Goal: Communication & Community: Answer question/provide support

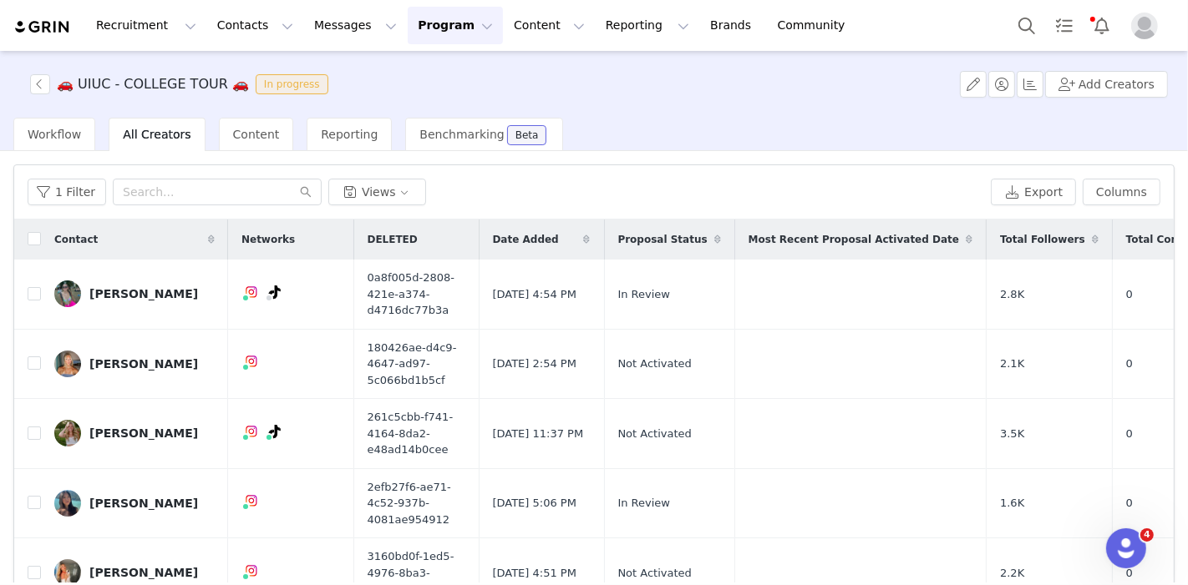
click at [417, 18] on button "Program Program" at bounding box center [455, 26] width 95 height 38
click at [417, 74] on p "Activations" at bounding box center [413, 74] width 64 height 18
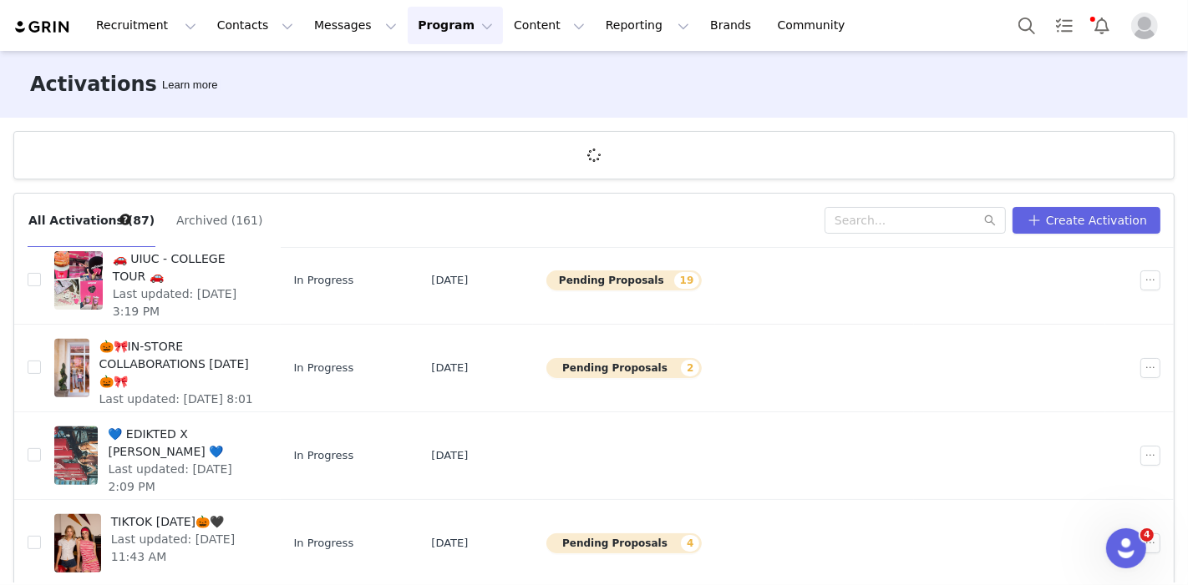
scroll to position [61, 0]
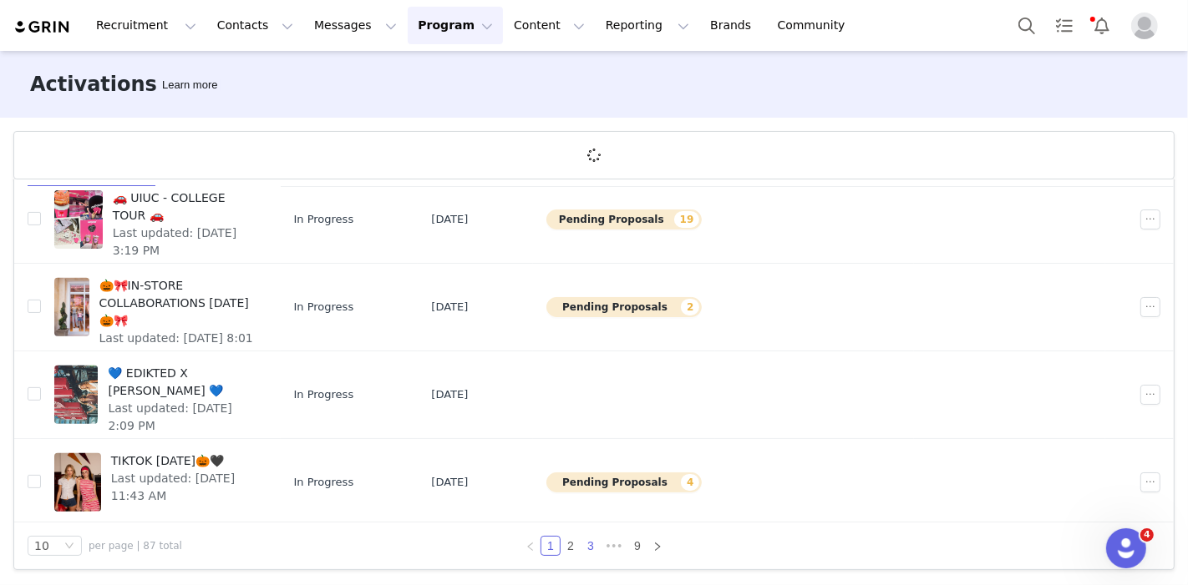
click at [581, 548] on link "3" at bounding box center [590, 546] width 18 height 18
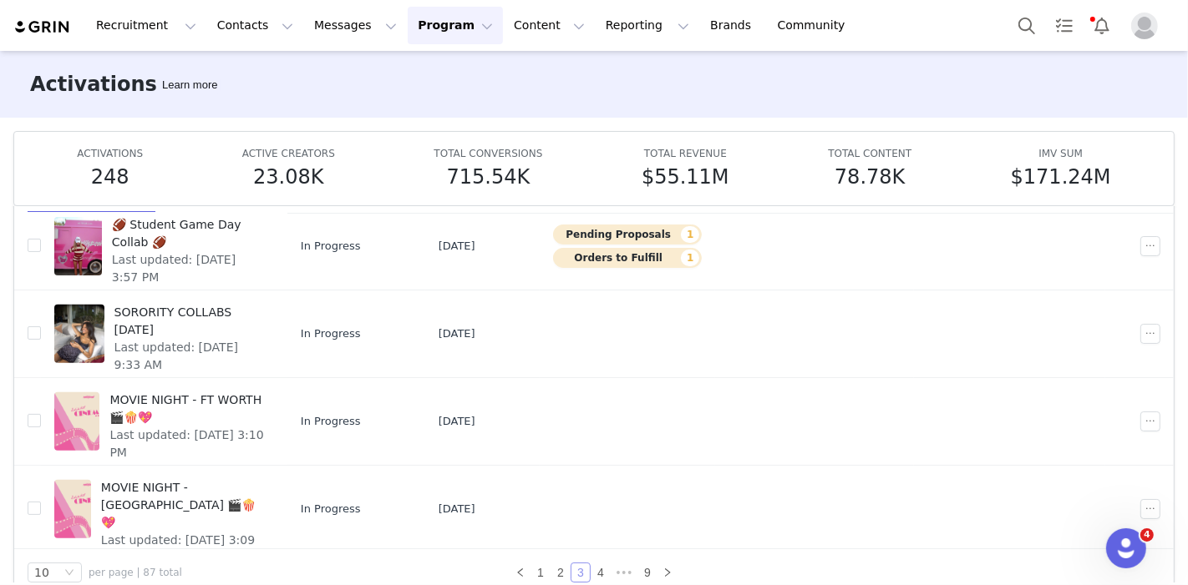
scroll to position [88, 0]
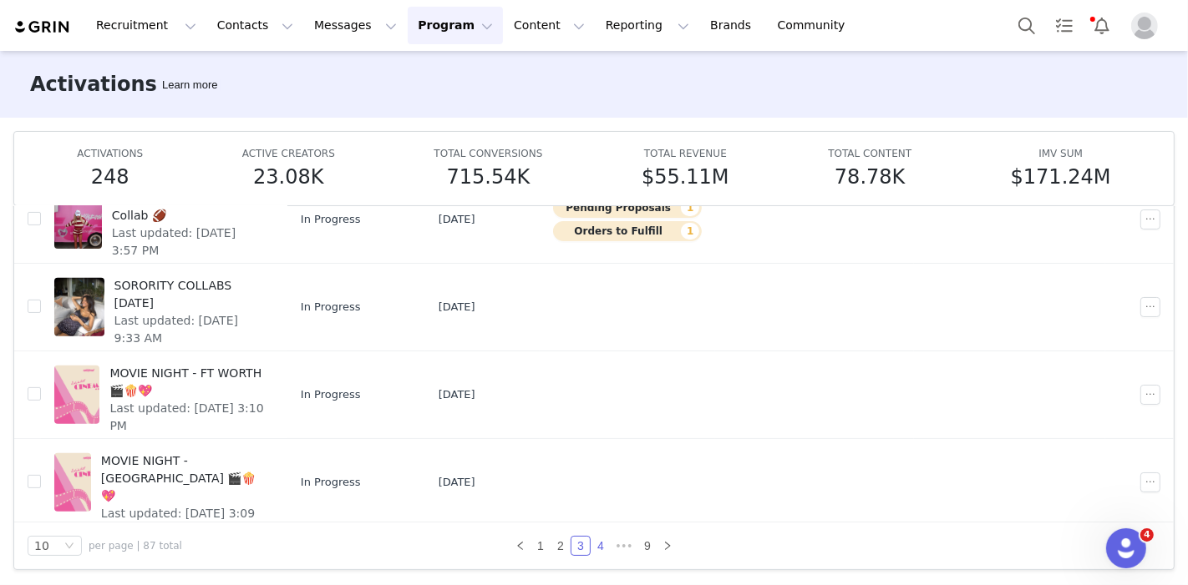
click at [595, 550] on link "4" at bounding box center [600, 546] width 18 height 18
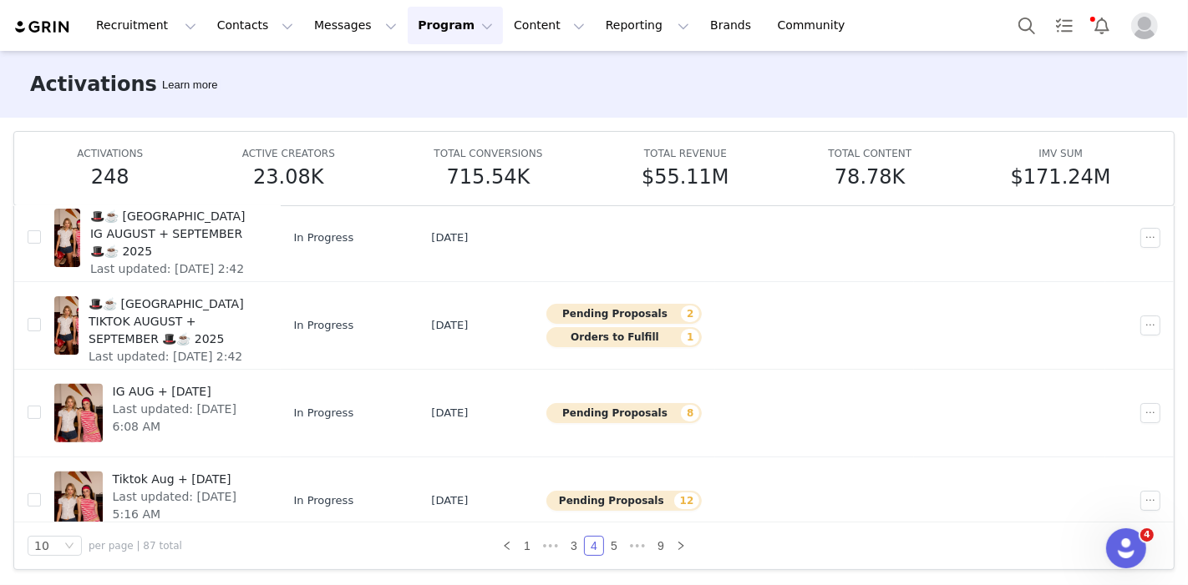
scroll to position [578, 0]
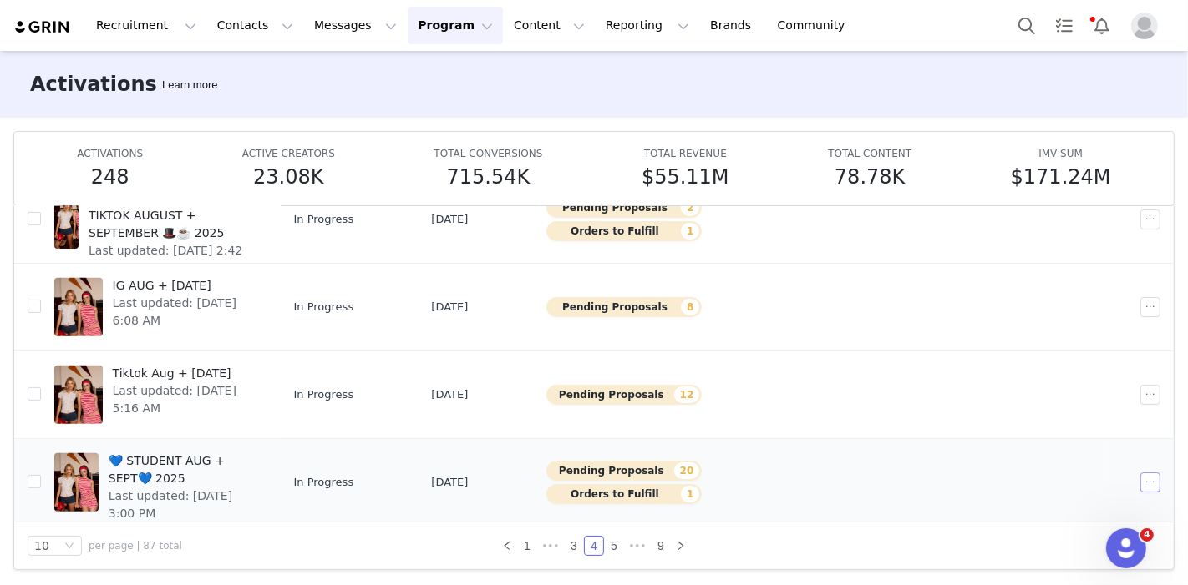
click at [1140, 473] on button "button" at bounding box center [1150, 483] width 20 height 20
click at [1020, 309] on span "Edit" at bounding box center [1023, 315] width 23 height 18
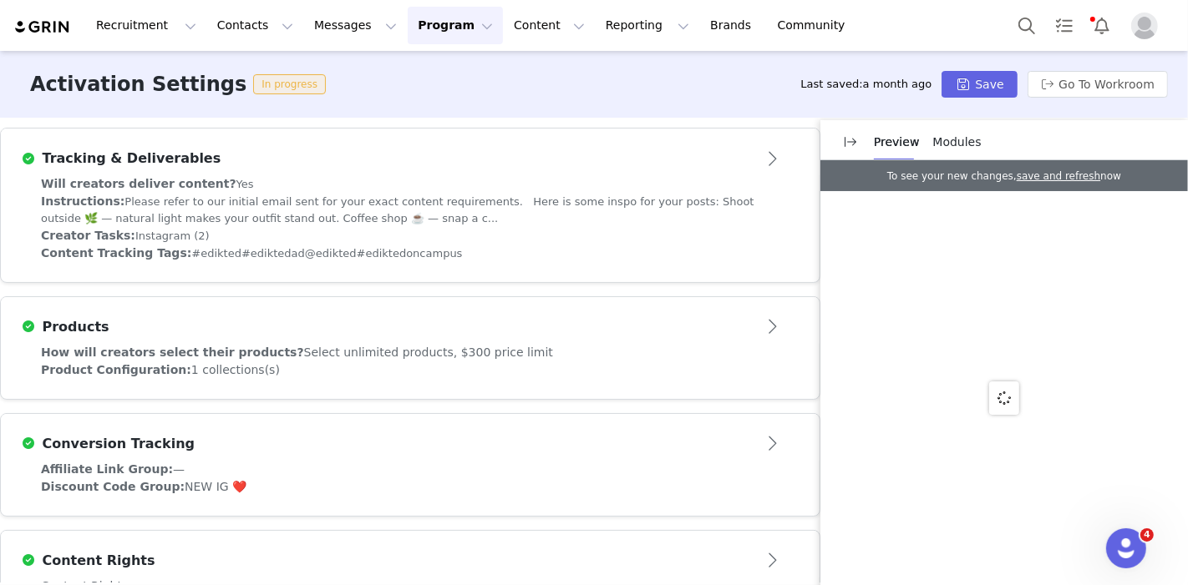
scroll to position [494, 0]
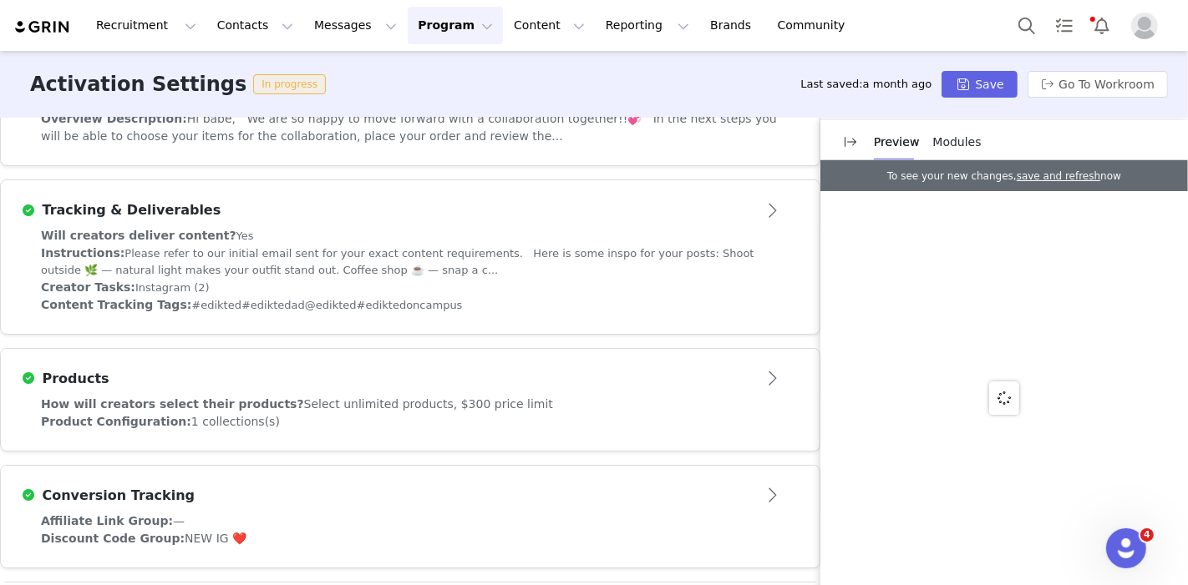
click at [220, 221] on div "Tracking & Deliverables" at bounding box center [410, 210] width 778 height 27
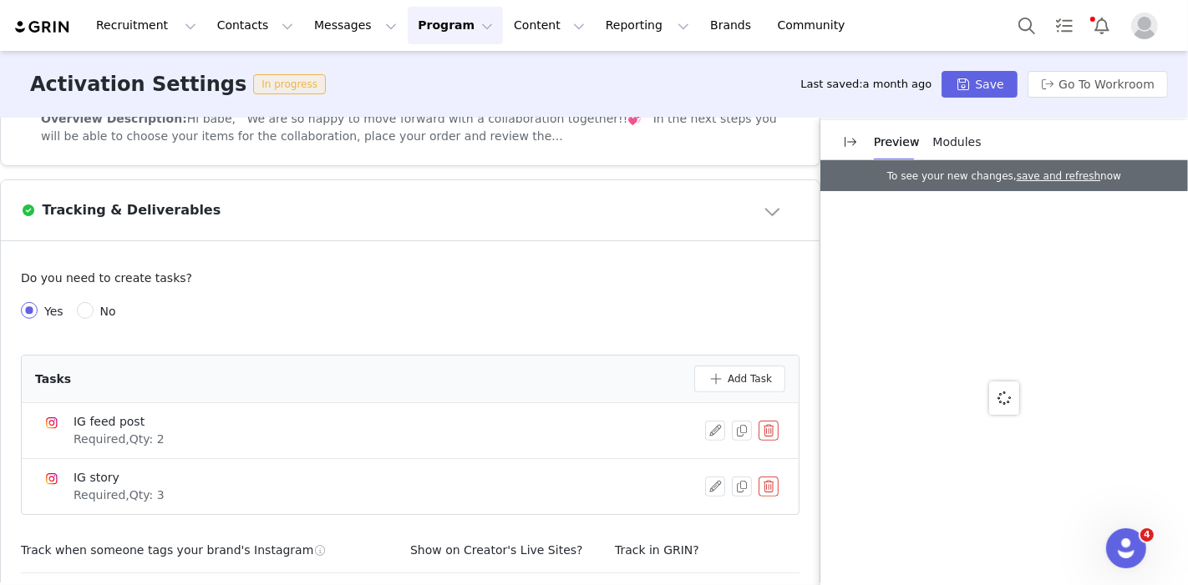
scroll to position [312, 0]
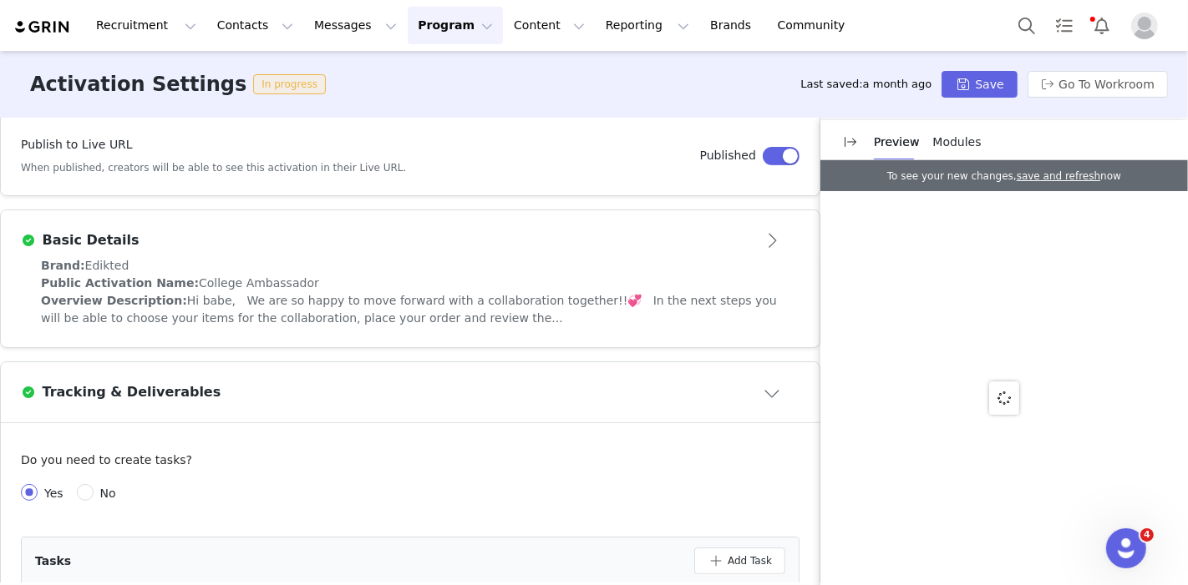
click at [171, 263] on div "Brand: Edikted" at bounding box center [410, 266] width 738 height 18
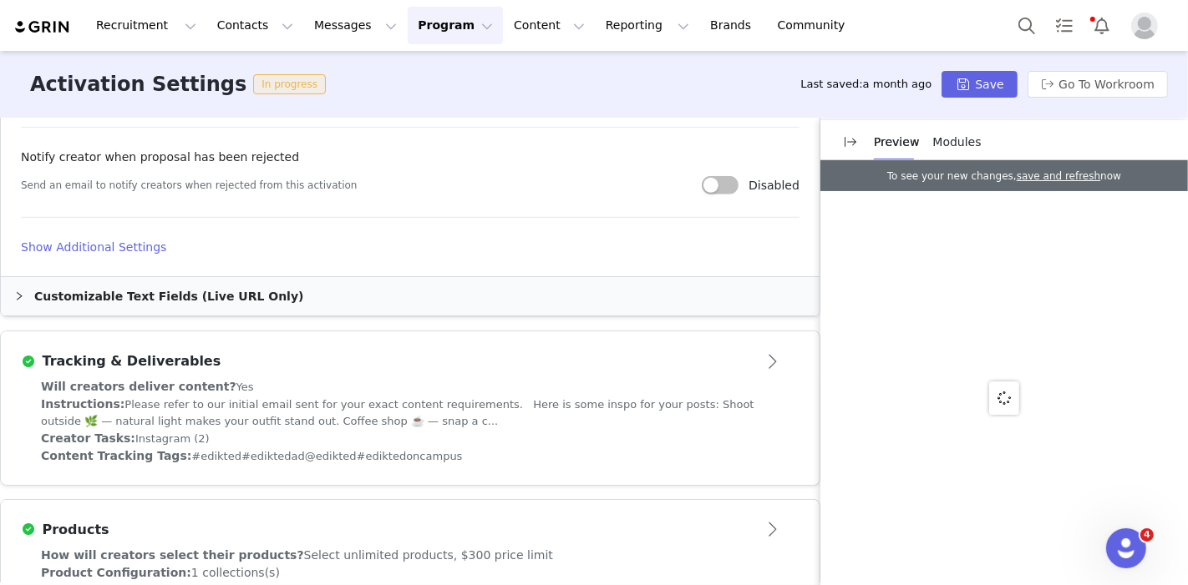
scroll to position [1050, 0]
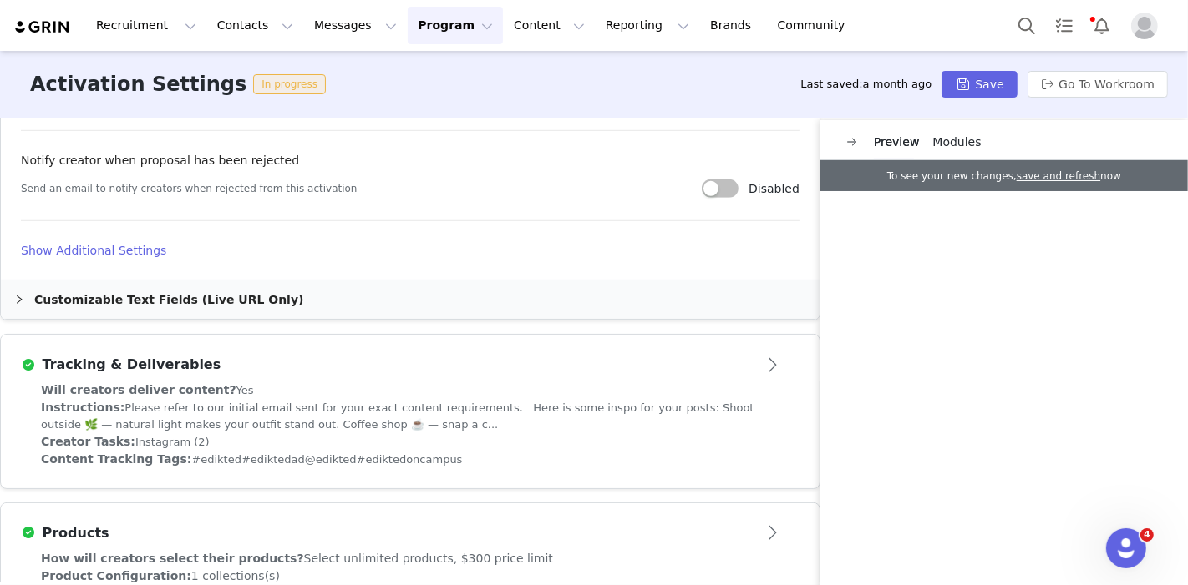
click at [117, 254] on h4 "Show Additional Settings" at bounding box center [410, 251] width 778 height 18
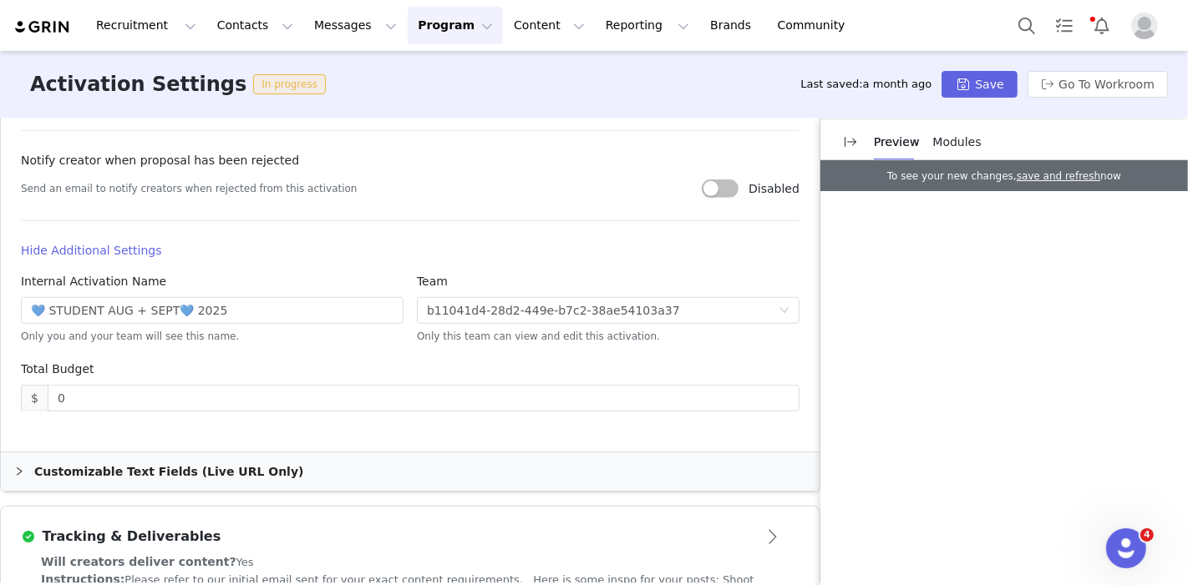
scroll to position [1068, 0]
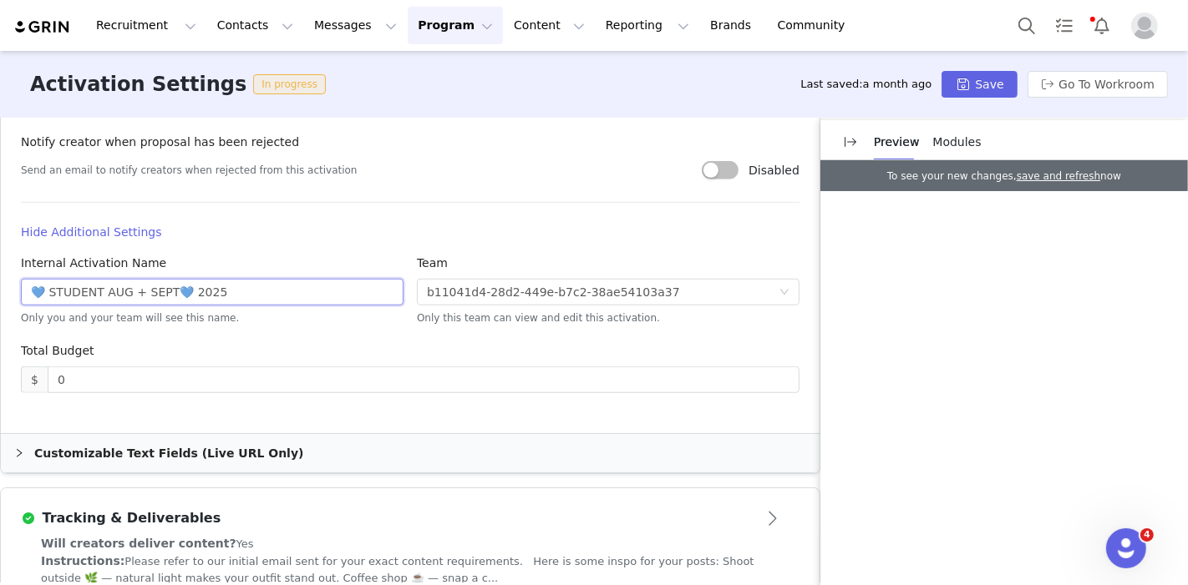
drag, startPoint x: 48, startPoint y: 288, endPoint x: 18, endPoint y: 285, distance: 29.4
click at [18, 285] on div "Internal Activation Name 💙 STUDENT AUG + SEPT💙 2025 Only you and your team will…" at bounding box center [212, 299] width 396 height 88
click at [160, 299] on input "STUDENT AUG + SEPT💙 2025" at bounding box center [212, 292] width 383 height 27
click at [33, 296] on input "Student Aug + Sept 2025" at bounding box center [212, 292] width 383 height 27
click at [77, 290] on input "student Aug + Sept 2025" at bounding box center [212, 292] width 383 height 27
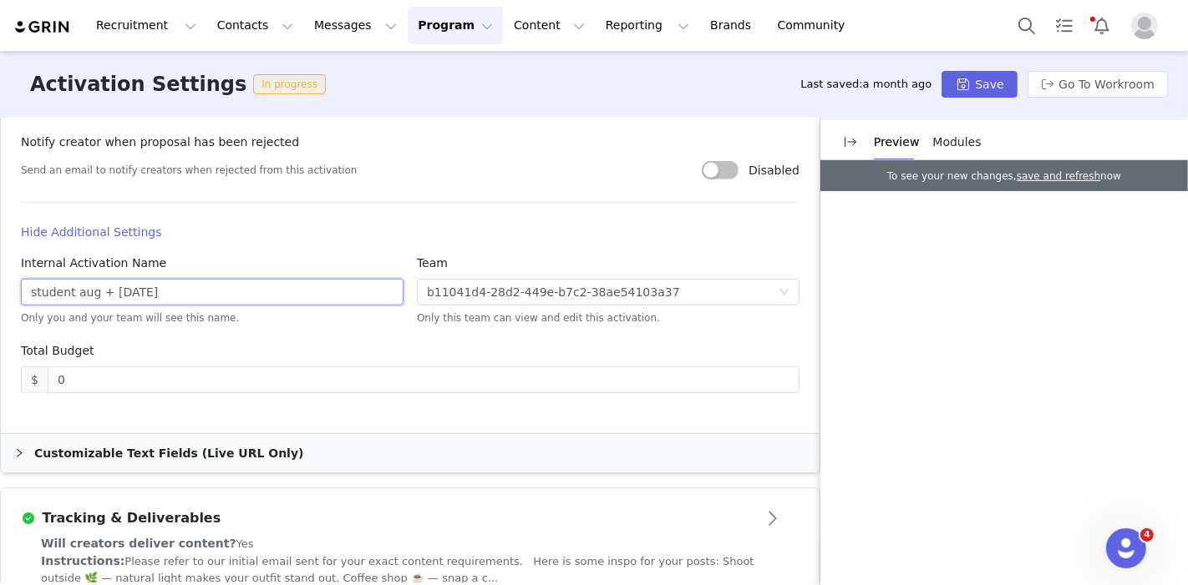
click at [117, 296] on input "student aug + Sept 2025" at bounding box center [212, 292] width 383 height 27
type input "student aug + [DATE]"
click at [985, 78] on button "Save" at bounding box center [978, 84] width 75 height 27
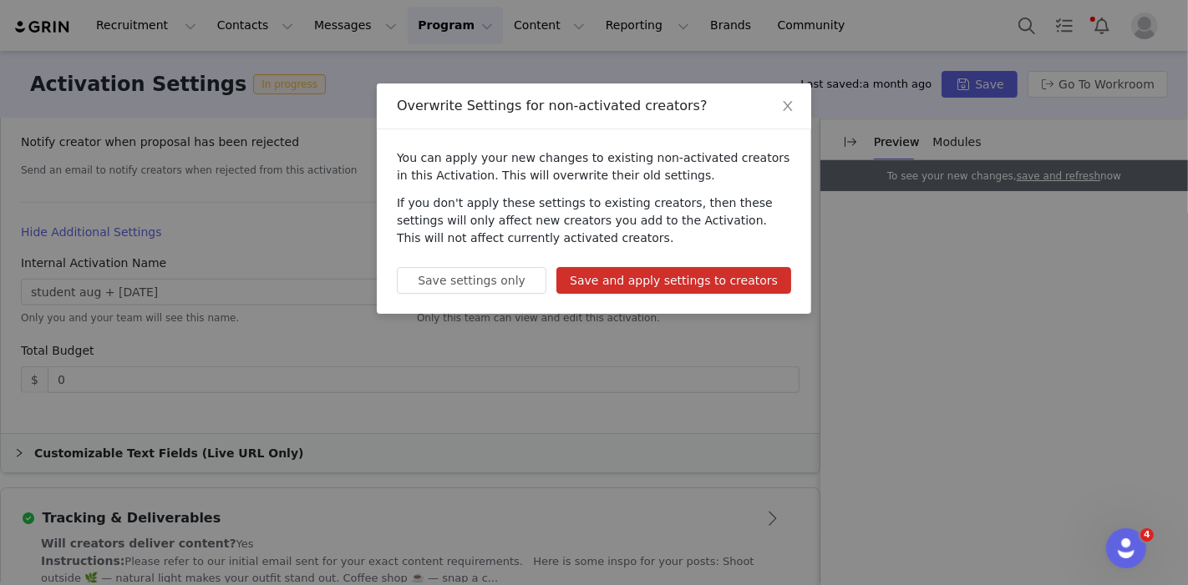
click at [636, 277] on button "Save and apply settings to creators" at bounding box center [673, 280] width 235 height 27
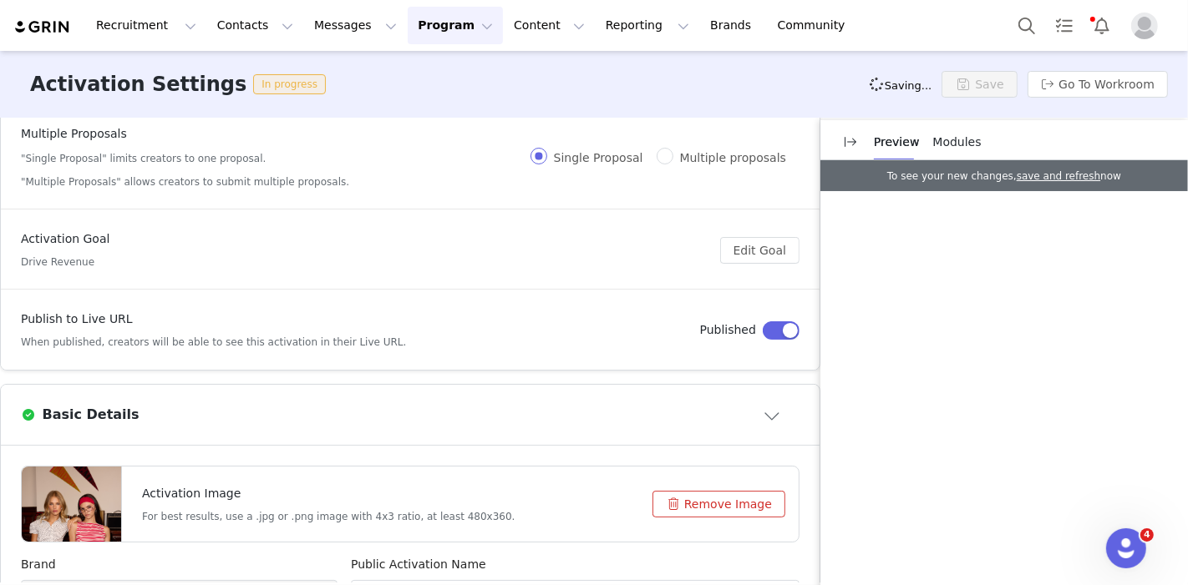
scroll to position [0, 0]
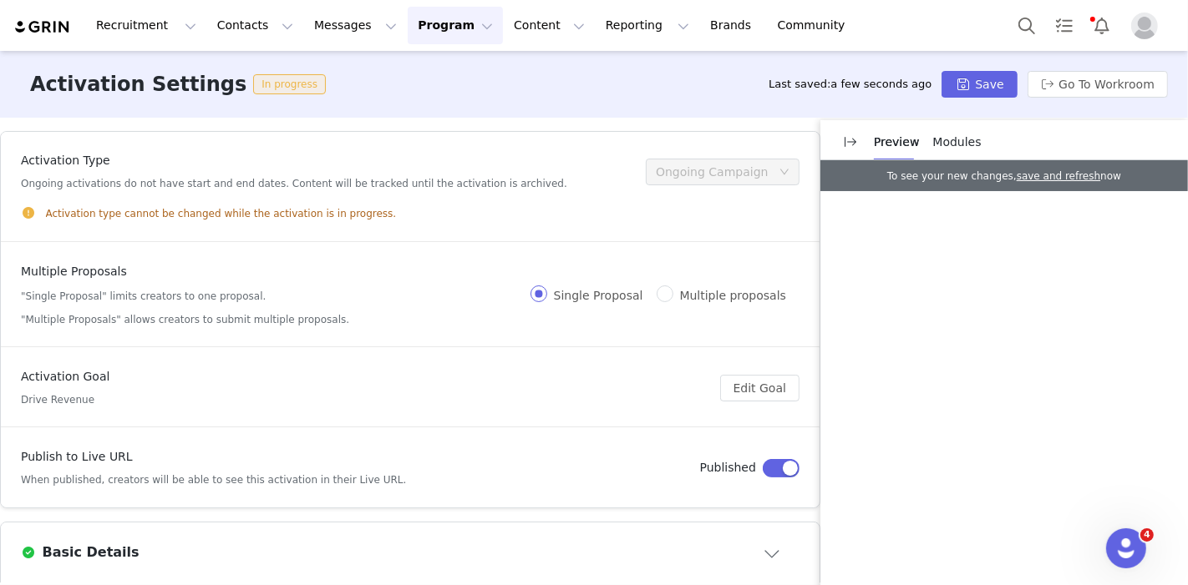
click at [413, 15] on button "Program Program" at bounding box center [455, 26] width 95 height 38
click at [418, 76] on p "Activations" at bounding box center [413, 74] width 64 height 18
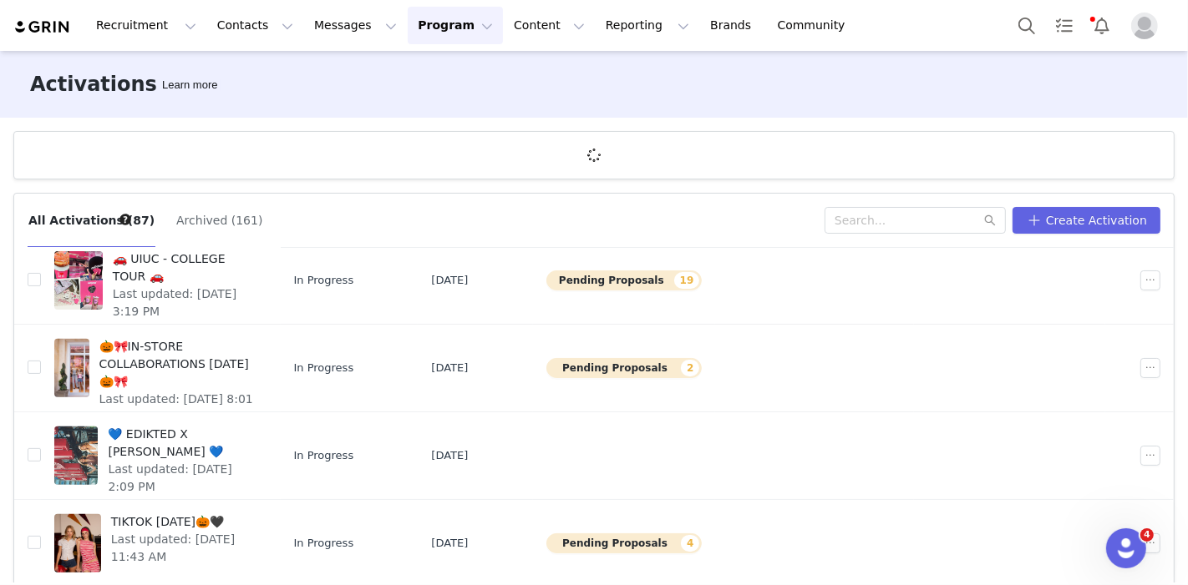
scroll to position [61, 0]
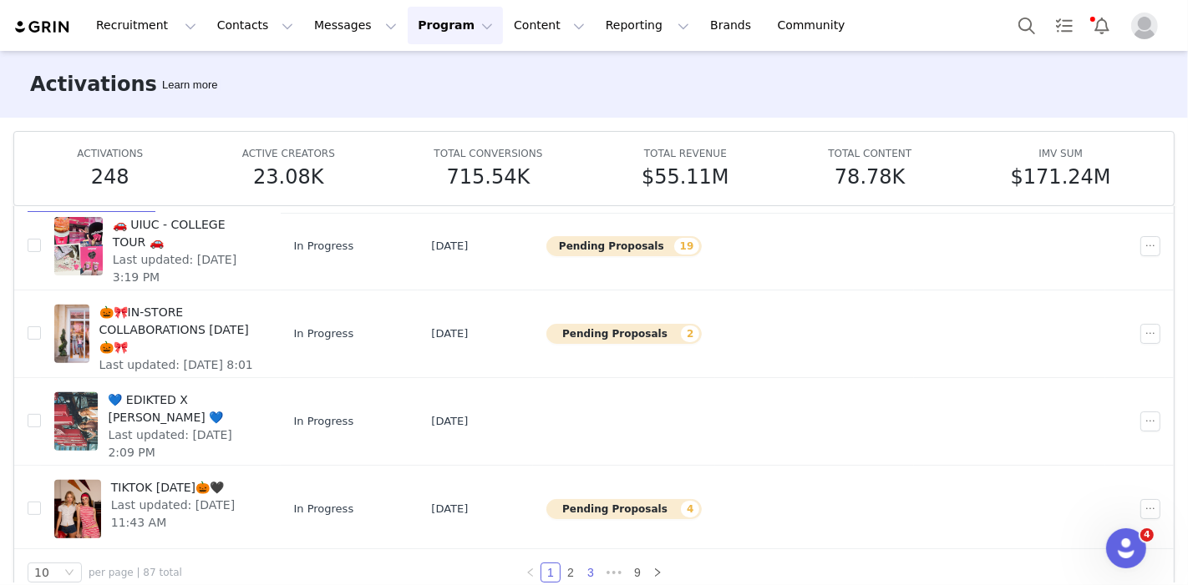
click at [585, 573] on link "3" at bounding box center [590, 573] width 18 height 18
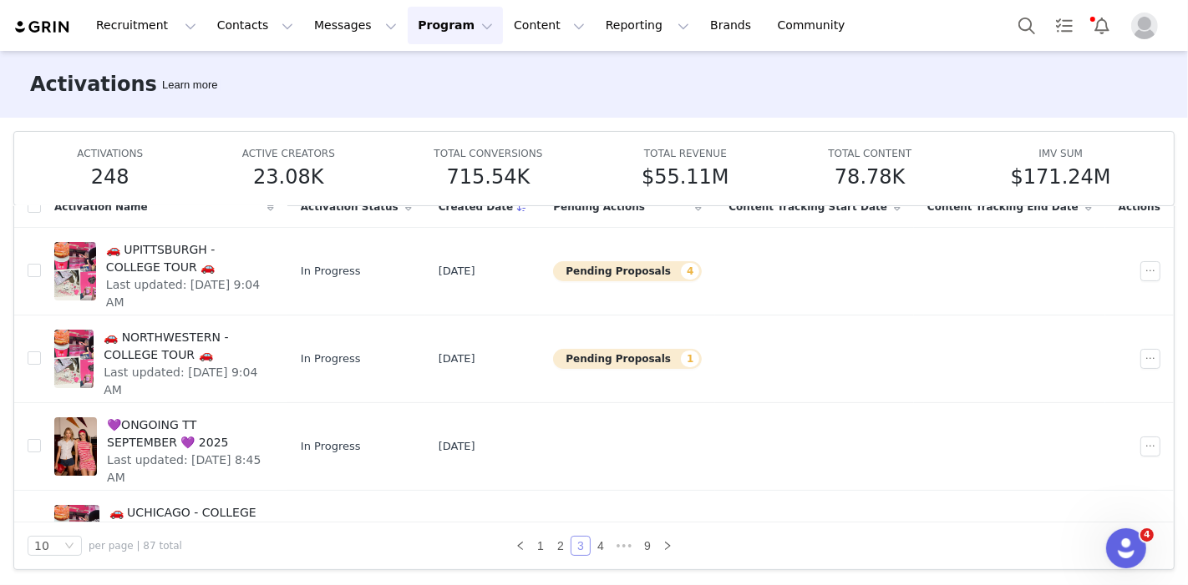
scroll to position [578, 0]
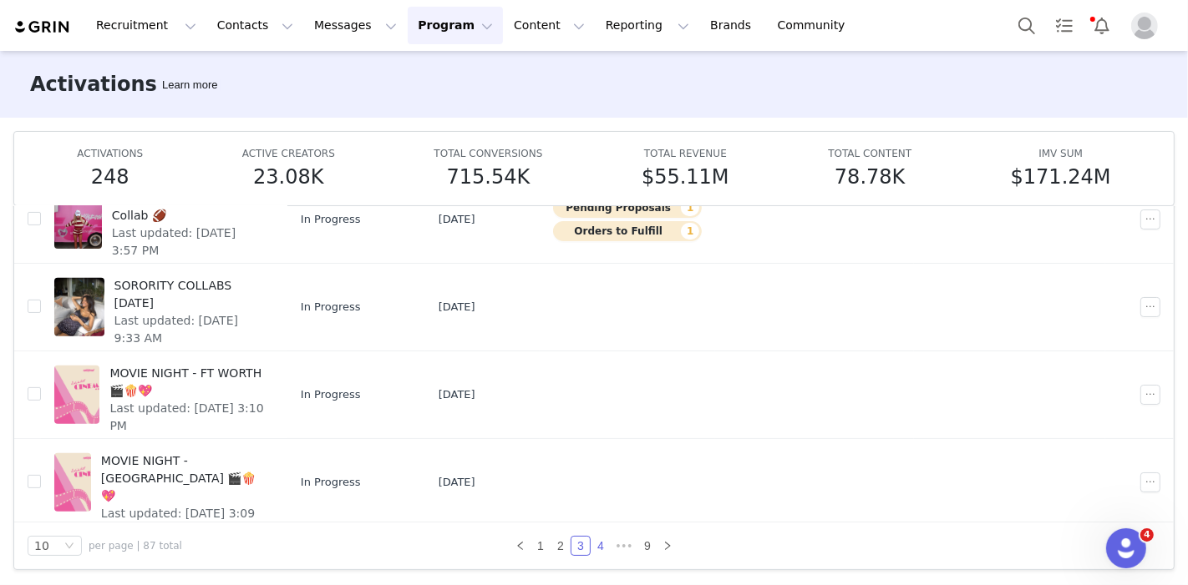
click at [592, 549] on link "4" at bounding box center [600, 546] width 18 height 18
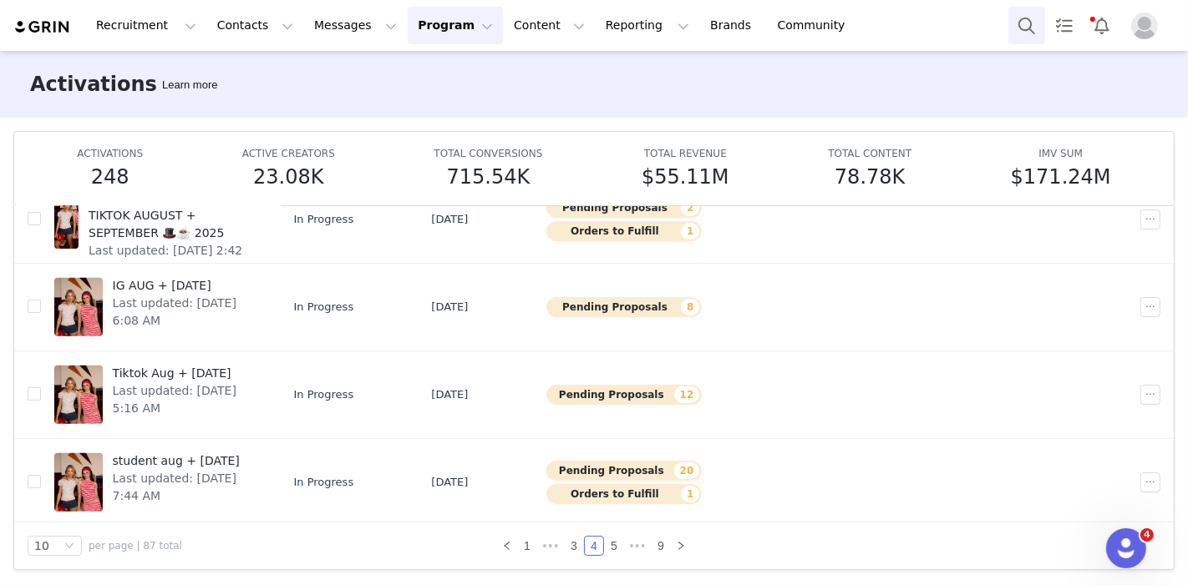
click at [1025, 28] on button "Search" at bounding box center [1026, 26] width 37 height 38
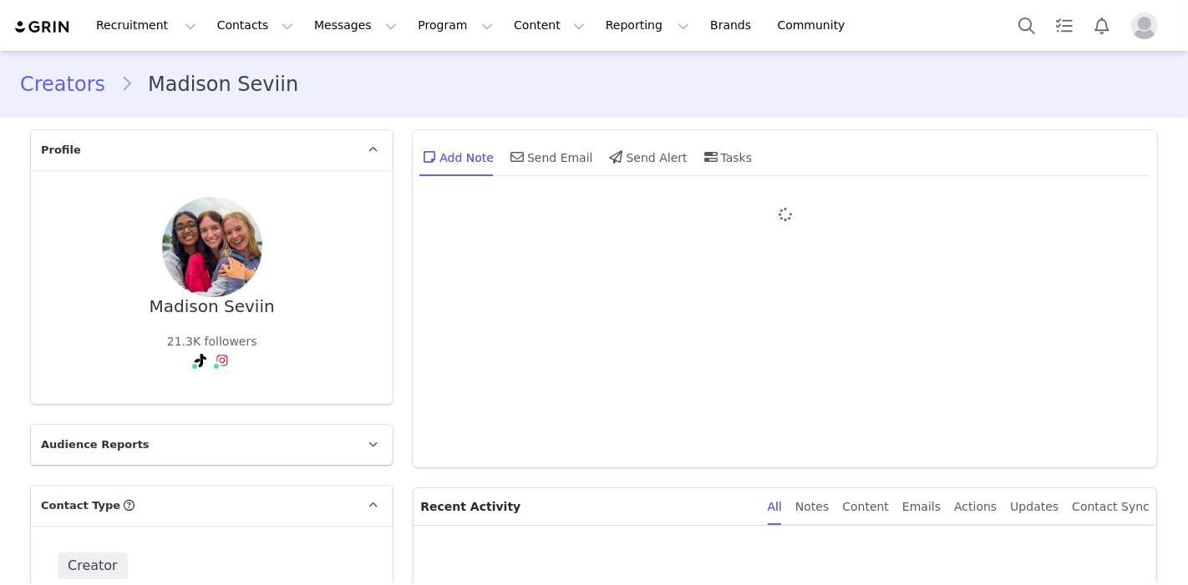
type input "+1 ([GEOGRAPHIC_DATA])"
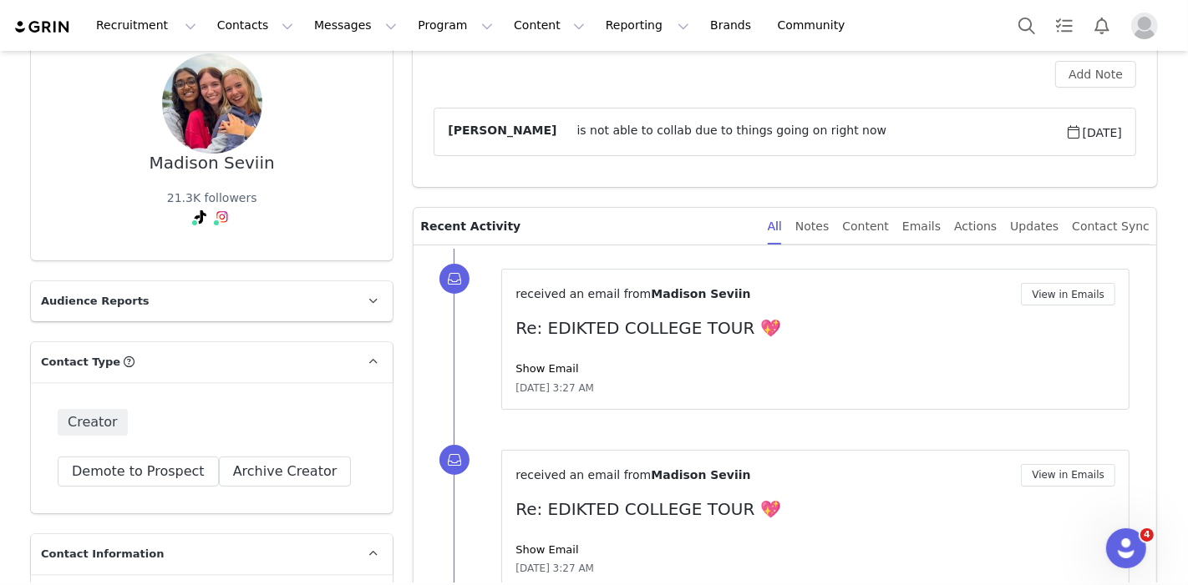
scroll to position [144, 0]
click at [1025, 23] on button "Search" at bounding box center [1026, 26] width 37 height 38
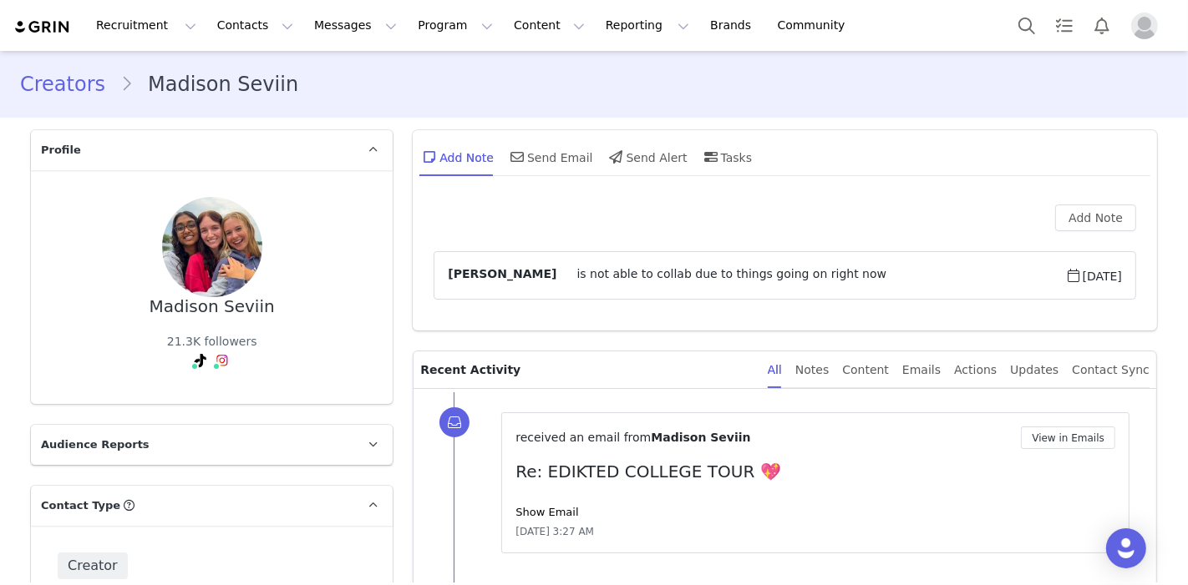
type input "+1 (United States)"
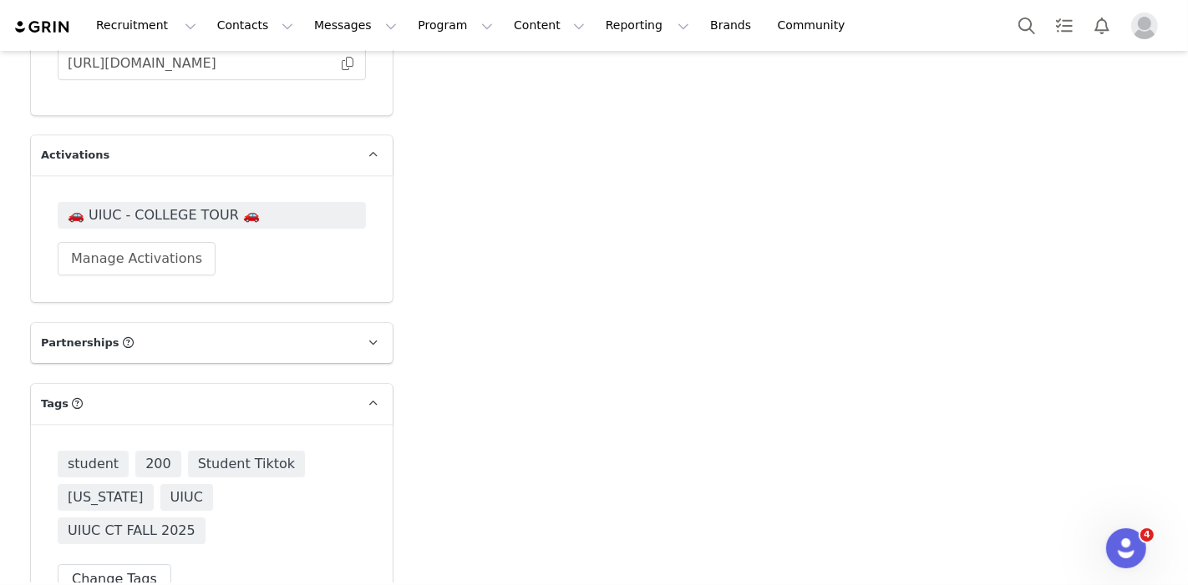
scroll to position [4622, 0]
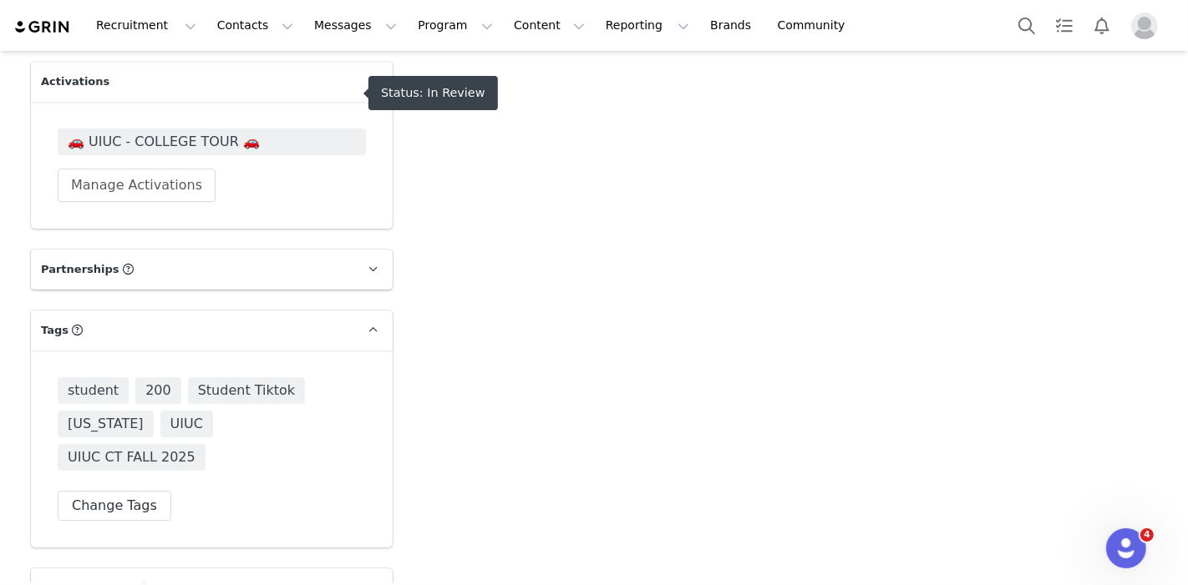
click at [274, 132] on span "🚗 UIUC - COLLEGE TOUR 🚗" at bounding box center [212, 142] width 288 height 20
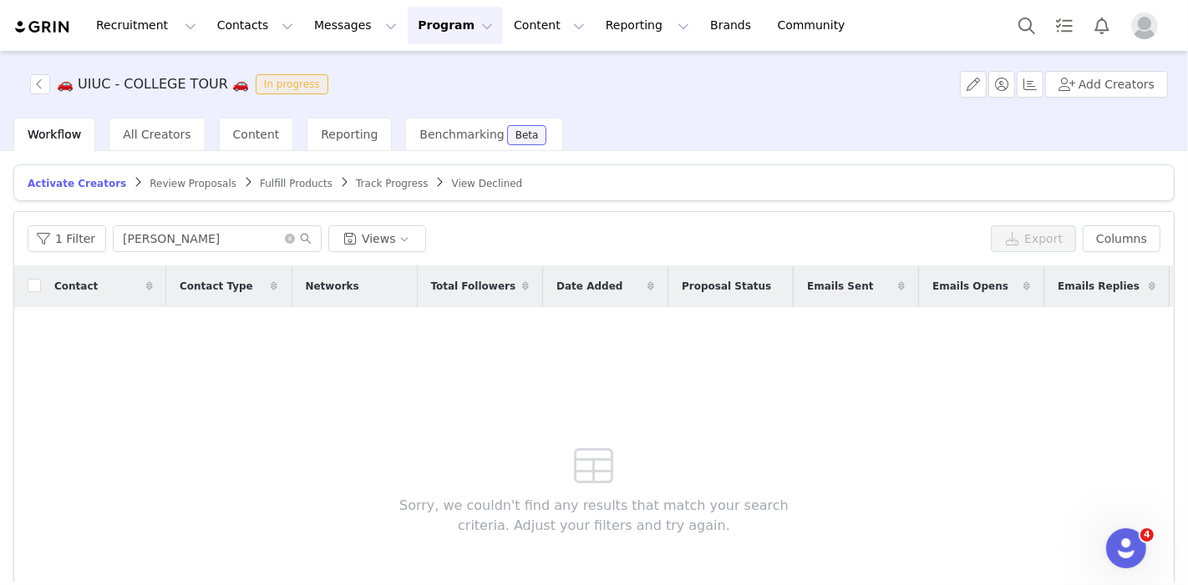
click at [157, 182] on span "Review Proposals" at bounding box center [192, 184] width 87 height 12
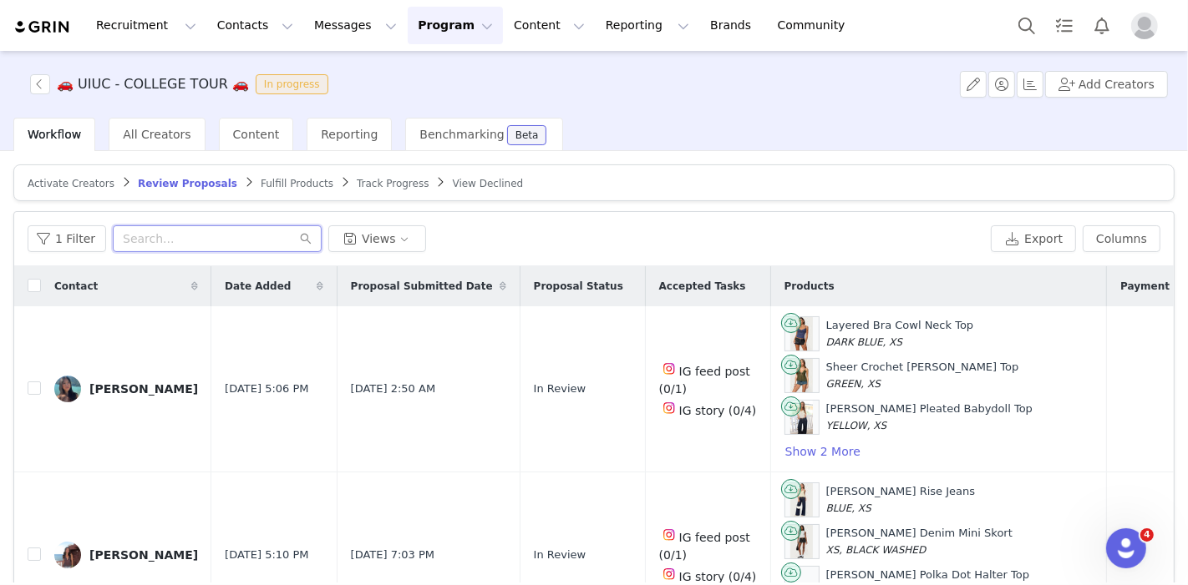
click at [215, 242] on input "text" at bounding box center [217, 238] width 209 height 27
paste input "madiminehart@gmail.com>"
type input "madiminehart@gmail.com>"
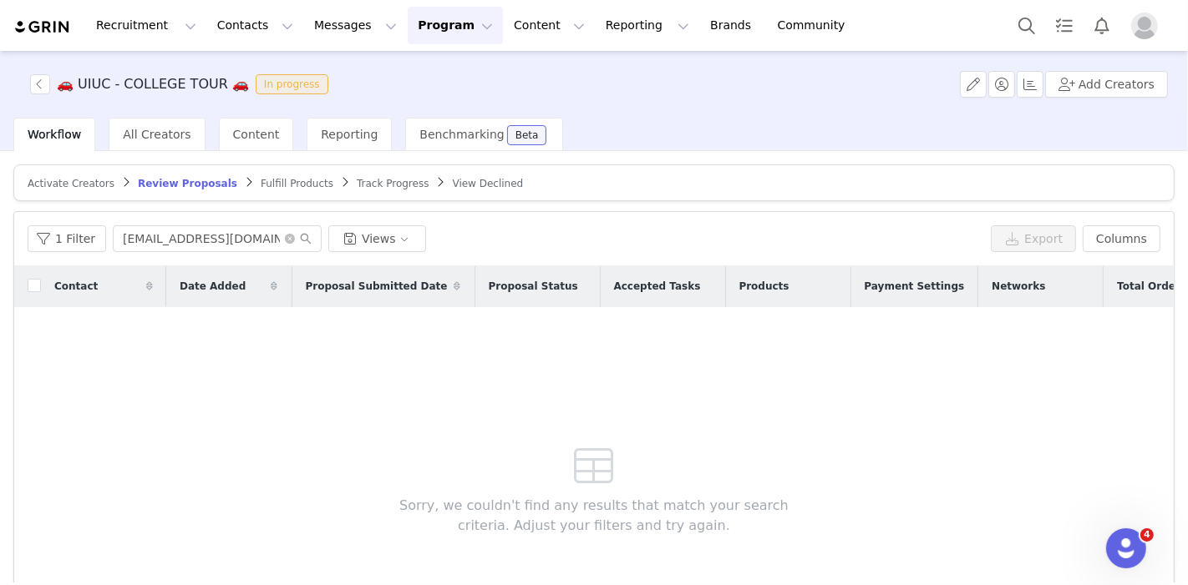
click at [357, 180] on span "Track Progress" at bounding box center [393, 184] width 72 height 12
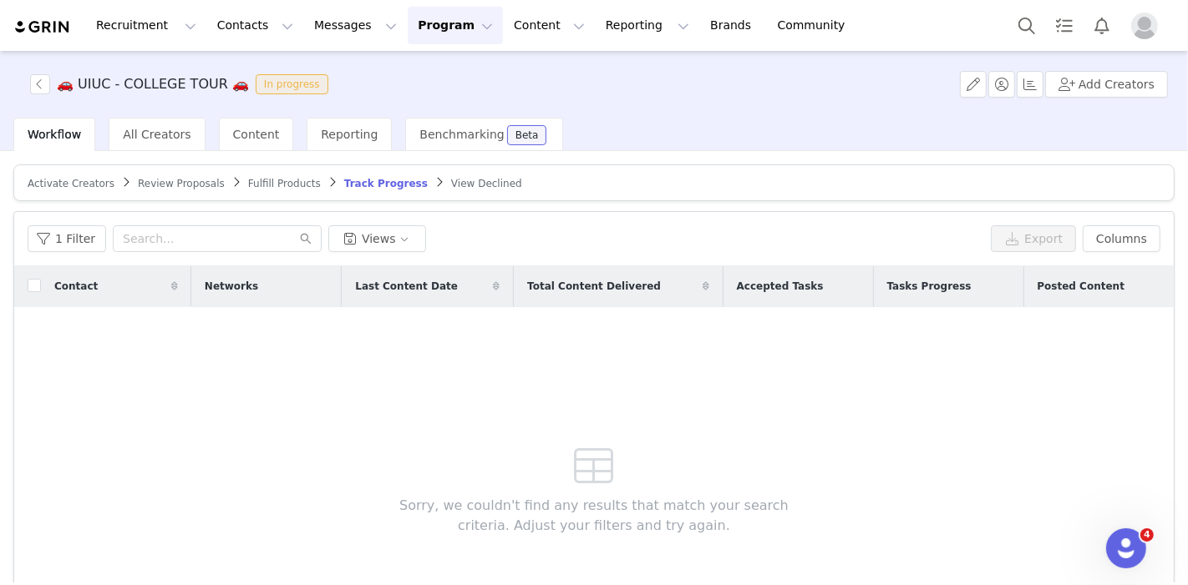
click at [167, 179] on span "Review Proposals" at bounding box center [181, 184] width 87 height 12
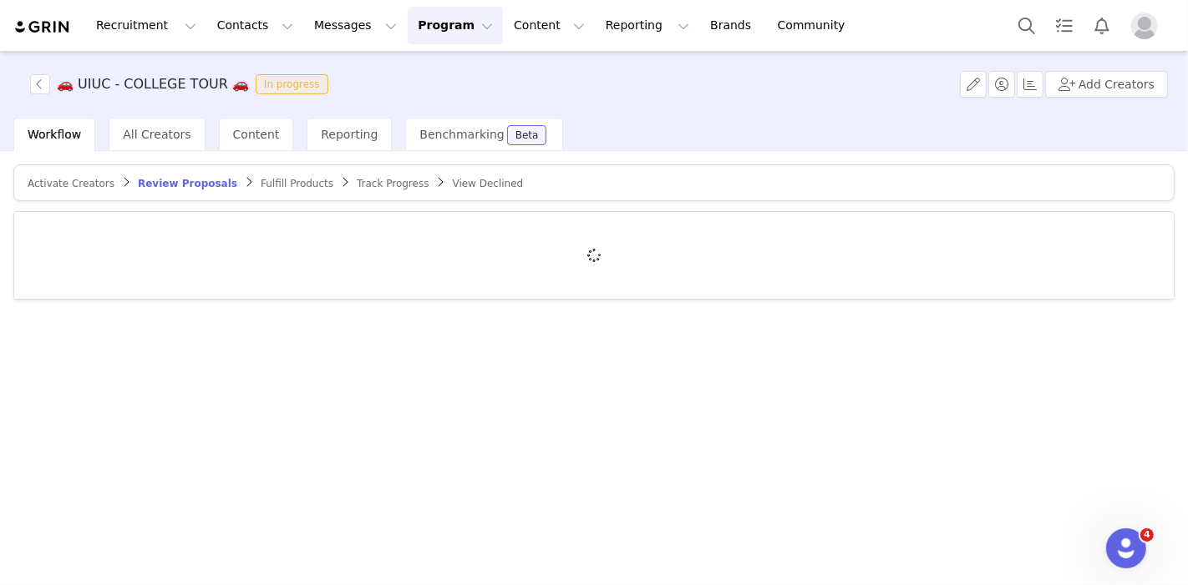
click at [212, 218] on div at bounding box center [593, 255] width 1159 height 87
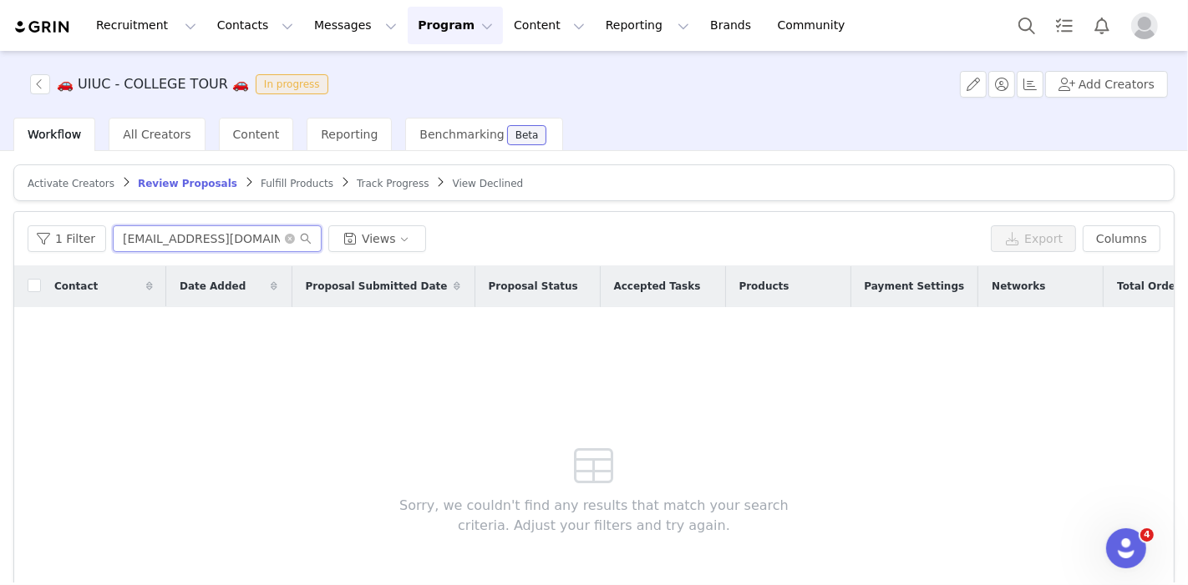
click at [241, 242] on input "madiminehart@gmail.com>" at bounding box center [217, 238] width 209 height 27
click at [261, 240] on input "madiminehart@gmail.com>" at bounding box center [217, 238] width 209 height 27
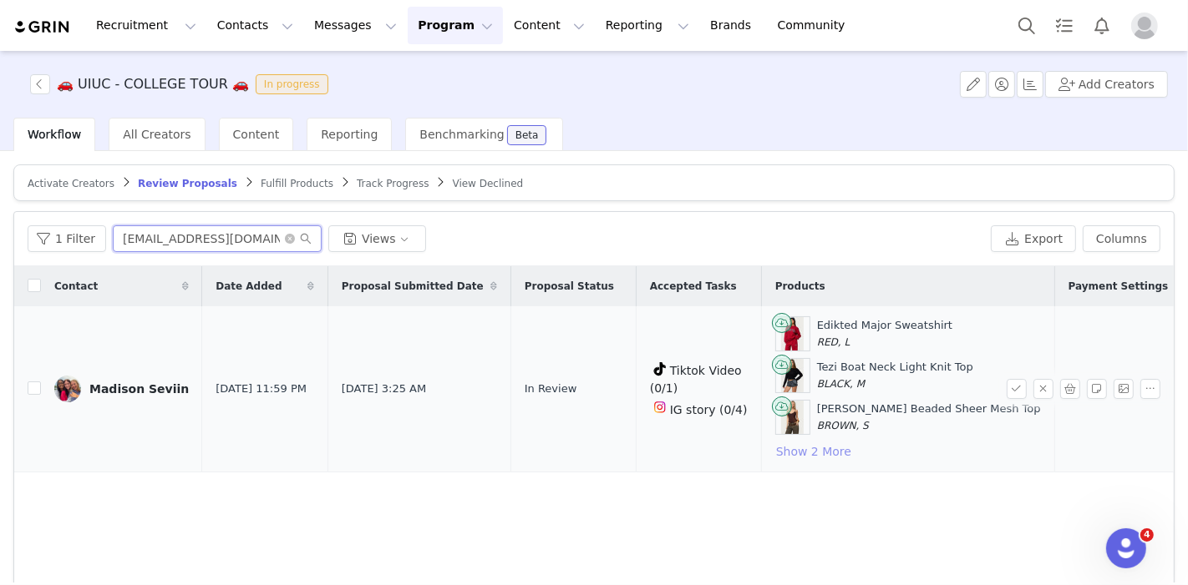
type input "[EMAIL_ADDRESS][DOMAIN_NAME]"
click at [775, 451] on button "Show 2 More" at bounding box center [813, 452] width 77 height 20
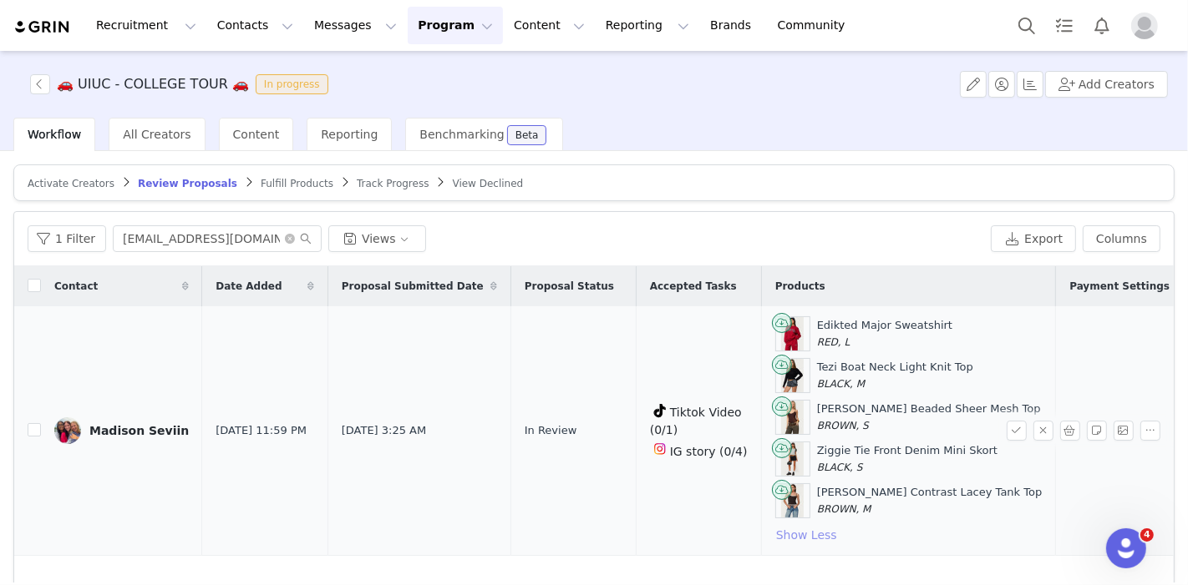
scroll to position [38, 0]
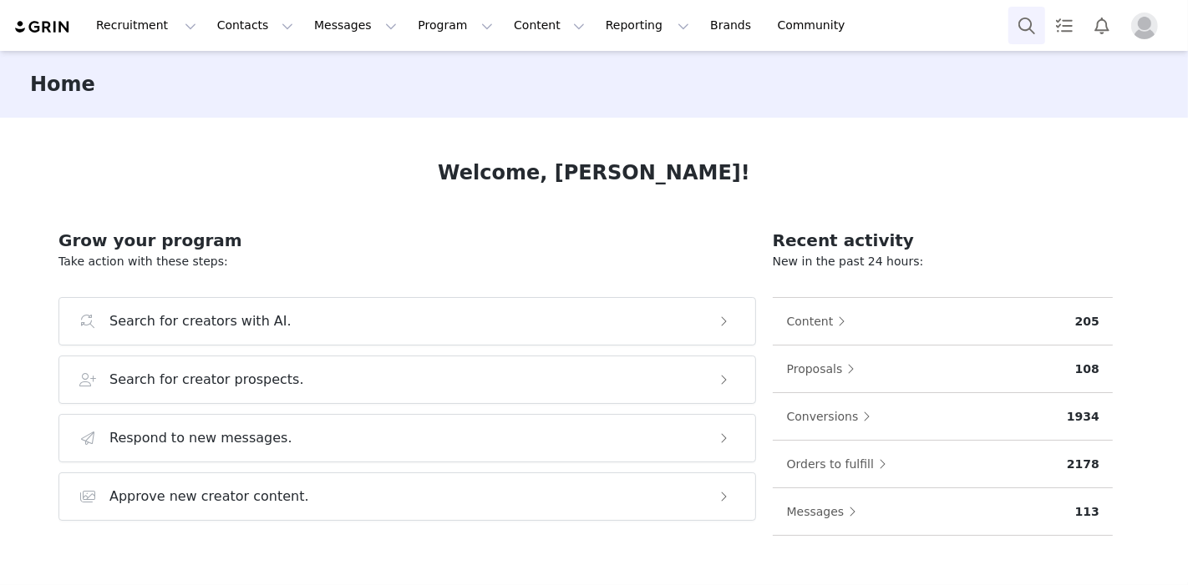
click at [1013, 36] on button "Search" at bounding box center [1026, 26] width 37 height 38
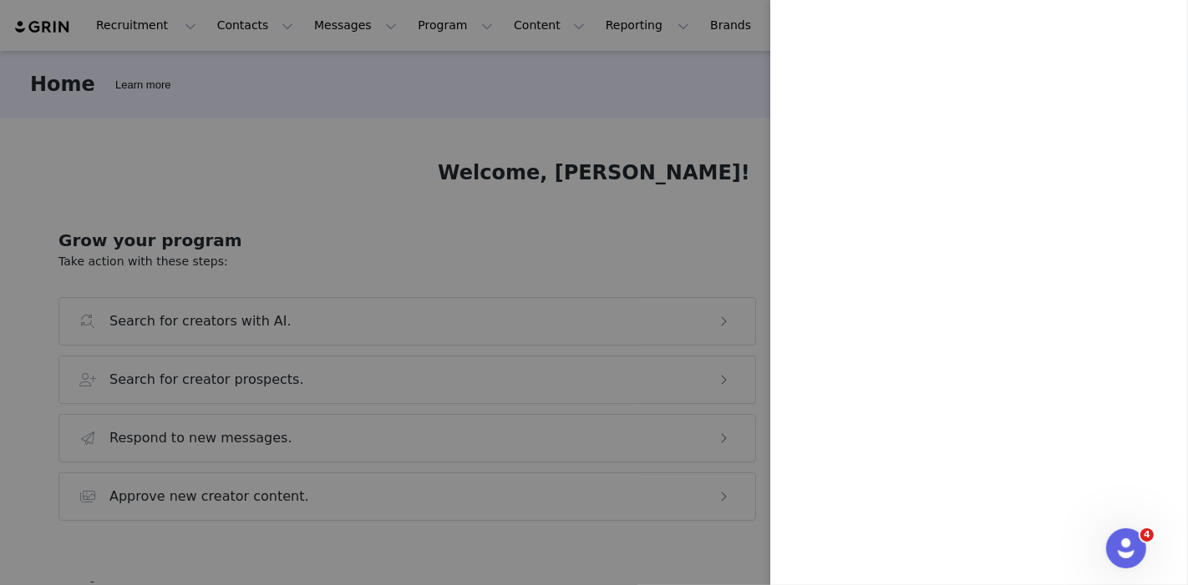
click at [293, 23] on div at bounding box center [594, 292] width 1188 height 585
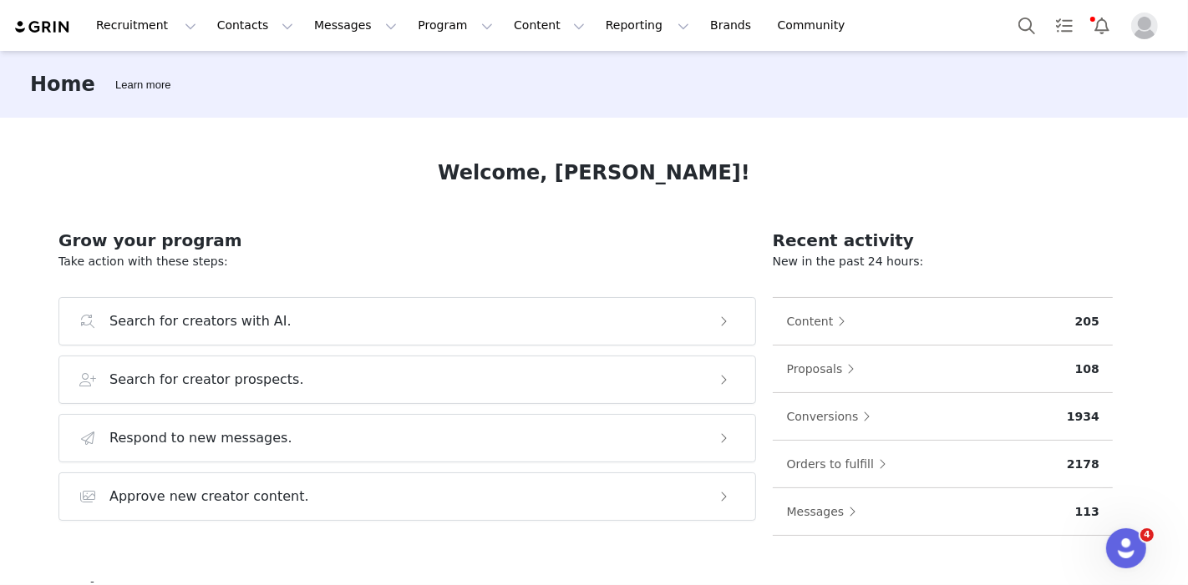
click at [293, 23] on body "Recruitment Recruitment Creator Search Curated Lists Landing Pages Web Extensio…" at bounding box center [594, 292] width 1188 height 585
click at [304, 23] on button "Messages Messages" at bounding box center [355, 26] width 103 height 38
click at [306, 104] on p "Inbox" at bounding box center [306, 105] width 32 height 18
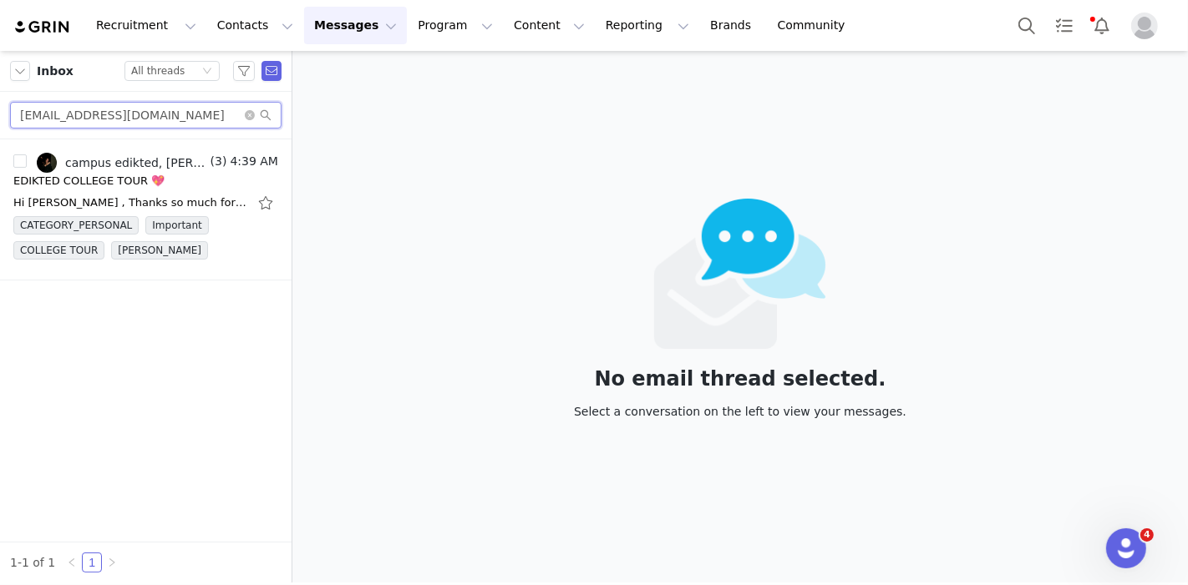
drag, startPoint x: 169, startPoint y: 124, endPoint x: 0, endPoint y: 33, distance: 191.3
click at [0, 33] on div "Recruitment Recruitment Creator Search Curated Lists Landing Pages Web Extensio…" at bounding box center [594, 292] width 1188 height 585
paste input "lindsayburgess.202"
type input "lindsayburgess.2024@gmail.com"
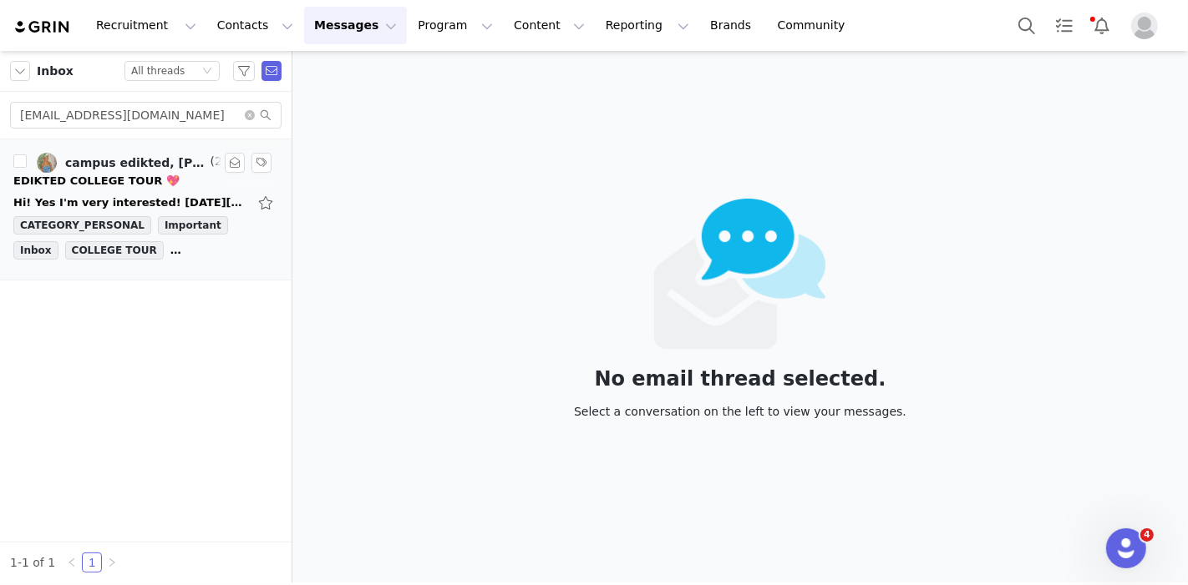
click at [48, 199] on div "Hi! Yes I'm very interested! On Mon, Sep 29, 2025 at 7:47 PM campus edikted <ca…" at bounding box center [130, 203] width 234 height 17
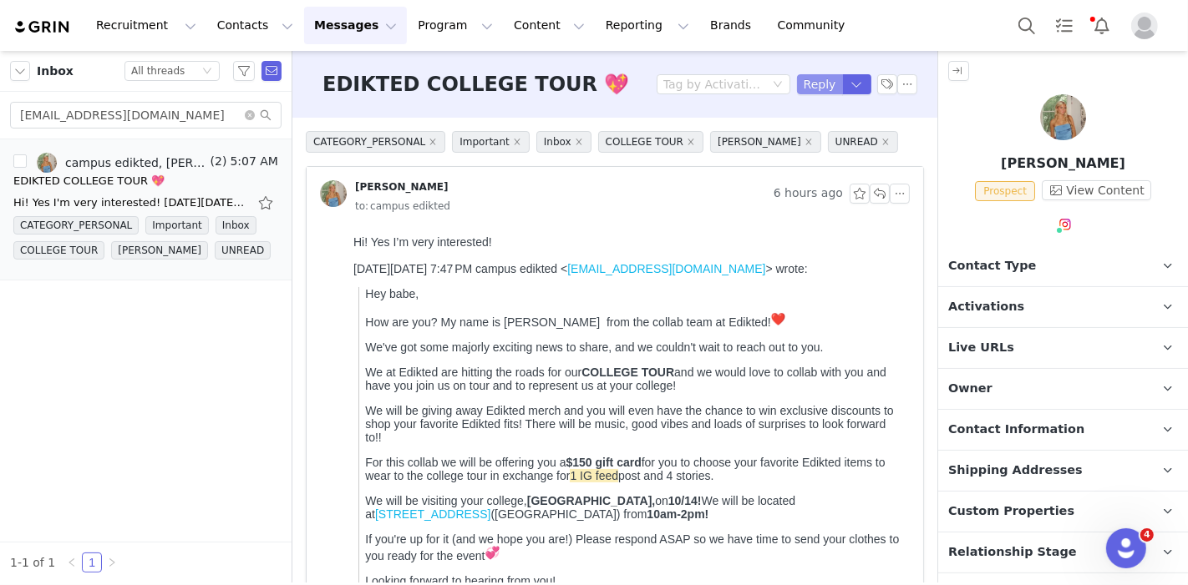
click at [808, 82] on button "Reply" at bounding box center [820, 84] width 46 height 20
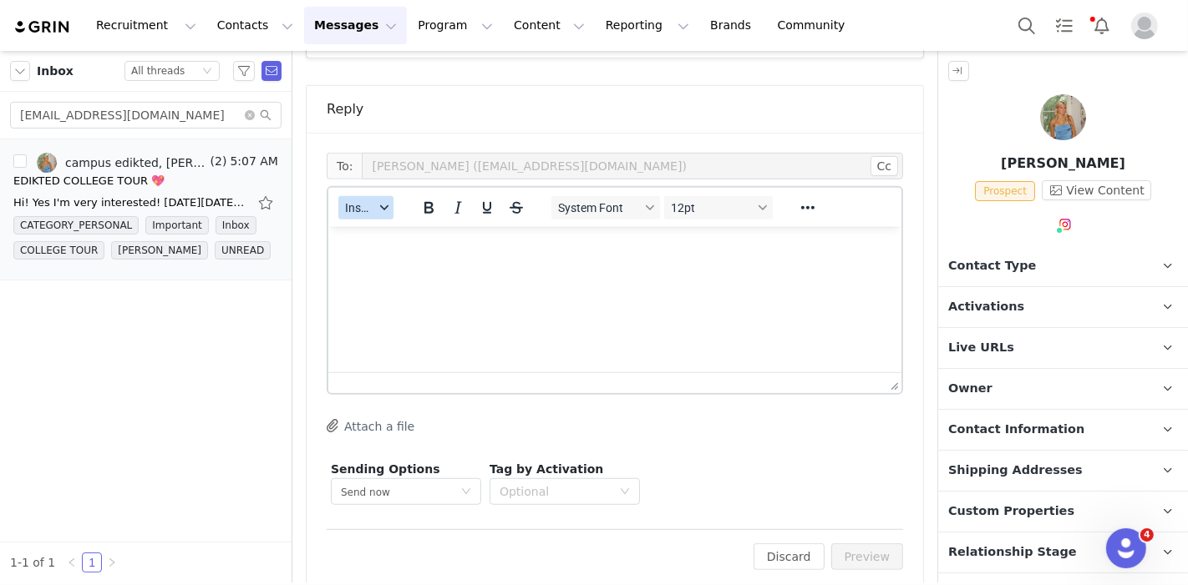
click at [366, 201] on span "Insert" at bounding box center [359, 207] width 29 height 13
click at [372, 210] on div "Insert Template" at bounding box center [427, 215] width 150 height 20
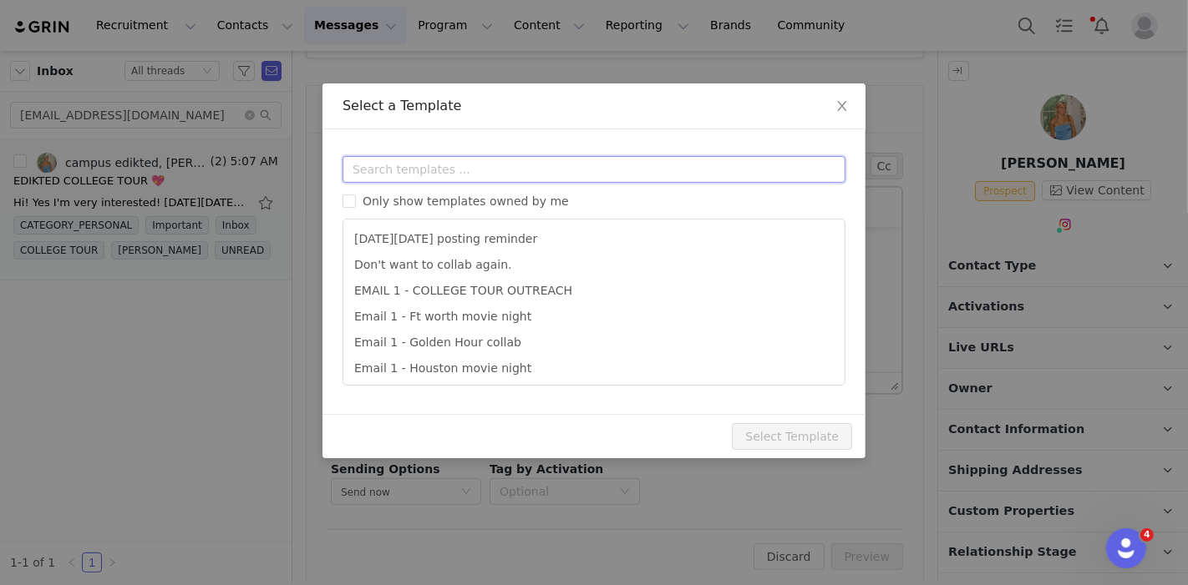
click at [441, 173] on input "text" at bounding box center [593, 169] width 503 height 27
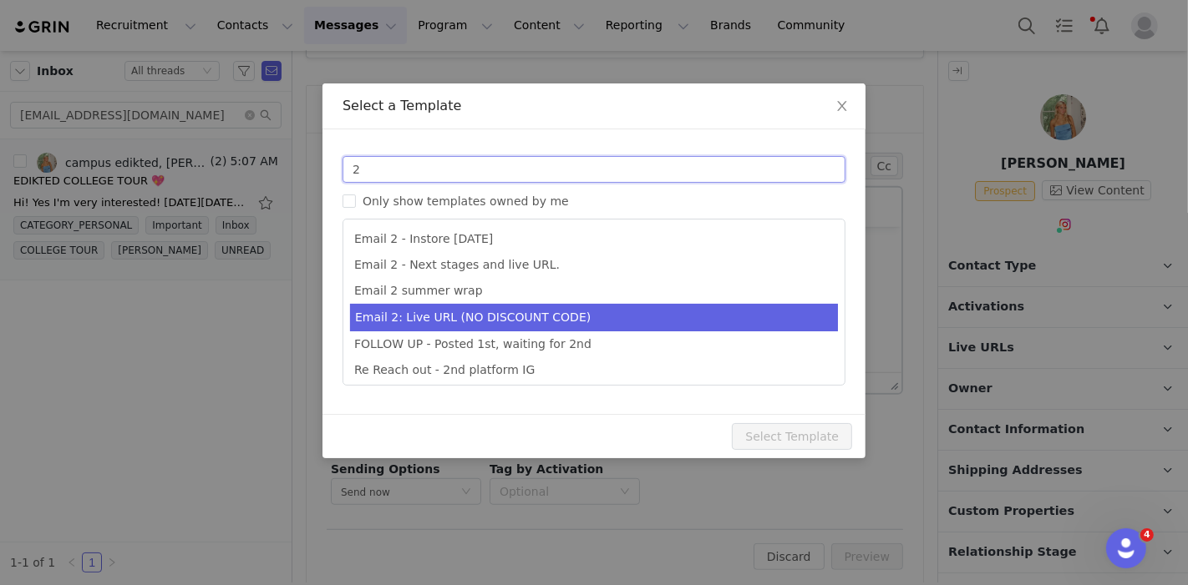
type input "2"
type input "Collab with Edikted"
click at [483, 322] on li "Email 2: Live URL (NO DISCOUNT CODE)" at bounding box center [594, 318] width 488 height 28
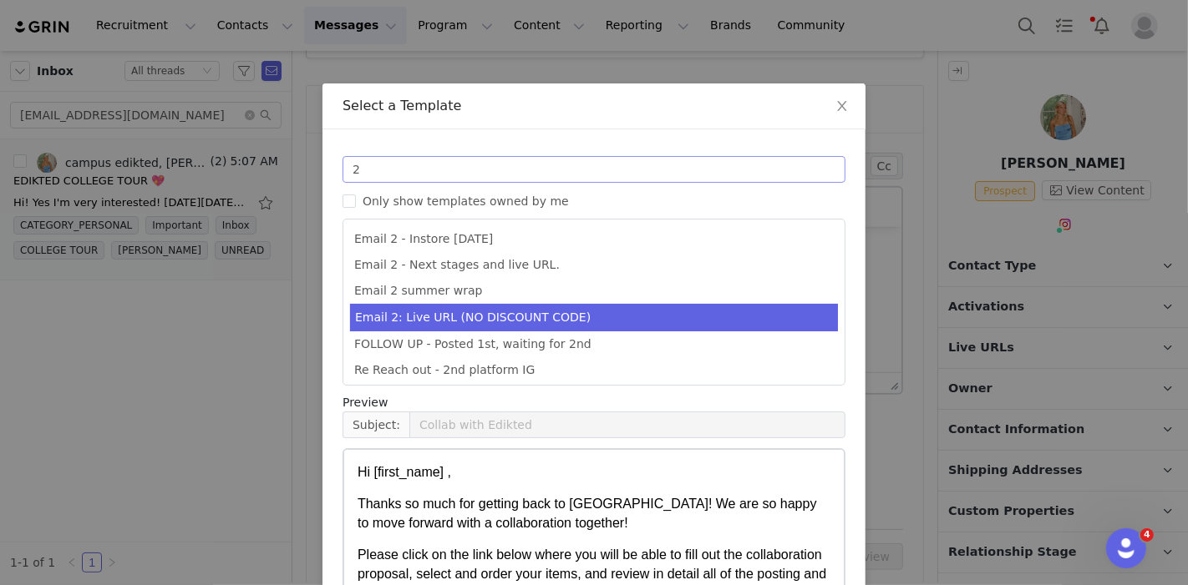
scroll to position [155, 0]
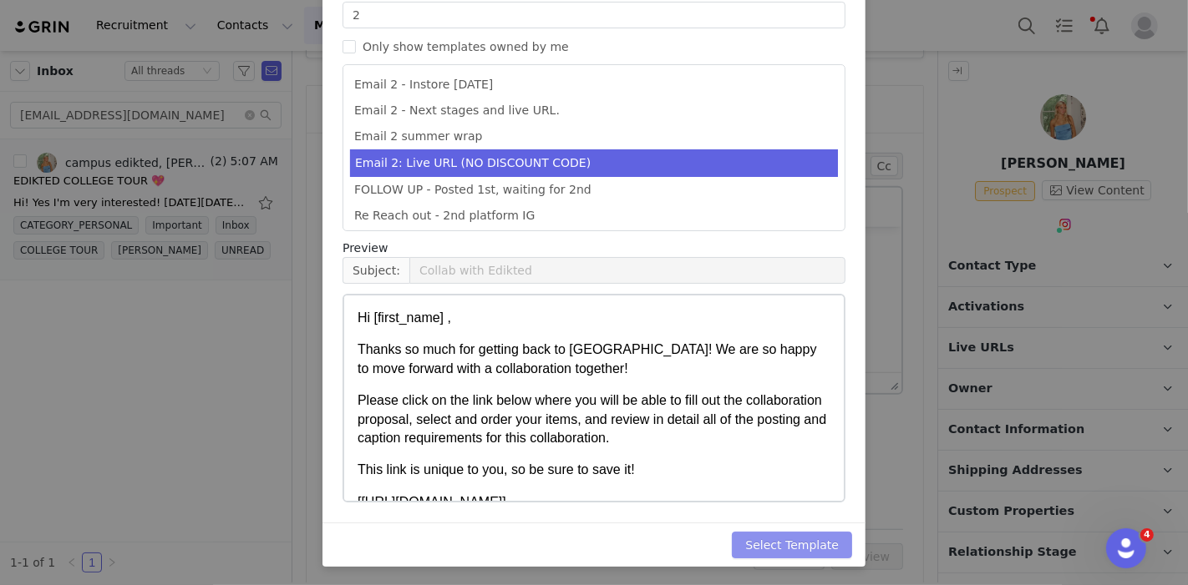
click at [763, 537] on button "Select Template" at bounding box center [792, 545] width 120 height 27
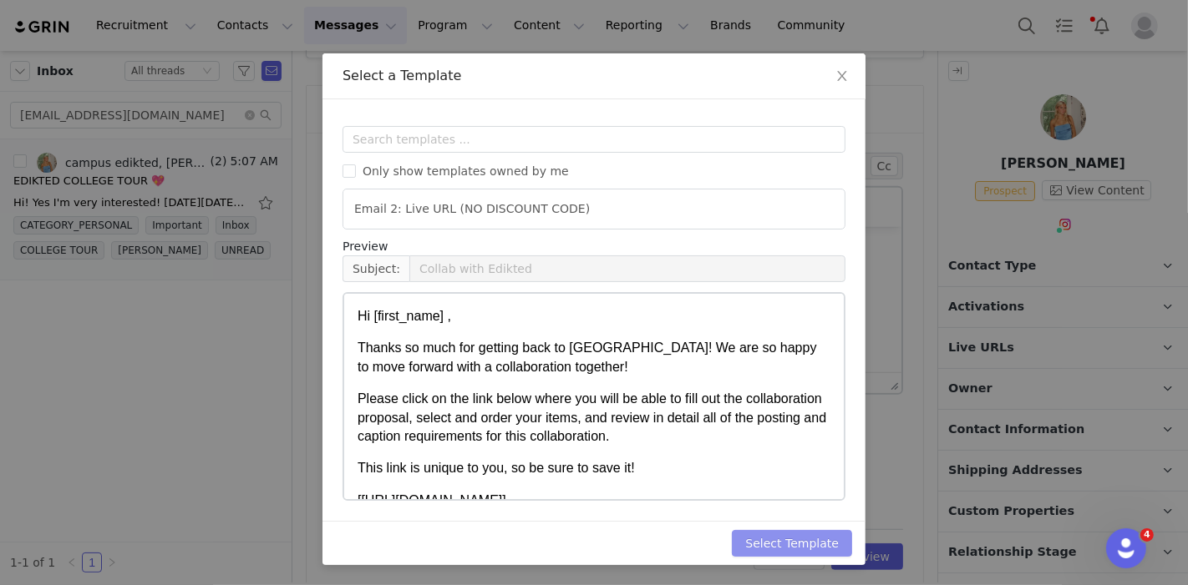
scroll to position [0, 0]
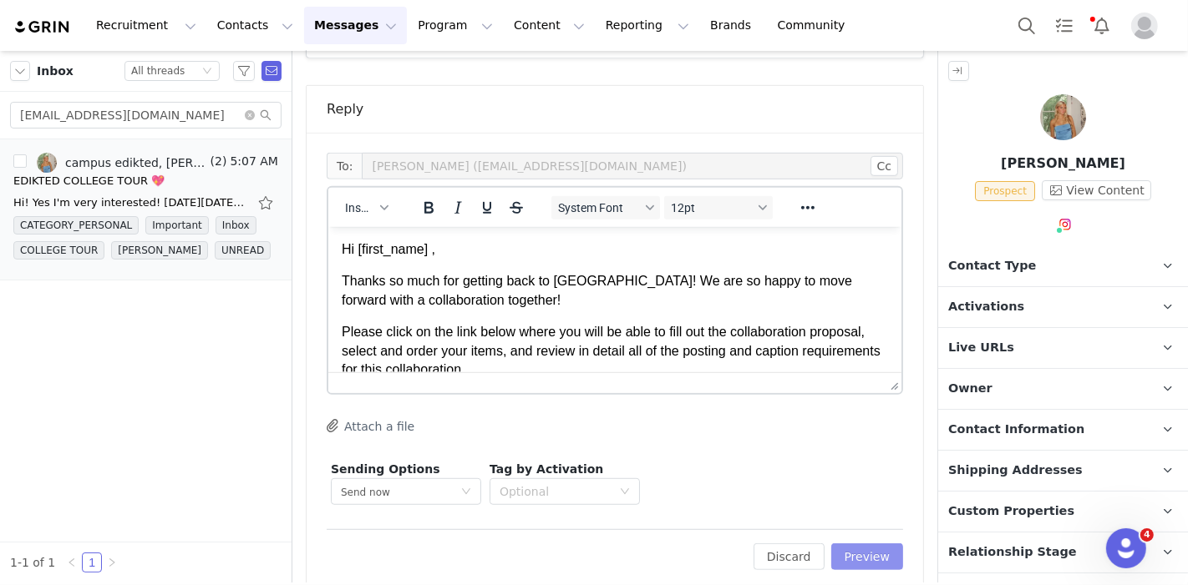
click at [854, 544] on button "Preview" at bounding box center [867, 557] width 73 height 27
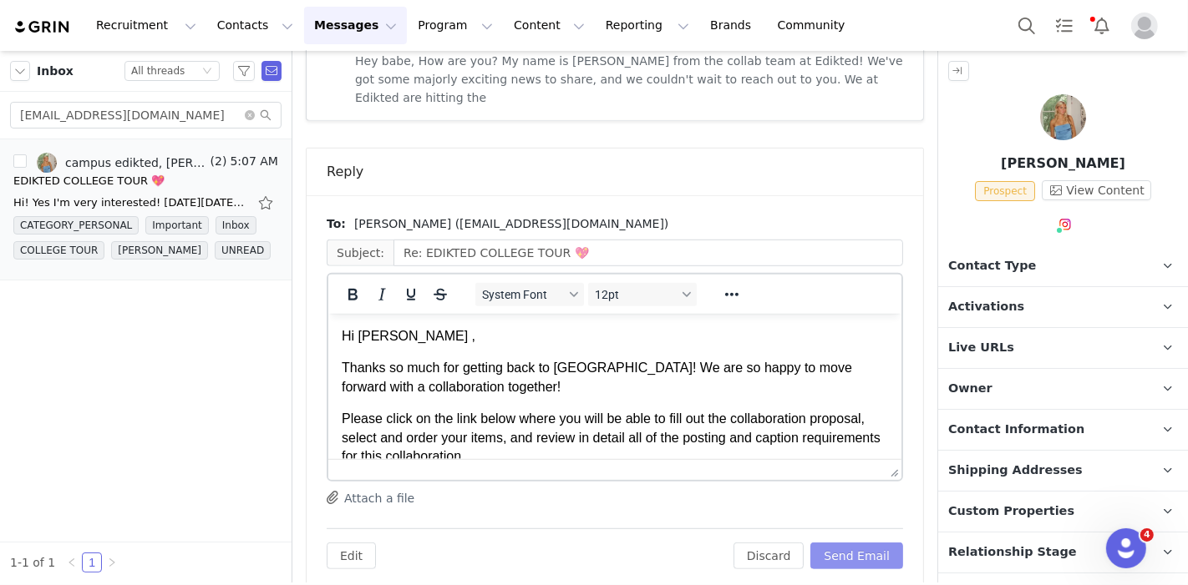
click at [854, 543] on button "Send Email" at bounding box center [856, 556] width 93 height 27
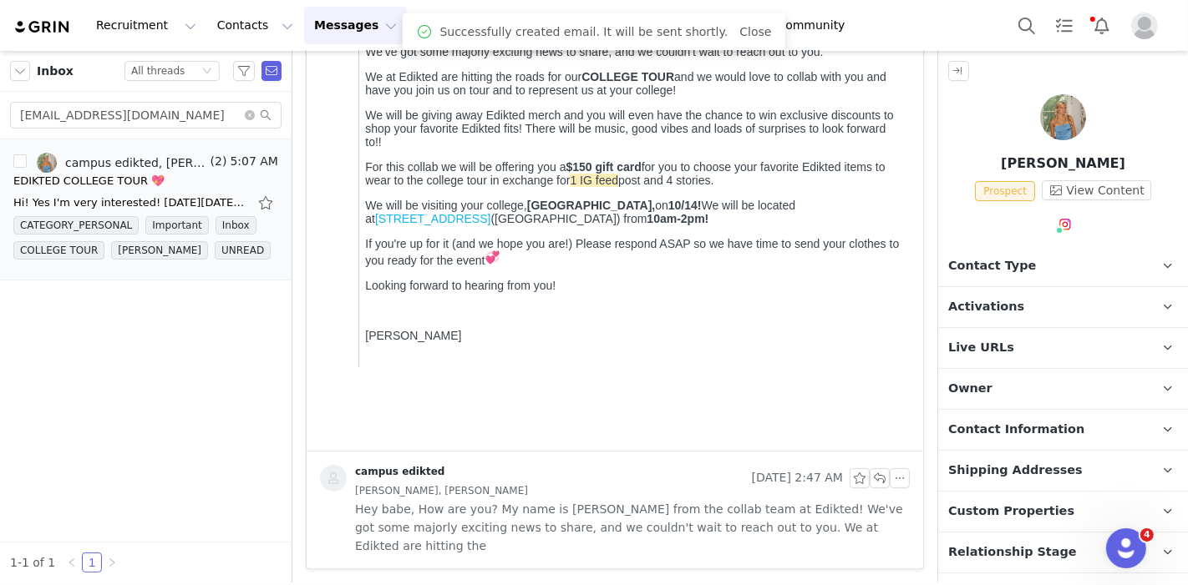
scroll to position [275, 0]
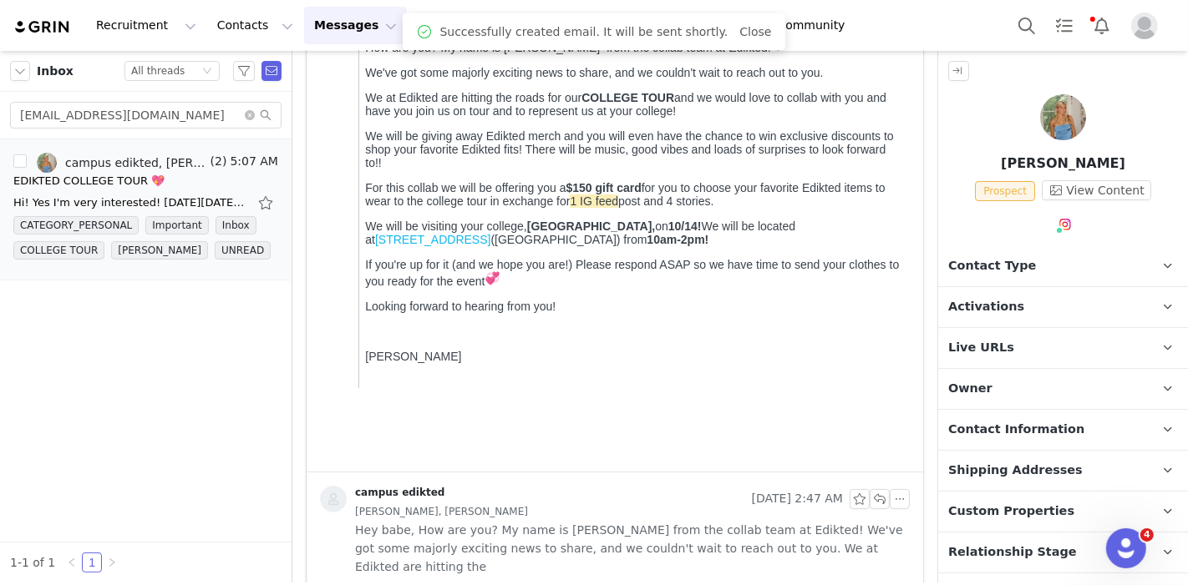
click at [1004, 277] on p "Contact Type Contact type can be Creator, Prospect, Application, or Manager." at bounding box center [1043, 266] width 210 height 40
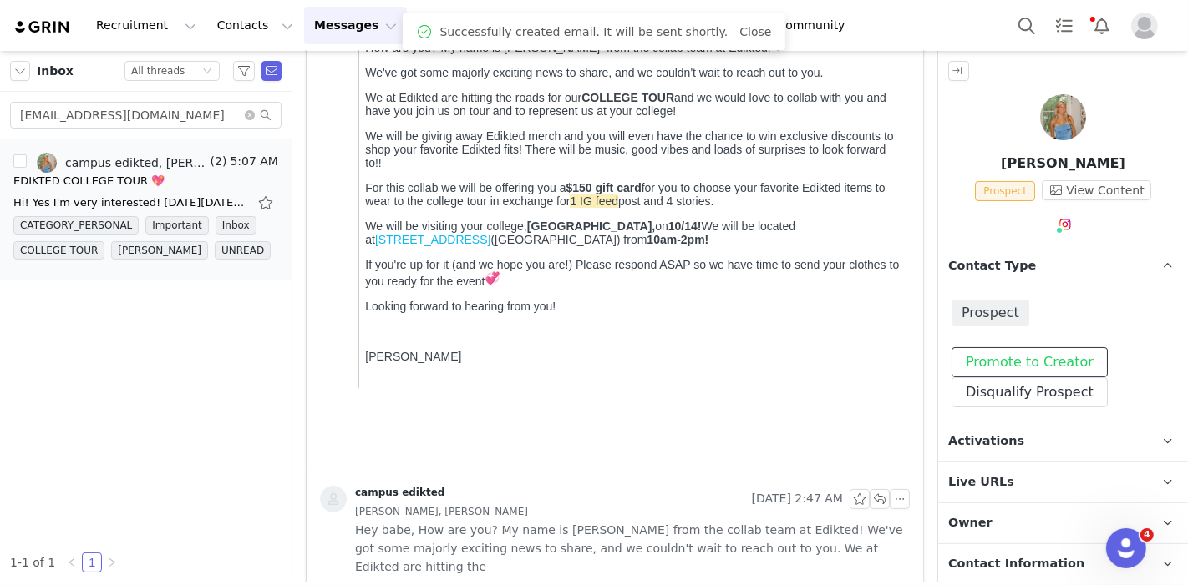
click at [998, 356] on button "Promote to Creator" at bounding box center [1029, 362] width 156 height 30
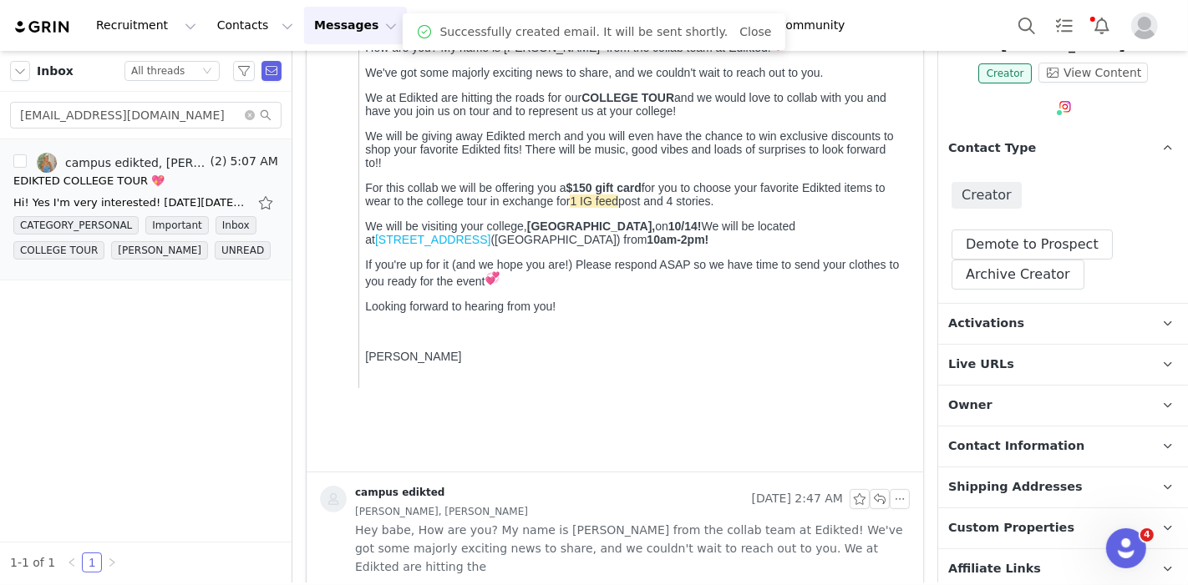
click at [1013, 316] on p "Activations" at bounding box center [1043, 324] width 210 height 40
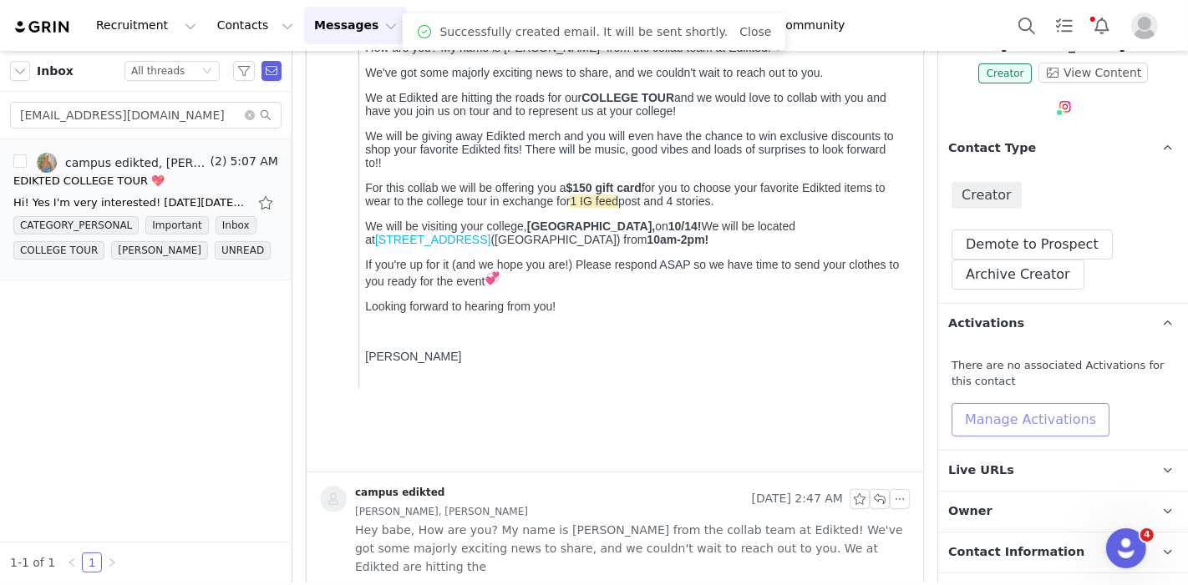
click at [1003, 413] on button "Manage Activations" at bounding box center [1030, 419] width 158 height 33
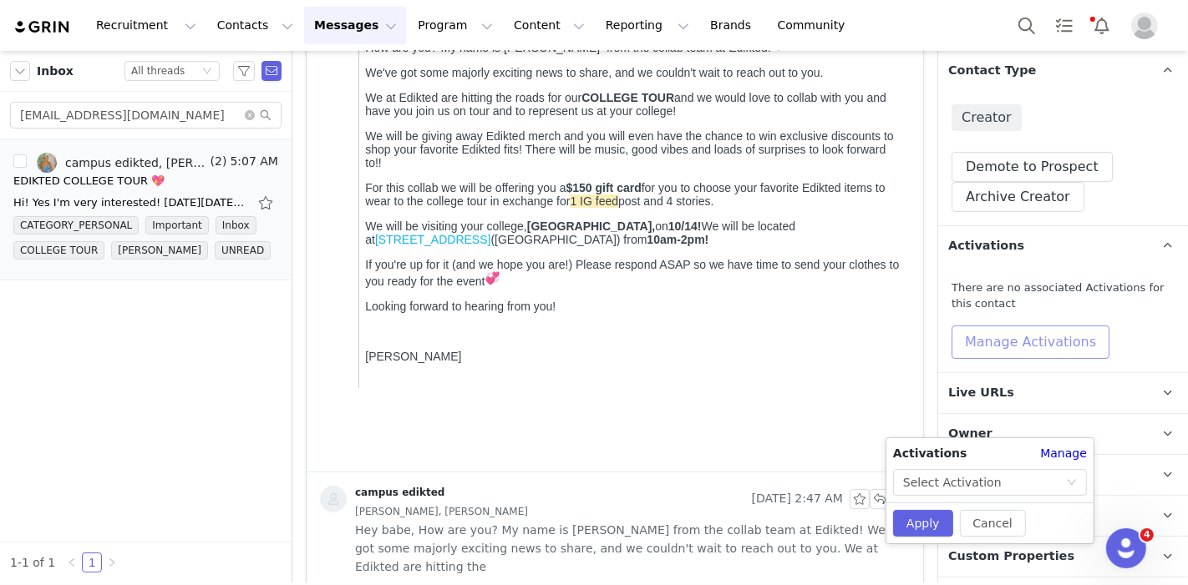
scroll to position [198, 0]
click at [952, 472] on div "Select Activation" at bounding box center [952, 482] width 99 height 25
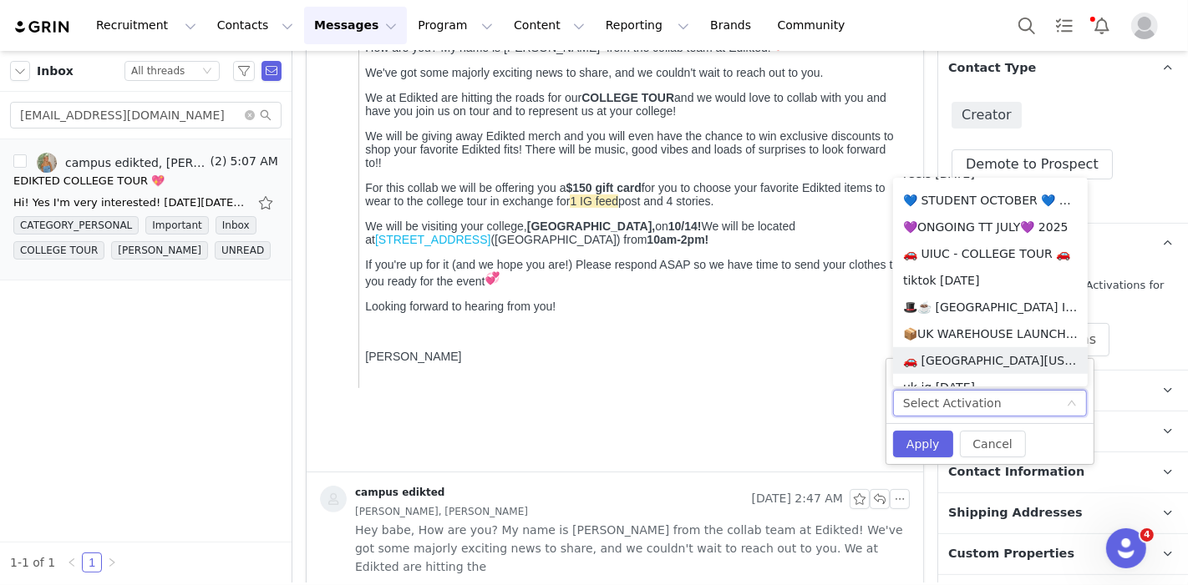
scroll to position [1198, 0]
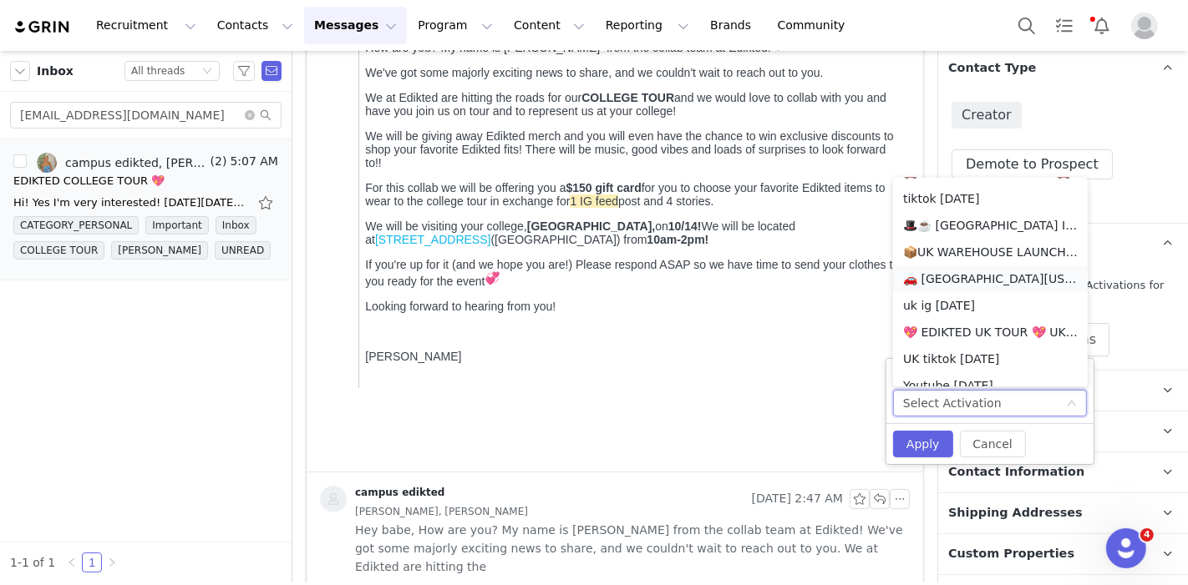
click at [990, 279] on li "🚗 [GEOGRAPHIC_DATA][US_STATE] - COLLEGE TOUR 🚗" at bounding box center [990, 279] width 195 height 27
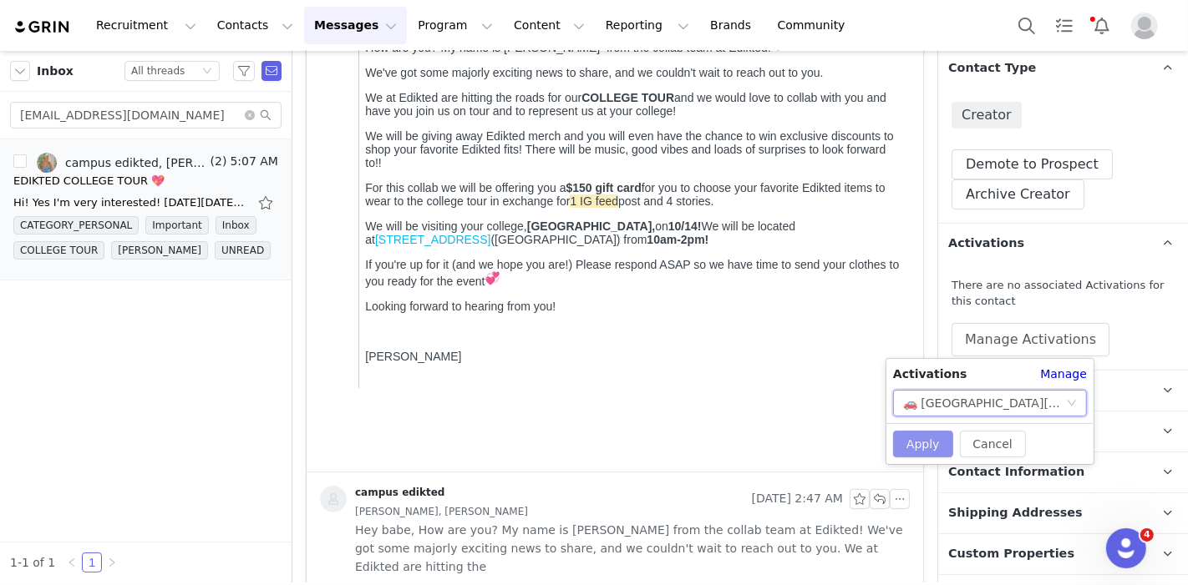
click at [905, 451] on button "Apply" at bounding box center [923, 444] width 60 height 27
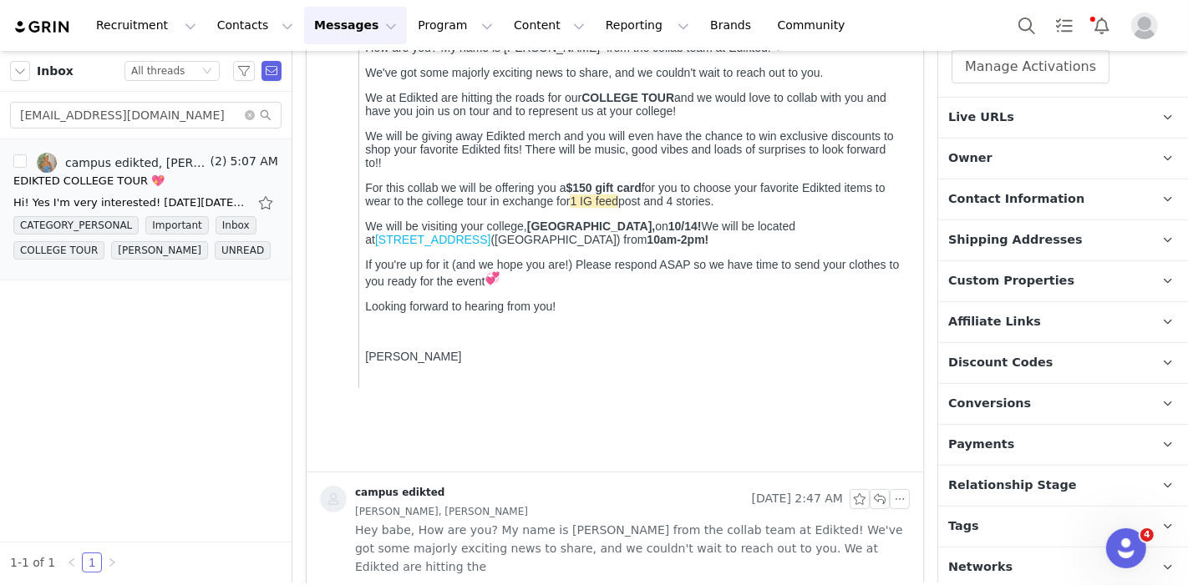
click at [990, 524] on p "Tags Keep track of your contacts by assigning them tags. You can then filter yo…" at bounding box center [1043, 527] width 210 height 40
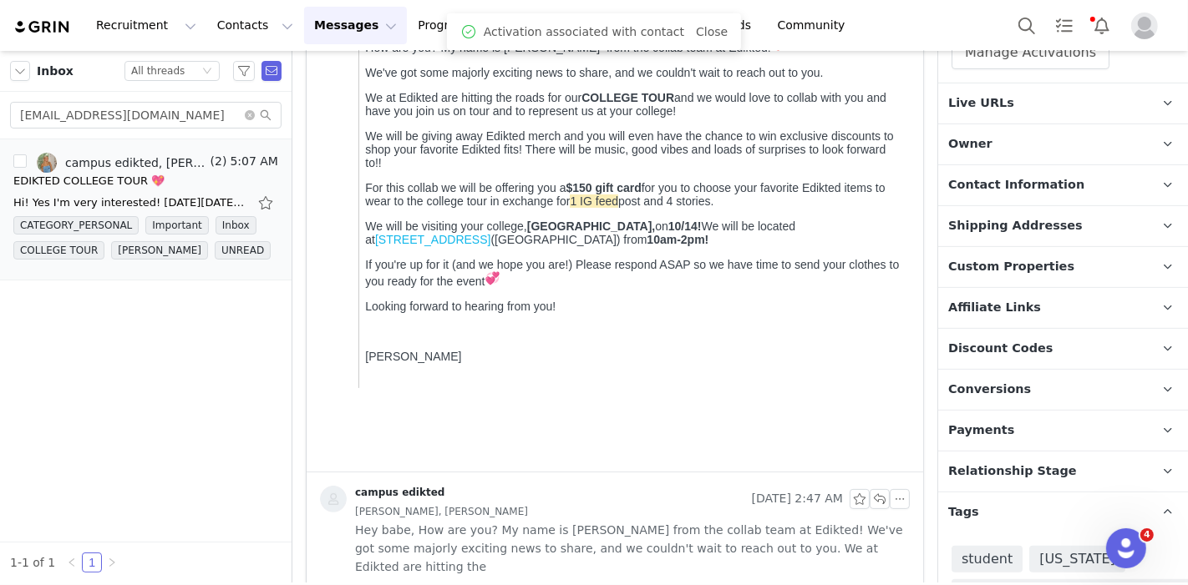
click at [1021, 479] on p "Relationship Stage Use relationship stages to move contacts through a logical s…" at bounding box center [1043, 472] width 210 height 40
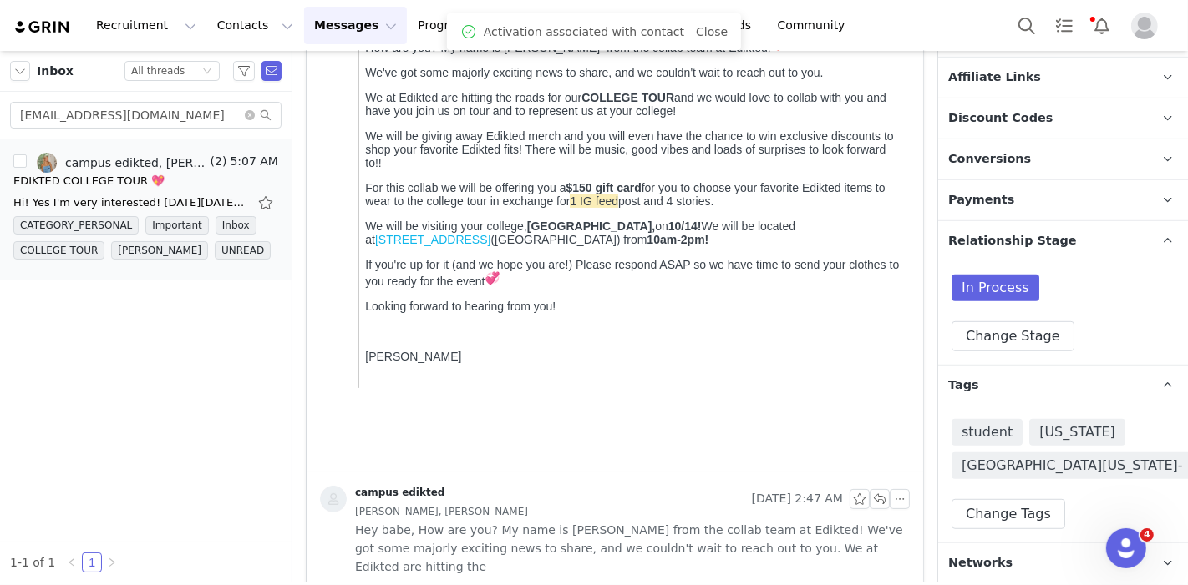
scroll to position [712, 0]
click at [978, 337] on button "Change Stage" at bounding box center [1012, 335] width 123 height 30
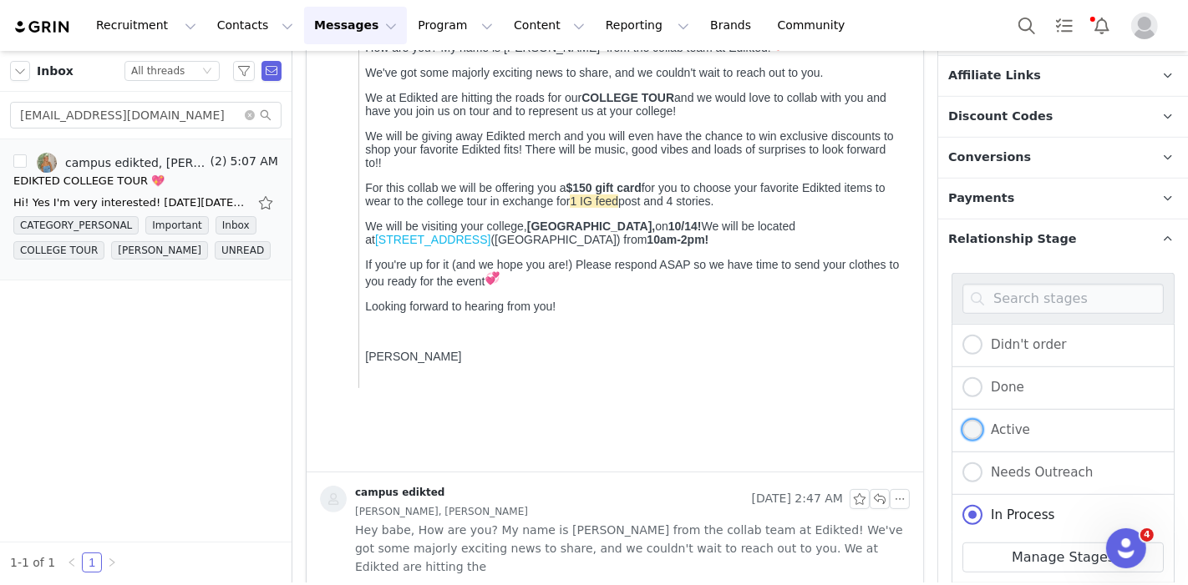
click at [992, 423] on span "Active" at bounding box center [1006, 430] width 48 height 15
click at [982, 421] on input "Active" at bounding box center [972, 431] width 20 height 22
radio input "true"
radio input "false"
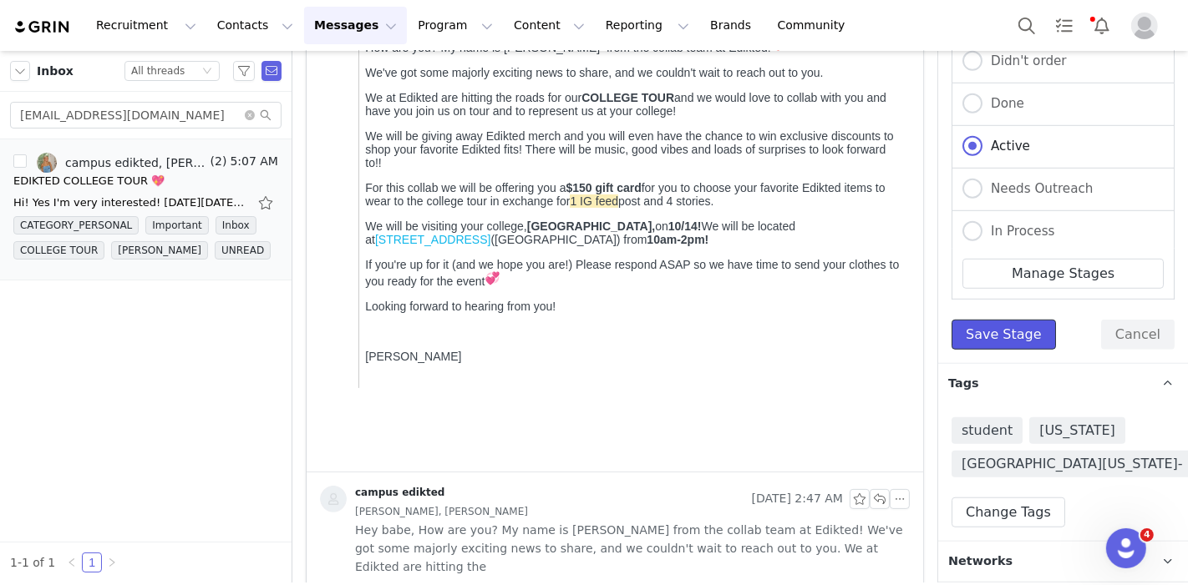
click at [991, 335] on button "Save Stage" at bounding box center [1003, 335] width 104 height 30
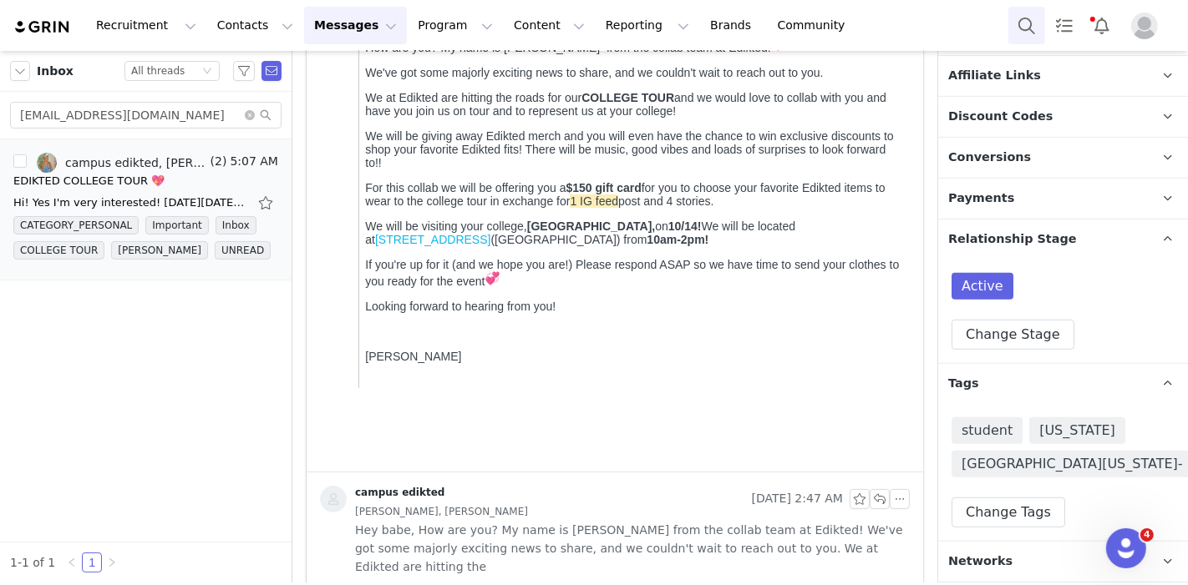
click at [1009, 15] on button "Search" at bounding box center [1026, 26] width 37 height 38
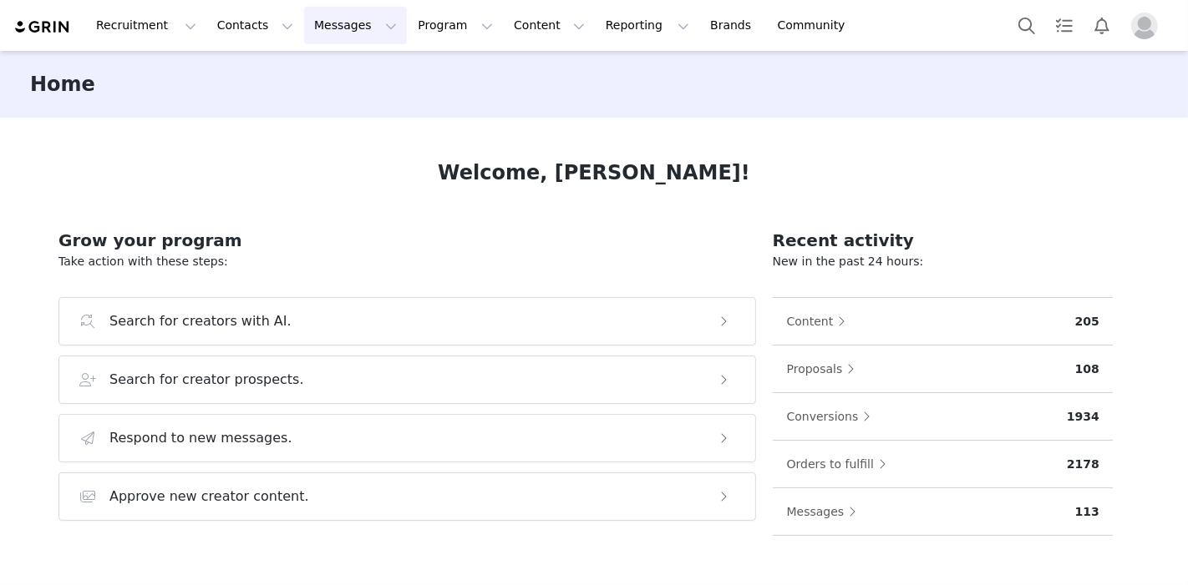
click at [304, 27] on button "Messages Messages" at bounding box center [355, 26] width 103 height 38
click at [319, 113] on link "Inbox" at bounding box center [342, 104] width 132 height 31
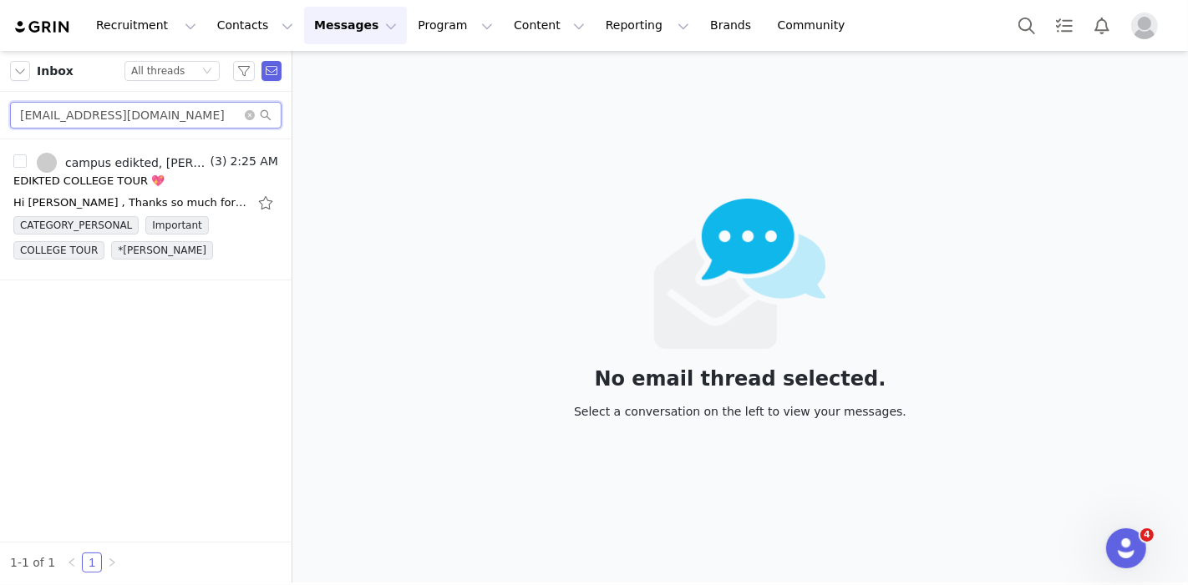
drag, startPoint x: 179, startPoint y: 116, endPoint x: 0, endPoint y: 72, distance: 184.1
click at [0, 72] on div "Inbox Status All threads [EMAIL_ADDRESS][DOMAIN_NAME]" at bounding box center [145, 95] width 291 height 89
paste input "cecebiank14"
type input "cecebiank14@gmail.com"
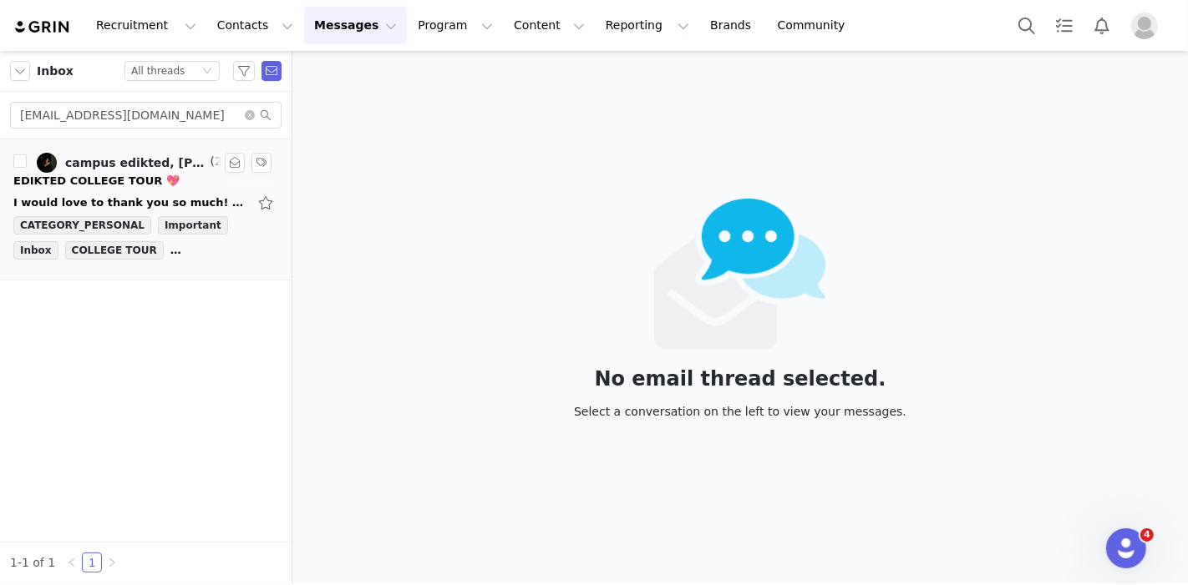
click at [84, 200] on div "I would love to thank you so much! Get Outlook for iOS From: campus edikted <ca…" at bounding box center [130, 203] width 234 height 17
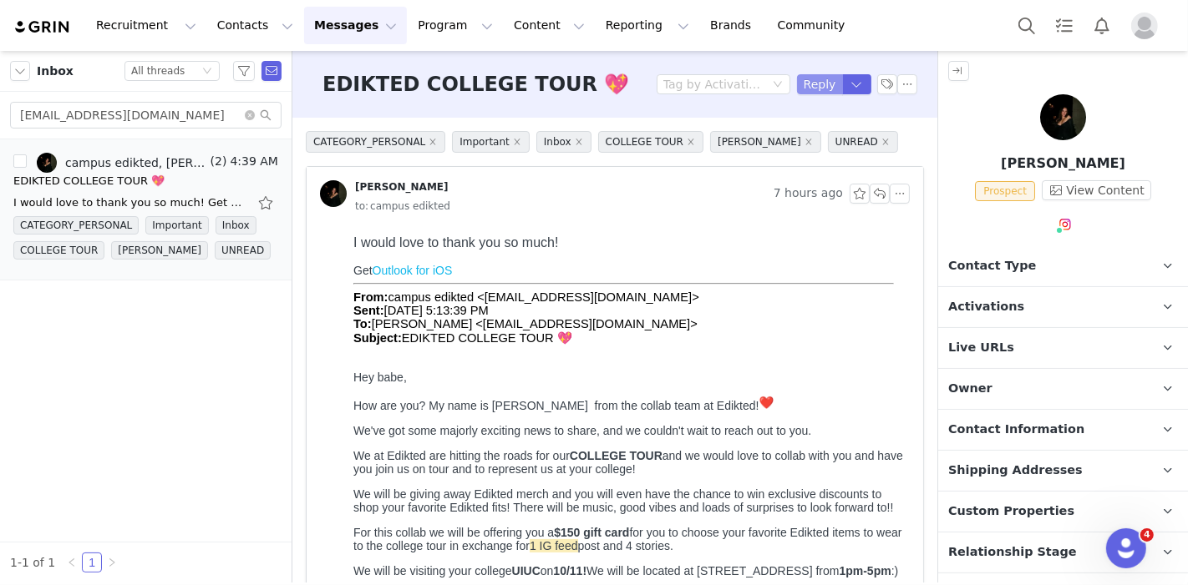
click at [813, 86] on button "Reply" at bounding box center [820, 84] width 46 height 20
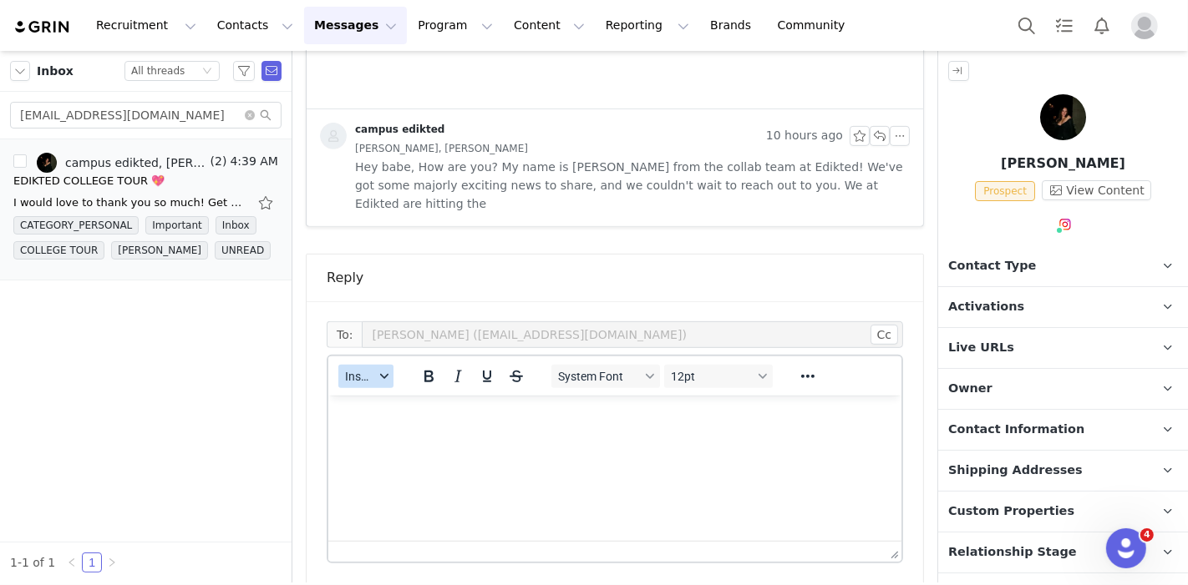
click at [366, 370] on span "Insert" at bounding box center [359, 376] width 29 height 13
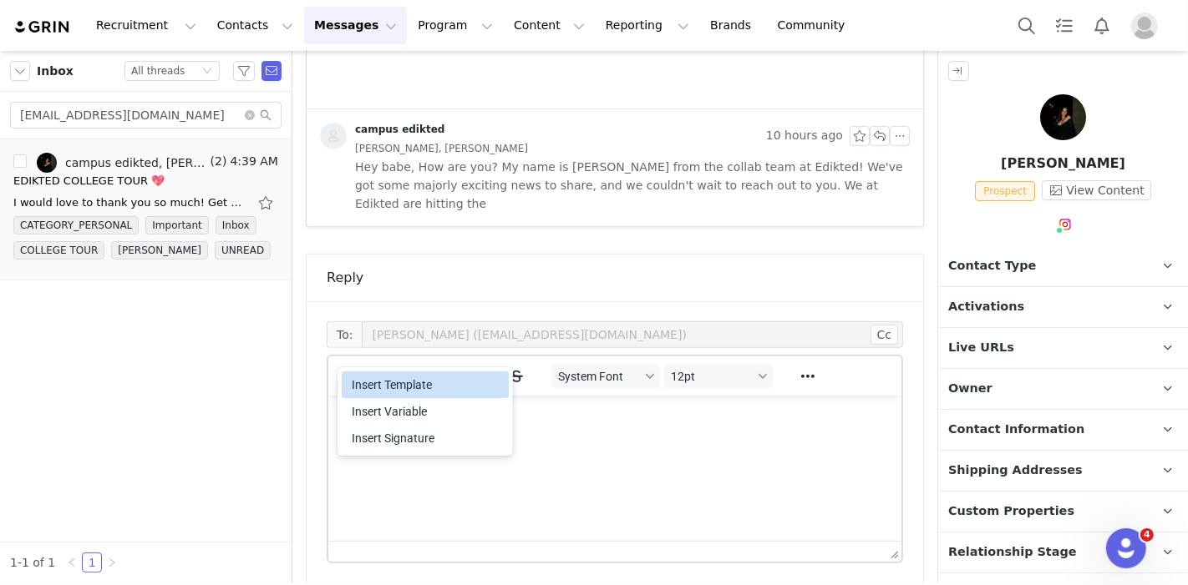
click at [374, 385] on div "Insert Template" at bounding box center [427, 385] width 150 height 20
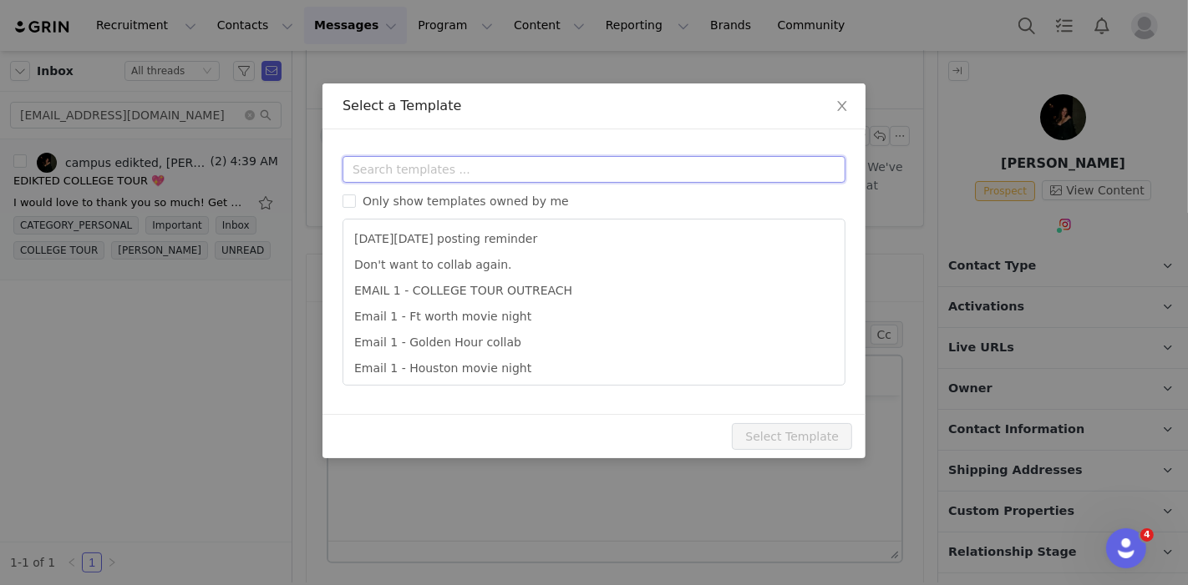
click at [443, 177] on input "text" at bounding box center [593, 169] width 503 height 27
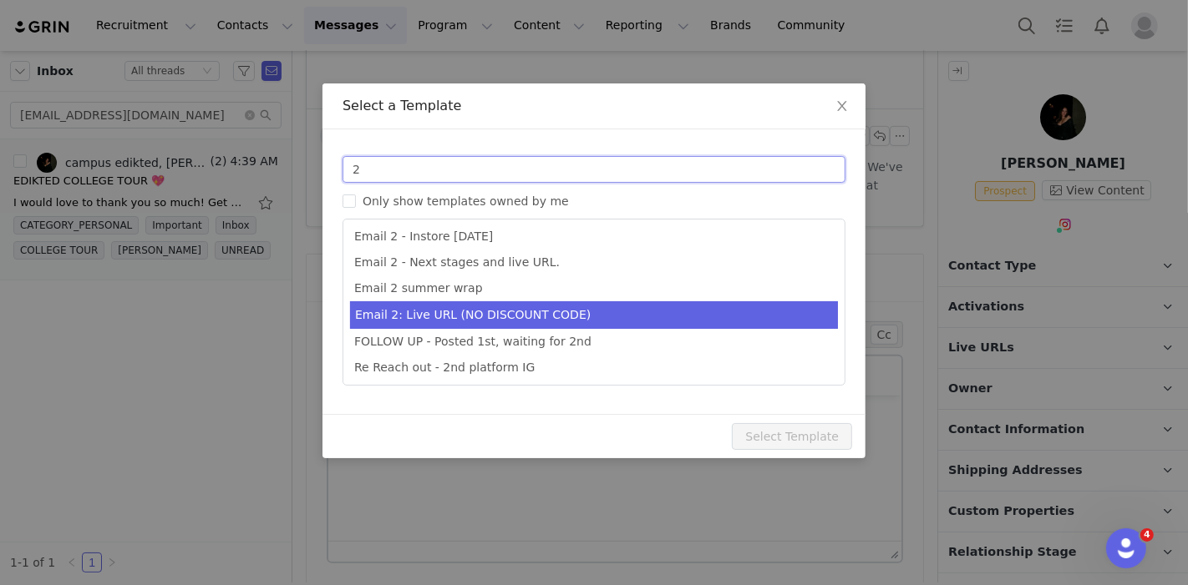
type input "2"
type input "Collab with Edikted"
click at [489, 304] on li "Email 2: Live URL (NO DISCOUNT CODE)" at bounding box center [594, 315] width 488 height 28
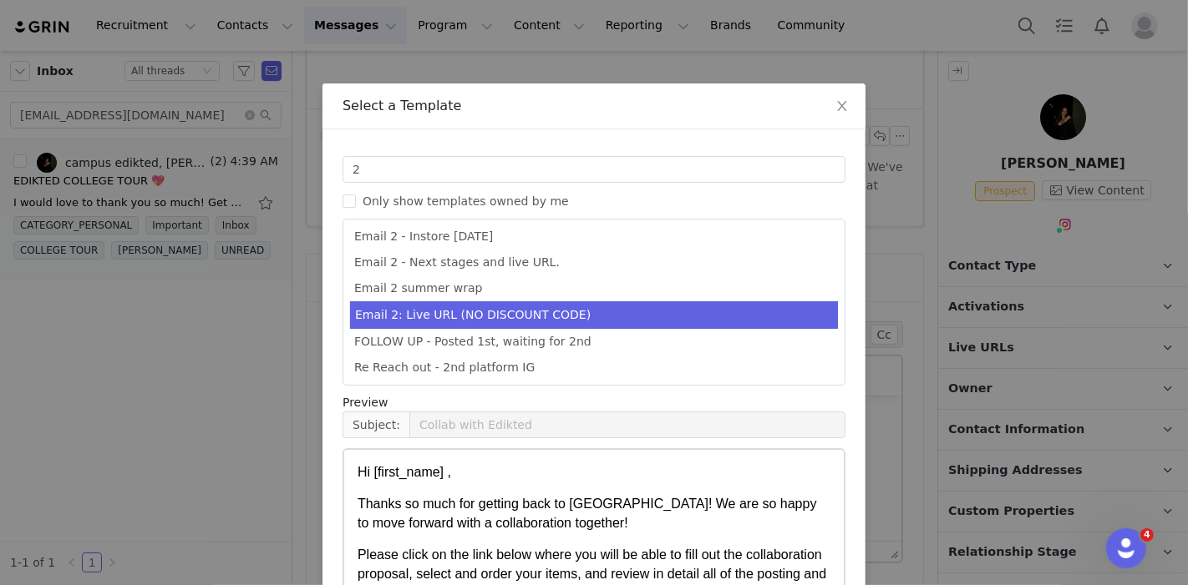
scroll to position [155, 0]
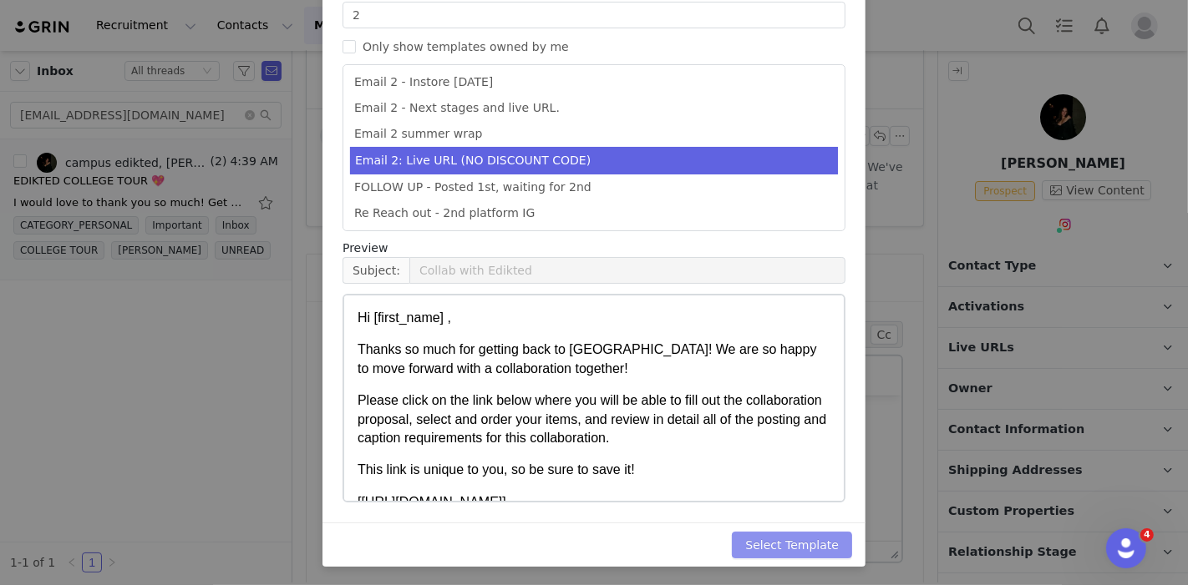
click at [799, 550] on button "Select Template" at bounding box center [792, 545] width 120 height 27
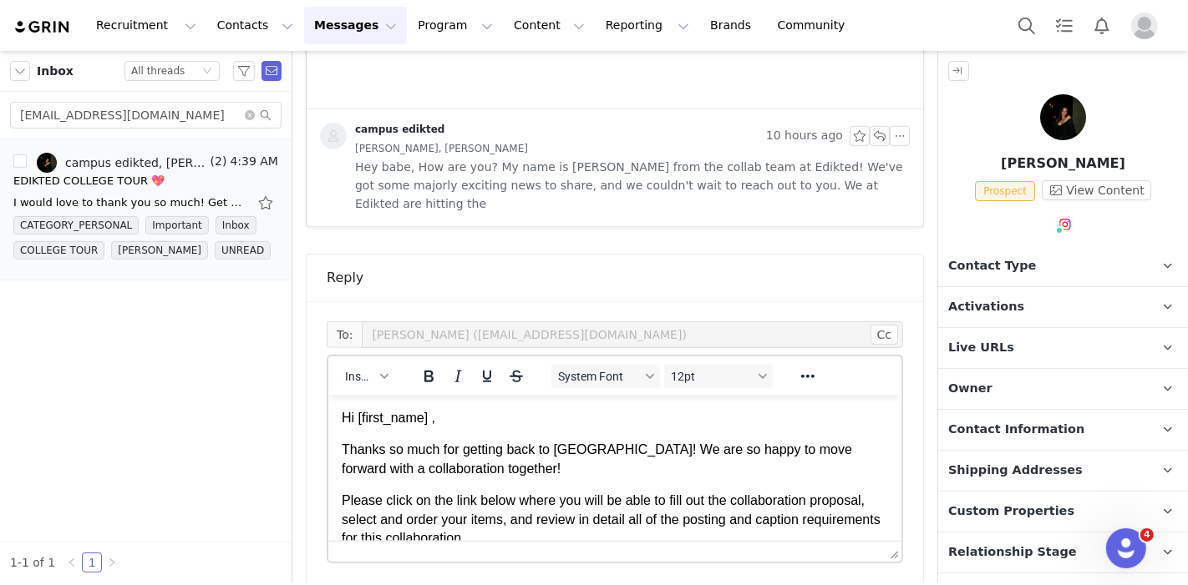
scroll to position [899, 0]
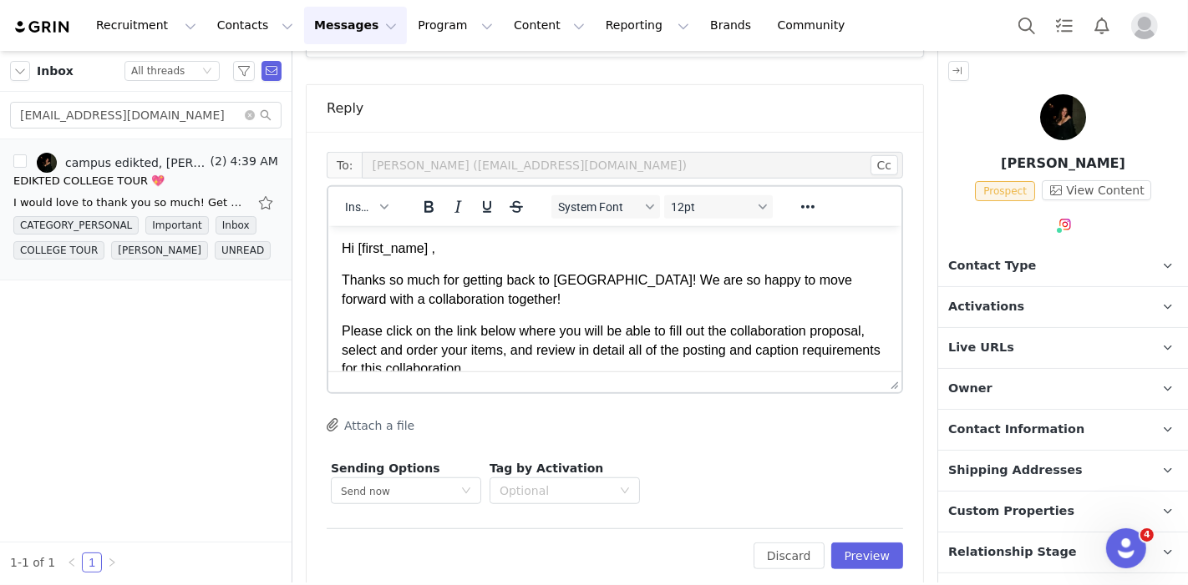
click at [854, 529] on div "Edit Discard Preview" at bounding box center [615, 549] width 576 height 41
click at [849, 543] on button "Preview" at bounding box center [867, 556] width 73 height 27
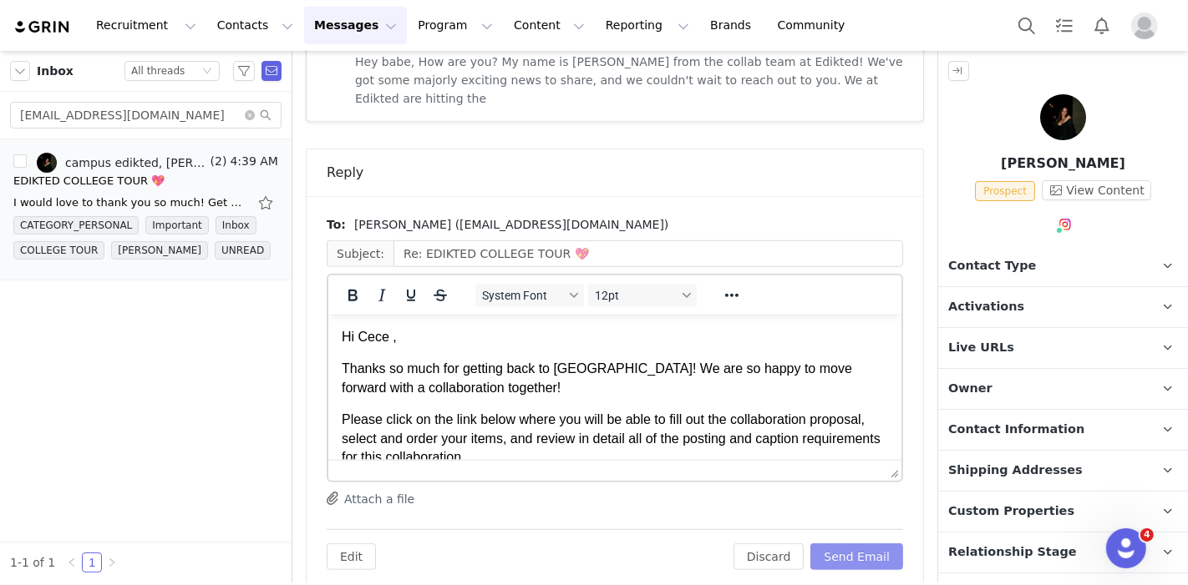
scroll to position [0, 0]
click at [849, 544] on button "Send Email" at bounding box center [856, 557] width 93 height 27
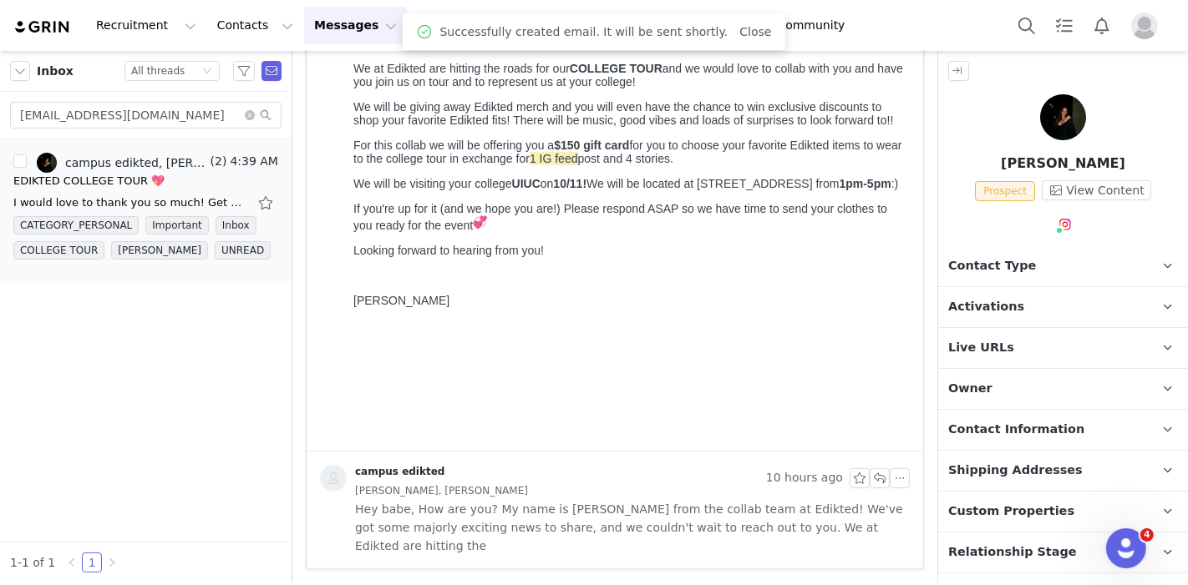
scroll to position [367, 0]
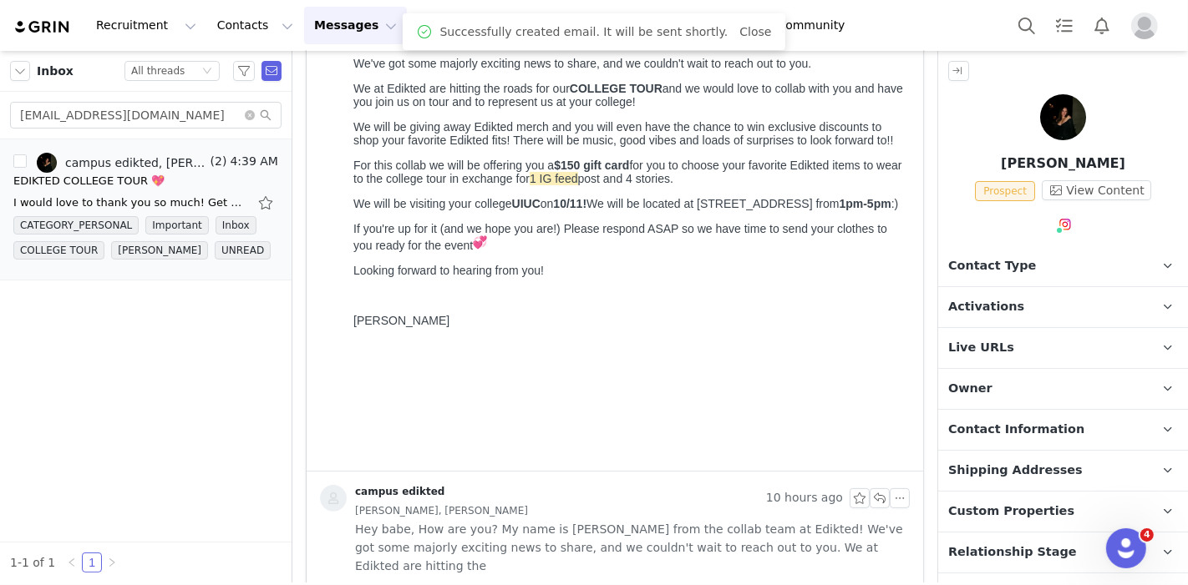
click at [1012, 251] on p "Contact Type Contact type can be Creator, Prospect, Application, or Manager." at bounding box center [1043, 266] width 210 height 40
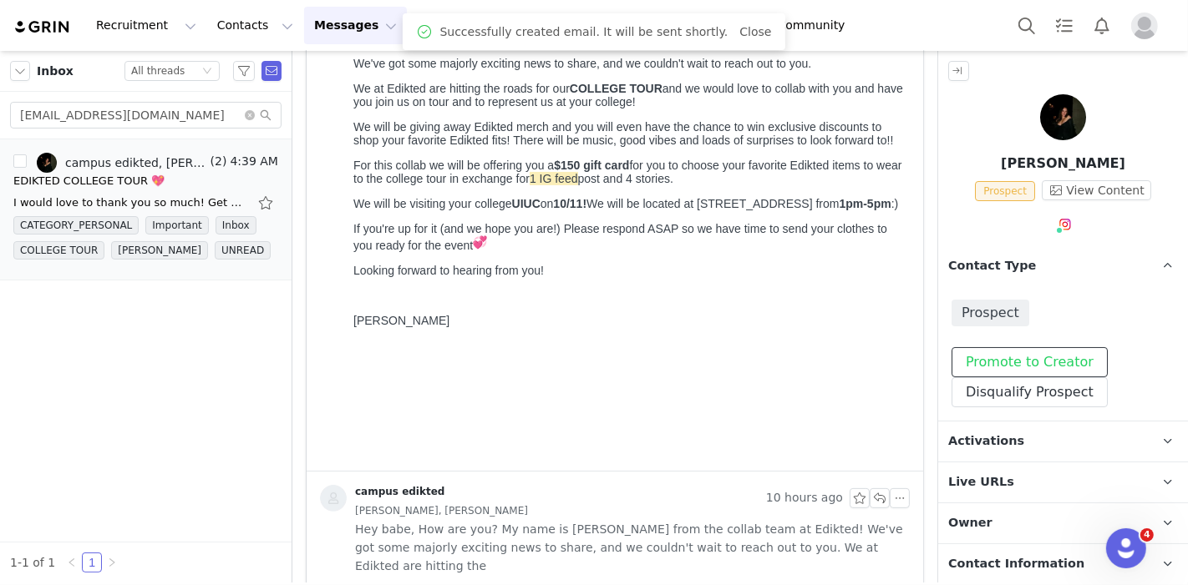
click at [1000, 360] on button "Promote to Creator" at bounding box center [1029, 362] width 156 height 30
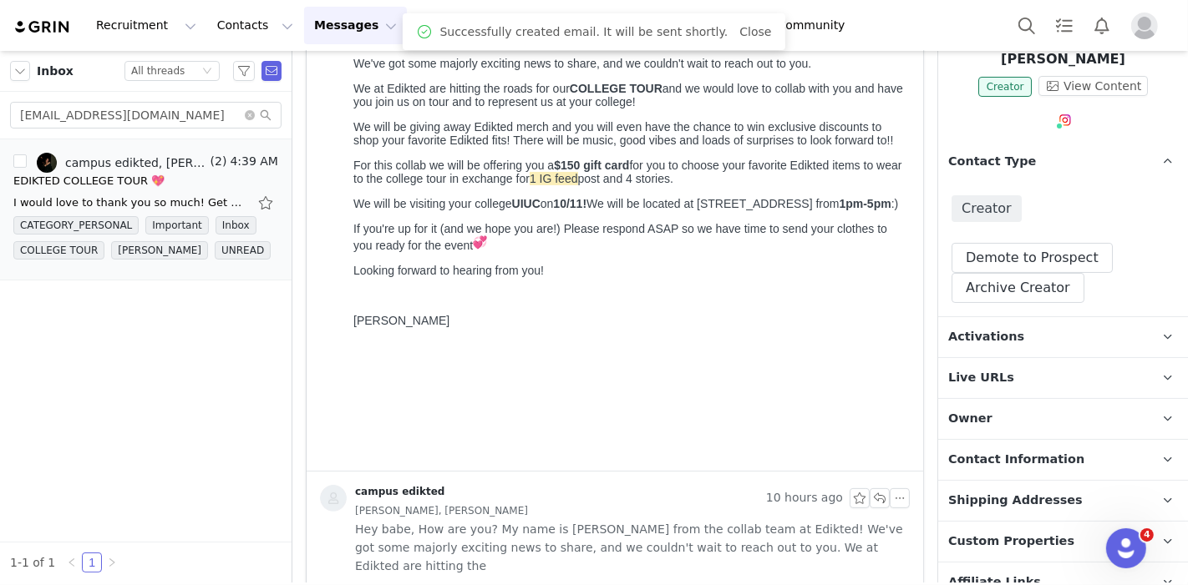
scroll to position [105, 0]
click at [1011, 334] on p "Activations" at bounding box center [1043, 337] width 210 height 40
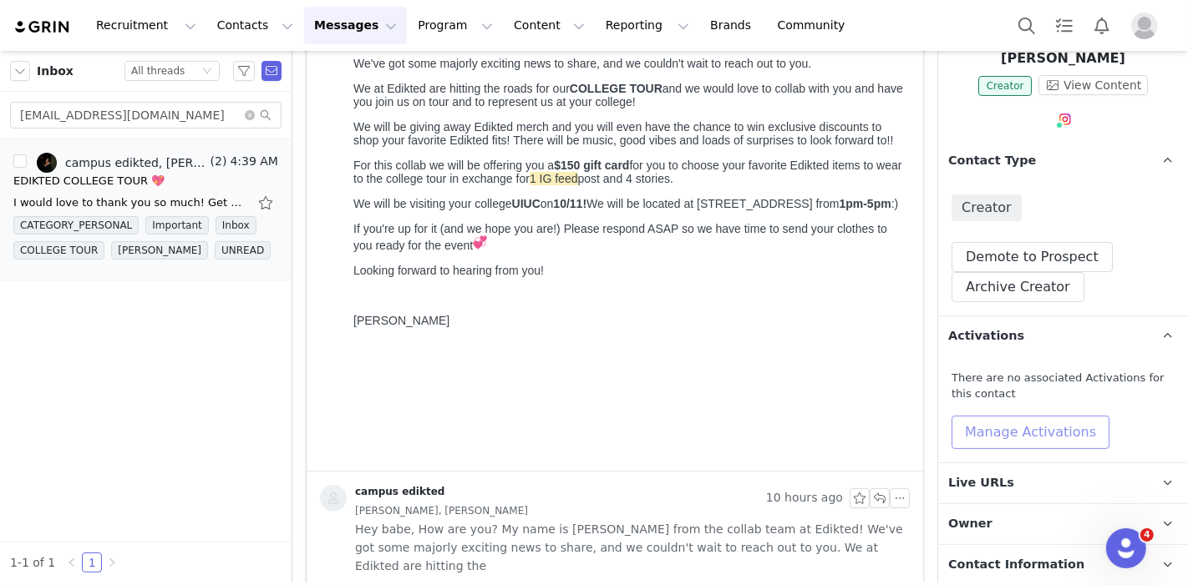
click at [1001, 427] on button "Manage Activations" at bounding box center [1030, 432] width 158 height 33
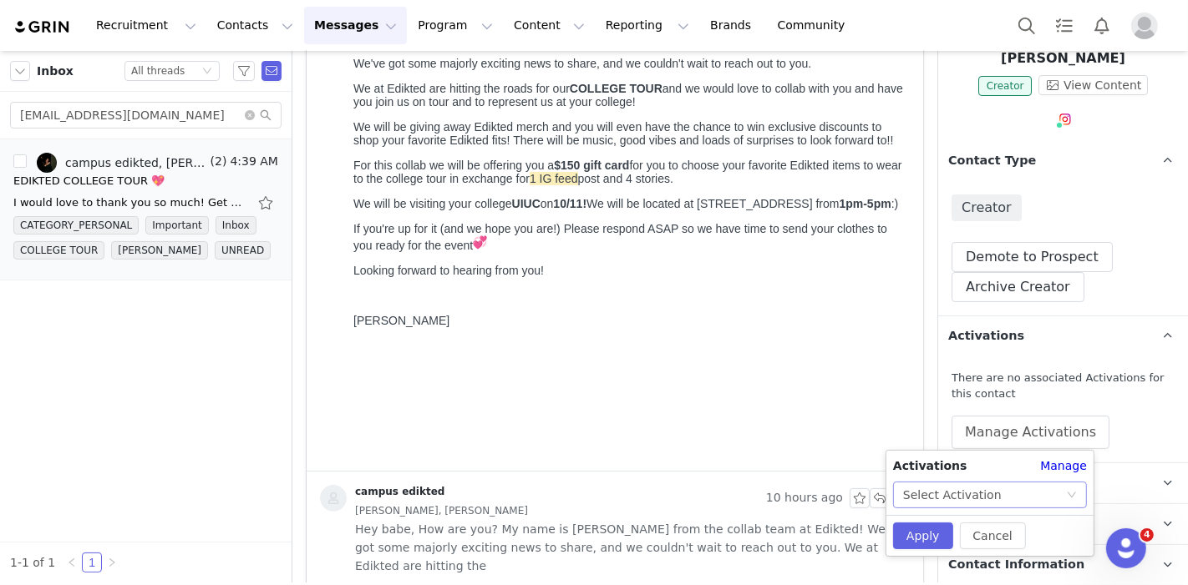
click at [968, 485] on div "Select Activation" at bounding box center [952, 495] width 99 height 25
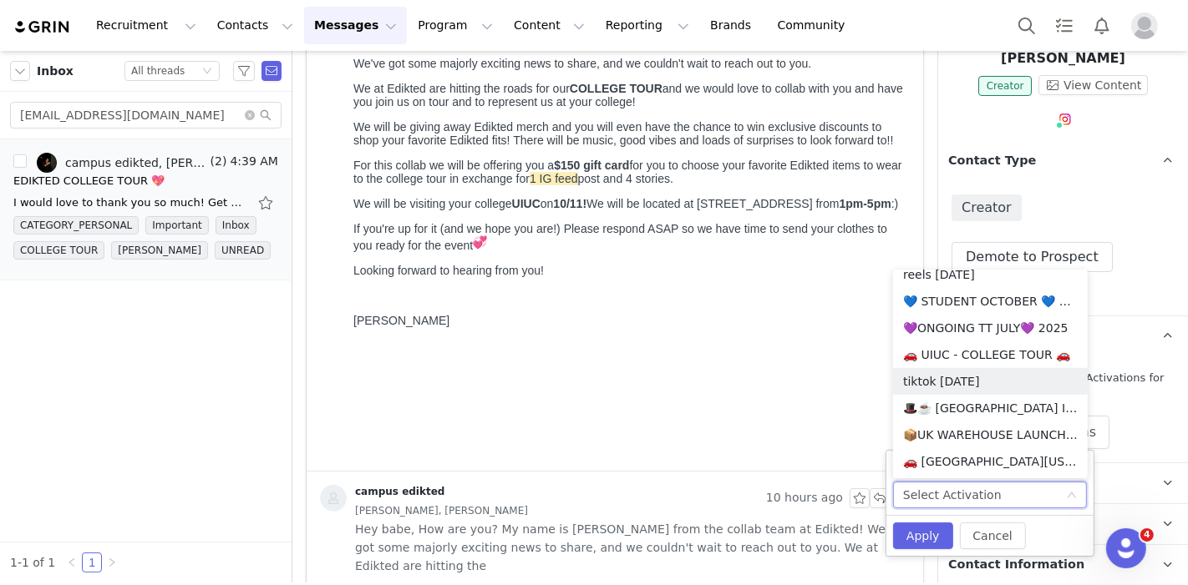
scroll to position [1126, 0]
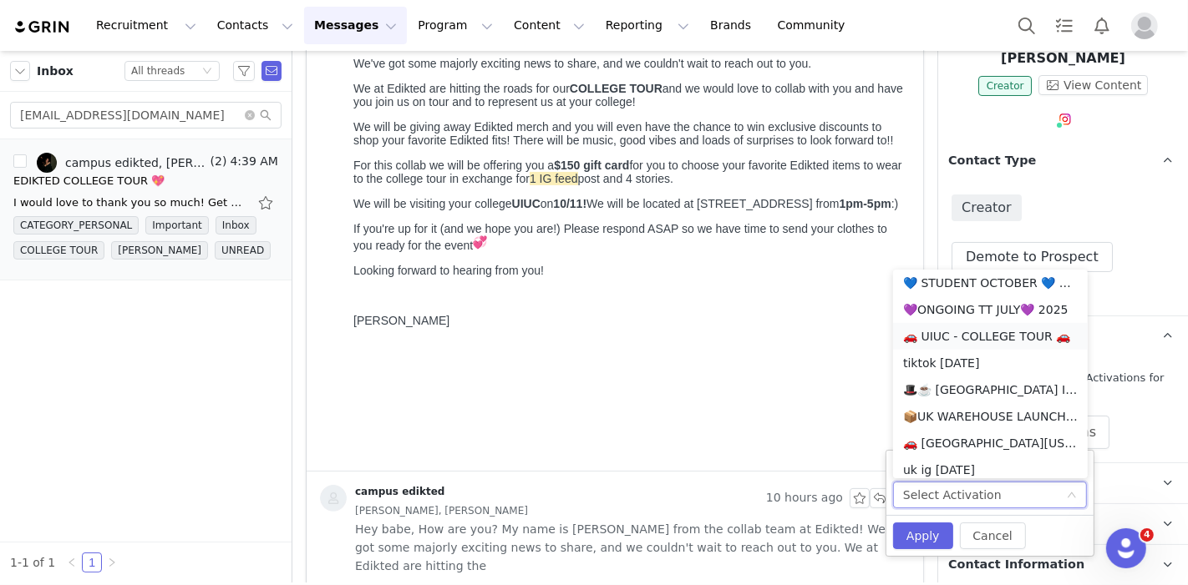
click at [1004, 332] on li "🚗 UIUC - COLLEGE TOUR 🚗" at bounding box center [990, 336] width 195 height 27
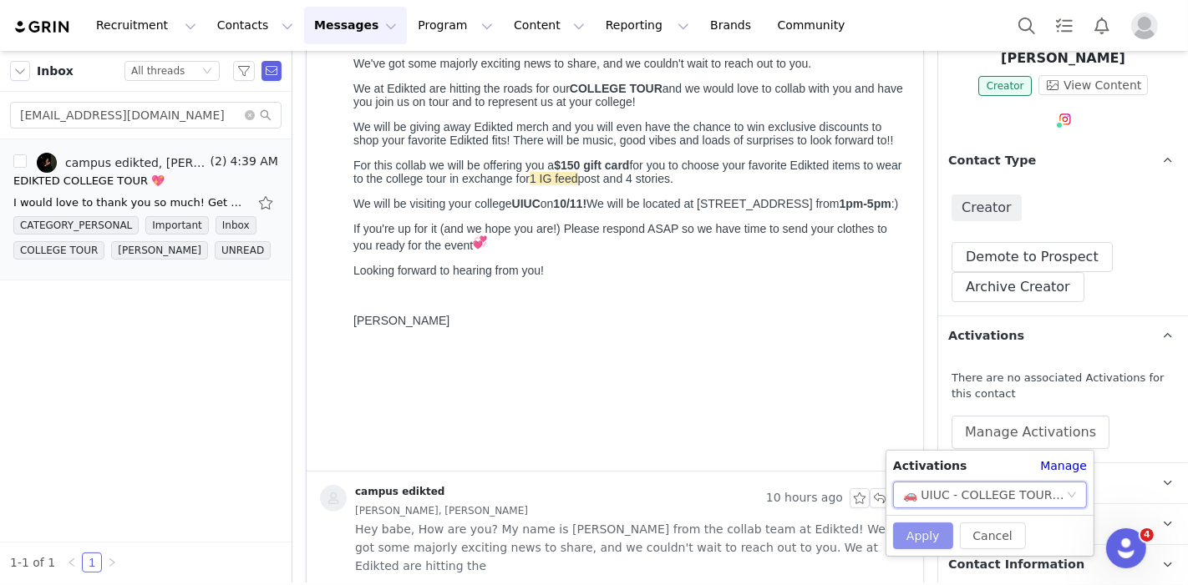
click at [919, 534] on button "Apply" at bounding box center [923, 536] width 60 height 27
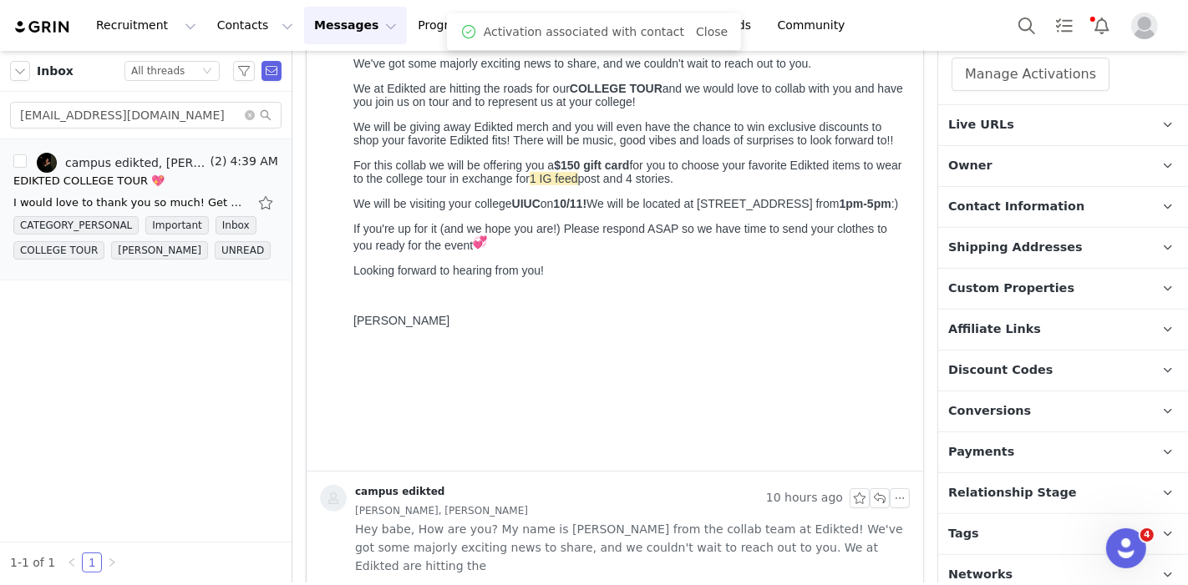
click at [1027, 491] on p "Relationship Stage Use relationship stages to move contacts through a logical s…" at bounding box center [1043, 494] width 210 height 40
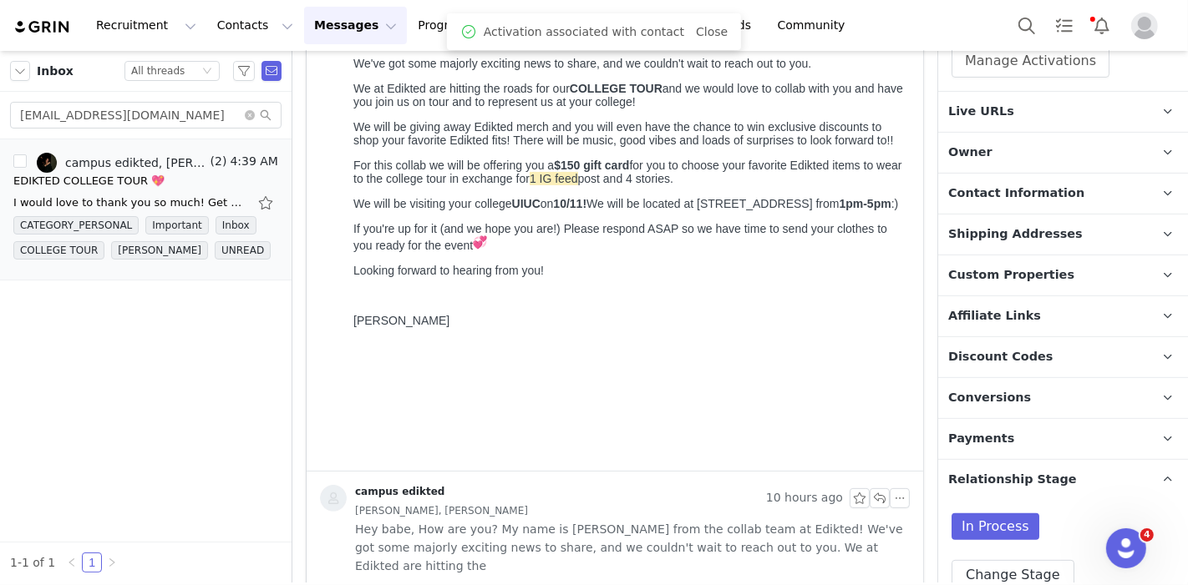
scroll to position [569, 0]
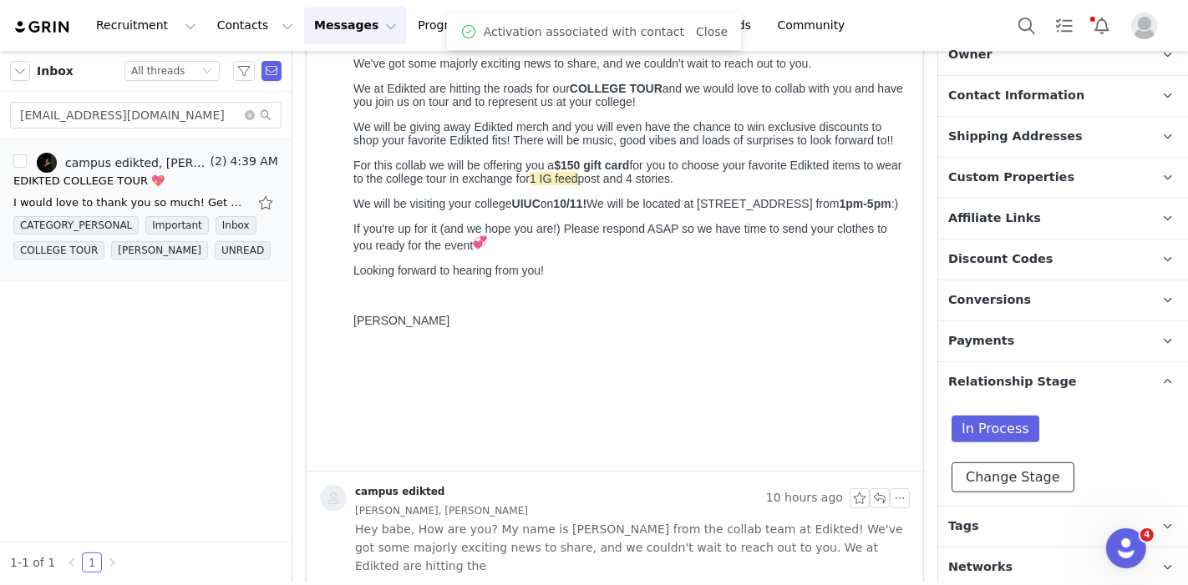
click at [1016, 485] on button "Change Stage" at bounding box center [1012, 478] width 123 height 30
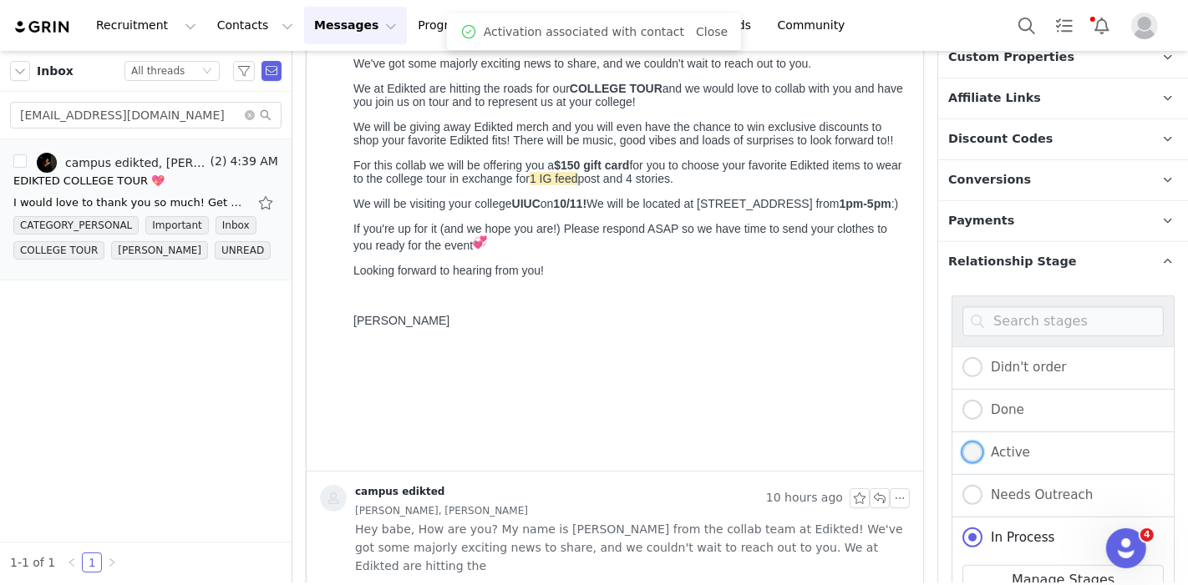
click at [992, 447] on span "Active" at bounding box center [1006, 452] width 48 height 15
click at [982, 447] on input "Active" at bounding box center [972, 454] width 20 height 22
radio input "true"
radio input "false"
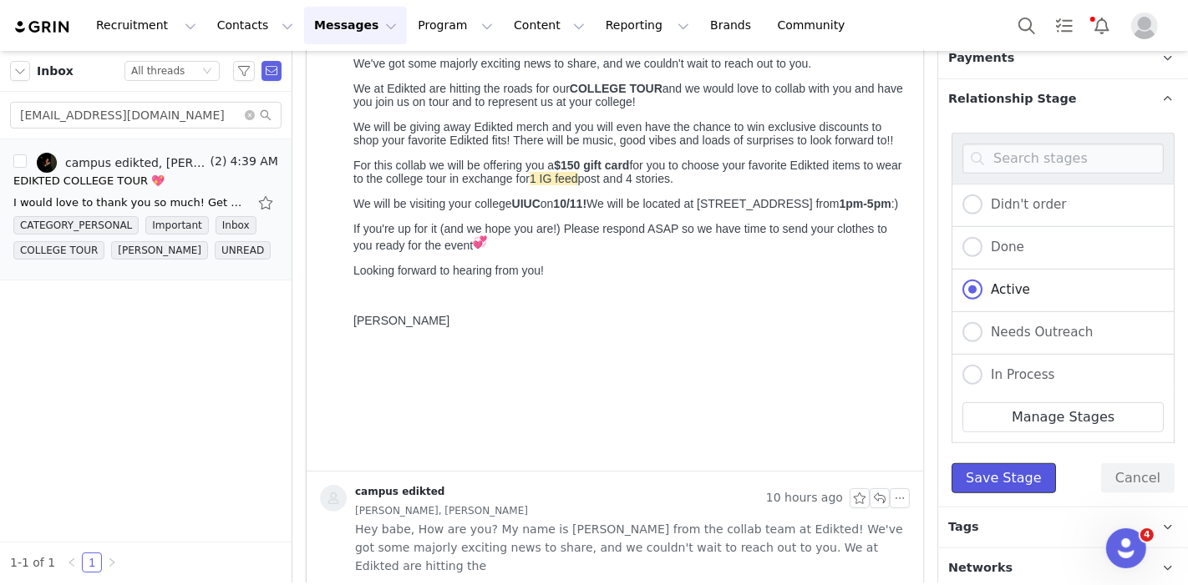
click at [1007, 474] on button "Save Stage" at bounding box center [1003, 479] width 104 height 30
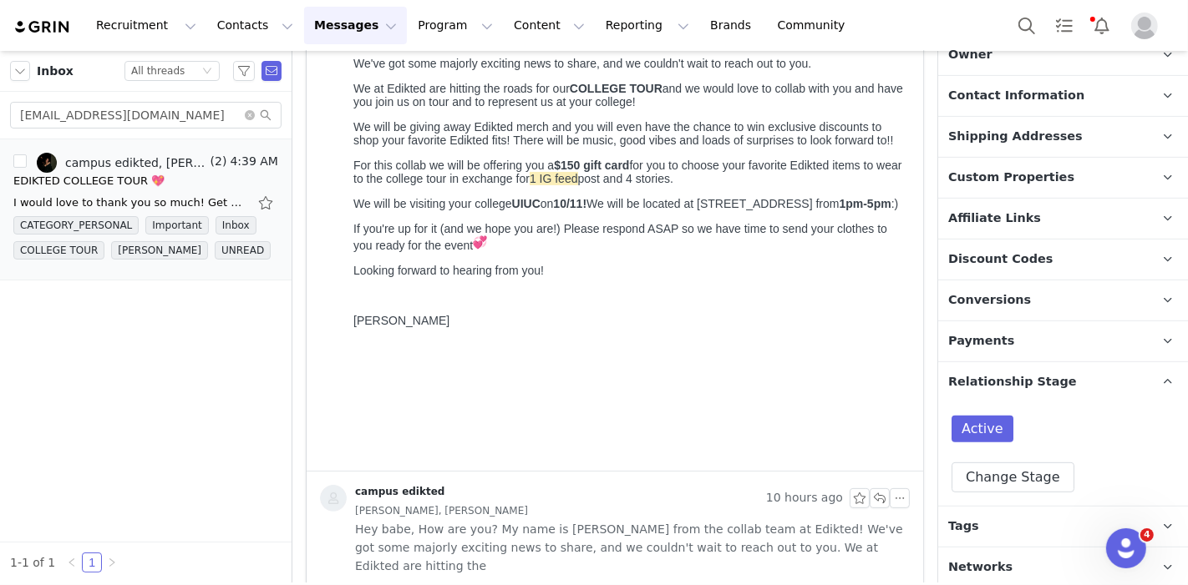
click at [997, 530] on p "Tags Keep track of your contacts by assigning them tags. You can then filter yo…" at bounding box center [1043, 527] width 210 height 40
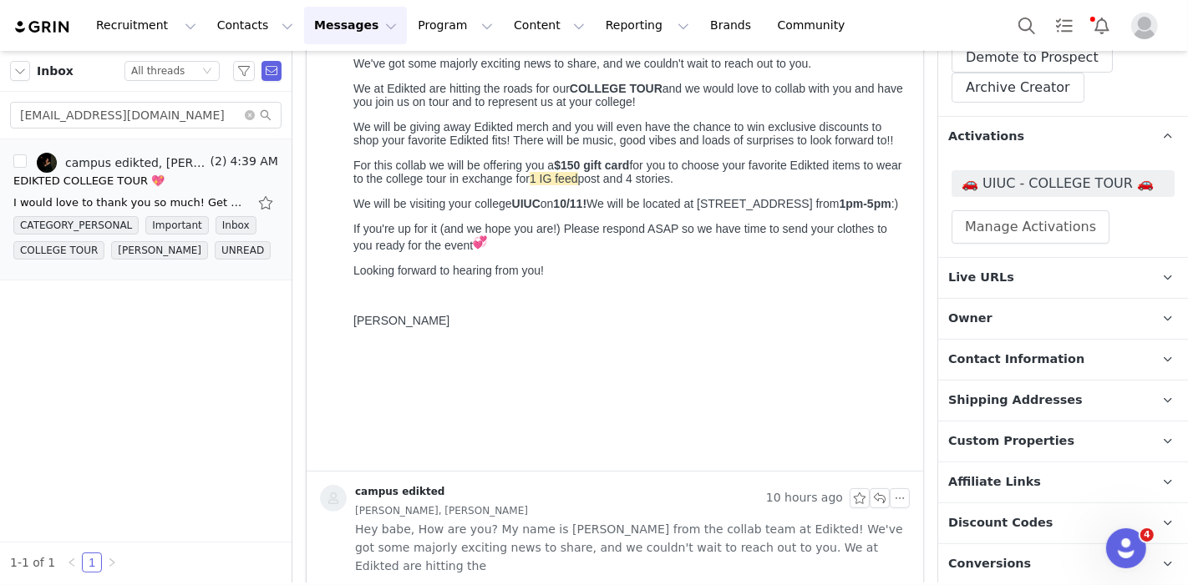
scroll to position [0, 0]
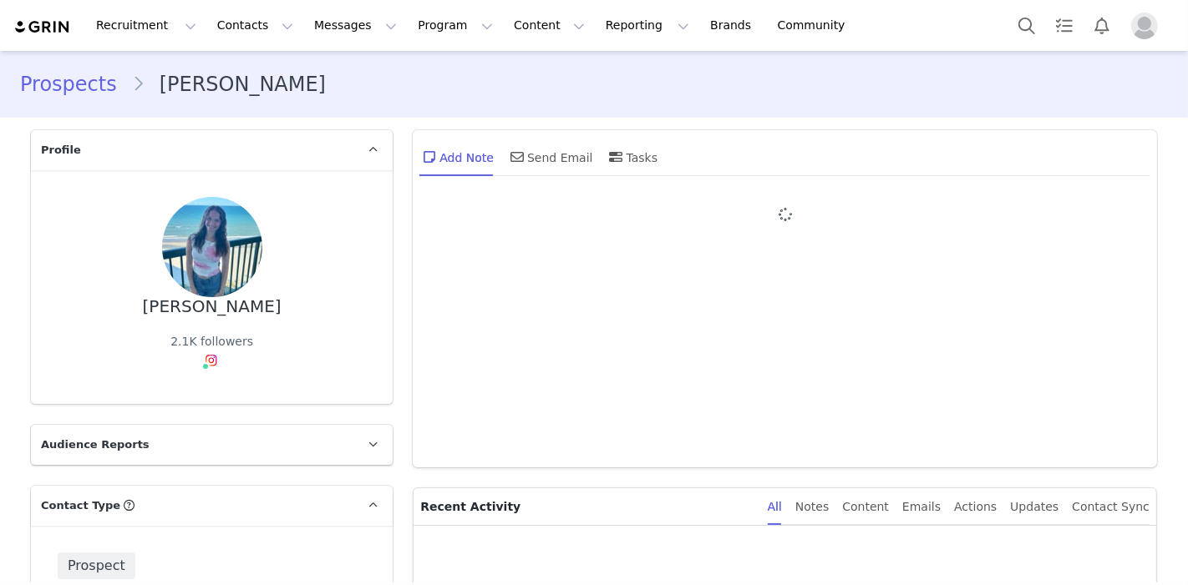
type input "+1 ([GEOGRAPHIC_DATA])"
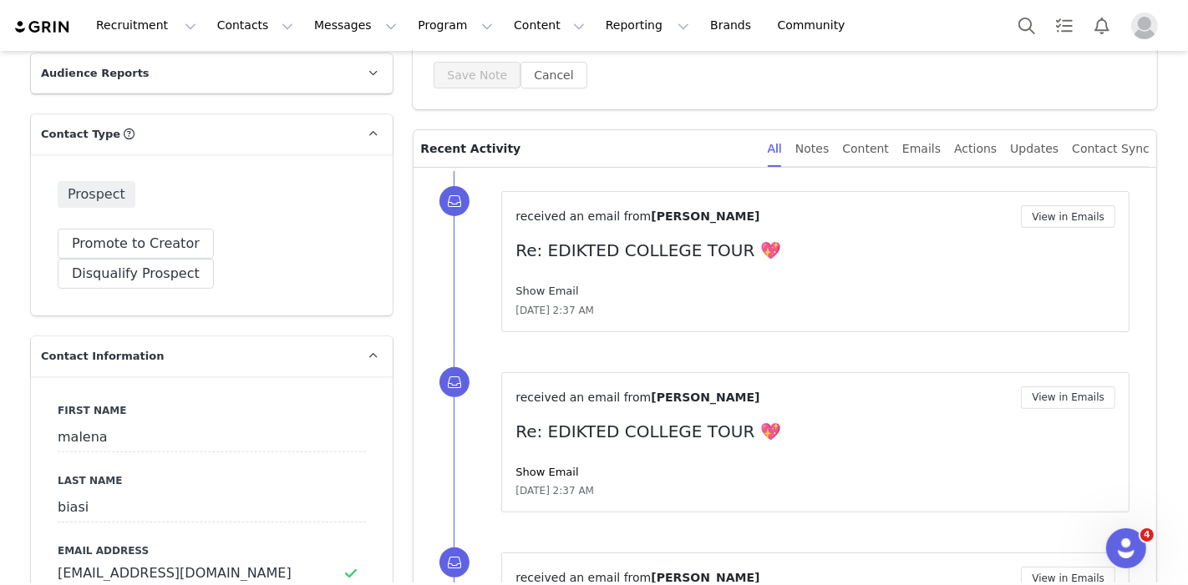
click at [553, 286] on link "Show Email" at bounding box center [546, 291] width 63 height 13
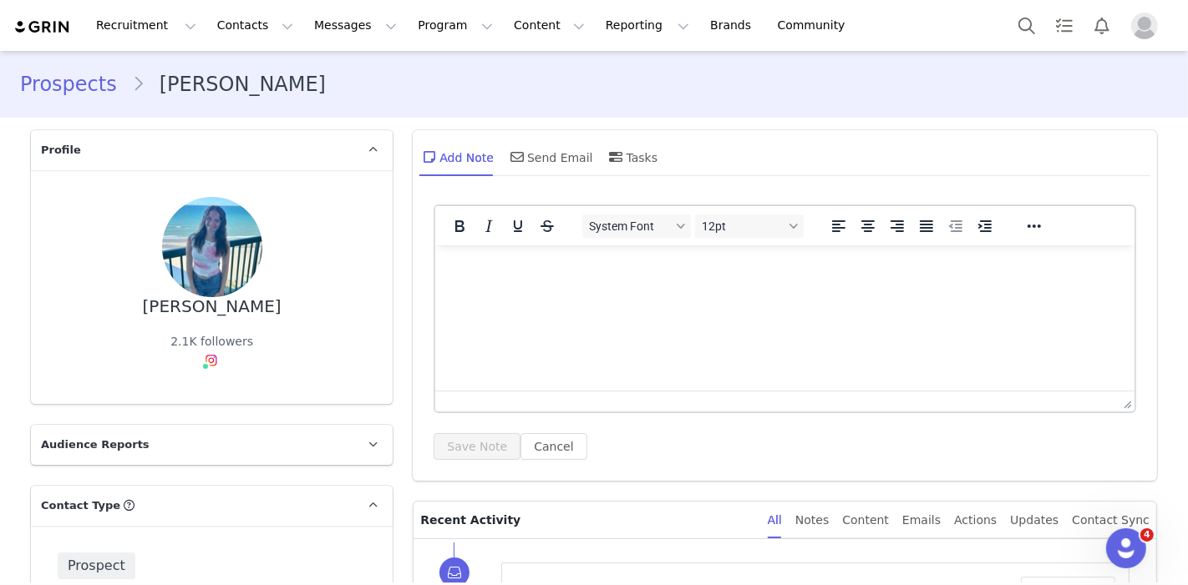
click at [490, 283] on html at bounding box center [784, 267] width 699 height 45
click at [443, 450] on button "Save Note" at bounding box center [476, 446] width 87 height 27
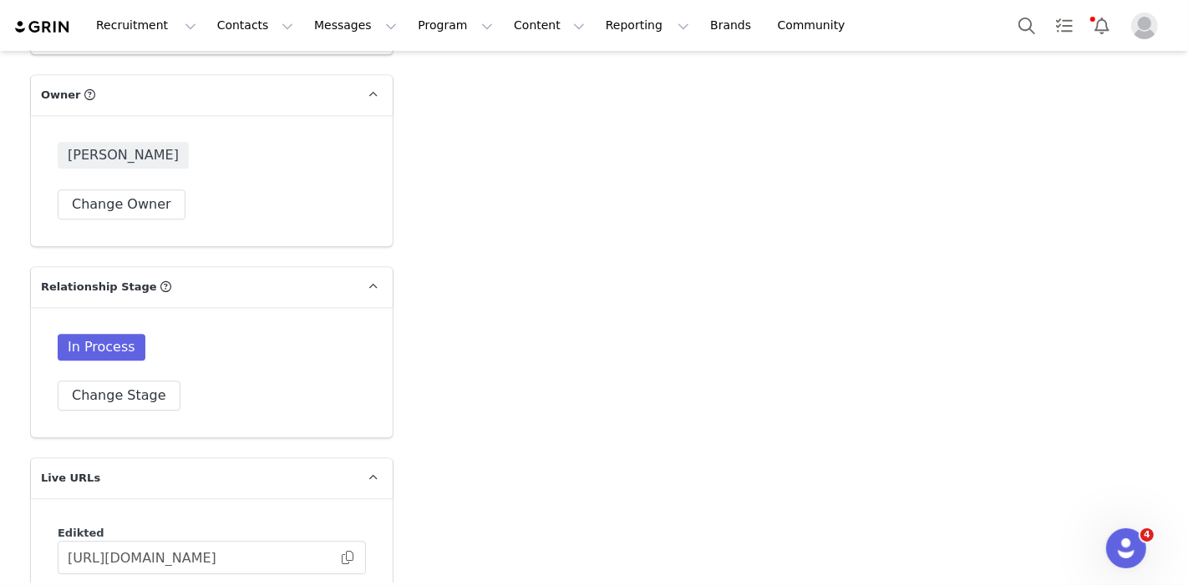
scroll to position [3973, 0]
click at [60, 383] on button "Change Stage" at bounding box center [119, 398] width 123 height 30
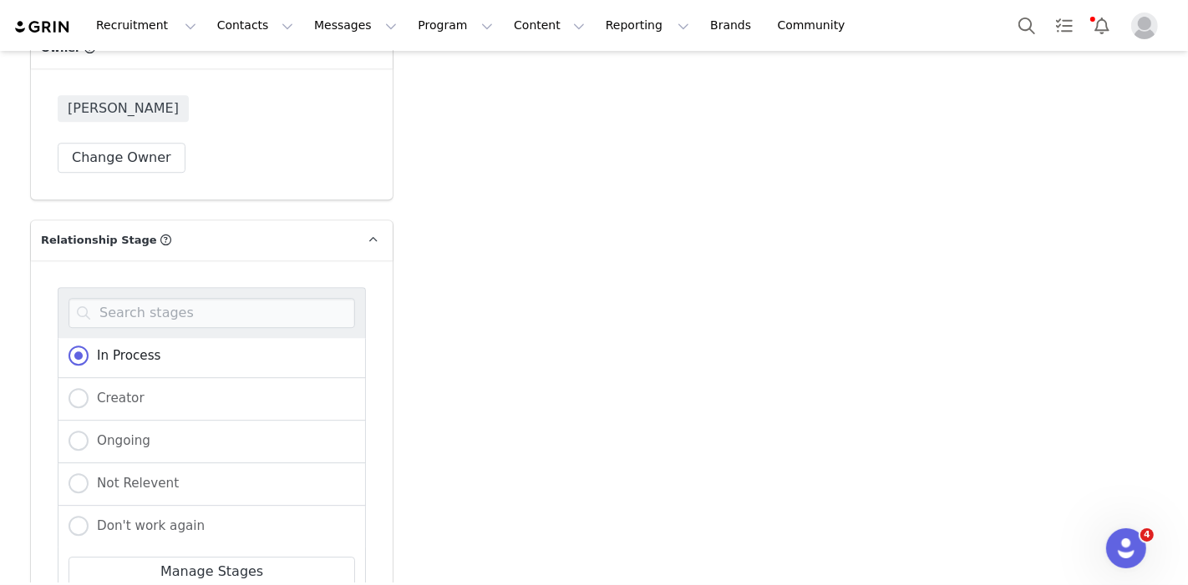
scroll to position [4023, 0]
click at [106, 472] on label "Not Relevent" at bounding box center [123, 483] width 110 height 22
click at [89, 472] on input "Not Relevent" at bounding box center [78, 483] width 20 height 22
radio input "true"
radio input "false"
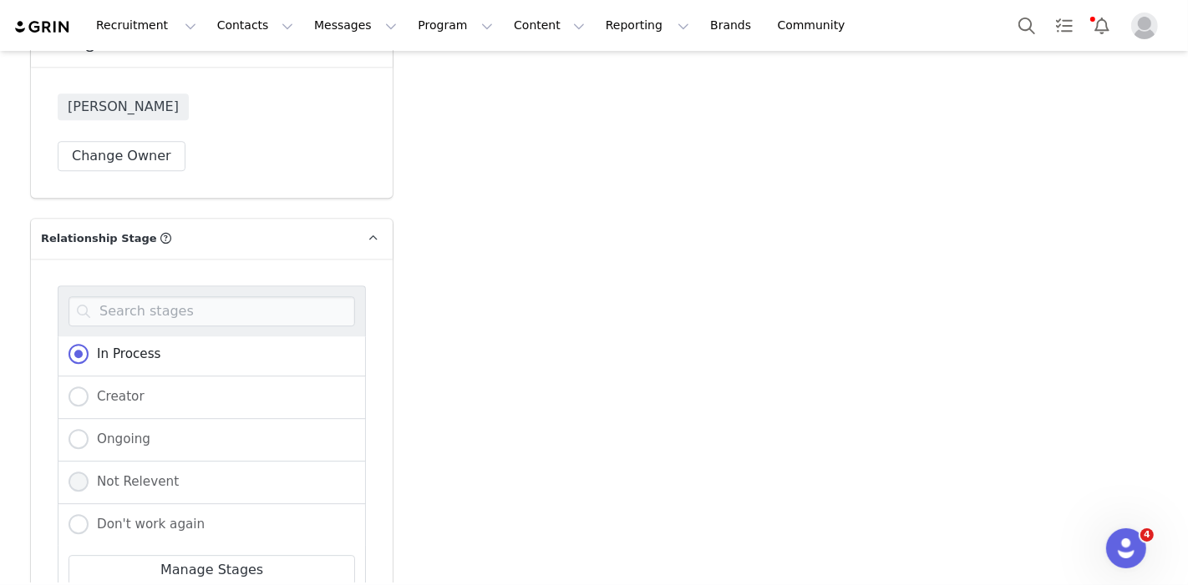
radio input "true"
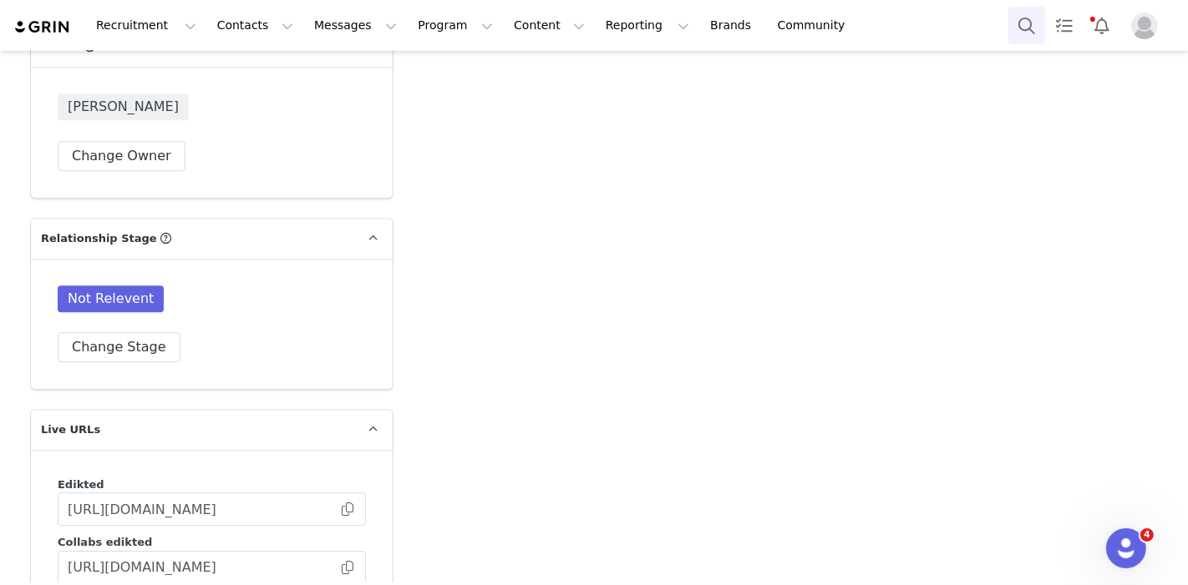
click at [1030, 18] on button "Search" at bounding box center [1026, 26] width 37 height 38
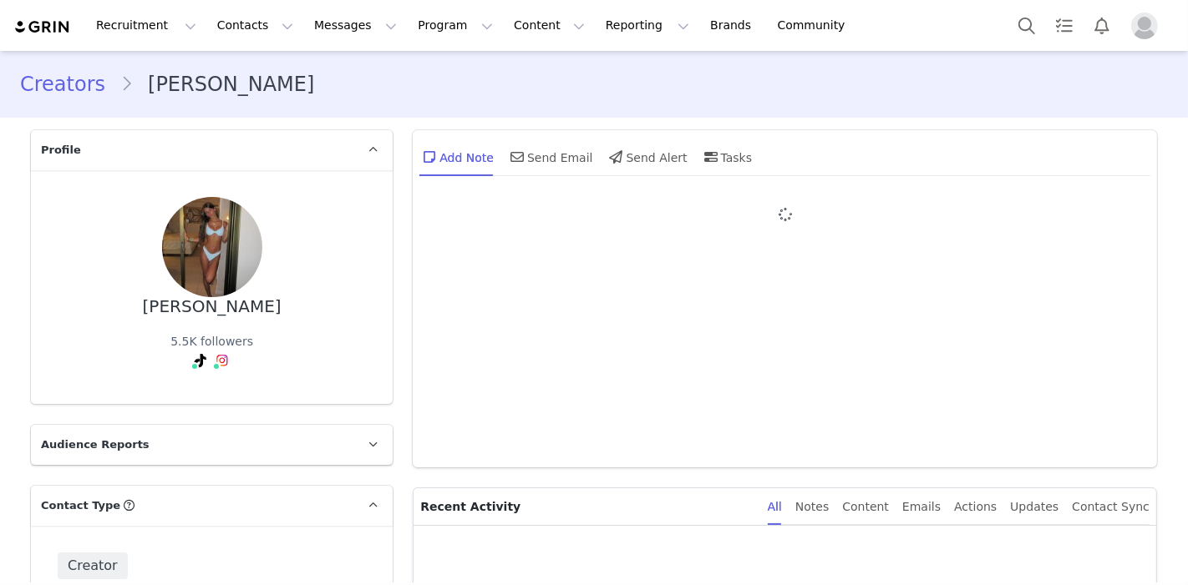
type input "+1 ([GEOGRAPHIC_DATA])"
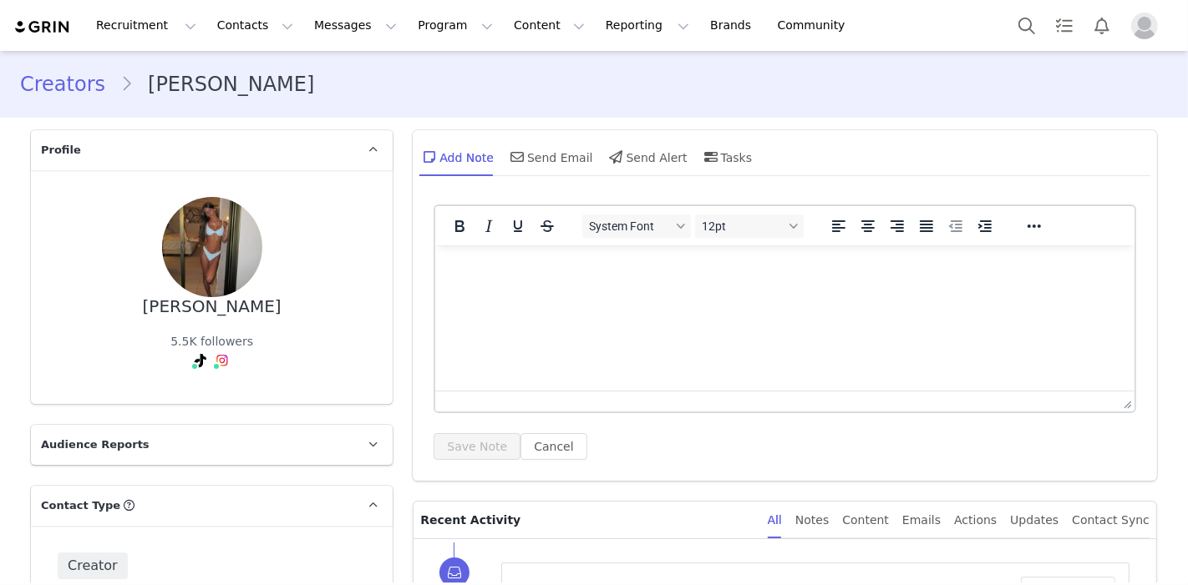
scroll to position [409, 0]
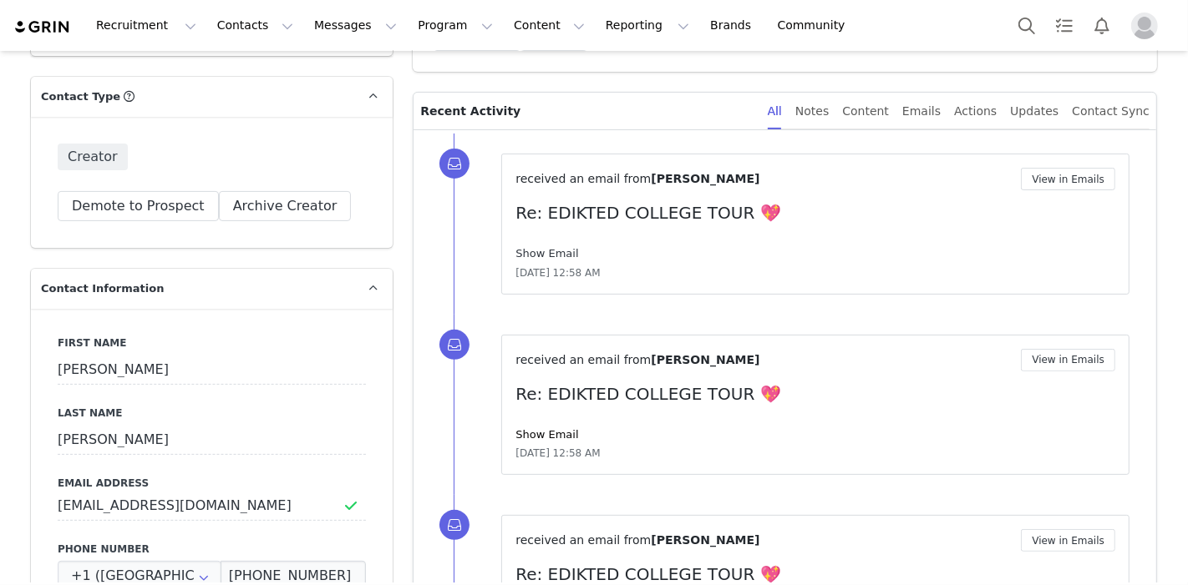
click at [555, 253] on link "Show Email" at bounding box center [546, 253] width 63 height 13
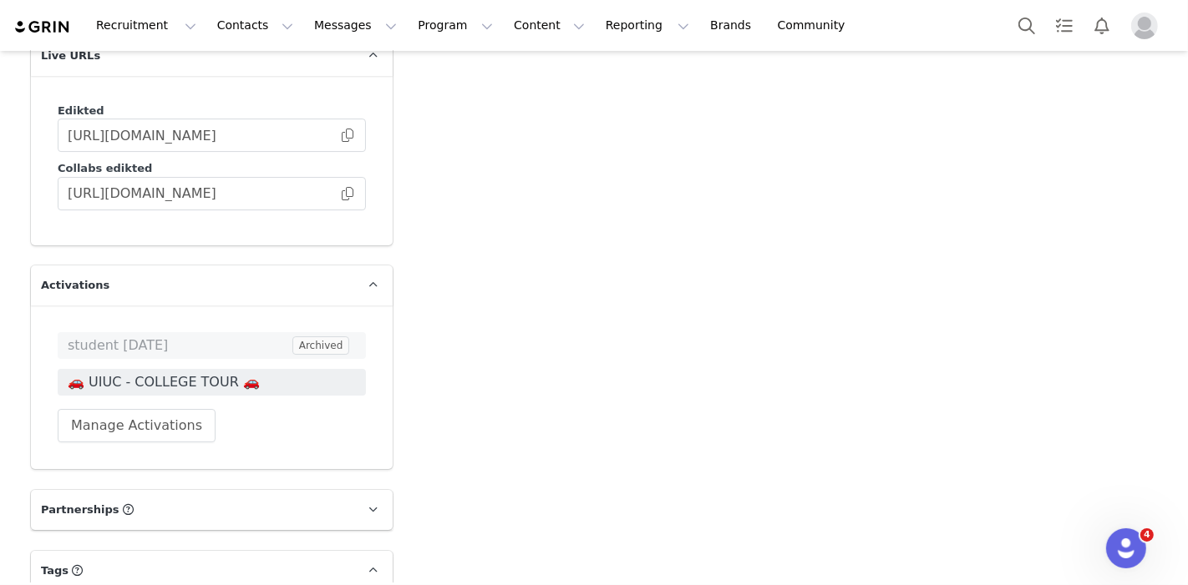
scroll to position [4758, 0]
click at [238, 372] on span "🚗 UIUC - COLLEGE TOUR 🚗" at bounding box center [212, 382] width 288 height 20
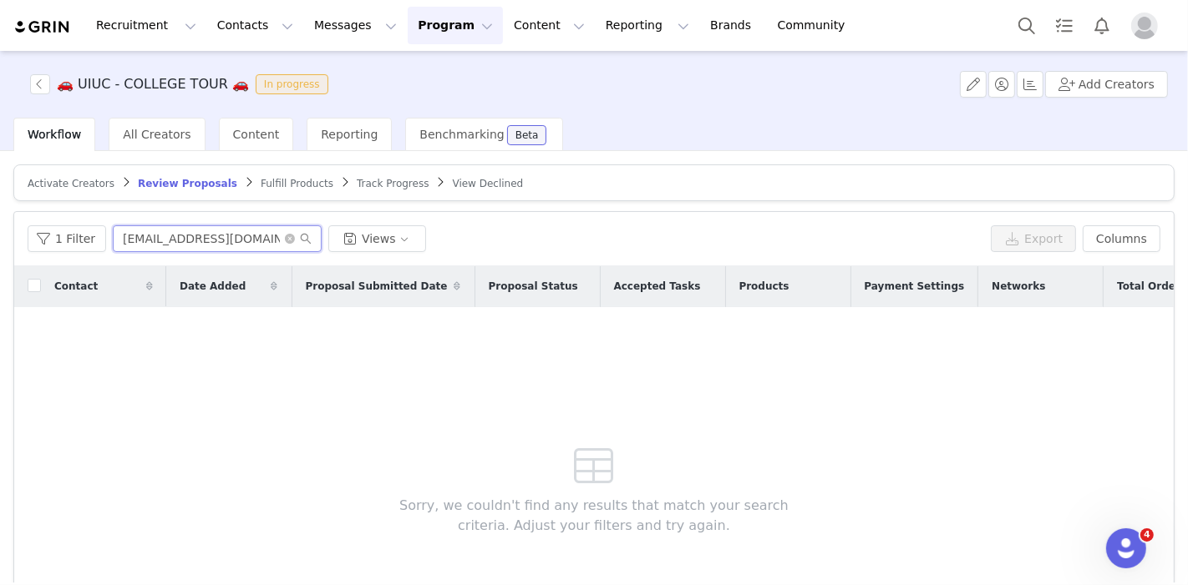
drag, startPoint x: 251, startPoint y: 233, endPoint x: 0, endPoint y: 220, distance: 250.9
click at [0, 220] on div "Activate Creators Review Proposals Fulfill Products Track Progress View Decline…" at bounding box center [594, 367] width 1188 height 432
paste input "nicolemirecki1"
type input "nicolemirecki1@gmail.com"
click at [357, 184] on span "Track Progress" at bounding box center [393, 184] width 72 height 12
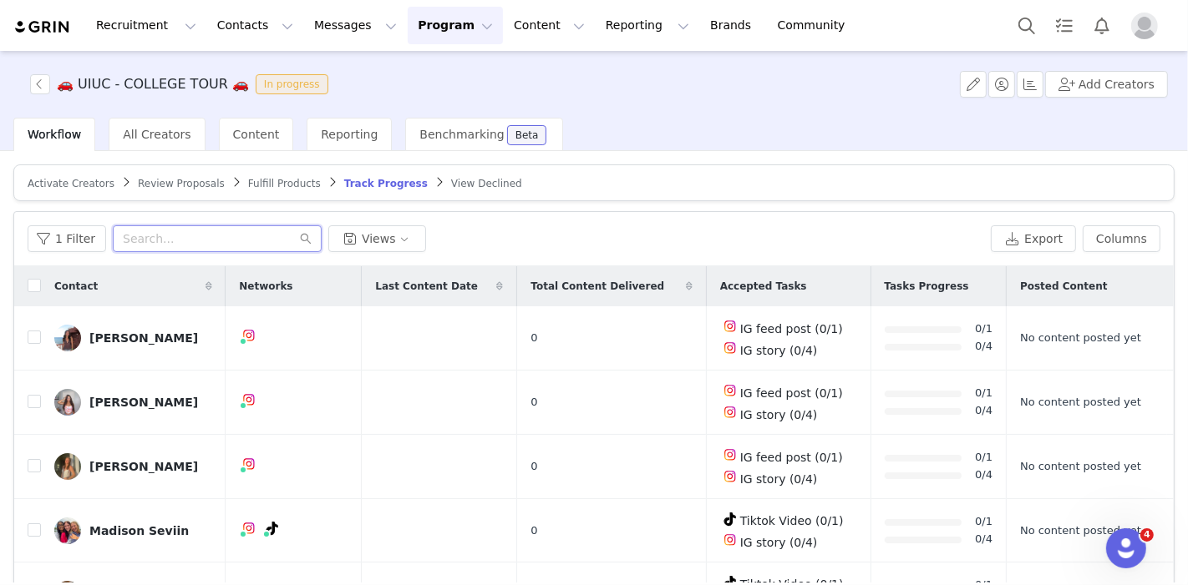
click at [180, 241] on input "text" at bounding box center [217, 238] width 209 height 27
paste input "nicolemirecki1@gmail.com"
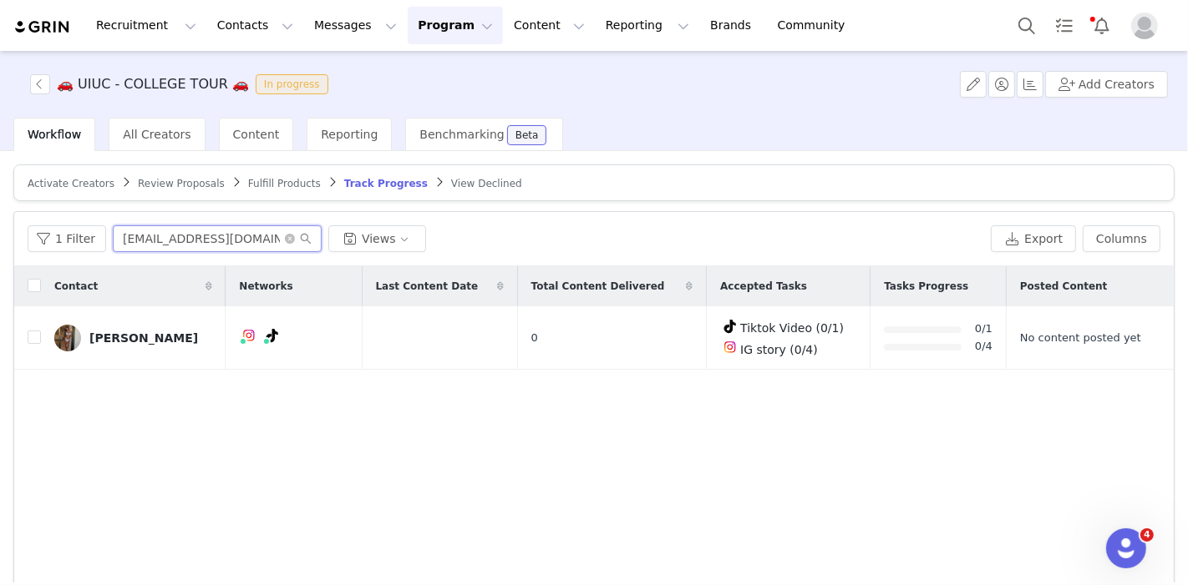
type input "nicolemirecki1@gmail.com"
click at [1021, 25] on button "Search" at bounding box center [1026, 26] width 37 height 38
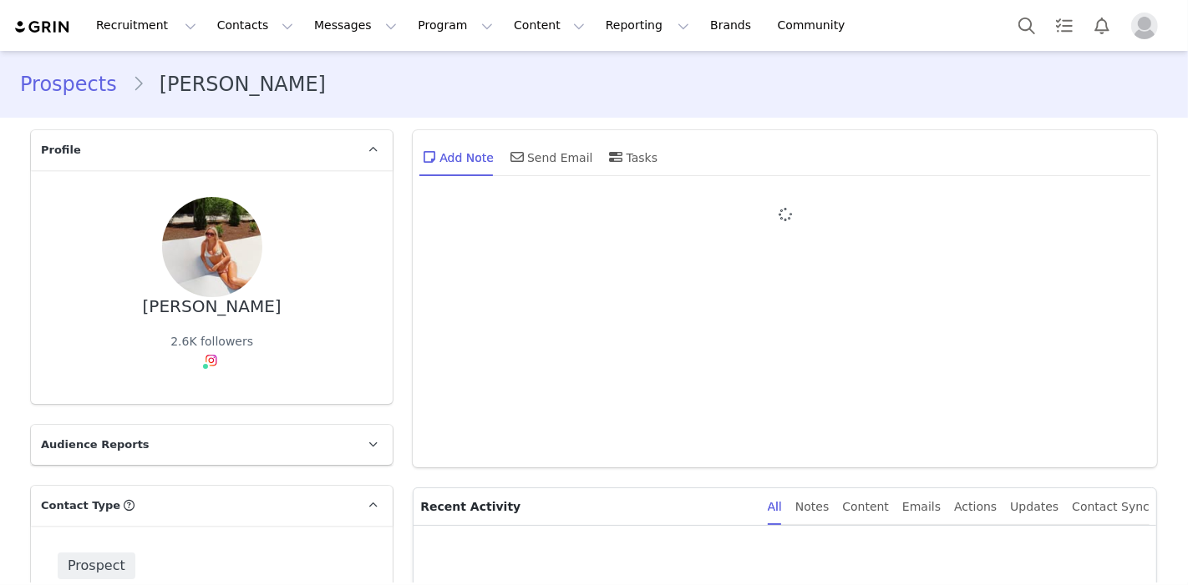
type input "+1 ([GEOGRAPHIC_DATA])"
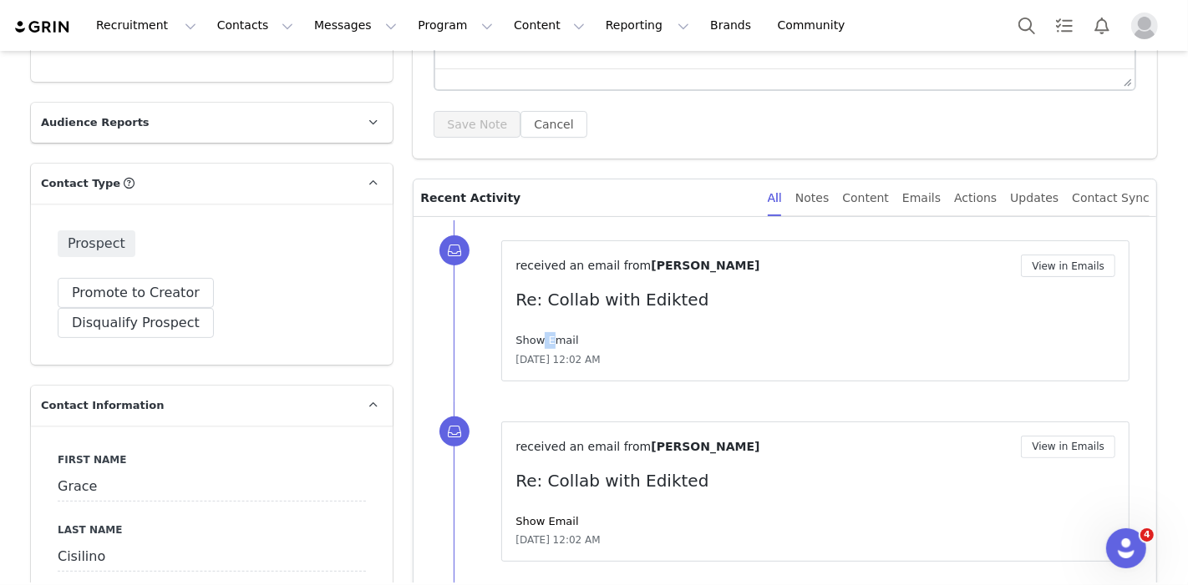
drag, startPoint x: 529, startPoint y: 345, endPoint x: 536, endPoint y: 337, distance: 11.2
click at [536, 337] on div "Show Email" at bounding box center [815, 340] width 600 height 17
click at [536, 337] on link "Show Email" at bounding box center [546, 340] width 63 height 13
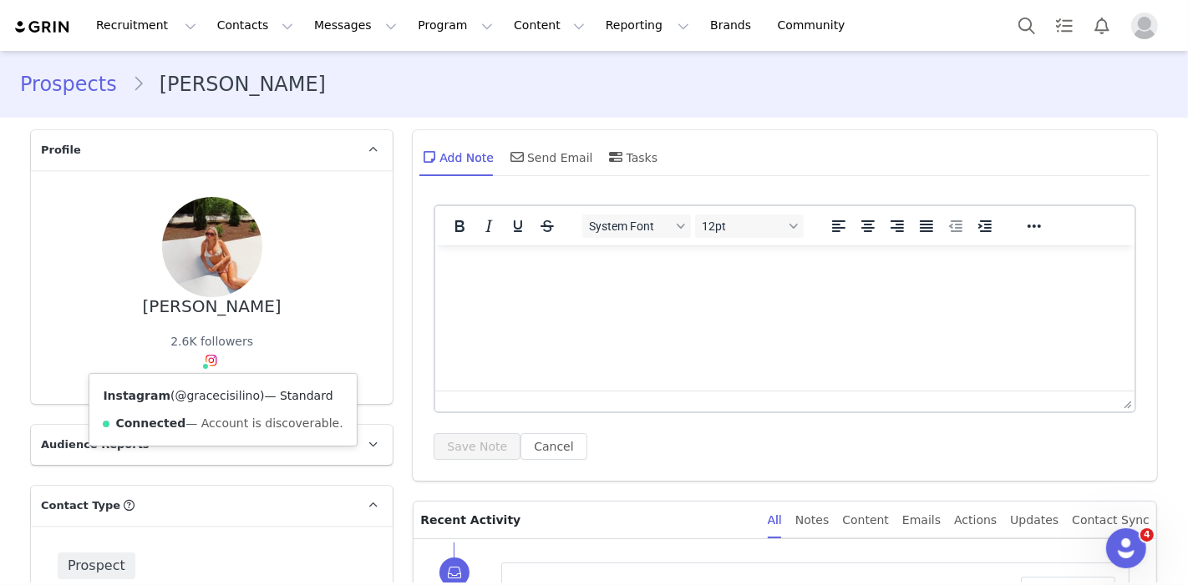
click at [195, 390] on link "@gracecisilino" at bounding box center [217, 395] width 85 height 13
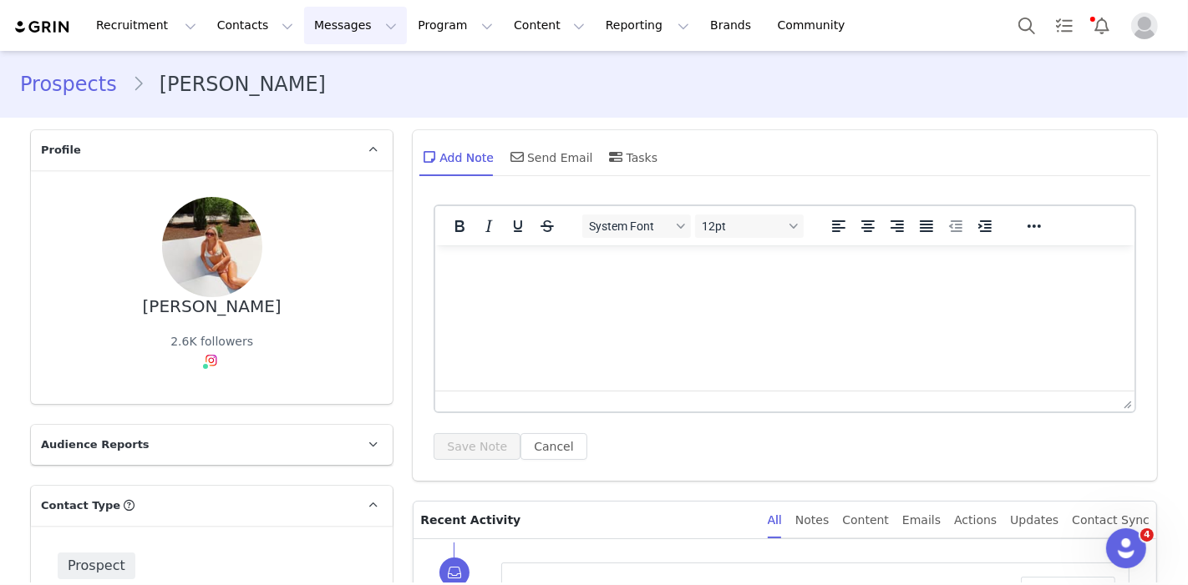
click at [318, 28] on button "Messages Messages" at bounding box center [355, 26] width 103 height 38
click at [324, 108] on div "Inbox" at bounding box center [342, 105] width 112 height 18
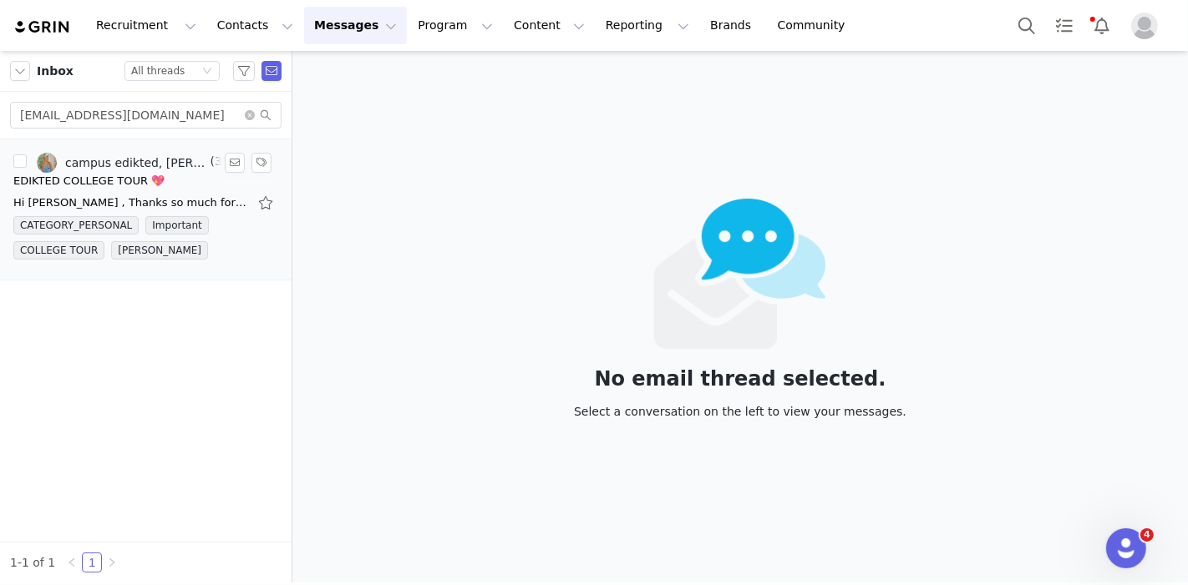
click at [131, 170] on link "campus edikted, [PERSON_NAME]" at bounding box center [122, 163] width 170 height 20
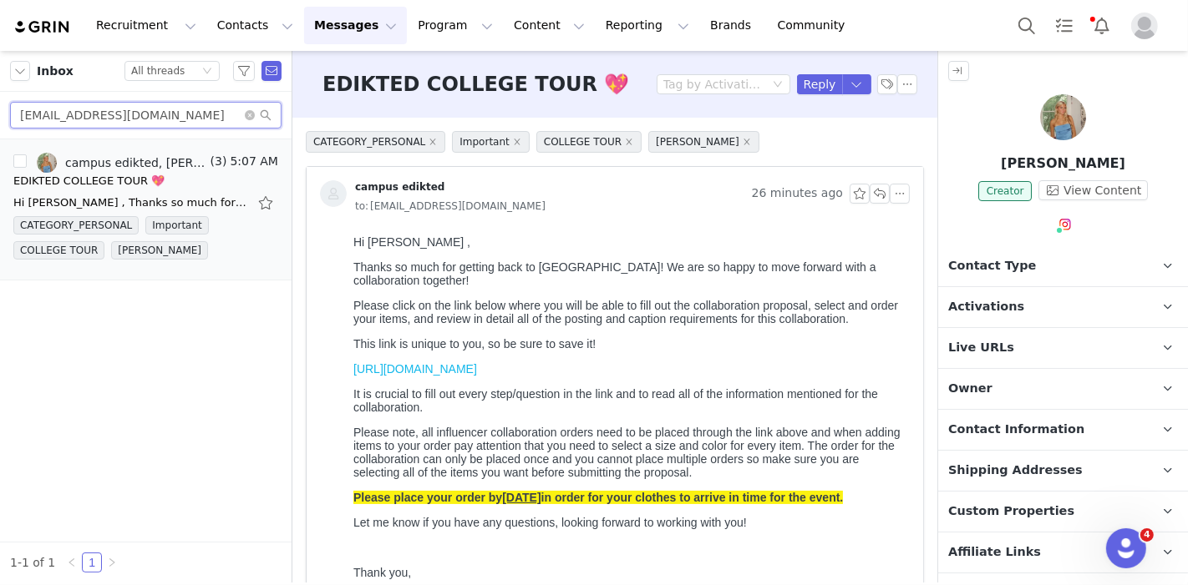
drag, startPoint x: 200, startPoint y: 119, endPoint x: 0, endPoint y: 88, distance: 202.8
click at [0, 88] on div "Inbox Status All threads [EMAIL_ADDRESS][DOMAIN_NAME]" at bounding box center [145, 95] width 291 height 89
paste input "jane271419"
type input "[EMAIL_ADDRESS][DOMAIN_NAME]"
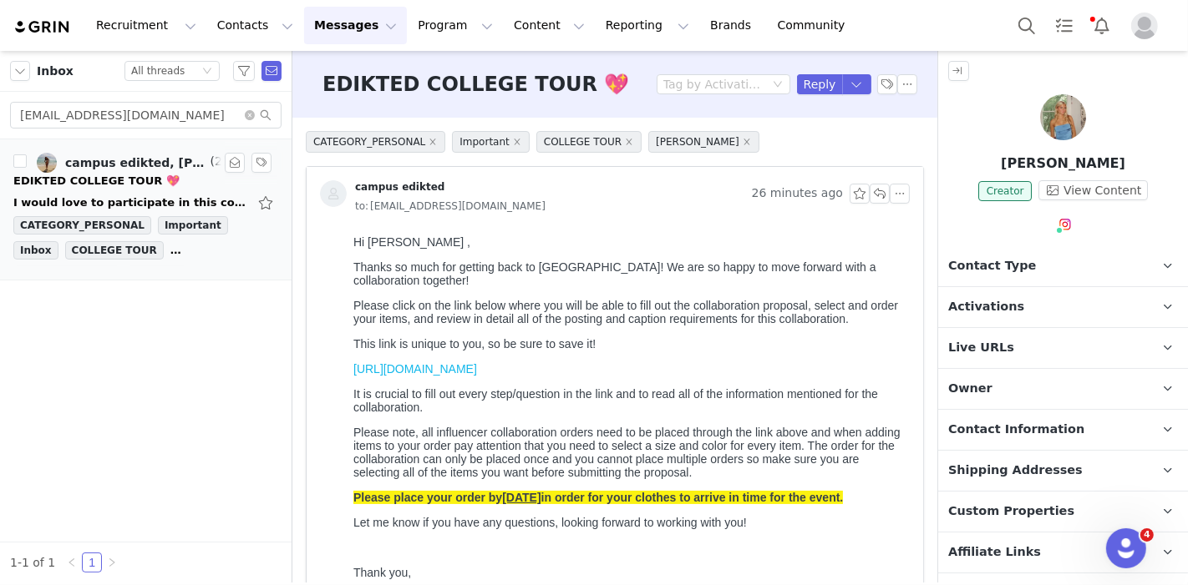
click at [84, 198] on div "I would love to participate in this collab. The event sounds like so much fun!" at bounding box center [130, 203] width 234 height 17
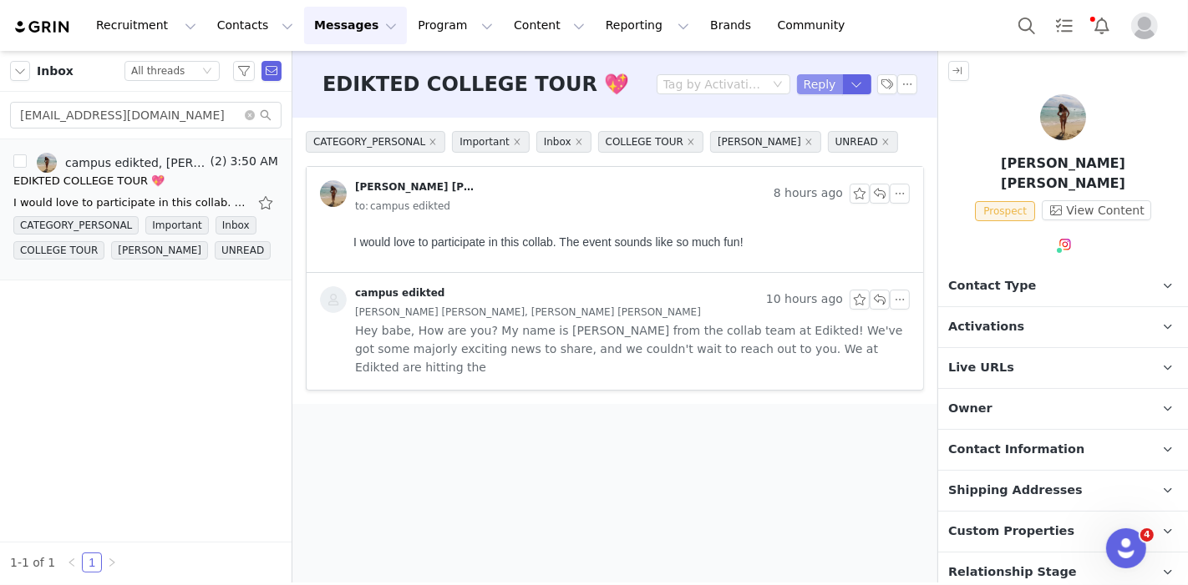
click at [830, 84] on button "Reply" at bounding box center [820, 84] width 46 height 20
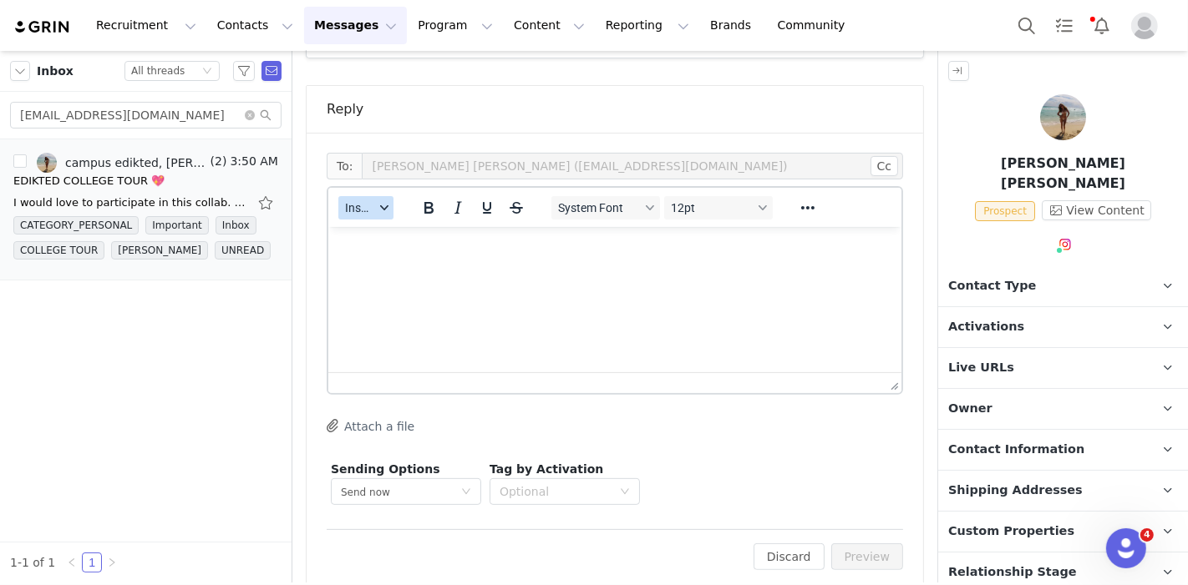
click at [390, 196] on button "Insert" at bounding box center [365, 207] width 55 height 23
click at [388, 210] on div "Insert Template" at bounding box center [427, 216] width 150 height 20
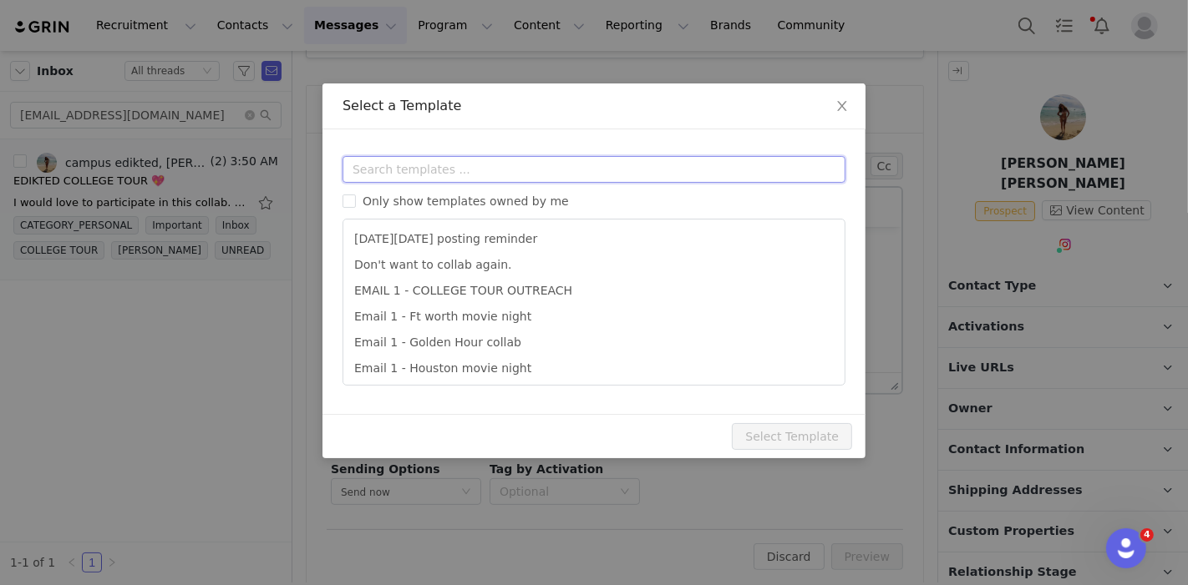
click at [402, 180] on input "text" at bounding box center [593, 169] width 503 height 27
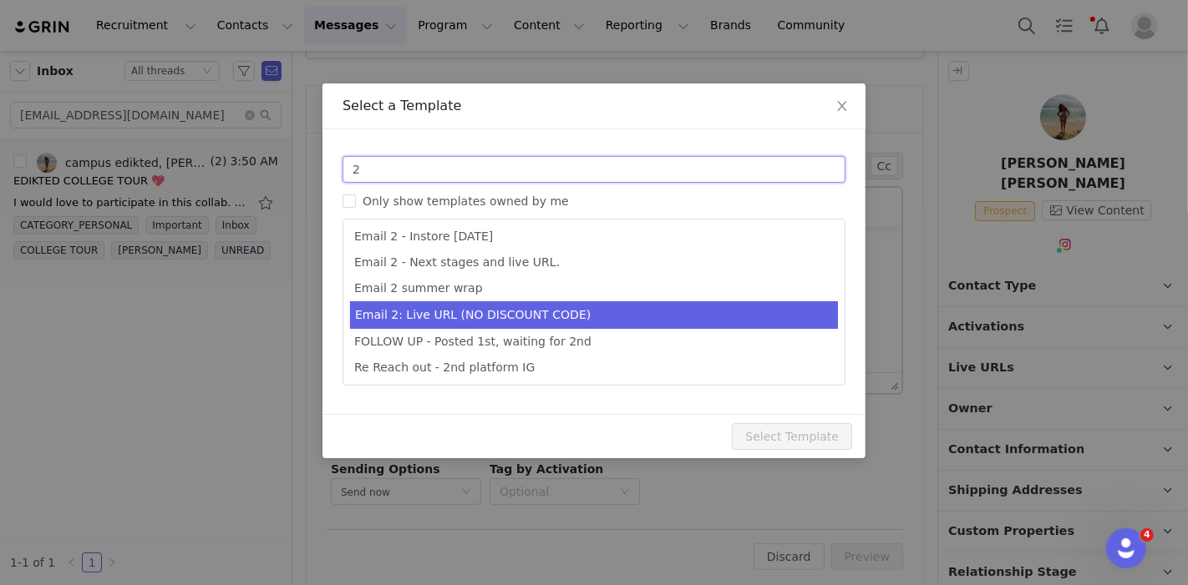
type input "2"
type input "Collab with Edikted"
click at [503, 311] on li "Email 2: Live URL (NO DISCOUNT CODE)" at bounding box center [594, 315] width 488 height 28
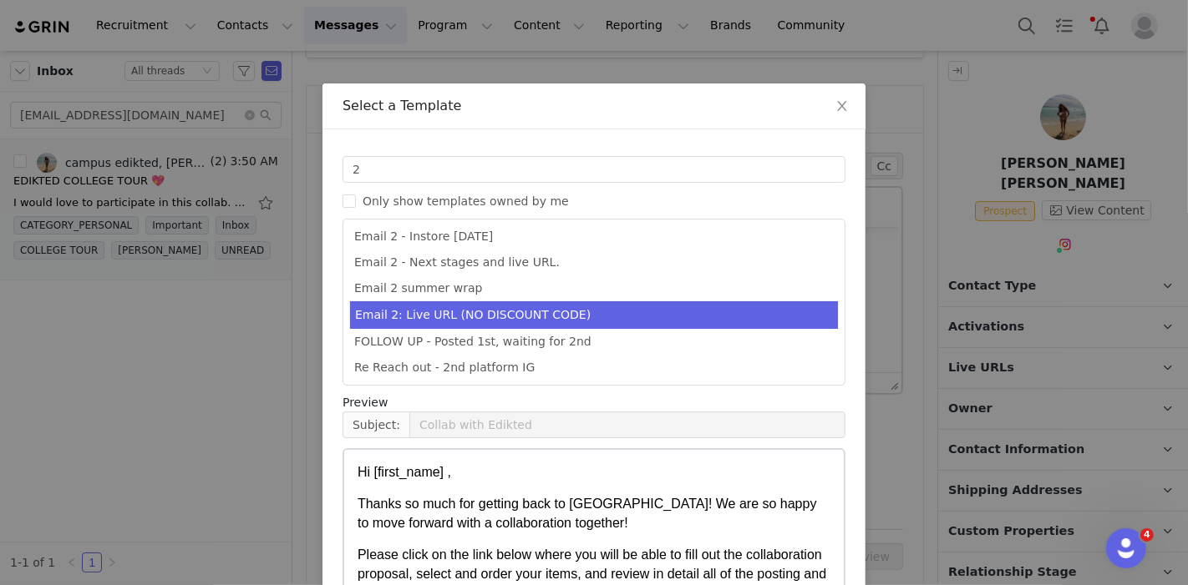
scroll to position [155, 0]
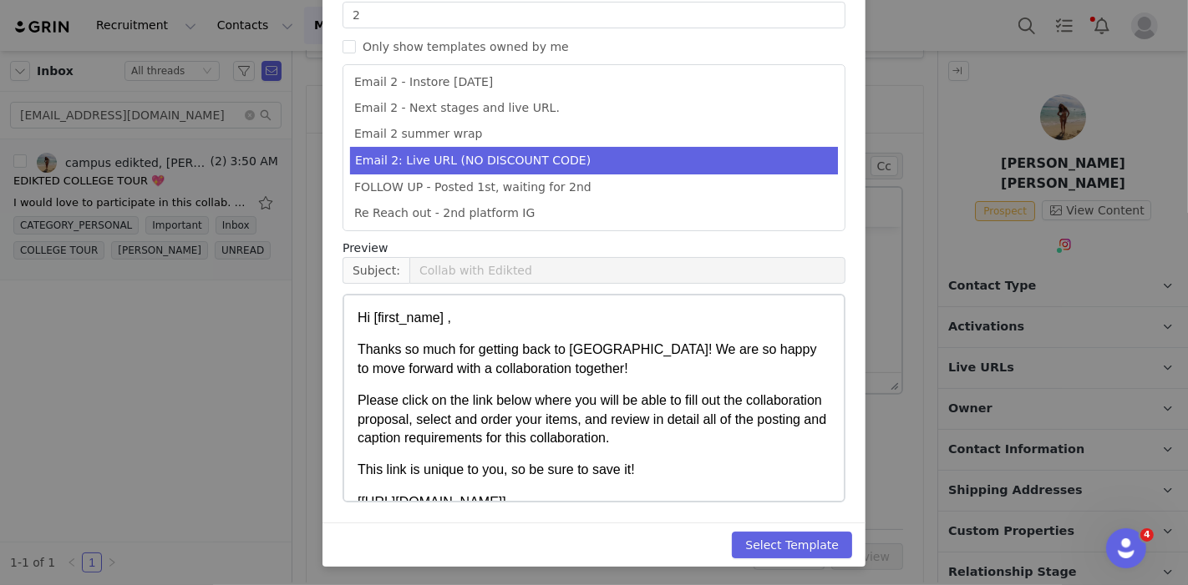
click at [789, 523] on div "Select Template" at bounding box center [593, 545] width 543 height 44
click at [783, 537] on button "Select Template" at bounding box center [792, 545] width 120 height 27
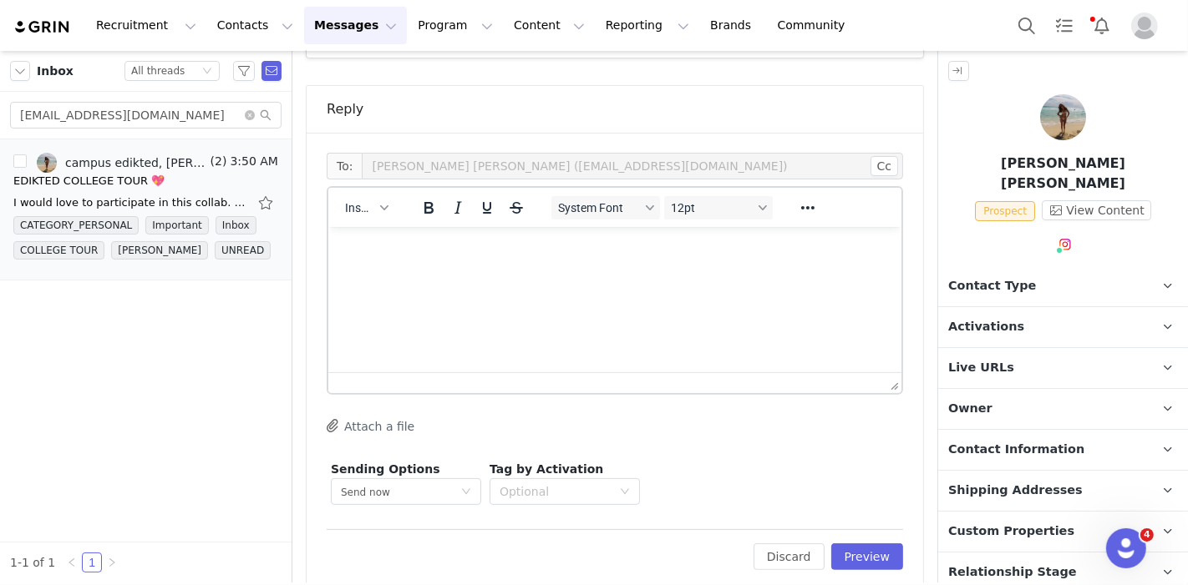
scroll to position [0, 0]
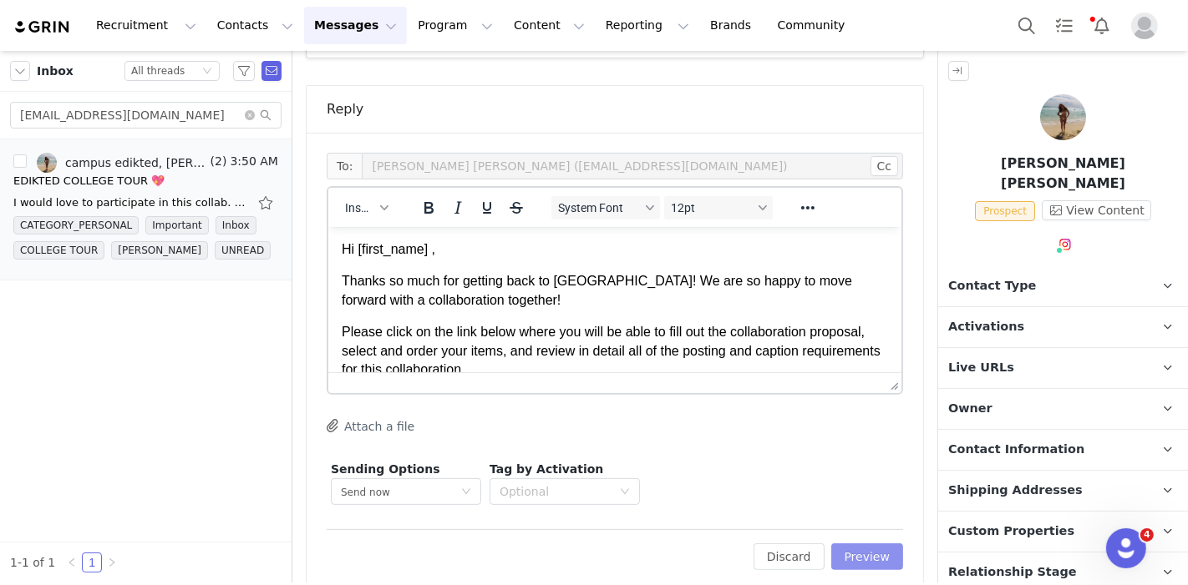
click at [847, 544] on button "Preview" at bounding box center [867, 557] width 73 height 27
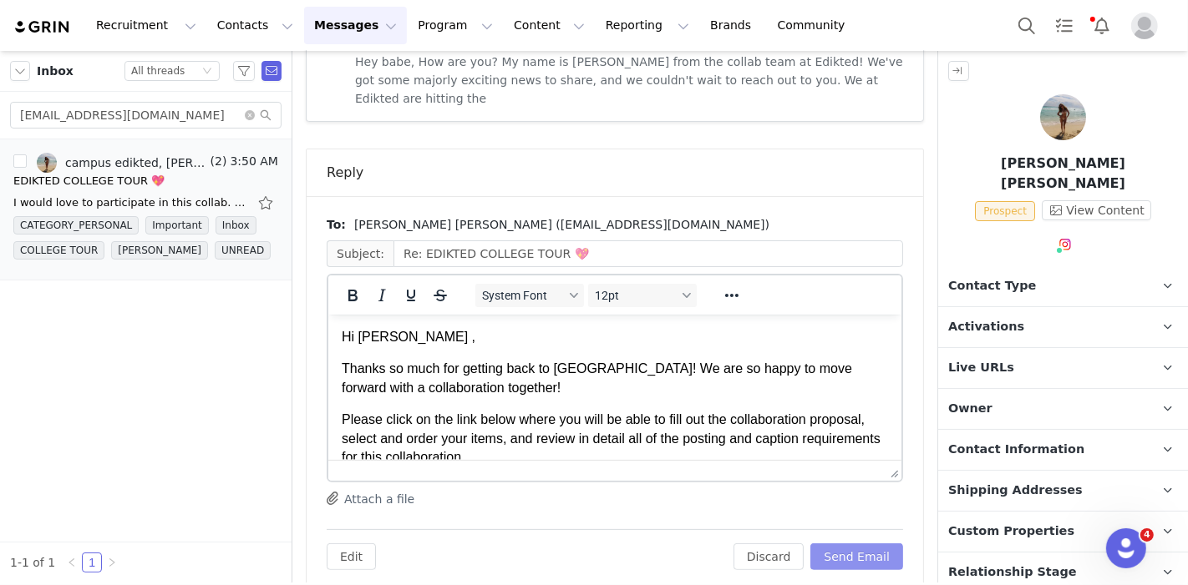
click at [847, 544] on button "Send Email" at bounding box center [856, 557] width 93 height 27
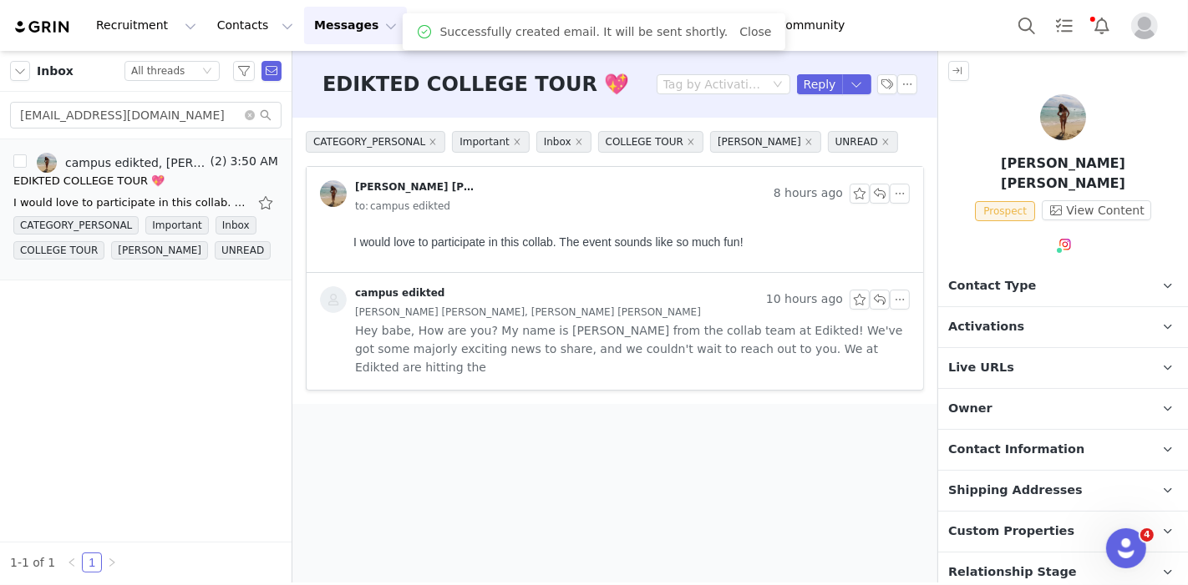
click at [1006, 277] on span "Contact Type" at bounding box center [992, 286] width 88 height 18
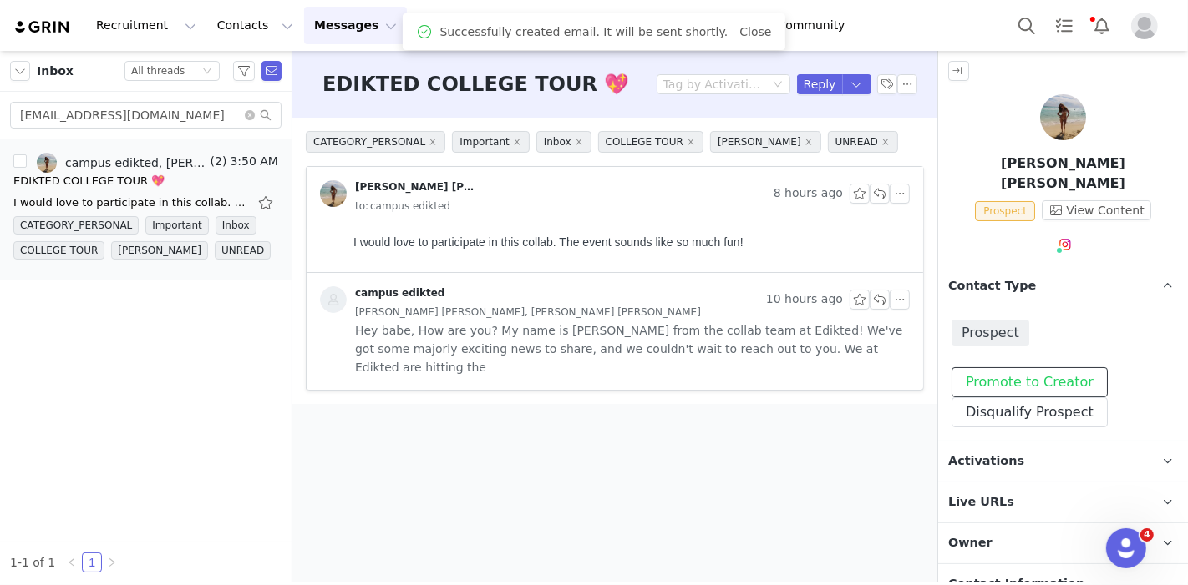
click at [982, 367] on button "Promote to Creator" at bounding box center [1029, 382] width 156 height 30
click at [985, 453] on span "Activations" at bounding box center [986, 462] width 76 height 18
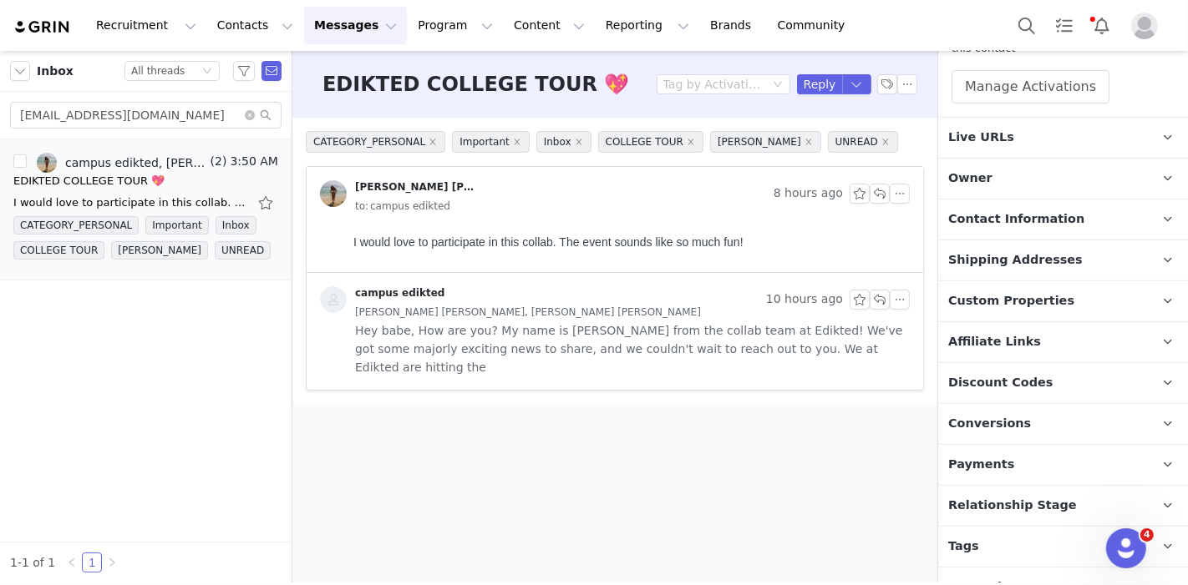
click at [980, 527] on p "Tags Keep track of your contacts by assigning them tags. You can then filter yo…" at bounding box center [1043, 547] width 210 height 40
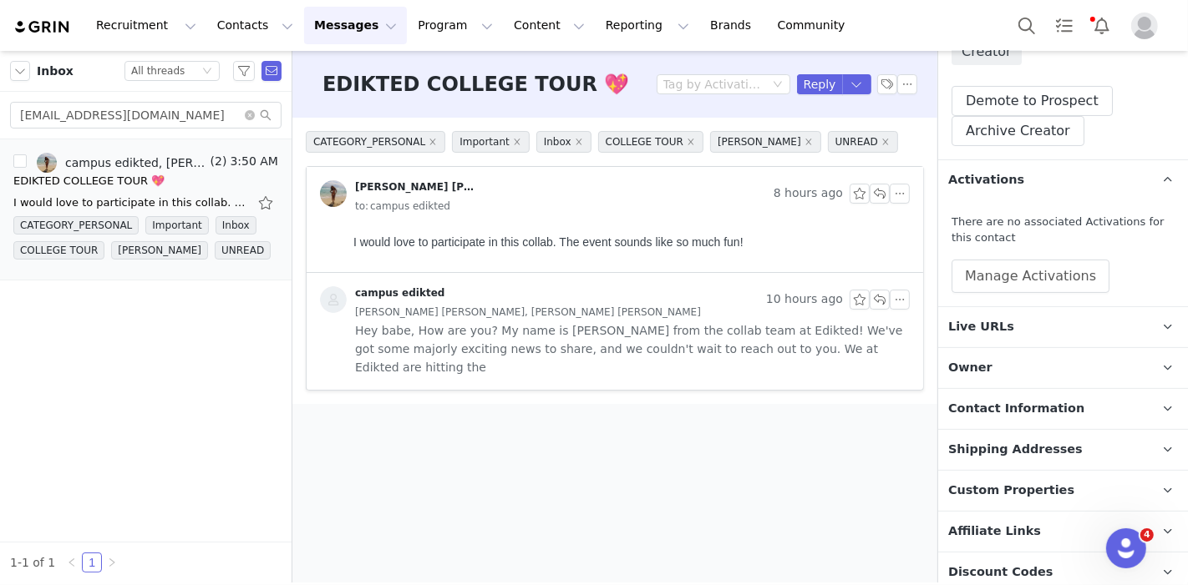
scroll to position [281, 0]
click at [1002, 260] on button "Manage Activations" at bounding box center [1030, 276] width 158 height 33
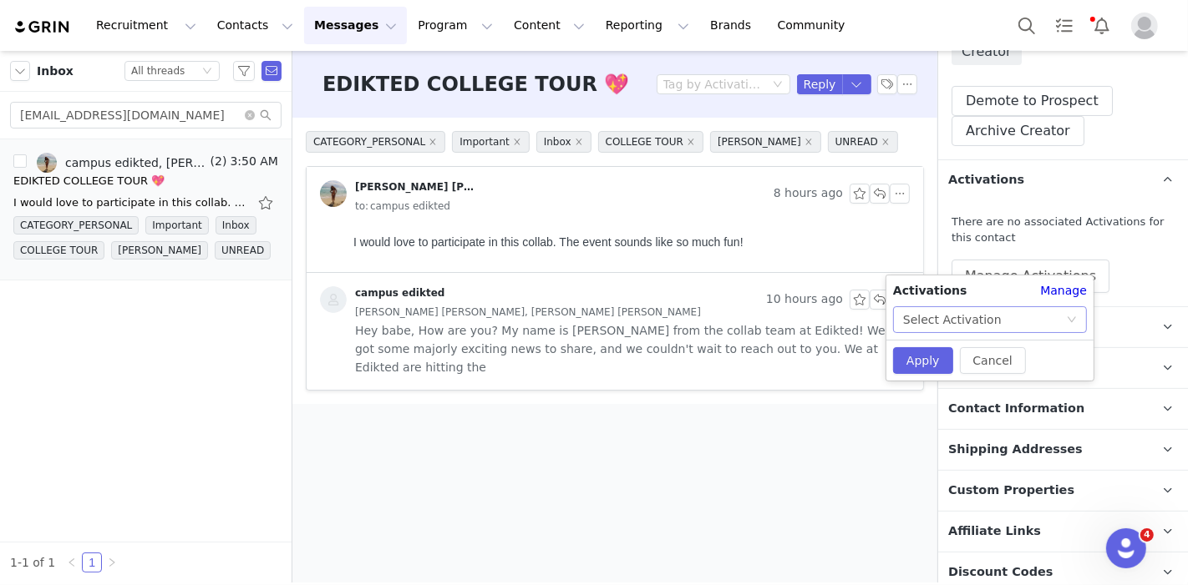
click at [950, 321] on div "Select Activation" at bounding box center [952, 319] width 99 height 25
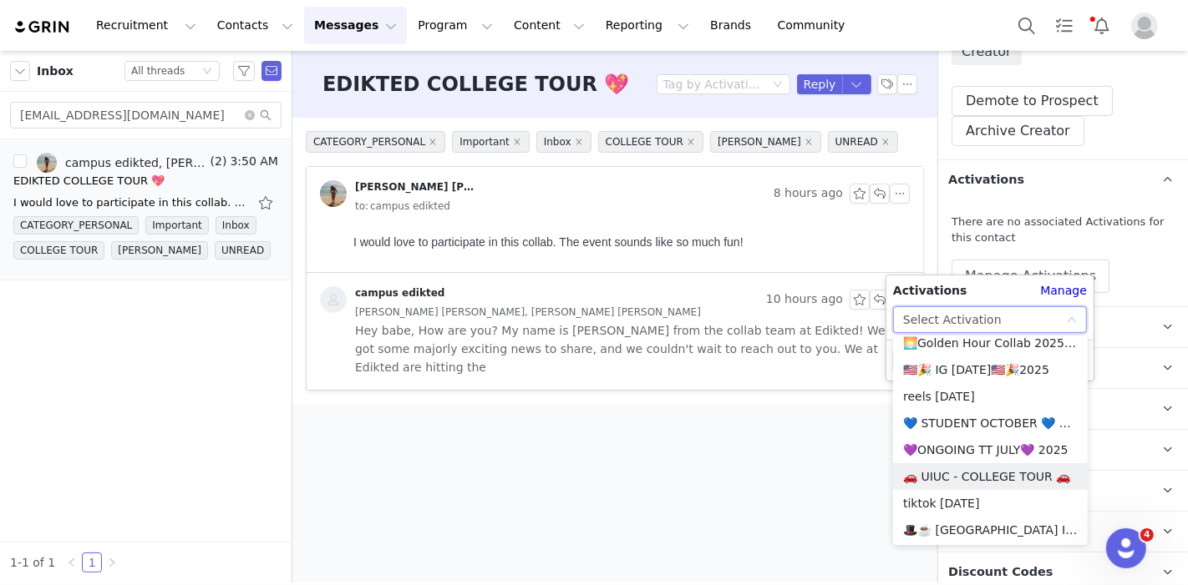
scroll to position [1105, 0]
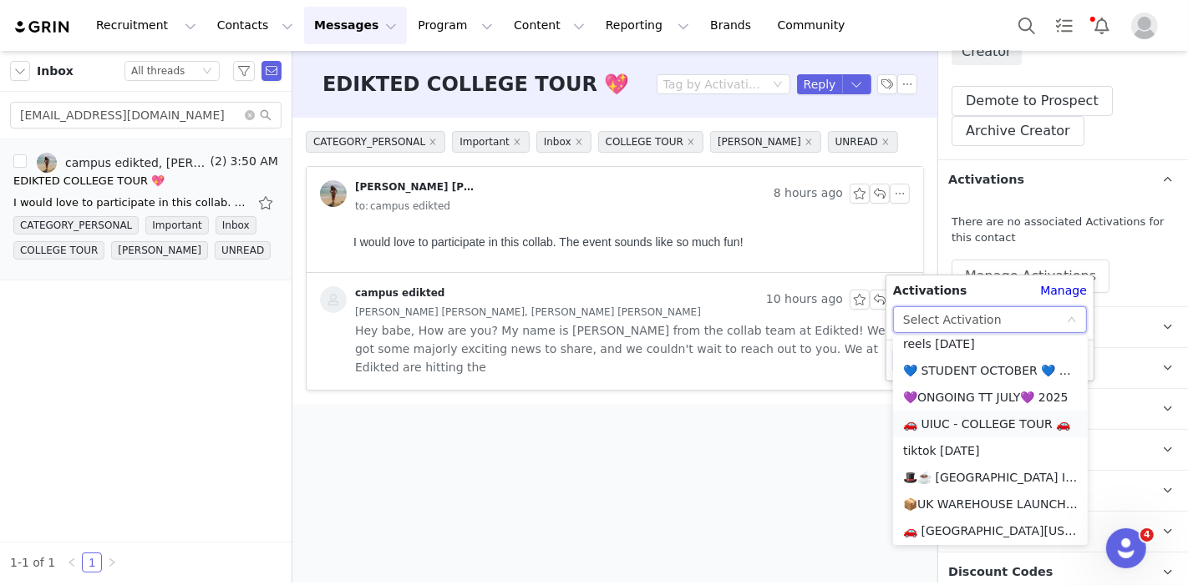
click at [950, 418] on li "🚗 UIUC - COLLEGE TOUR 🚗" at bounding box center [990, 424] width 195 height 27
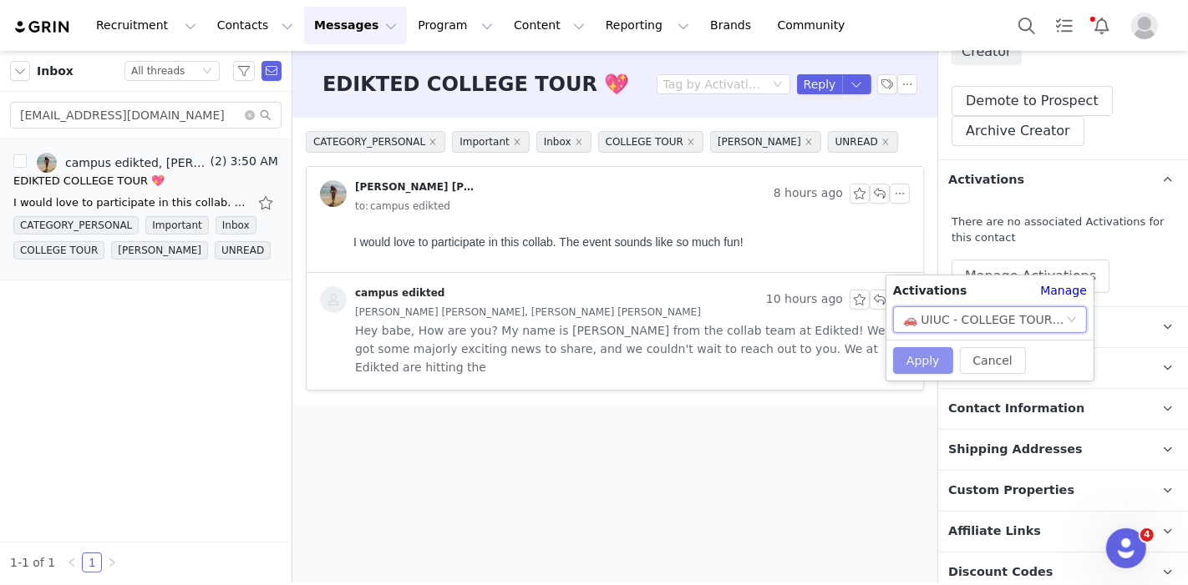
click at [917, 366] on button "Apply" at bounding box center [923, 360] width 60 height 27
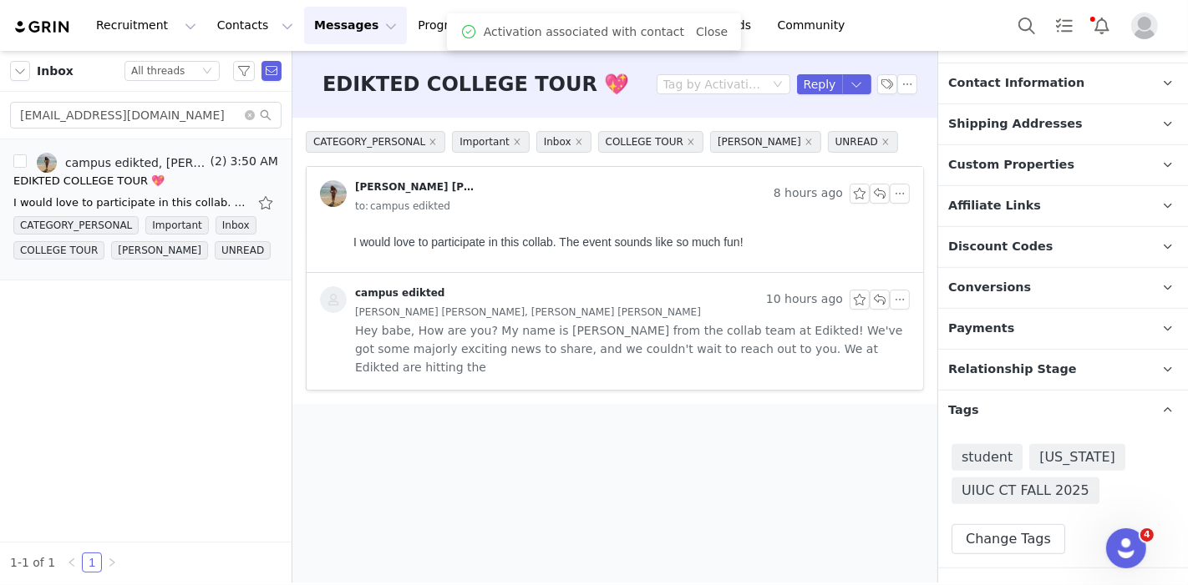
click at [1050, 391] on p "Tags Keep track of your contacts by assigning them tags. You can then filter yo…" at bounding box center [1043, 411] width 210 height 40
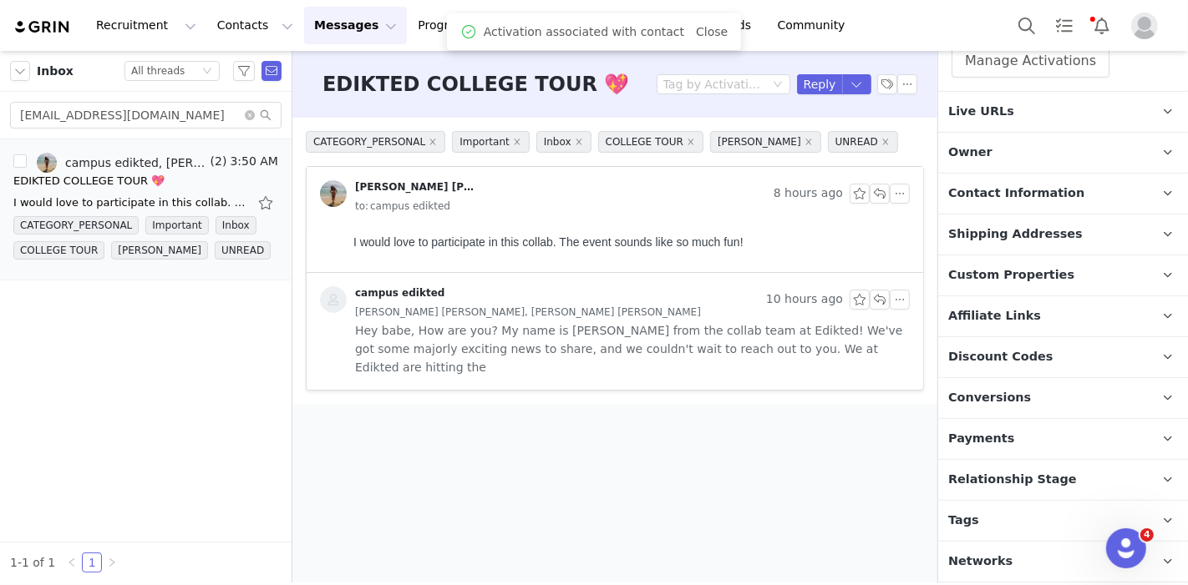
scroll to position [465, 0]
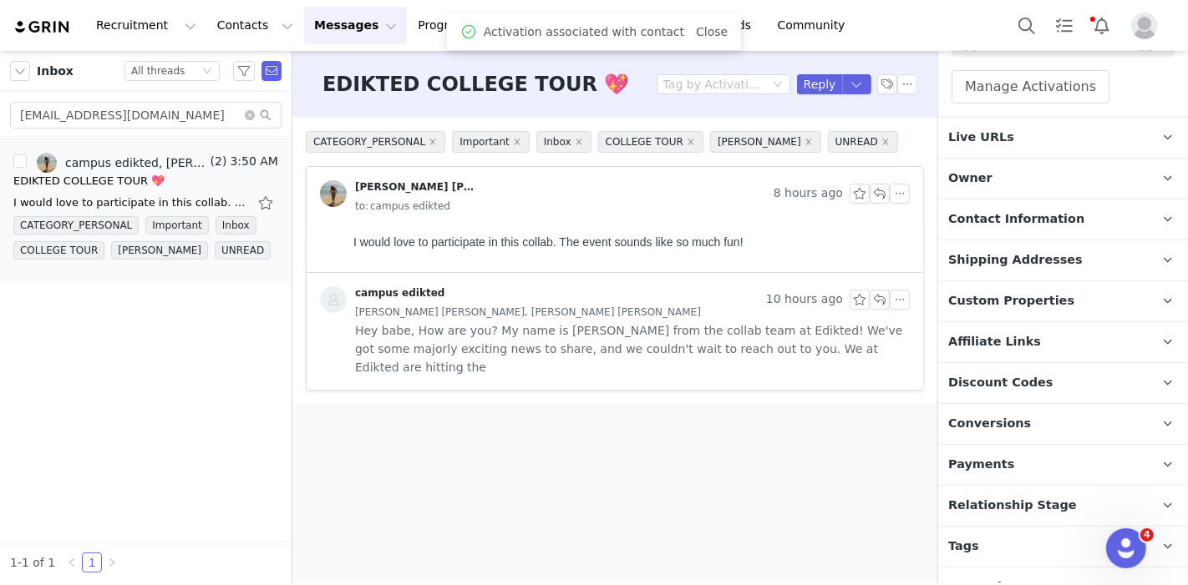
click at [1035, 486] on p "Relationship Stage Use relationship stages to move contacts through a logical s…" at bounding box center [1043, 506] width 210 height 40
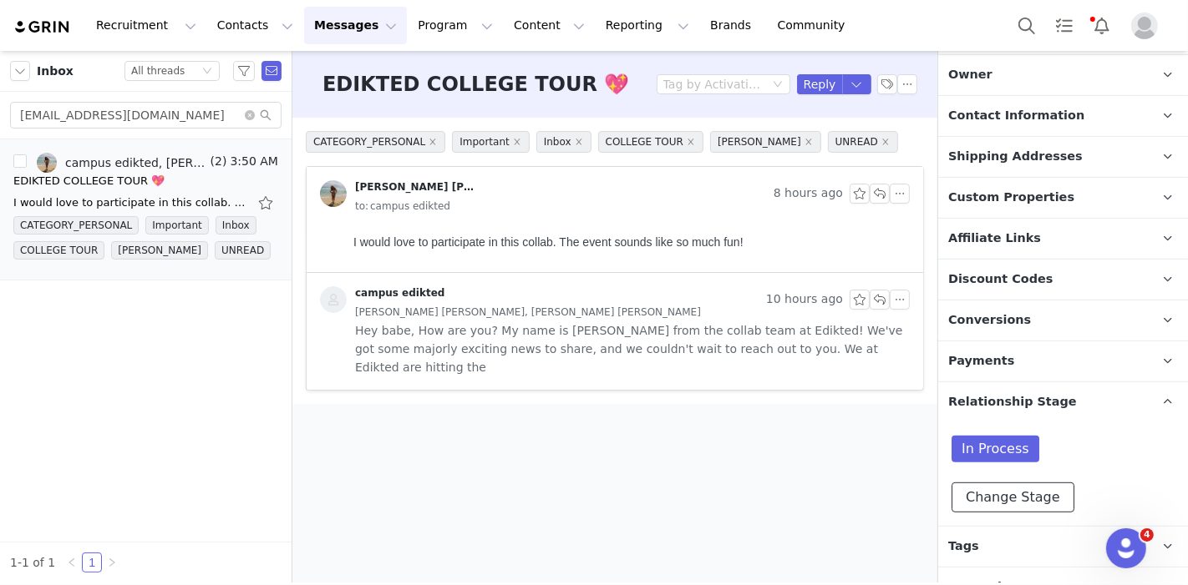
click at [996, 483] on button "Change Stage" at bounding box center [1012, 498] width 123 height 30
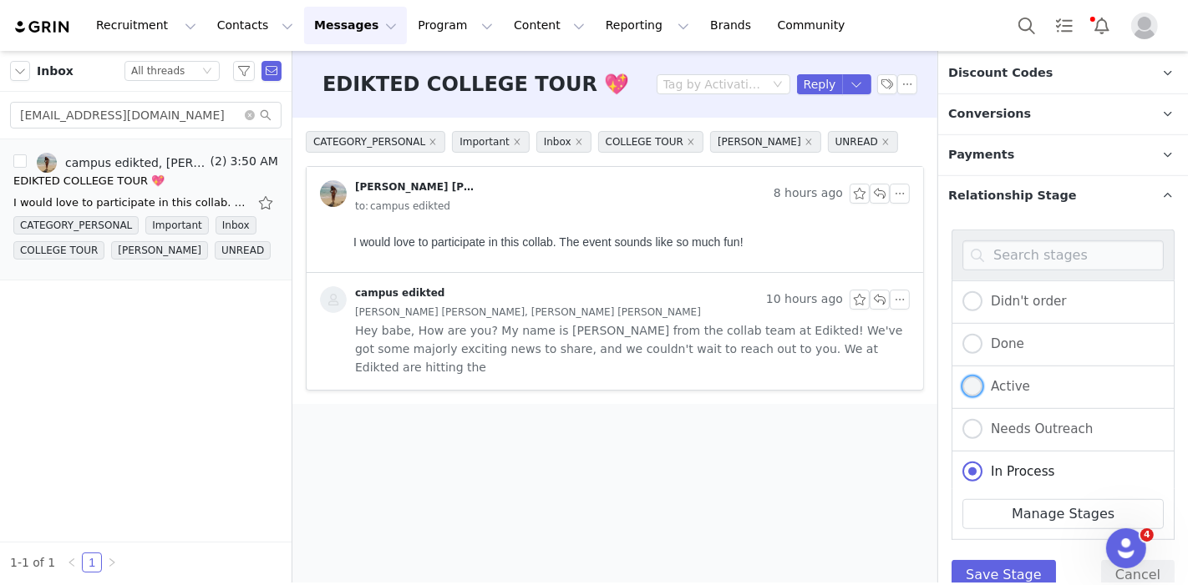
click at [997, 379] on span "Active" at bounding box center [1006, 386] width 48 height 15
click at [982, 377] on input "Active" at bounding box center [972, 388] width 20 height 22
radio input "true"
radio input "false"
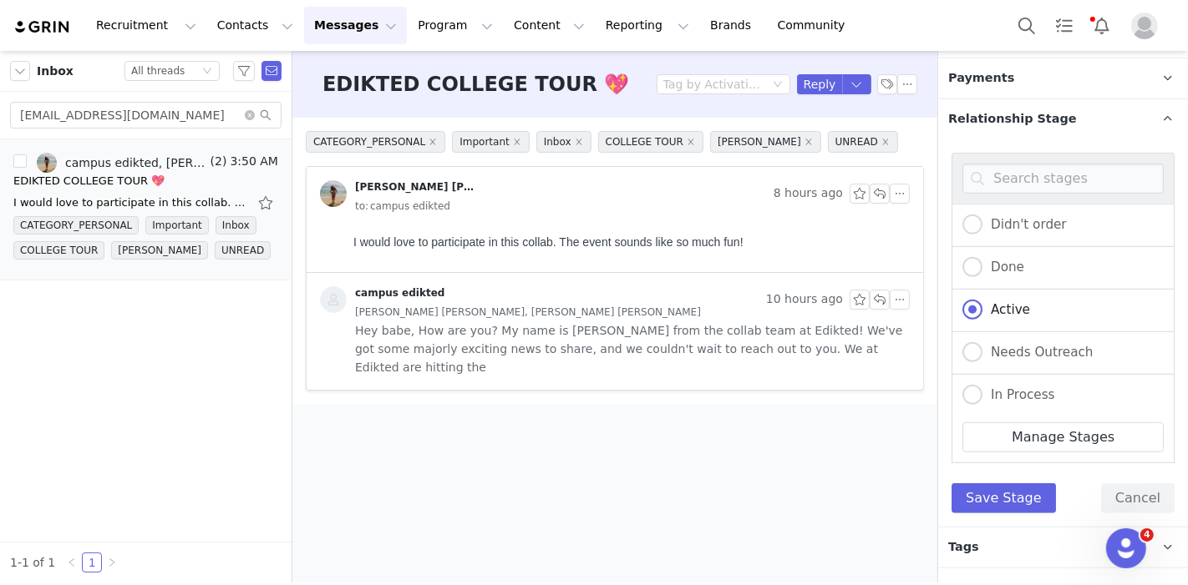
click at [991, 454] on div "Didn't order Done Active Needs Outreach In Process Creator Ongoing Not Relevent…" at bounding box center [1062, 333] width 223 height 361
click at [992, 484] on button "Save Stage" at bounding box center [1003, 499] width 104 height 30
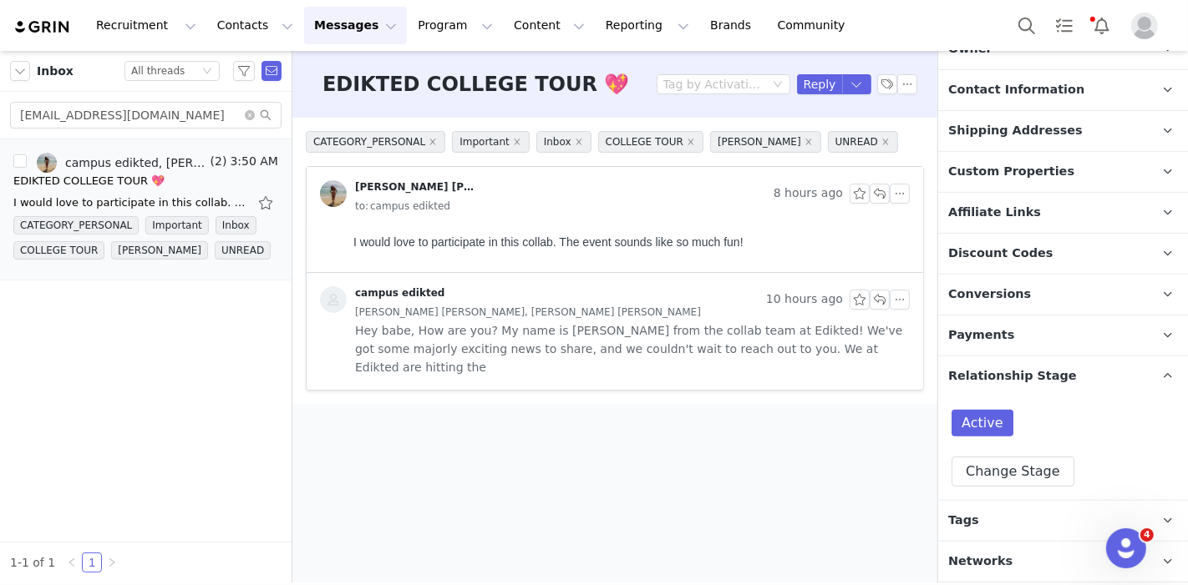
scroll to position [569, 0]
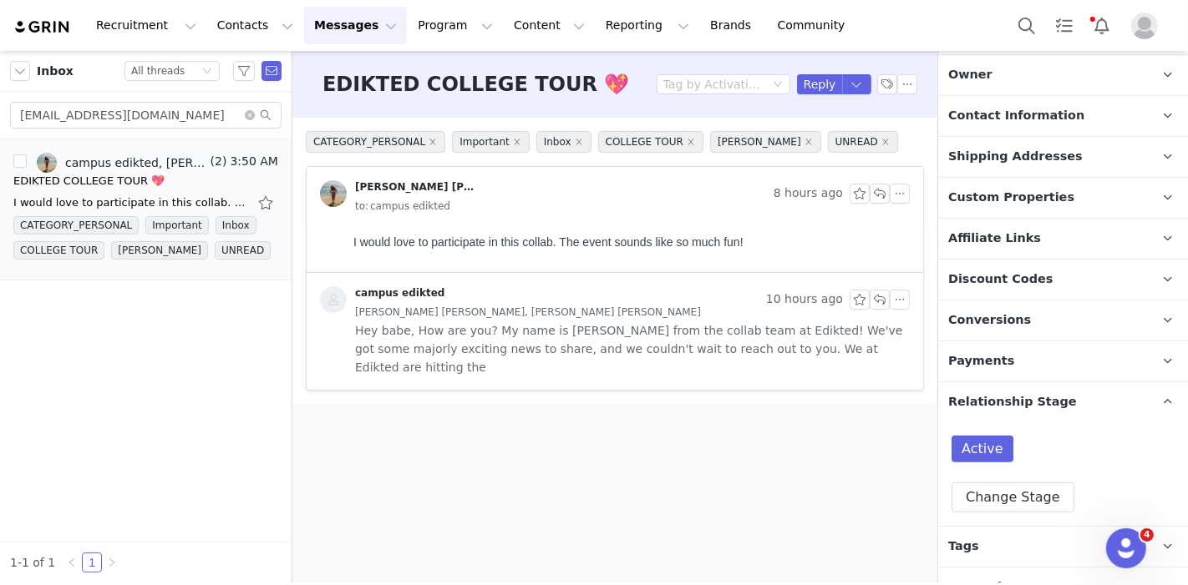
click at [970, 538] on span "Tags" at bounding box center [963, 547] width 31 height 18
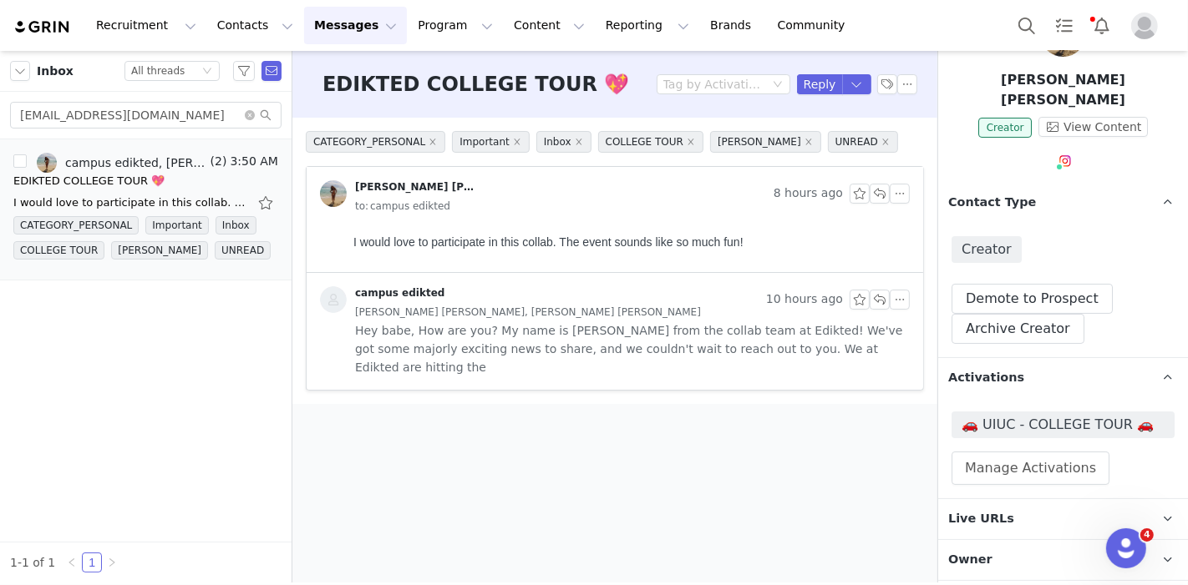
scroll to position [0, 0]
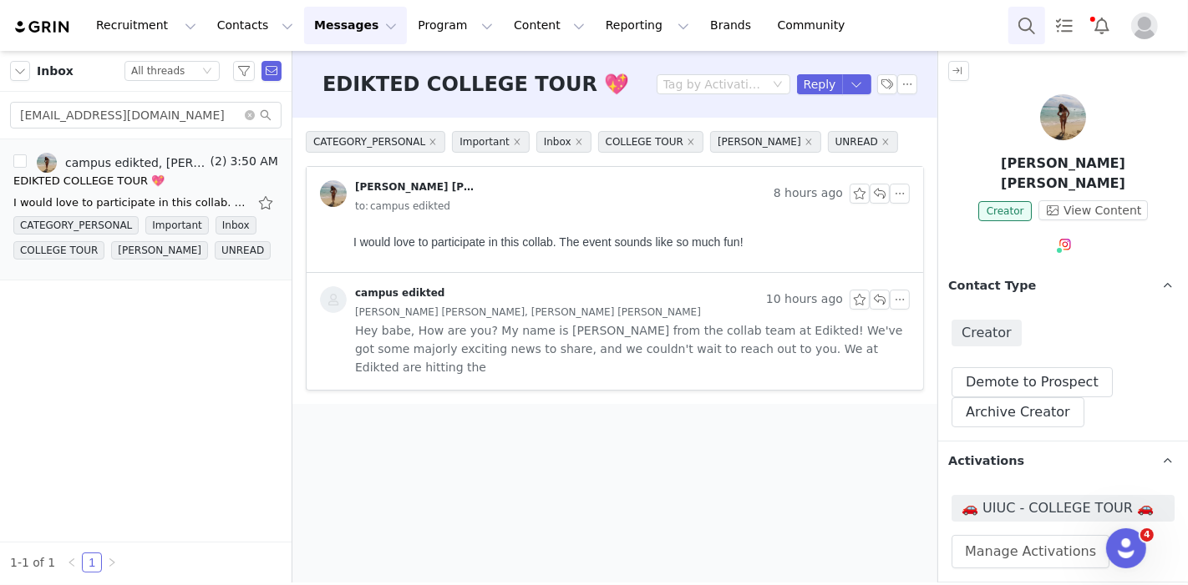
click at [1018, 34] on button "Search" at bounding box center [1026, 26] width 37 height 38
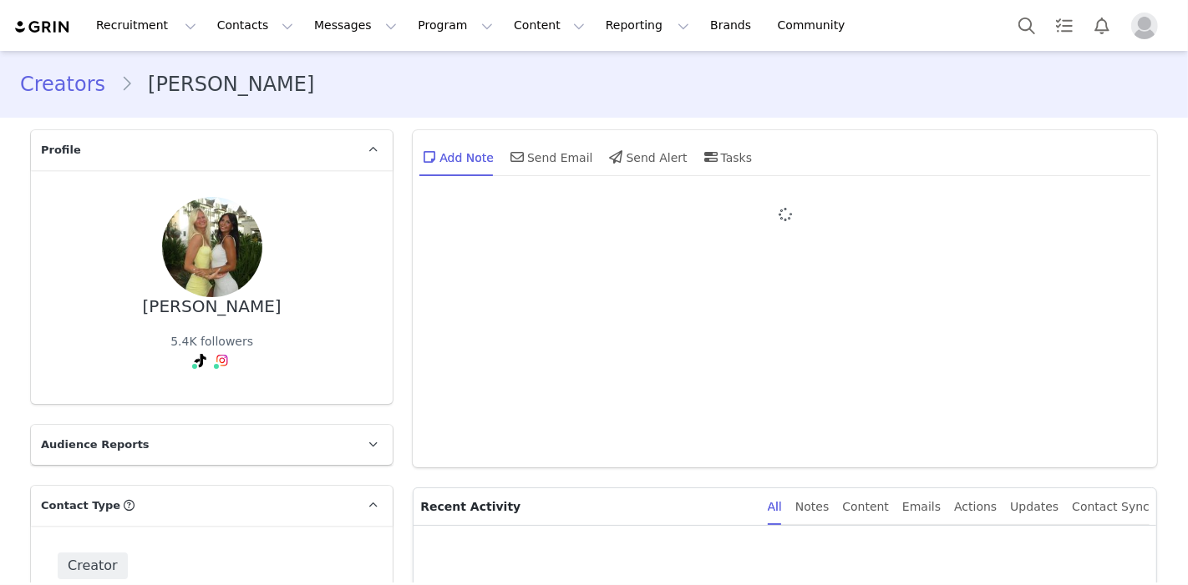
type input "+1 ([GEOGRAPHIC_DATA])"
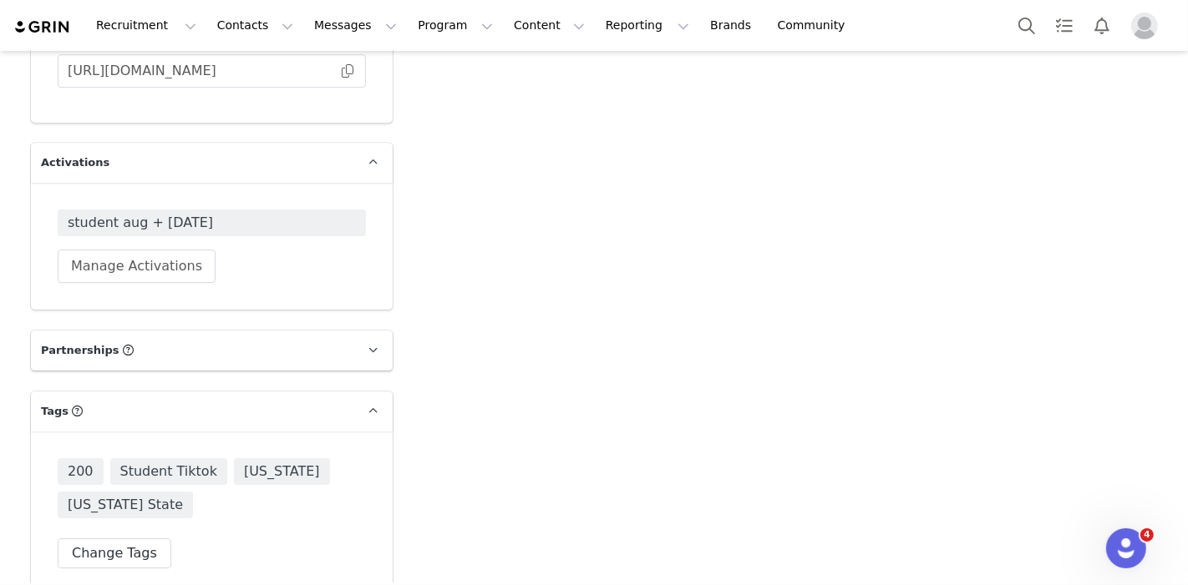
scroll to position [4541, 0]
click at [273, 213] on span "student aug + [DATE]" at bounding box center [212, 223] width 288 height 20
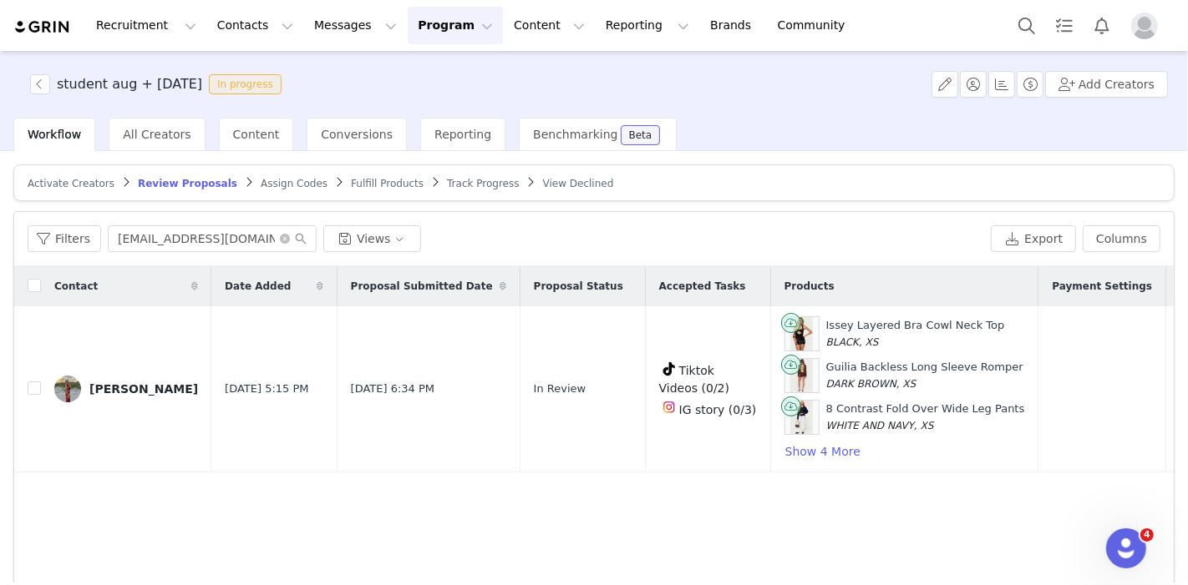
click at [453, 178] on span "Track Progress" at bounding box center [483, 184] width 72 height 12
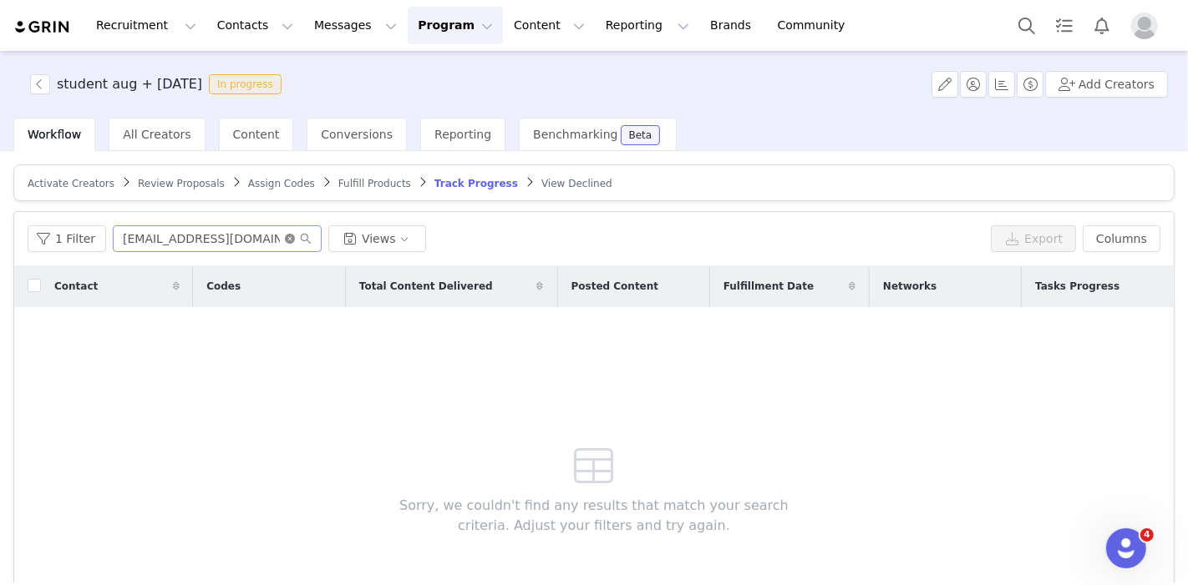
click at [285, 235] on icon "icon: close-circle" at bounding box center [290, 239] width 10 height 10
click at [255, 235] on input "text" at bounding box center [217, 238] width 209 height 27
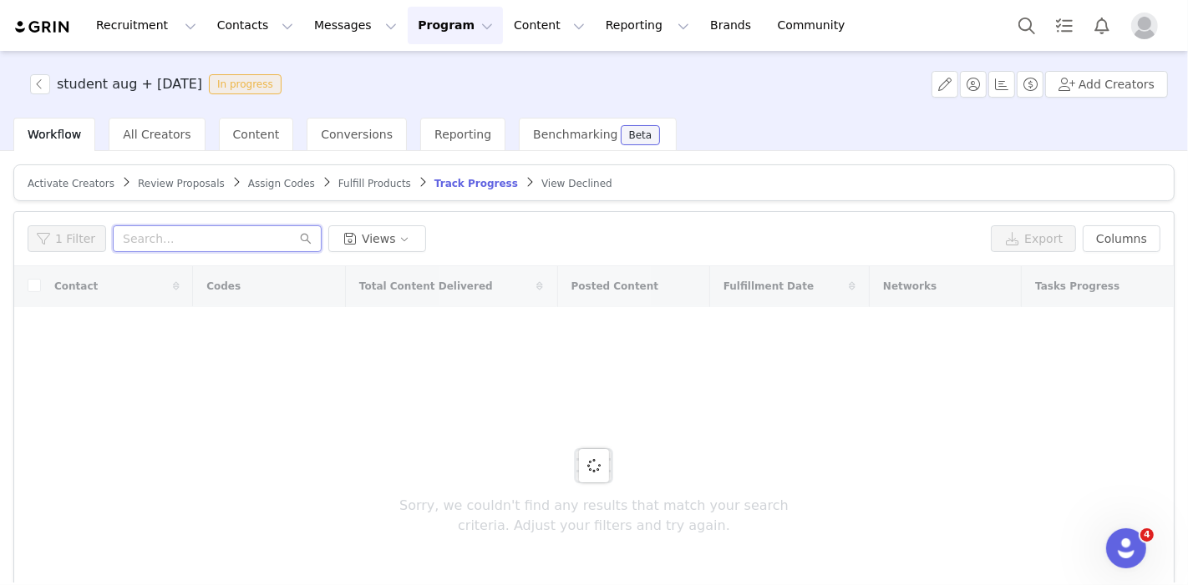
paste input "[EMAIL_ADDRESS][DOMAIN_NAME]"
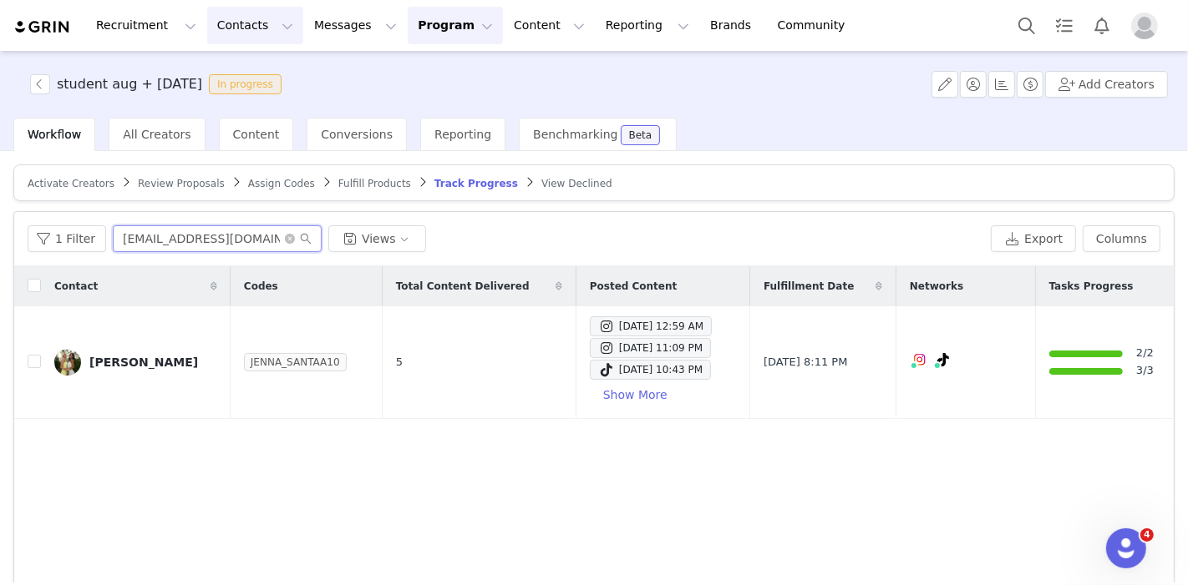
type input "[EMAIL_ADDRESS][DOMAIN_NAME]"
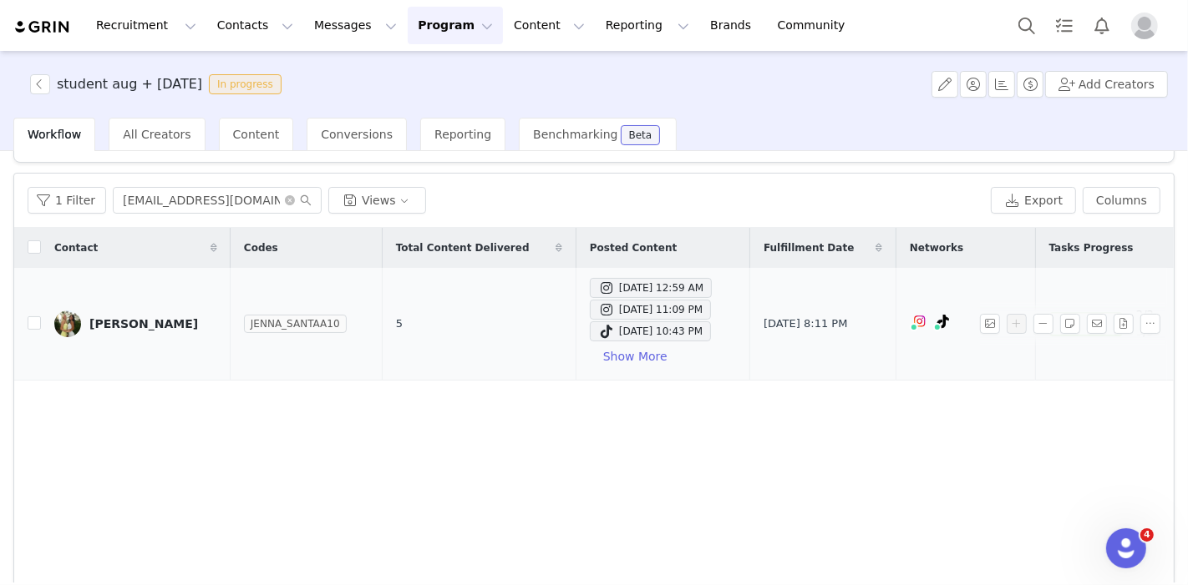
click at [106, 324] on div "[PERSON_NAME]" at bounding box center [143, 323] width 109 height 13
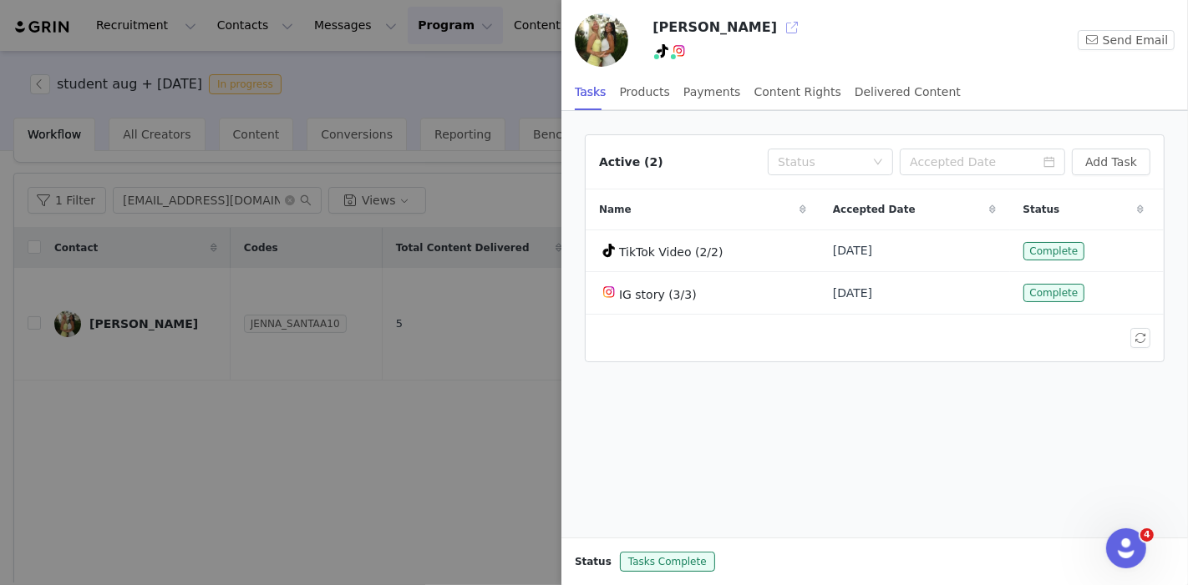
click at [778, 25] on button "button" at bounding box center [791, 27] width 27 height 27
click at [326, 61] on div at bounding box center [594, 292] width 1188 height 585
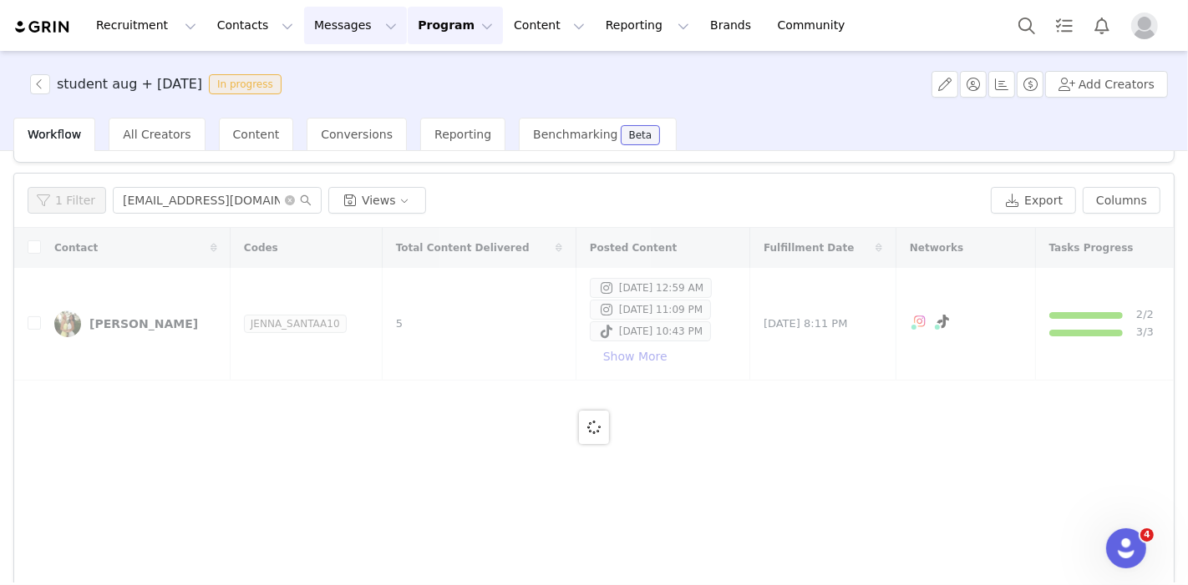
click at [320, 32] on button "Messages Messages" at bounding box center [355, 26] width 103 height 38
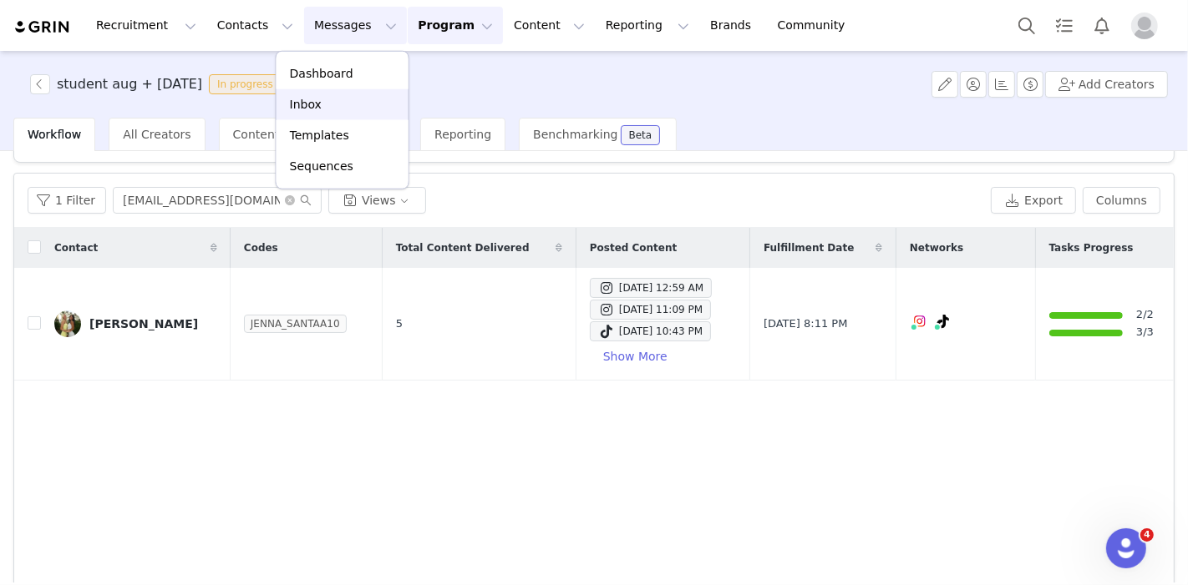
click at [336, 109] on div "Inbox" at bounding box center [342, 105] width 112 height 18
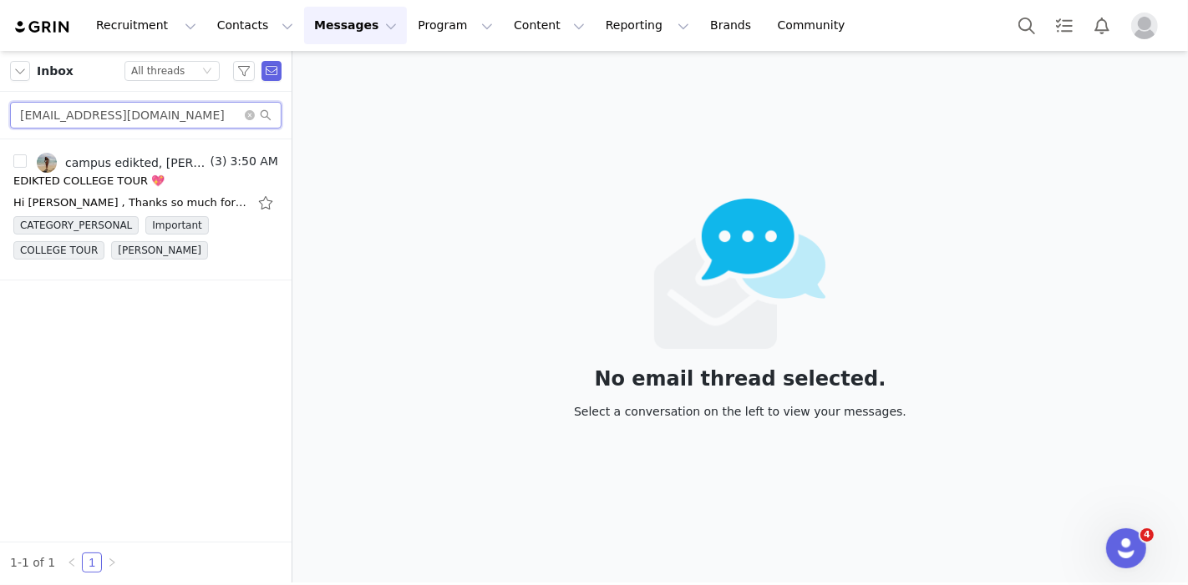
drag, startPoint x: 167, startPoint y: 105, endPoint x: 0, endPoint y: 92, distance: 167.6
click at [0, 92] on div "jane271419@gmail.com" at bounding box center [145, 116] width 291 height 48
paste input "danagracehong"
type input "danagracehong@gmail.com"
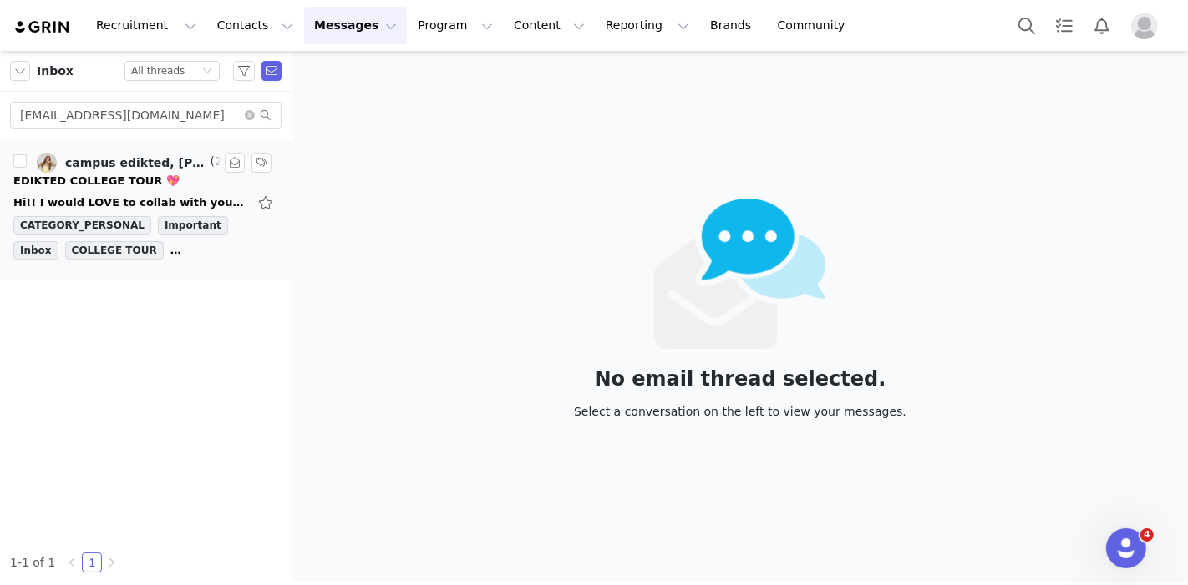
click at [67, 185] on div "EDIKTED COLLEGE TOUR 💖" at bounding box center [96, 181] width 166 height 17
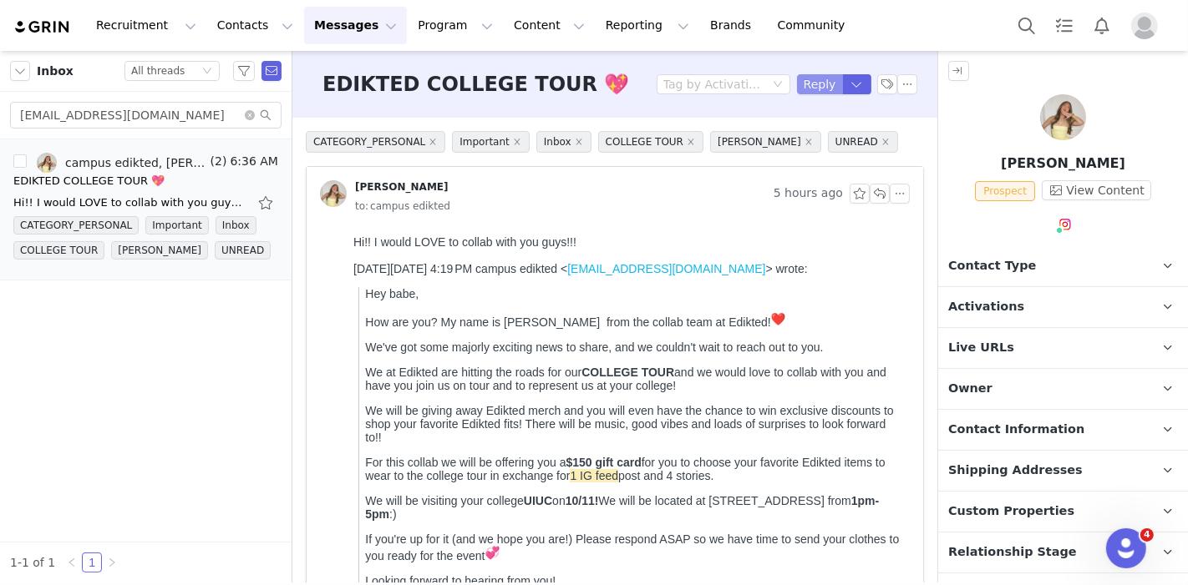
click at [797, 87] on button "Reply" at bounding box center [820, 84] width 46 height 20
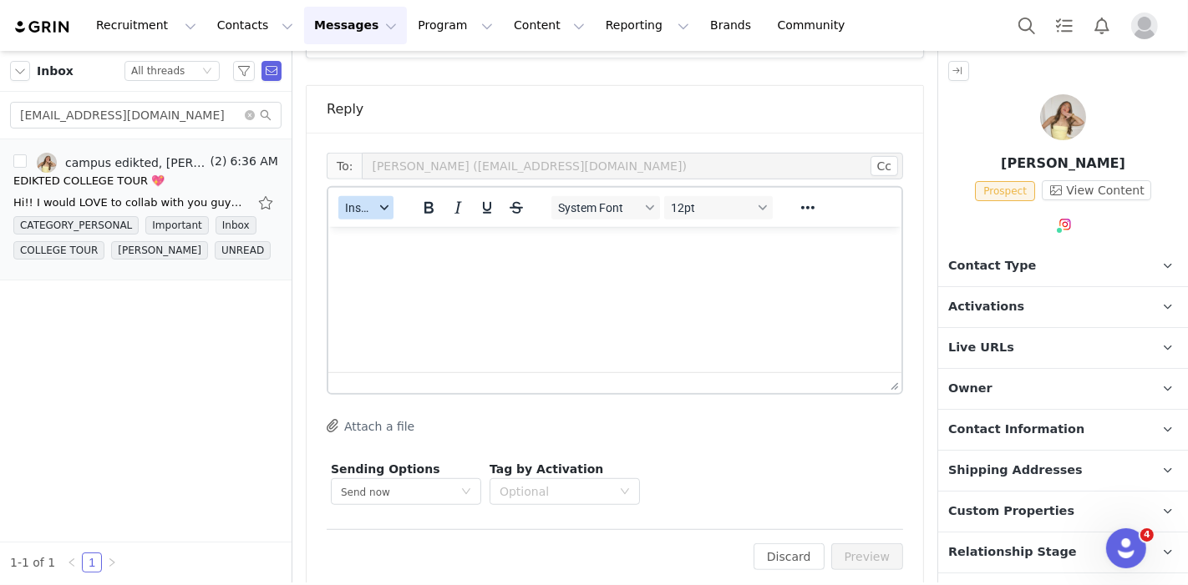
click at [385, 204] on icon "button" at bounding box center [384, 208] width 8 height 8
click at [386, 212] on div "Insert Template" at bounding box center [427, 215] width 150 height 20
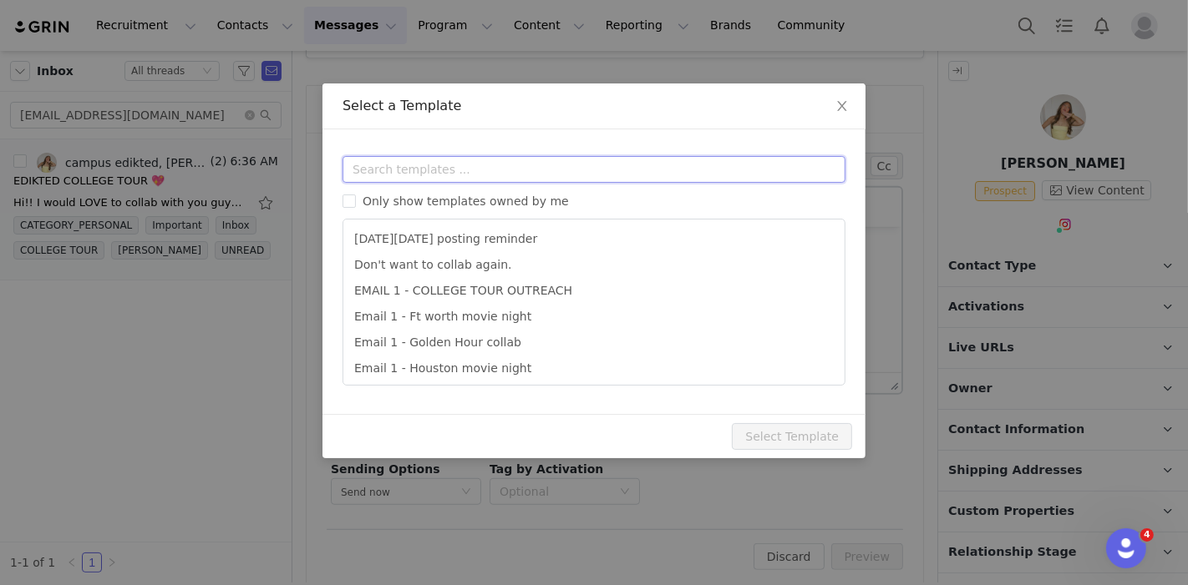
click at [416, 159] on input "text" at bounding box center [593, 169] width 503 height 27
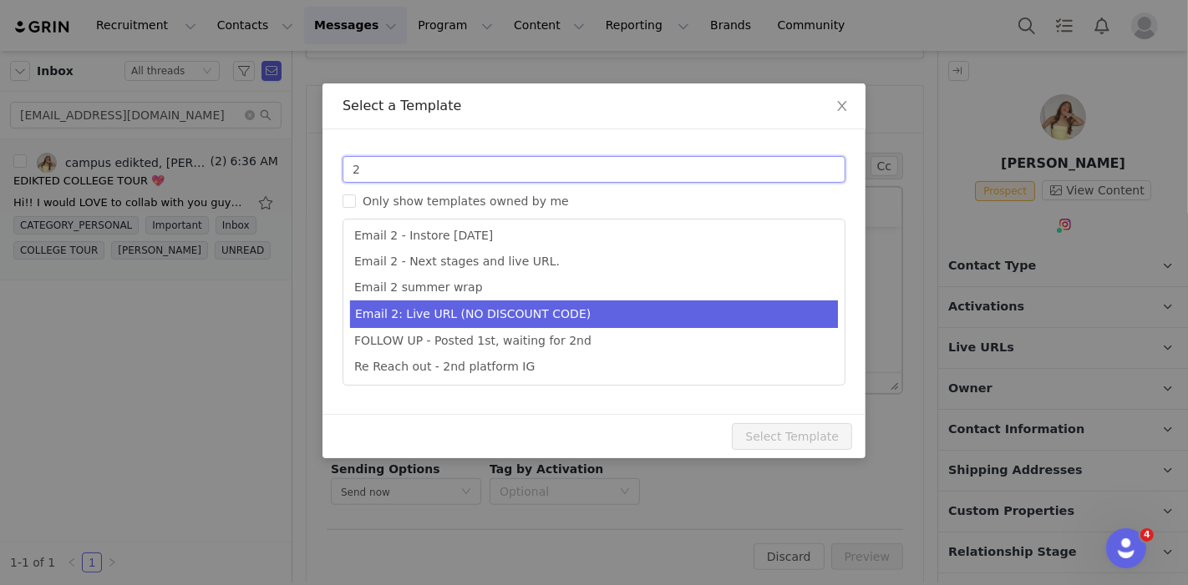
type input "2"
type input "Collab with Edikted"
click at [518, 321] on li "Email 2: Live URL (NO DISCOUNT CODE)" at bounding box center [594, 315] width 488 height 28
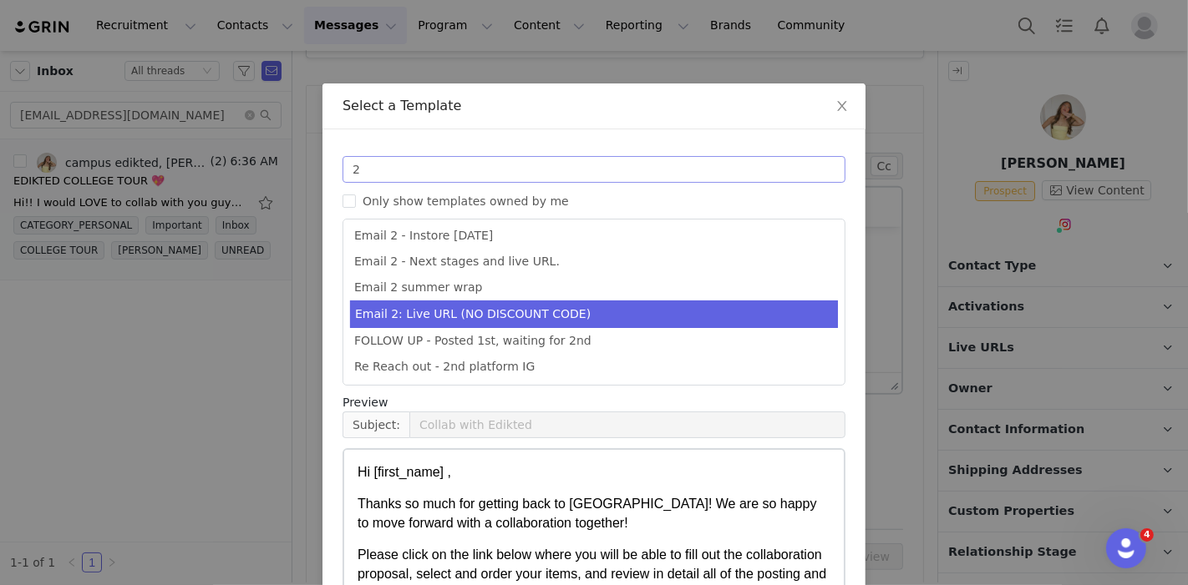
scroll to position [155, 0]
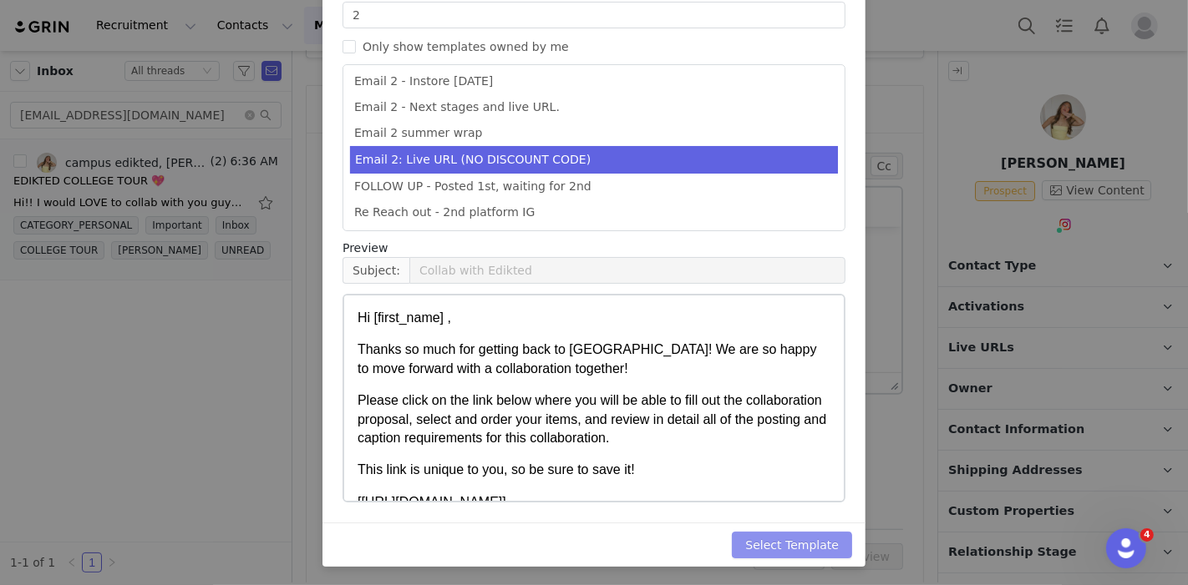
click at [769, 533] on button "Select Template" at bounding box center [792, 545] width 120 height 27
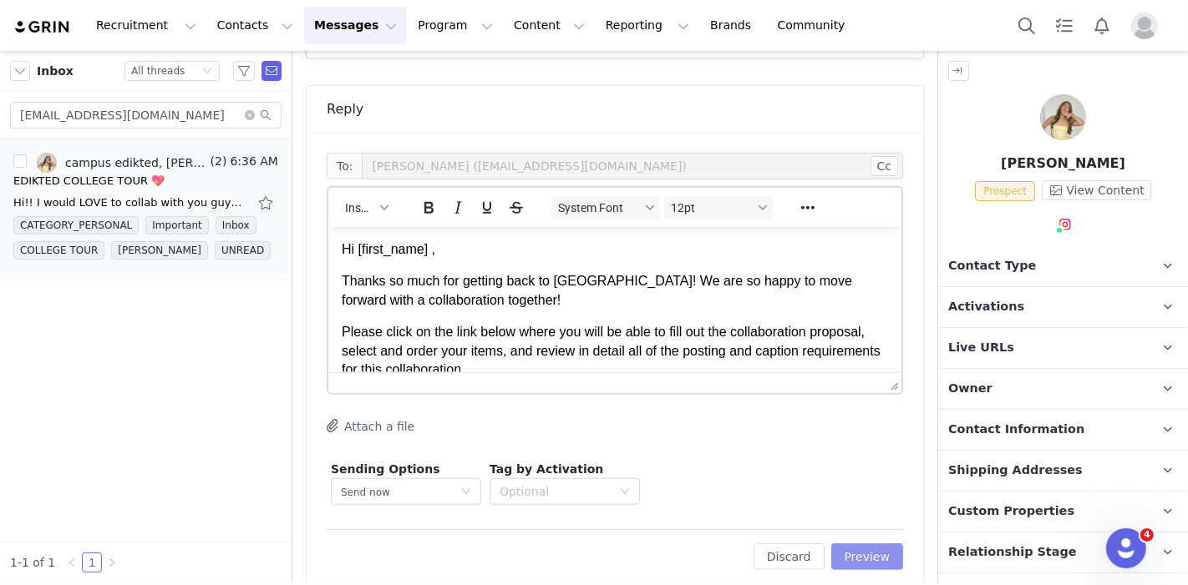
click at [844, 544] on button "Preview" at bounding box center [867, 557] width 73 height 27
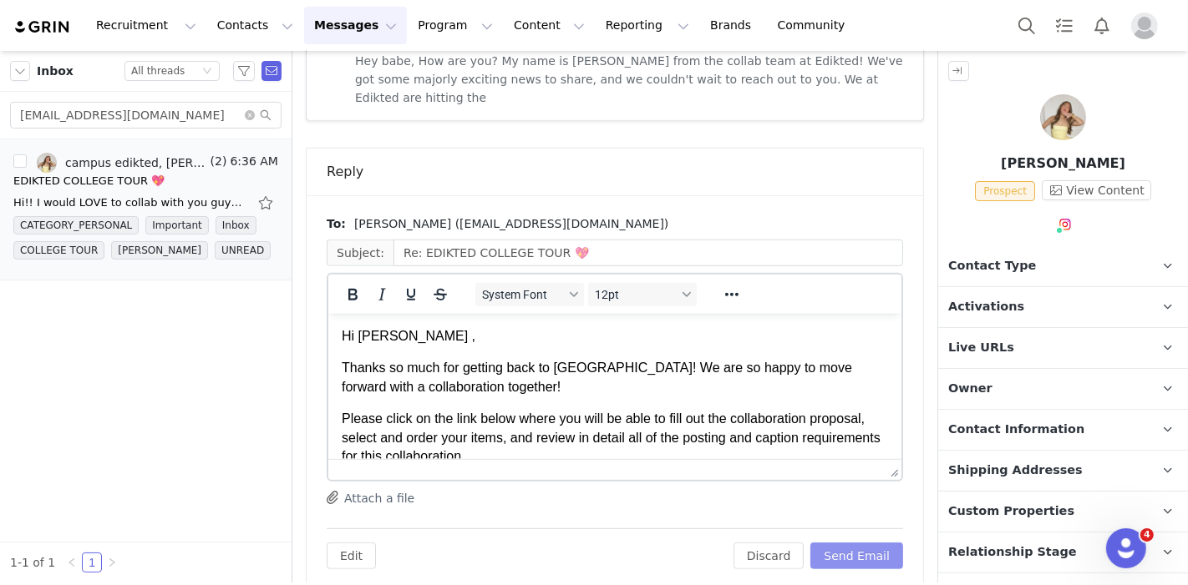
click at [844, 543] on button "Send Email" at bounding box center [856, 556] width 93 height 27
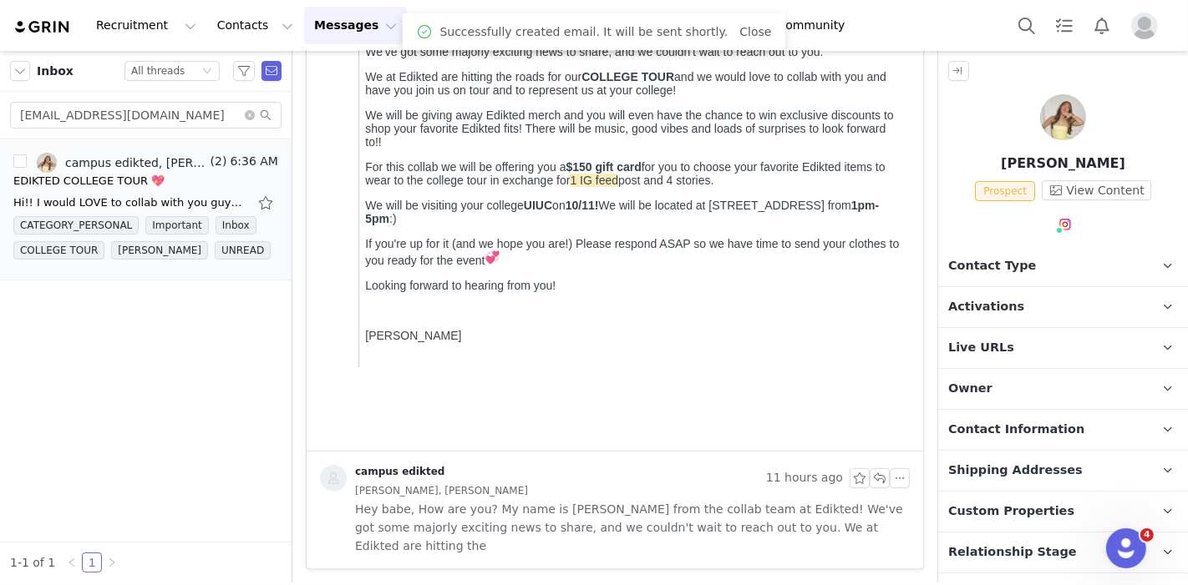
scroll to position [275, 0]
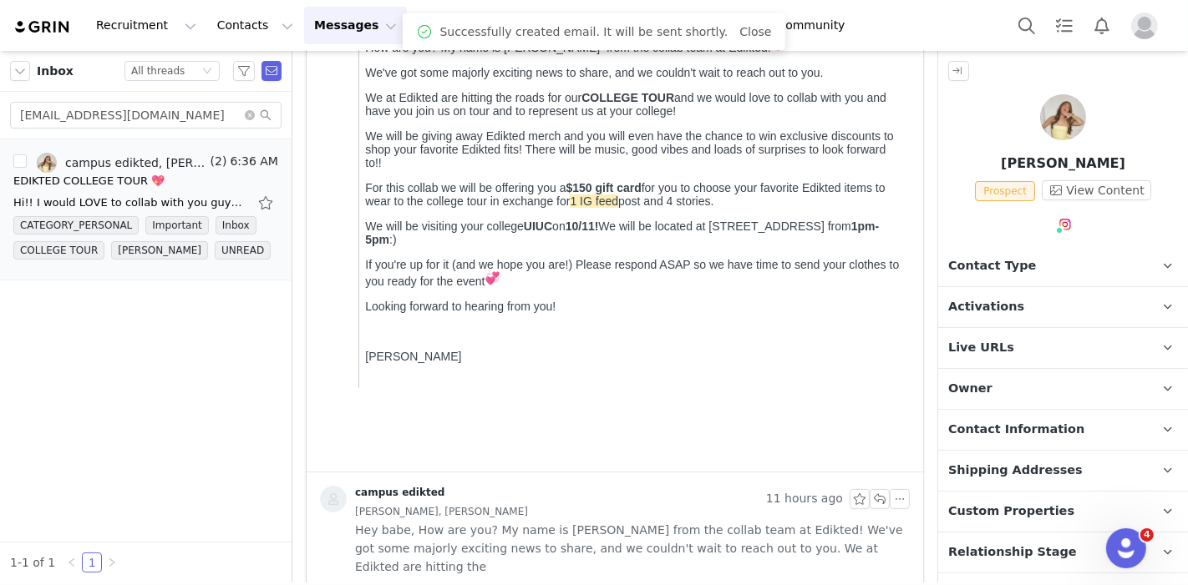
click at [1008, 266] on span "Contact Type" at bounding box center [992, 266] width 88 height 18
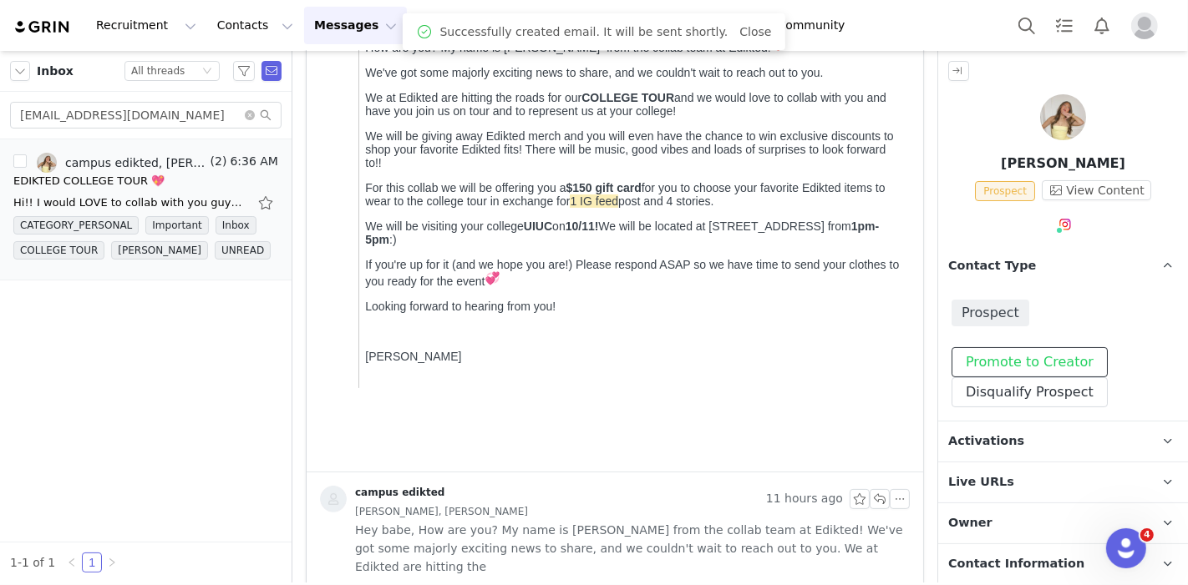
click at [1002, 347] on button "Promote to Creator" at bounding box center [1029, 362] width 156 height 30
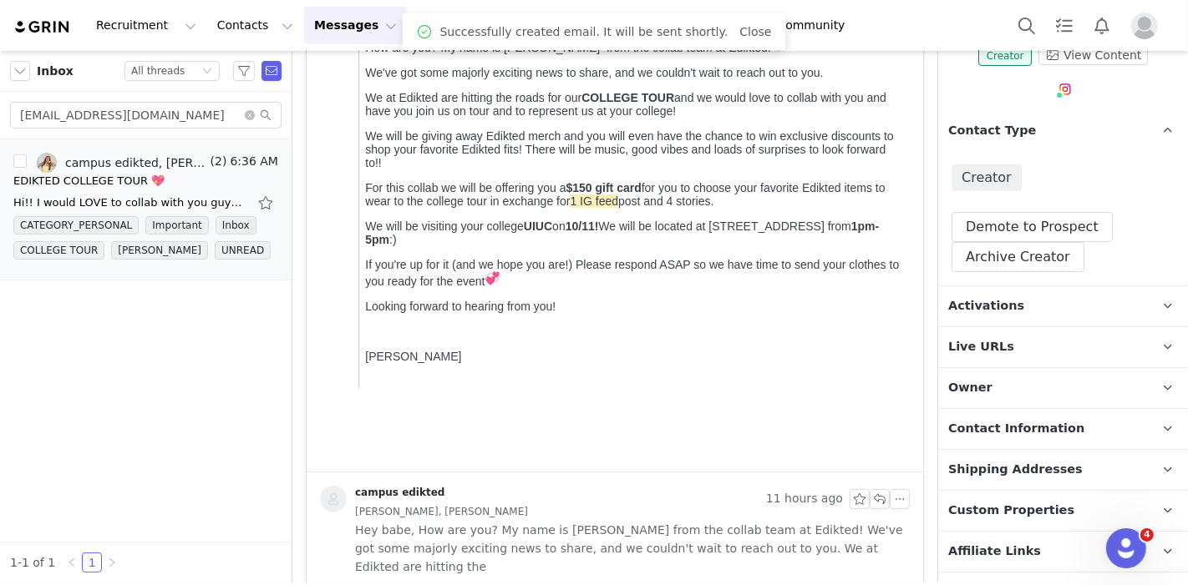
click at [1017, 316] on p "Activations" at bounding box center [1043, 306] width 210 height 40
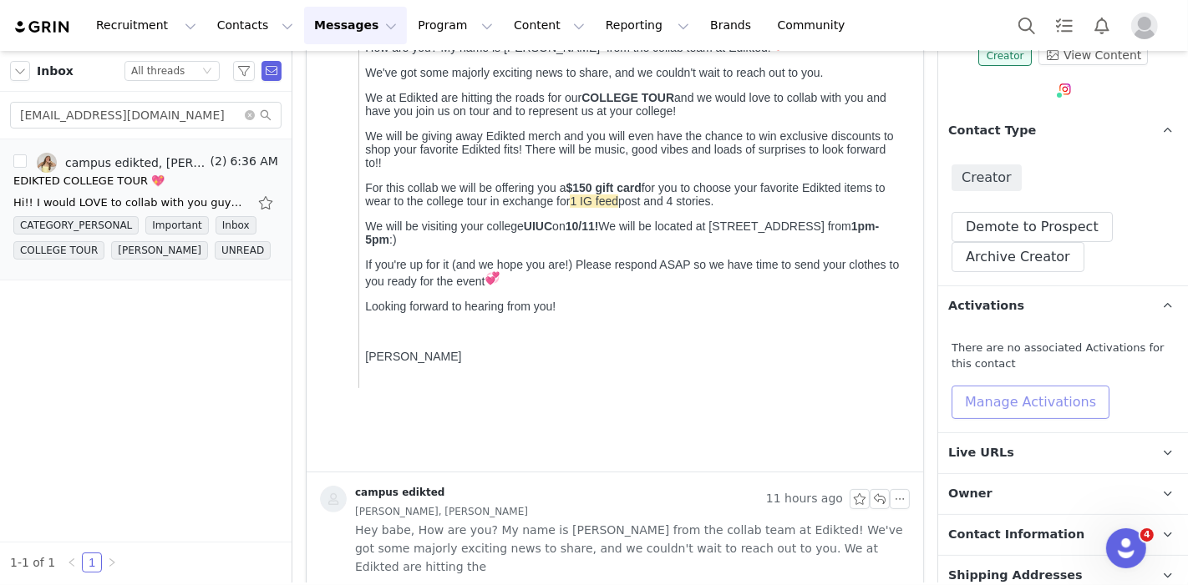
click at [1017, 388] on button "Manage Activations" at bounding box center [1030, 402] width 158 height 33
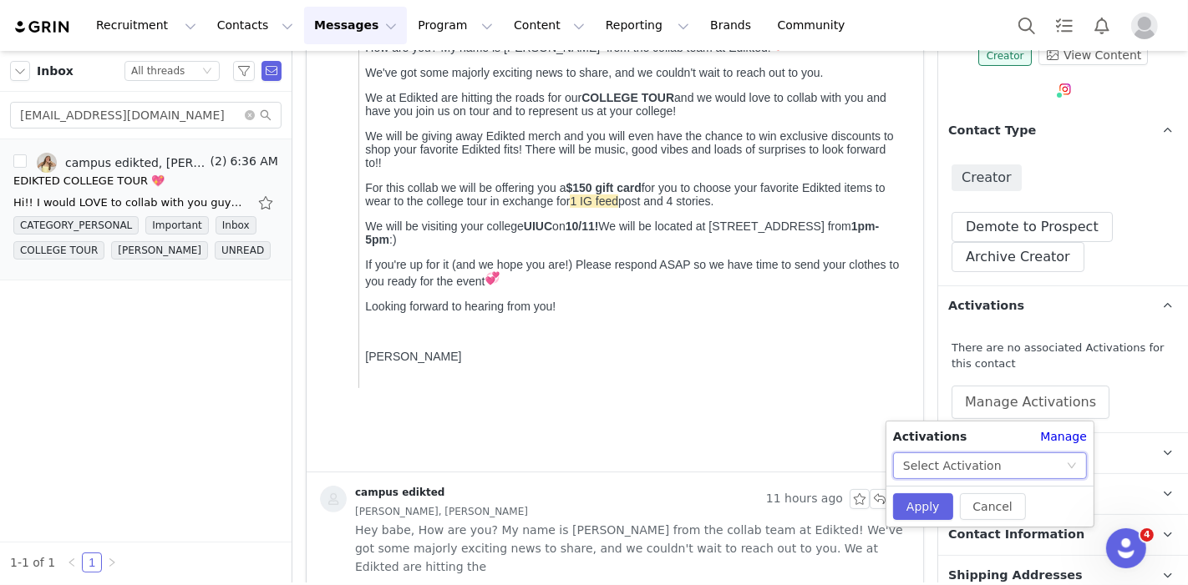
click at [970, 459] on div "Select Activation" at bounding box center [952, 465] width 99 height 25
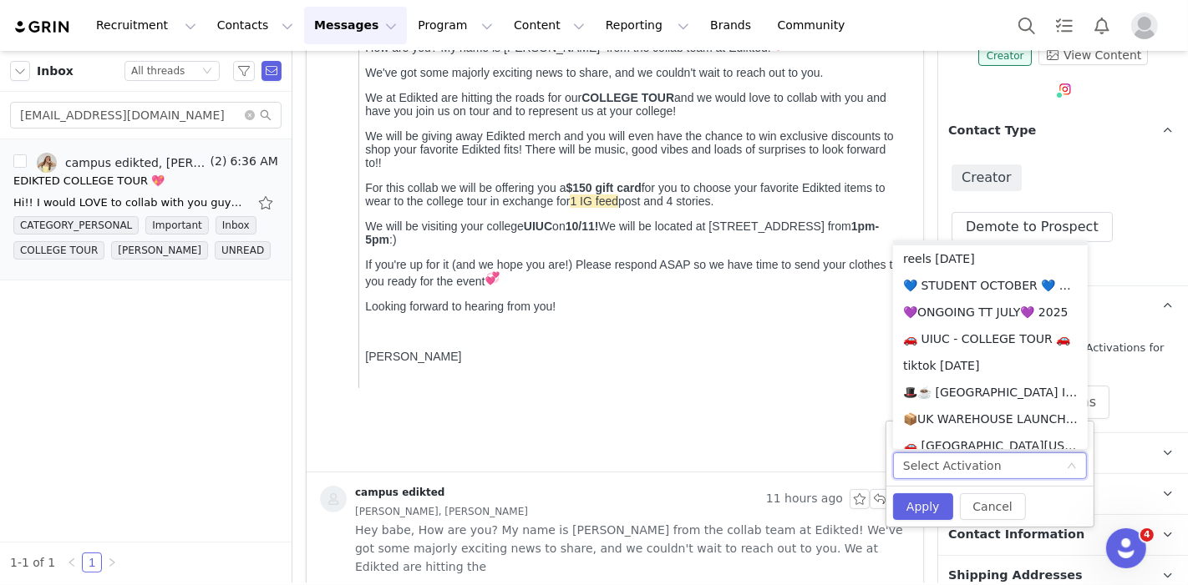
scroll to position [1107, 0]
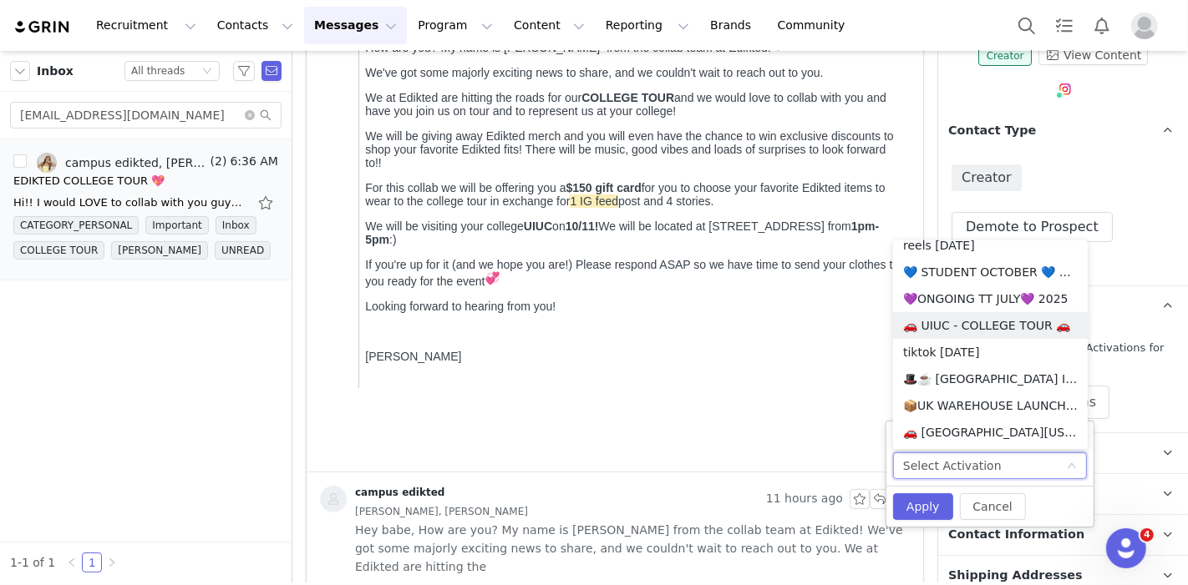
click at [964, 323] on li "🚗 UIUC - COLLEGE TOUR 🚗" at bounding box center [990, 325] width 195 height 27
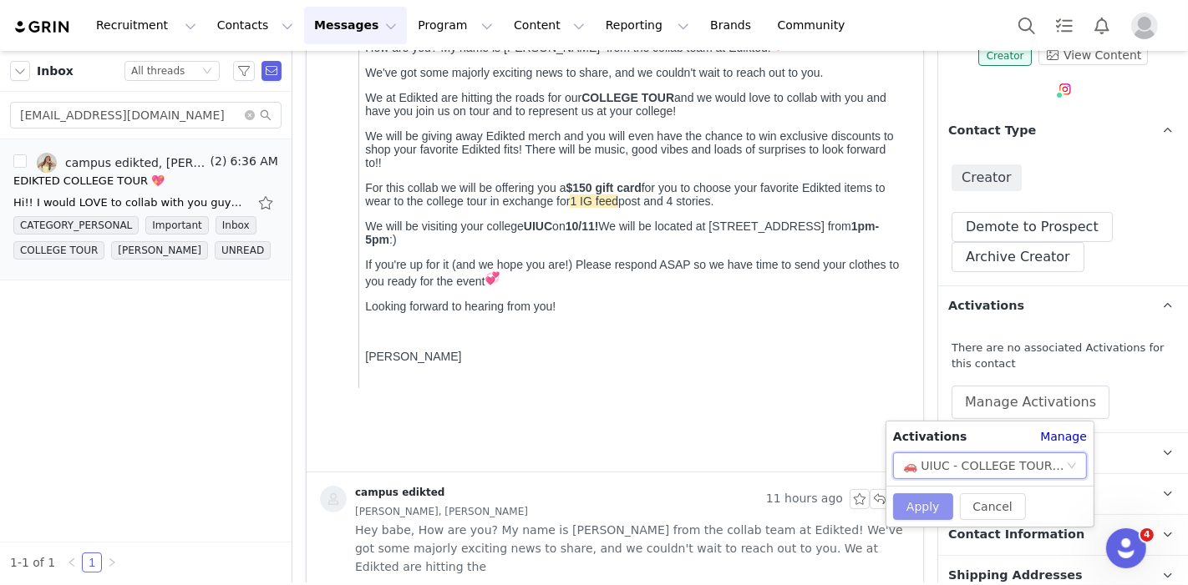
click at [916, 503] on button "Apply" at bounding box center [923, 507] width 60 height 27
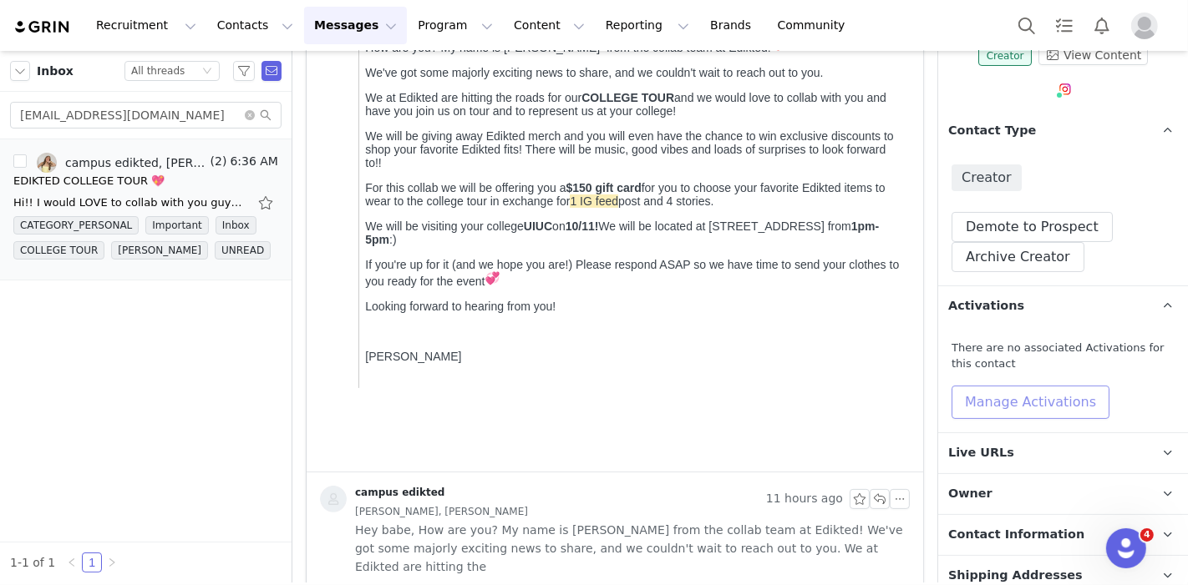
scroll to position [471, 0]
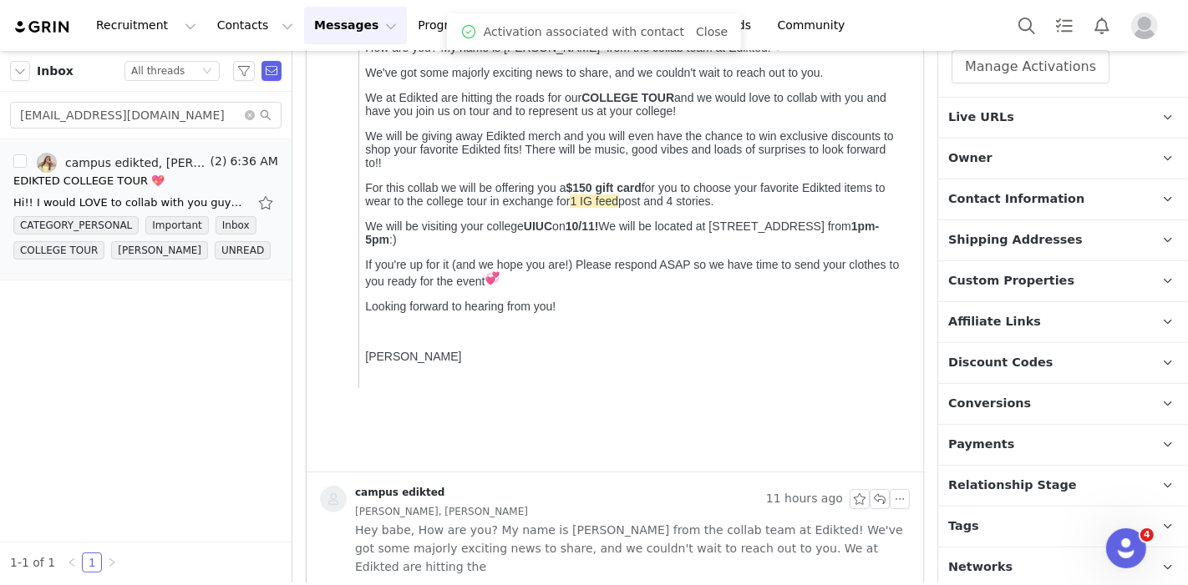
click at [1049, 488] on span "Relationship Stage" at bounding box center [1012, 486] width 129 height 18
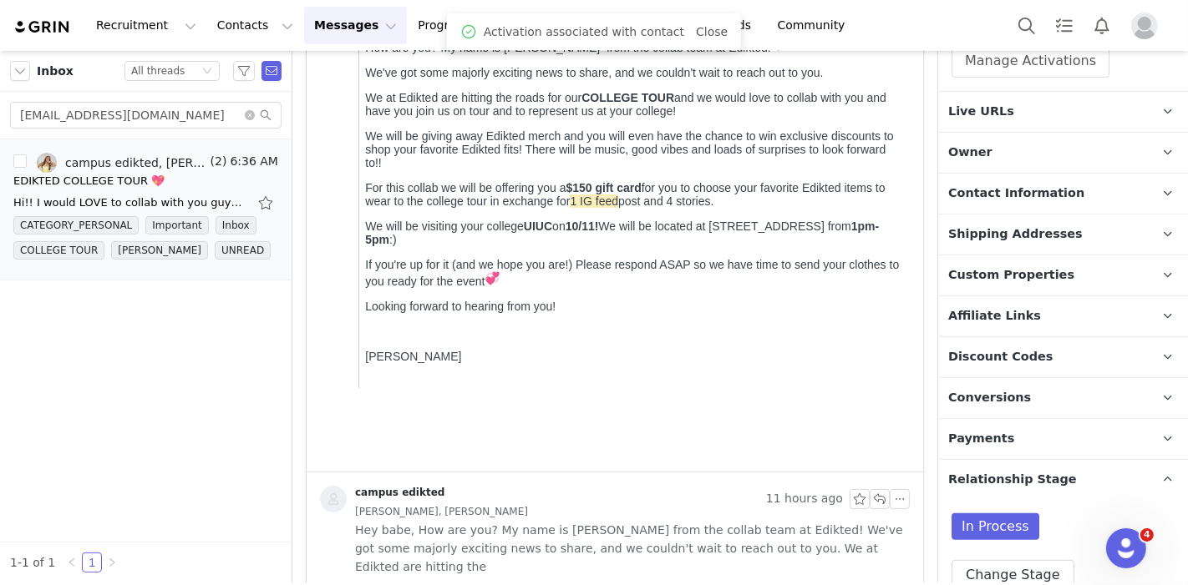
scroll to position [569, 0]
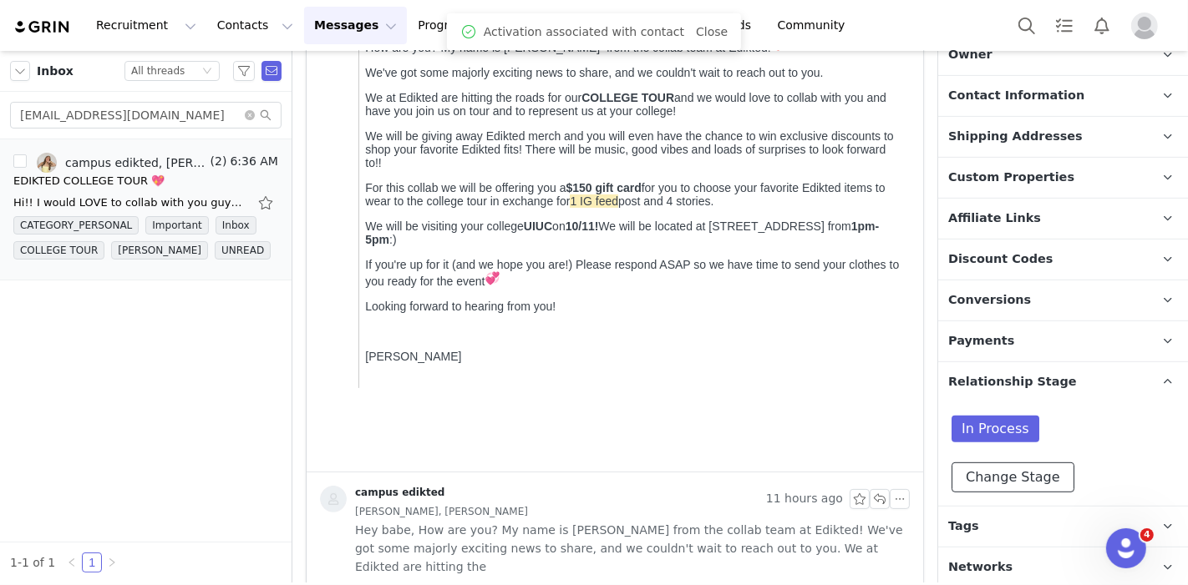
click at [1042, 484] on button "Change Stage" at bounding box center [1012, 478] width 123 height 30
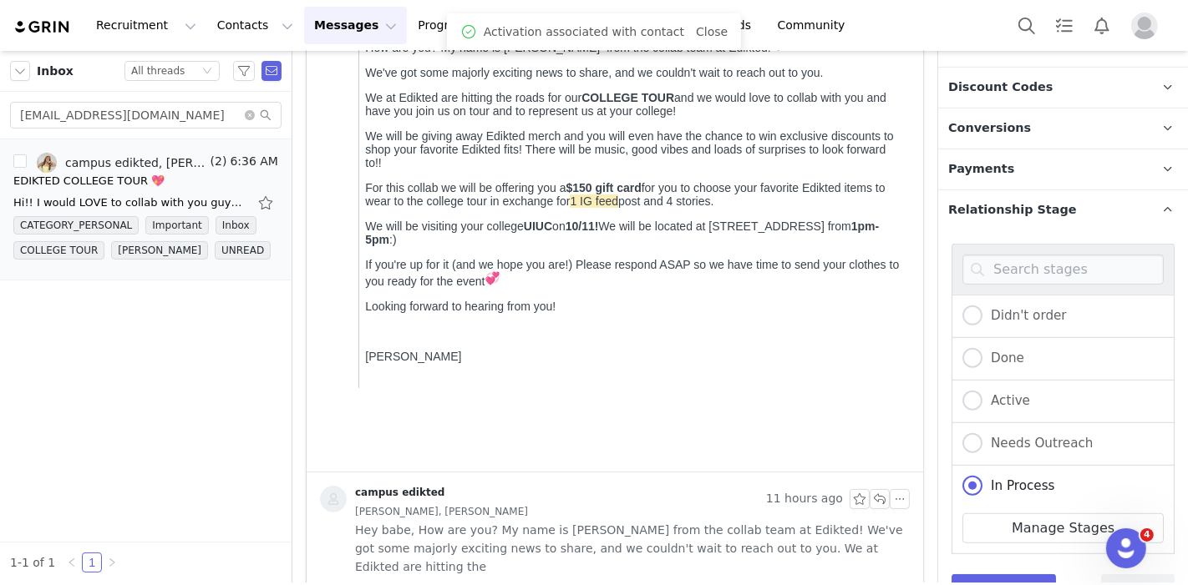
scroll to position [778, 0]
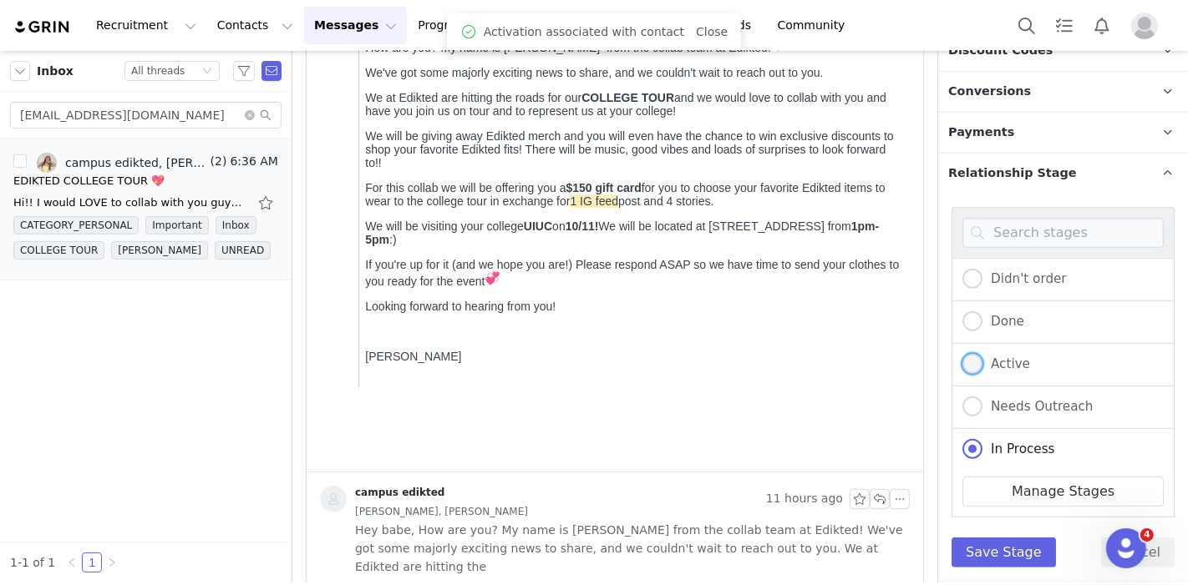
click at [1002, 357] on span "Active" at bounding box center [1006, 364] width 48 height 15
click at [982, 355] on input "Active" at bounding box center [972, 365] width 20 height 22
radio input "true"
radio input "false"
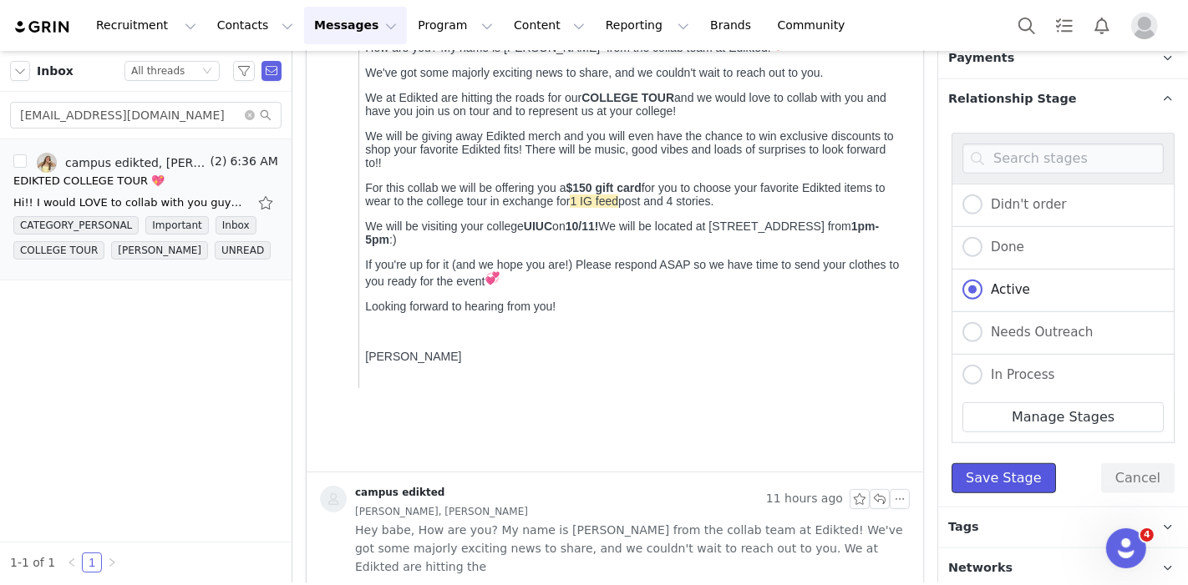
click at [995, 468] on button "Save Stage" at bounding box center [1003, 479] width 104 height 30
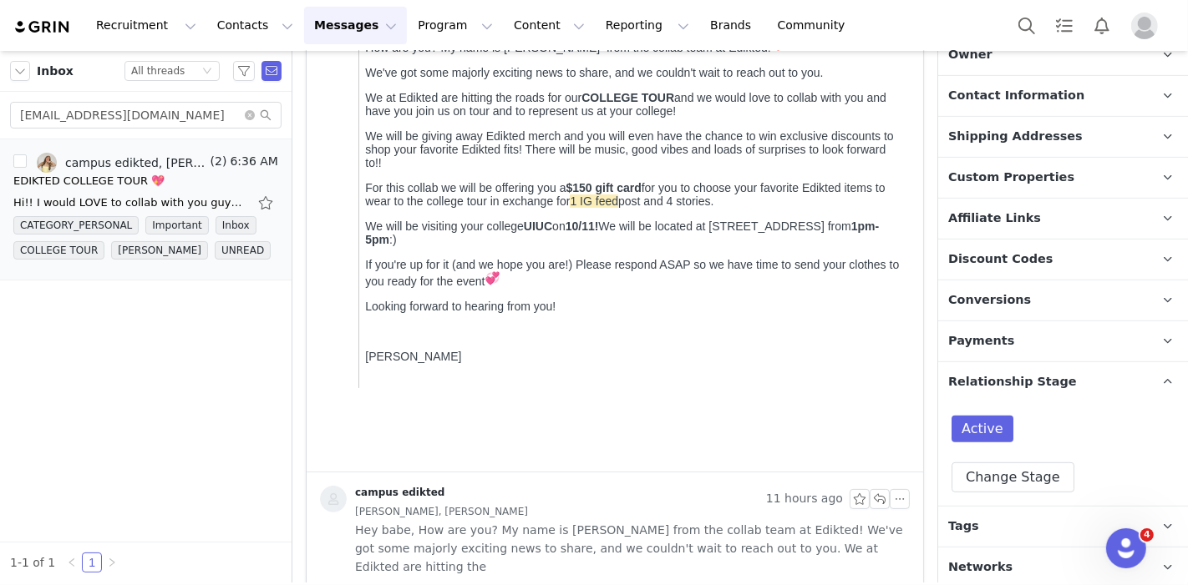
click at [1009, 526] on p "Tags Keep track of your contacts by assigning them tags. You can then filter yo…" at bounding box center [1043, 527] width 210 height 40
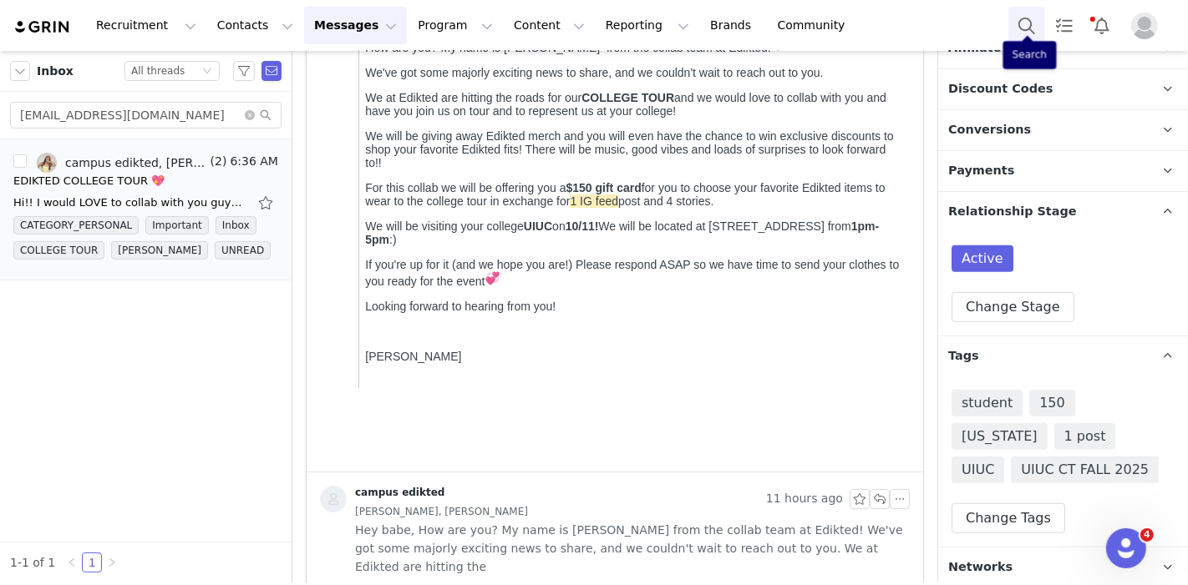
click at [1026, 33] on button "Search" at bounding box center [1026, 26] width 37 height 38
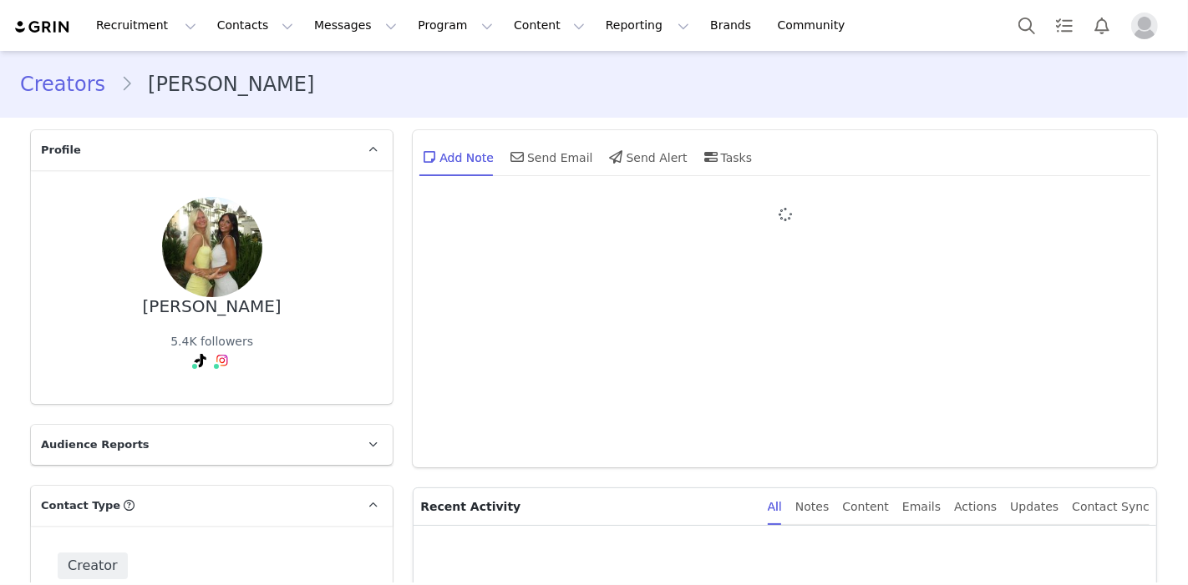
type input "+1 ([GEOGRAPHIC_DATA])"
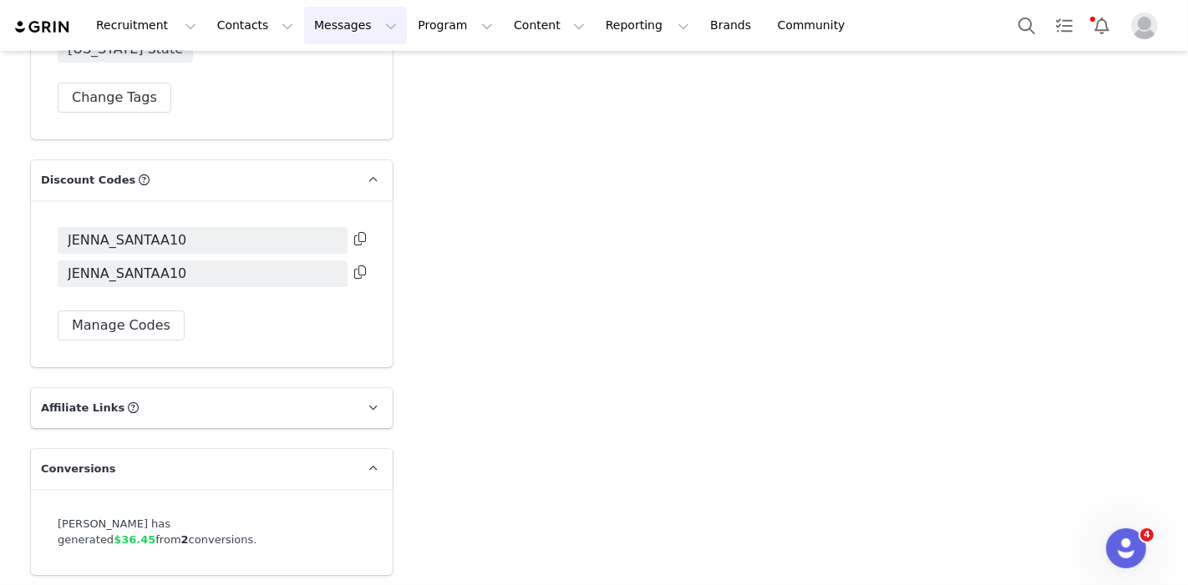
click at [327, 30] on button "Messages Messages" at bounding box center [355, 26] width 103 height 38
click at [342, 108] on div "Inbox" at bounding box center [342, 105] width 112 height 18
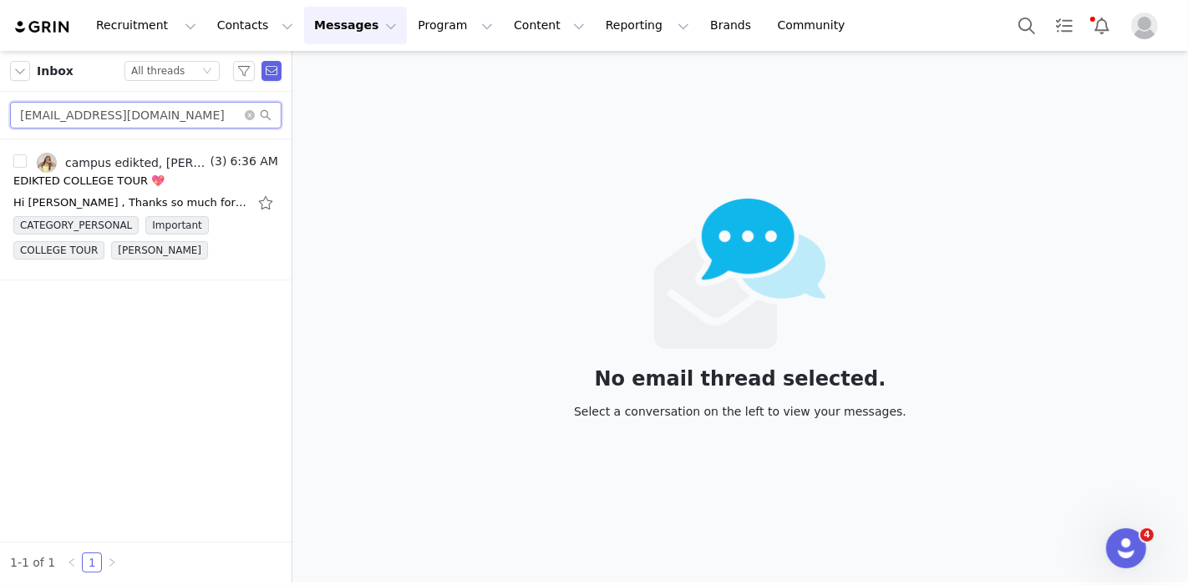
drag, startPoint x: 207, startPoint y: 108, endPoint x: 0, endPoint y: 5, distance: 231.2
click at [0, 5] on div "Recruitment Recruitment Creator Search Curated Lists Landing Pages Web Extensio…" at bounding box center [594, 292] width 1188 height 585
paste input "monrealalexandria"
type input "monrealalexandria@gmail.com"
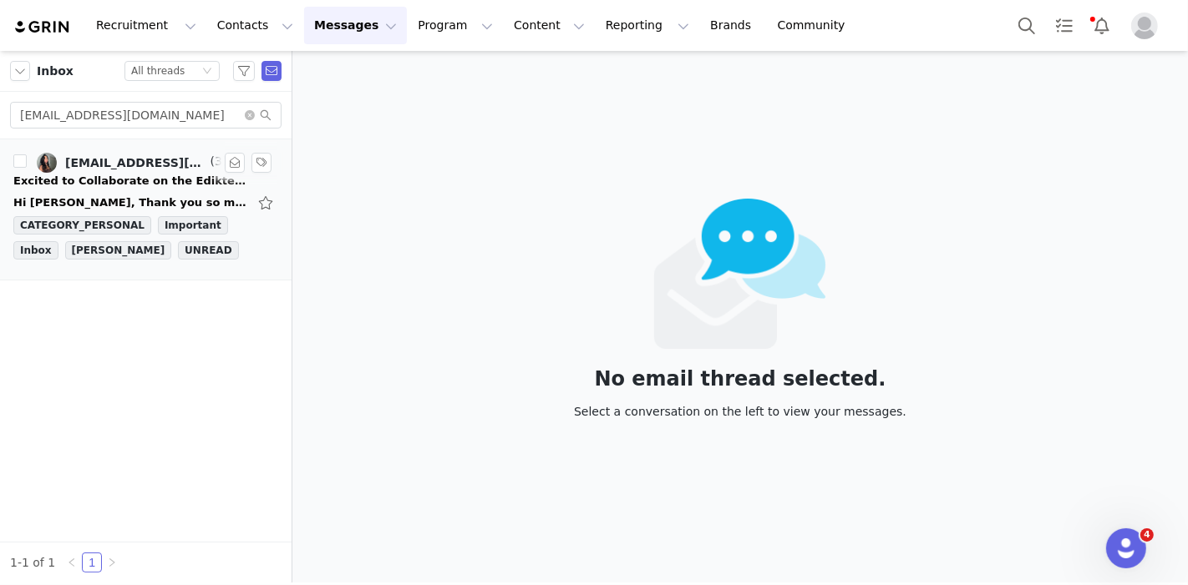
click at [52, 200] on div "Hi Hannah, Thank you so much for your quick response! I'm really excited about …" at bounding box center [130, 203] width 234 height 17
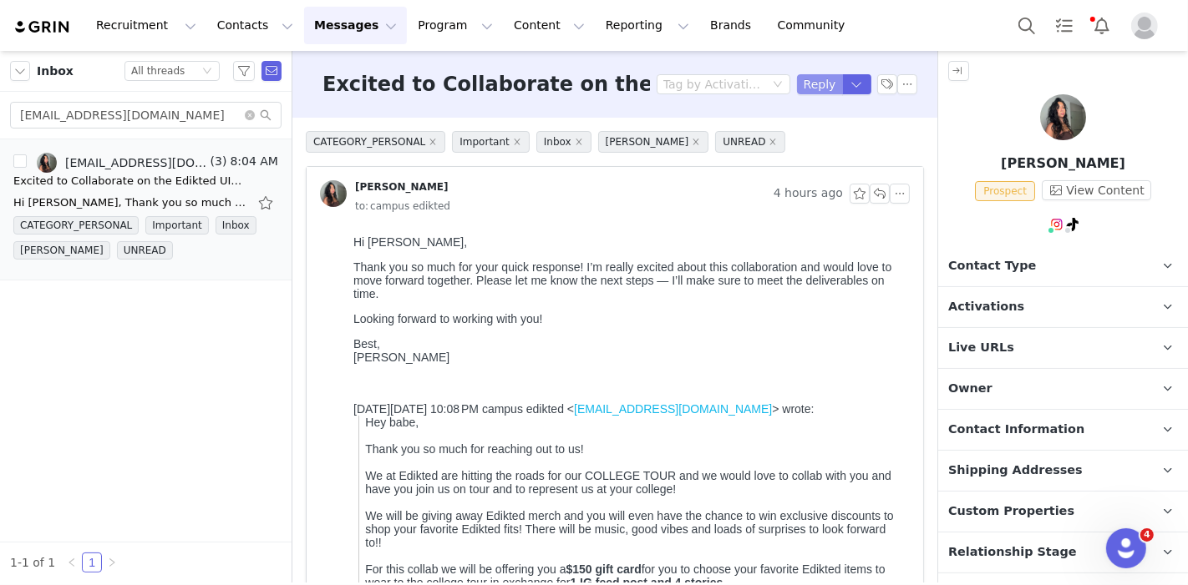
click at [815, 79] on button "Reply" at bounding box center [820, 84] width 46 height 20
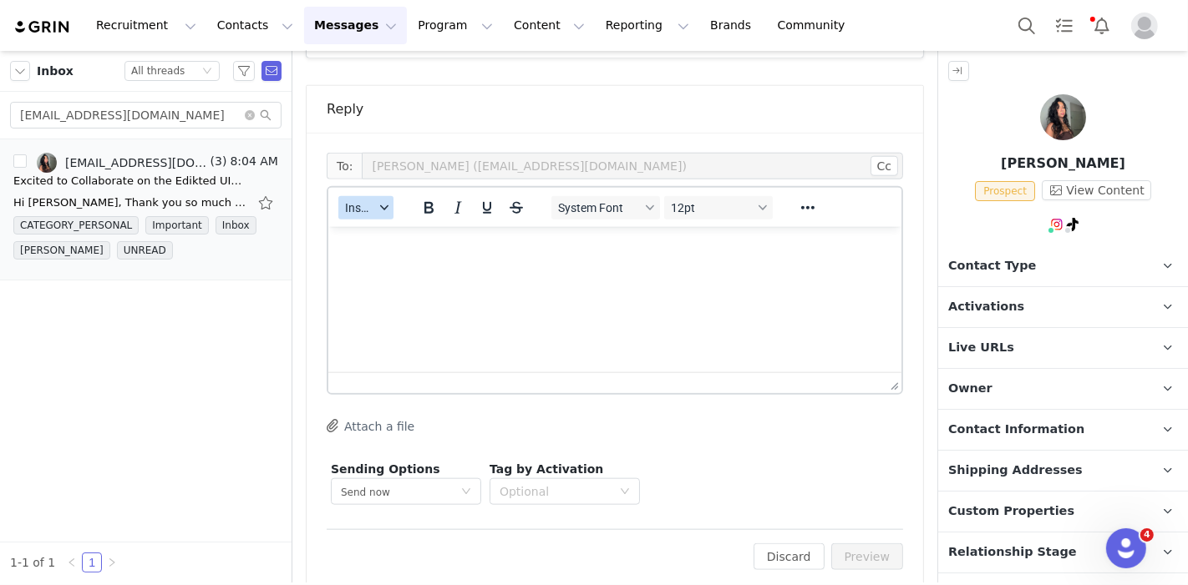
click at [364, 201] on span "Insert" at bounding box center [359, 207] width 29 height 13
click at [381, 201] on div "Insert Template Insert Variable Insert Signature" at bounding box center [425, 243] width 167 height 87
click at [384, 206] on div "Insert Template" at bounding box center [427, 216] width 150 height 20
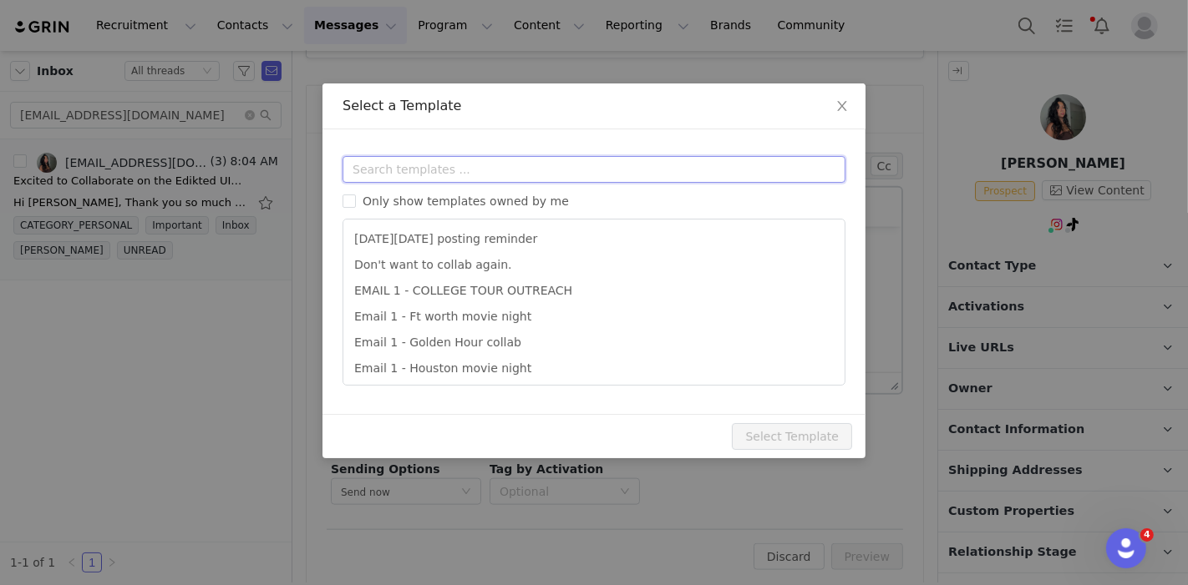
click at [425, 156] on input "text" at bounding box center [593, 169] width 503 height 27
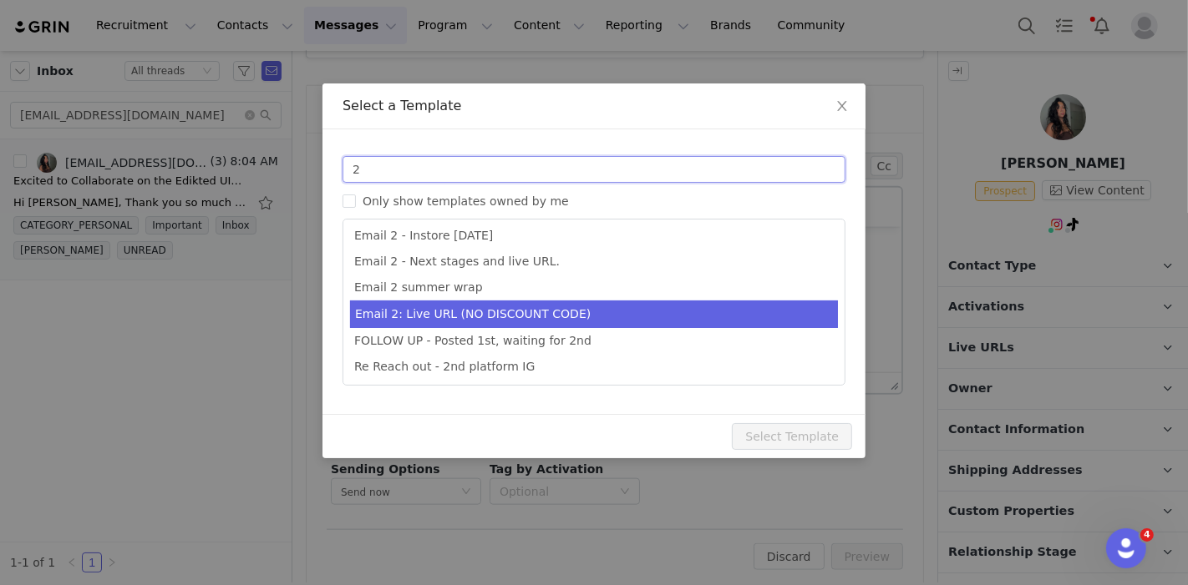
type input "2"
type input "Collab with Edikted"
click at [510, 320] on li "Email 2: Live URL (NO DISCOUNT CODE)" at bounding box center [594, 315] width 488 height 28
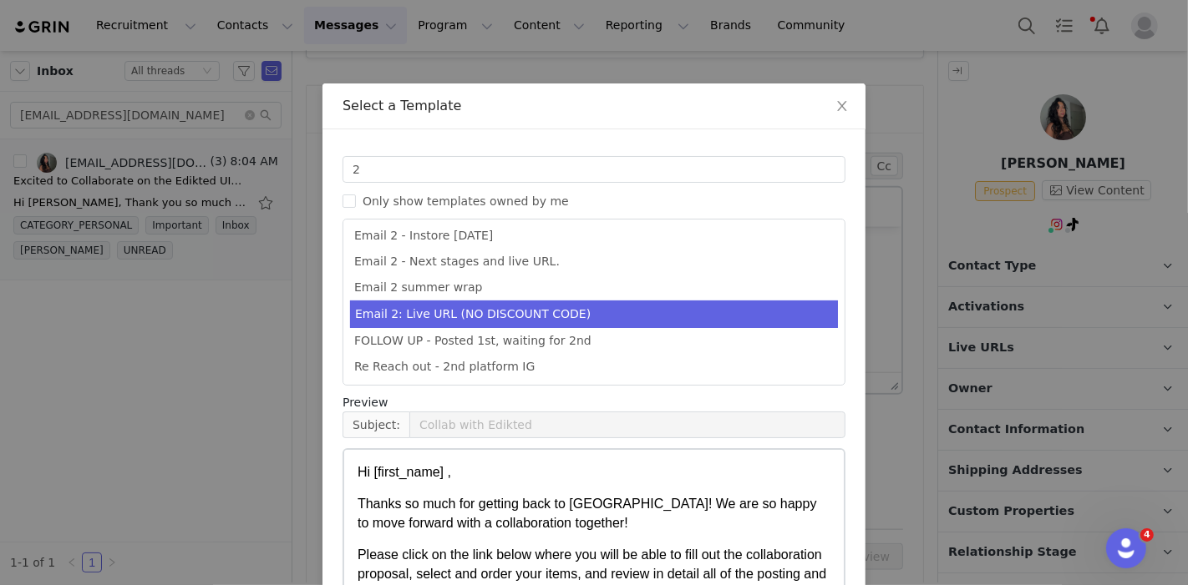
scroll to position [155, 0]
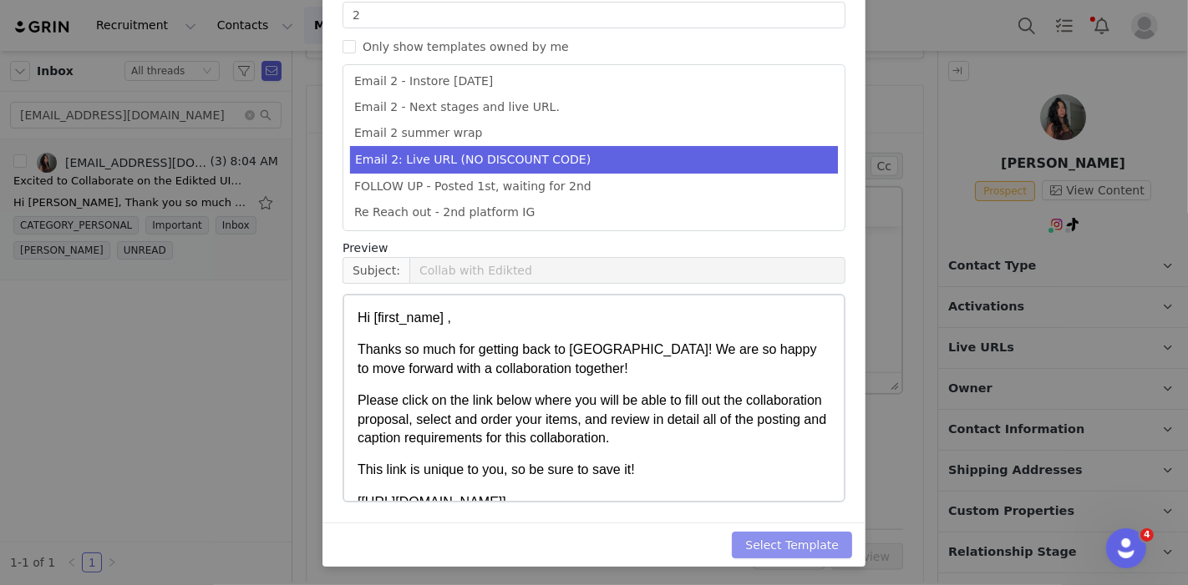
click at [752, 535] on button "Select Template" at bounding box center [792, 545] width 120 height 27
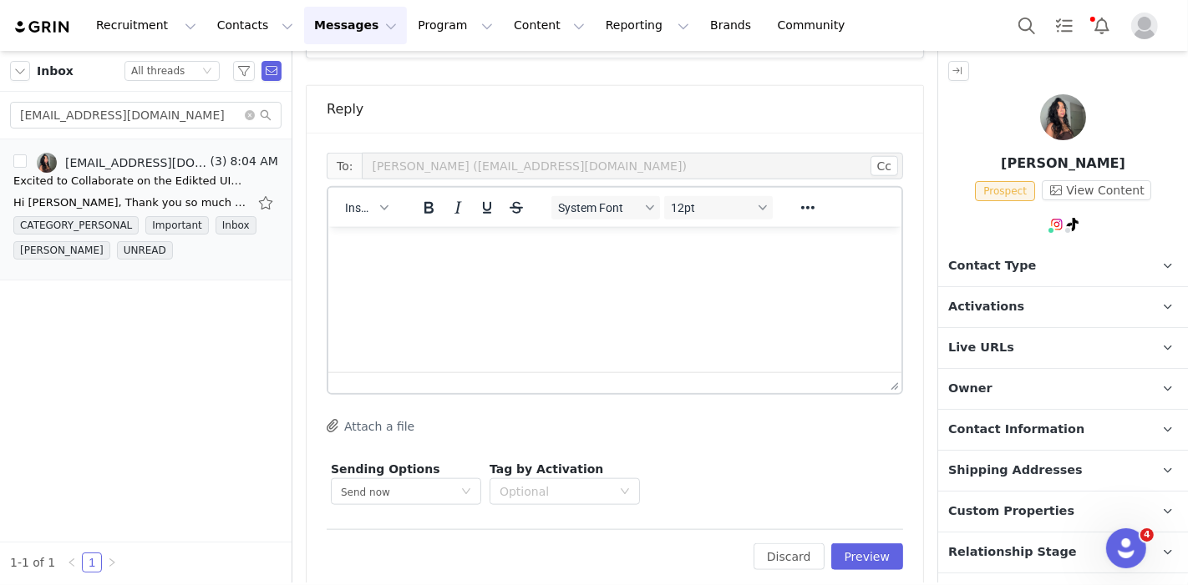
scroll to position [0, 0]
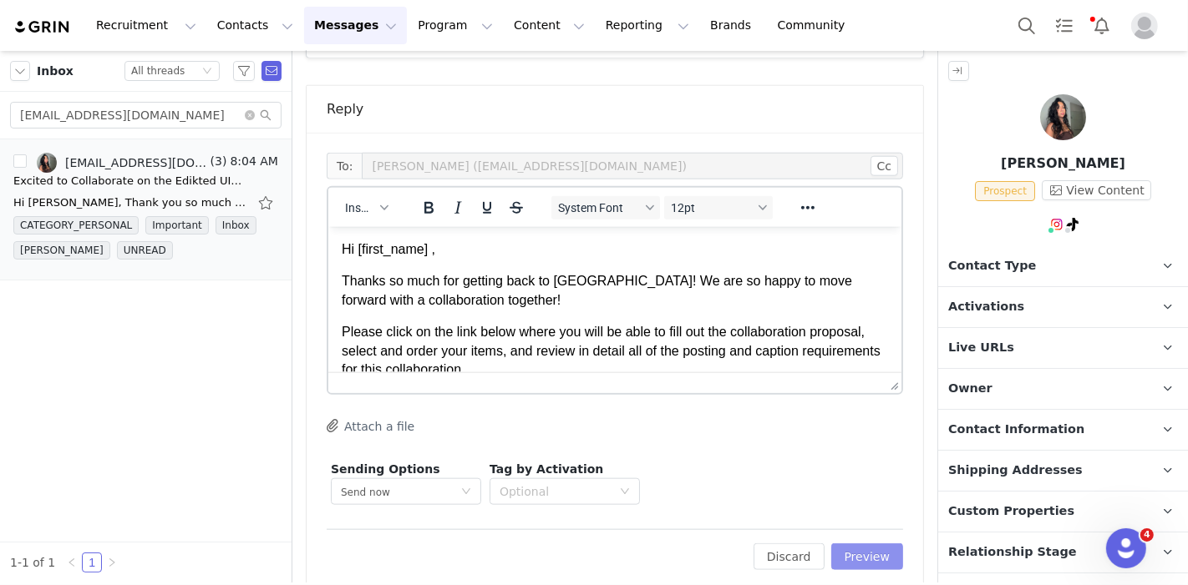
click at [863, 545] on button "Preview" at bounding box center [867, 557] width 73 height 27
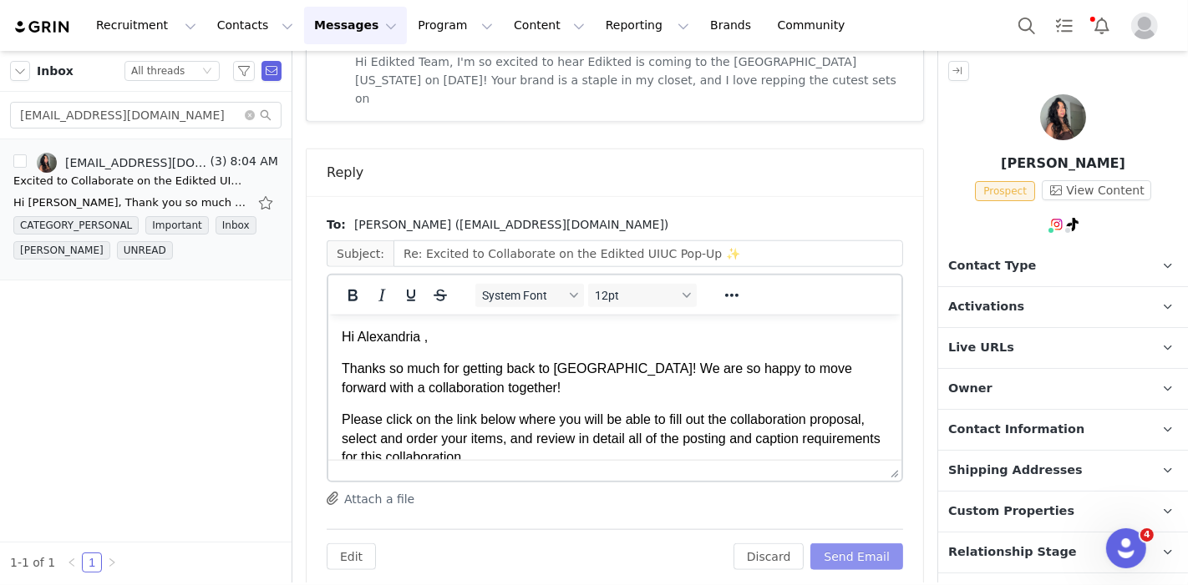
click at [859, 544] on button "Send Email" at bounding box center [856, 557] width 93 height 27
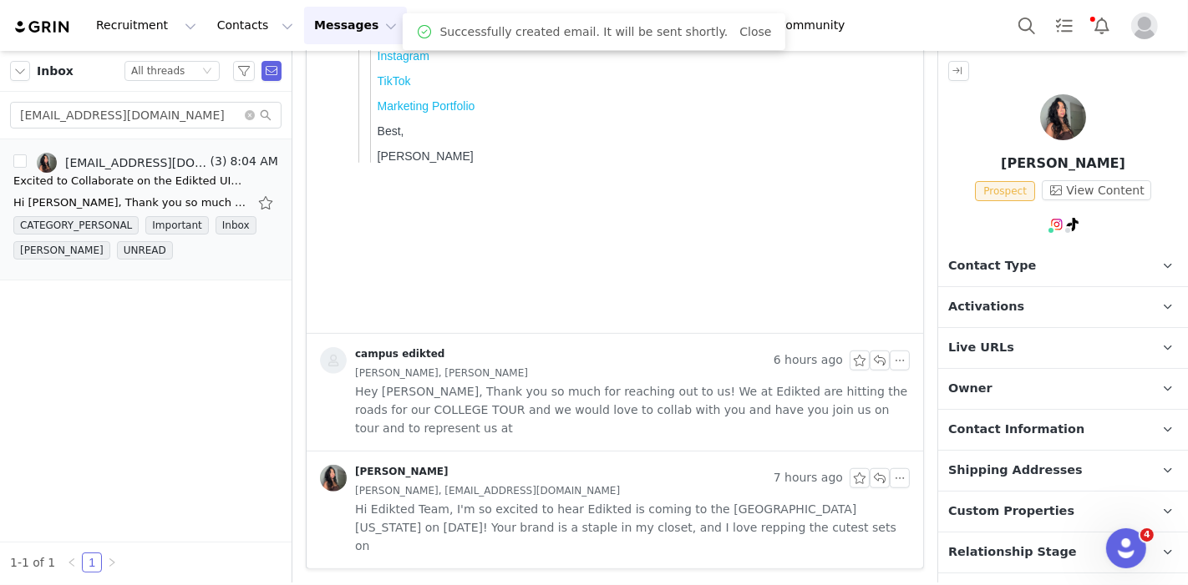
scroll to position [937, 0]
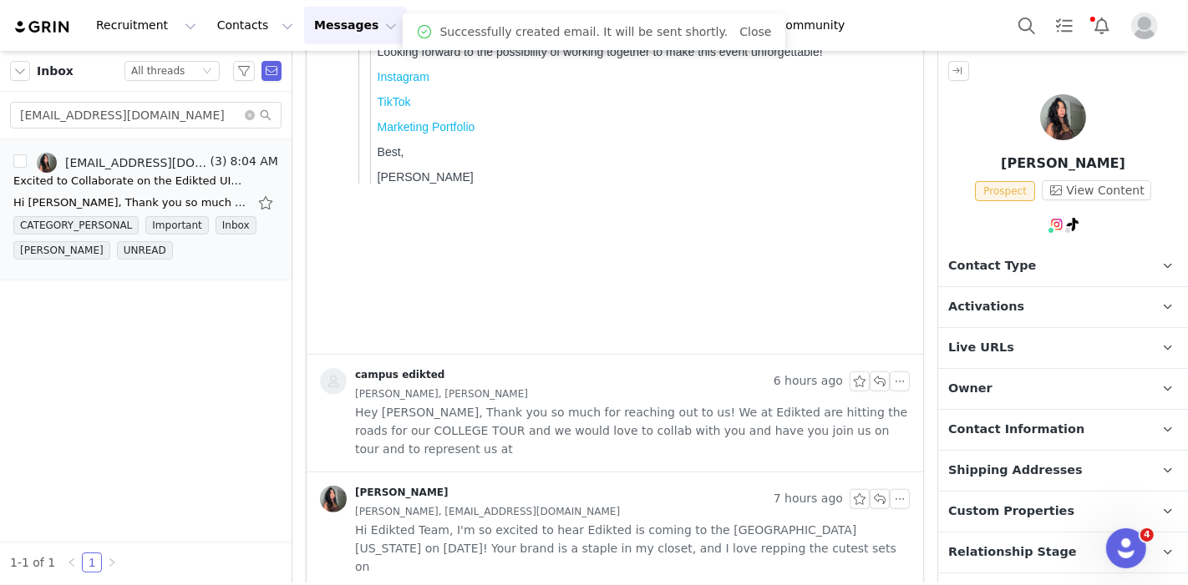
click at [1018, 280] on p "Contact Type Contact type can be Creator, Prospect, Application, or Manager." at bounding box center [1043, 266] width 210 height 40
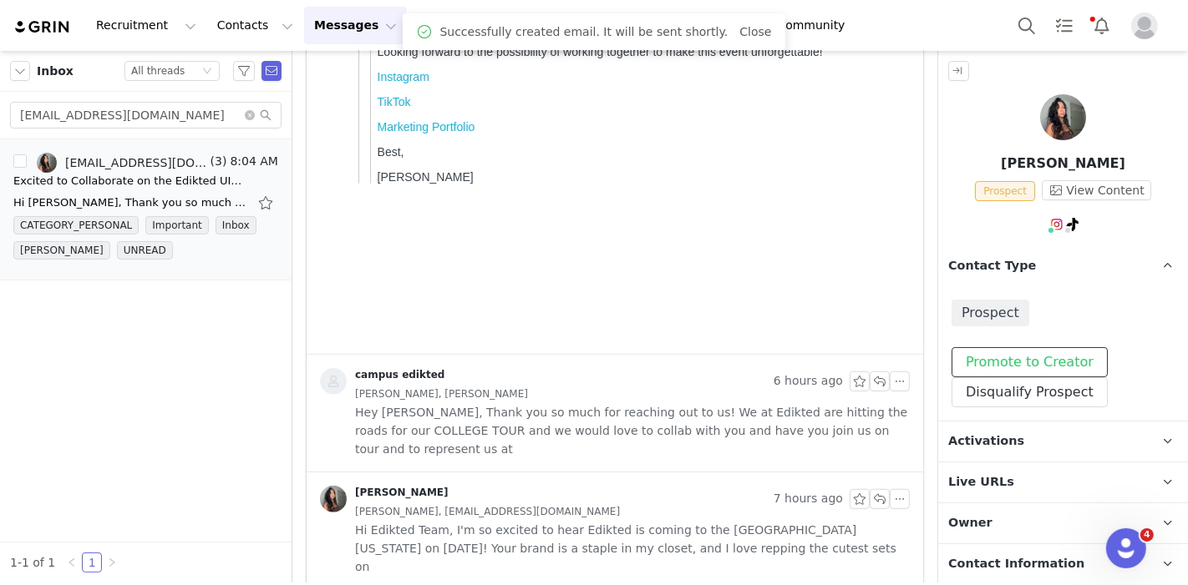
click at [1009, 357] on button "Promote to Creator" at bounding box center [1029, 362] width 156 height 30
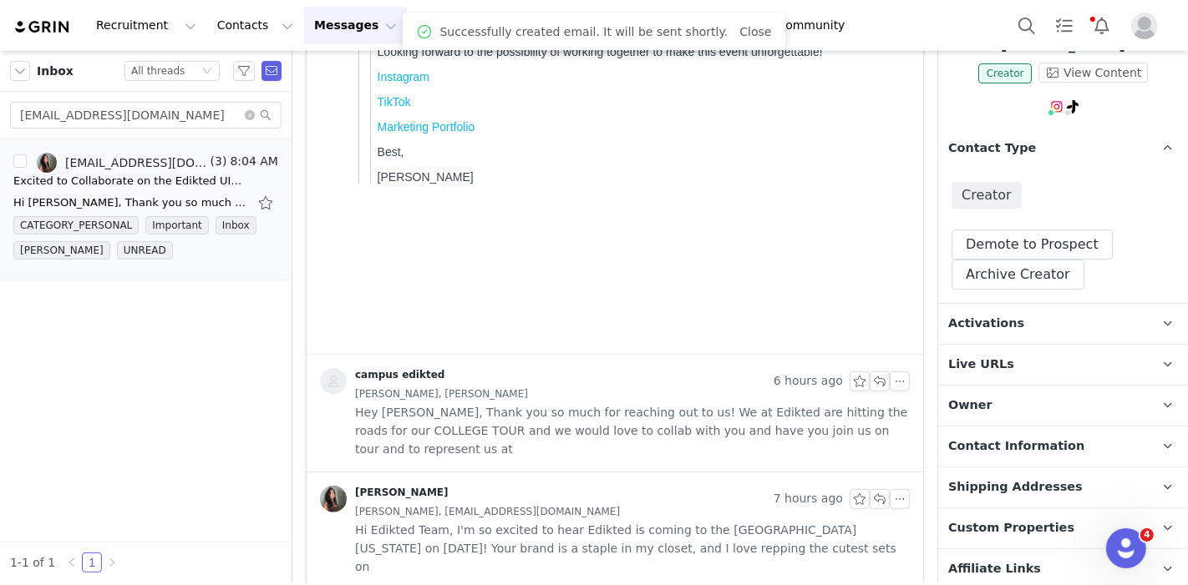
scroll to position [125, 0]
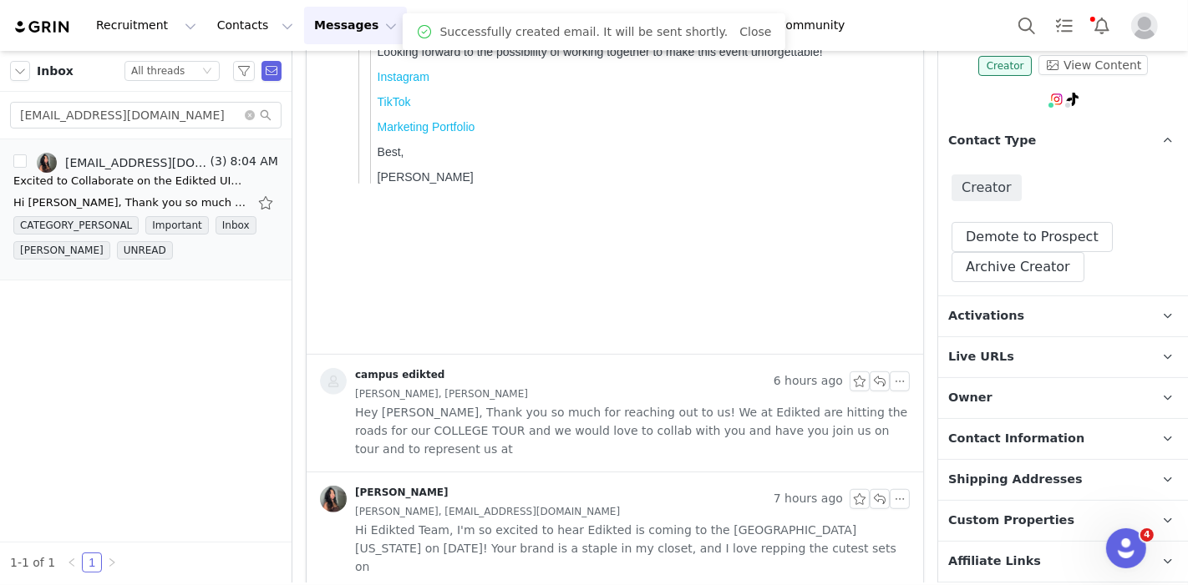
click at [1009, 313] on span "Activations" at bounding box center [986, 316] width 76 height 18
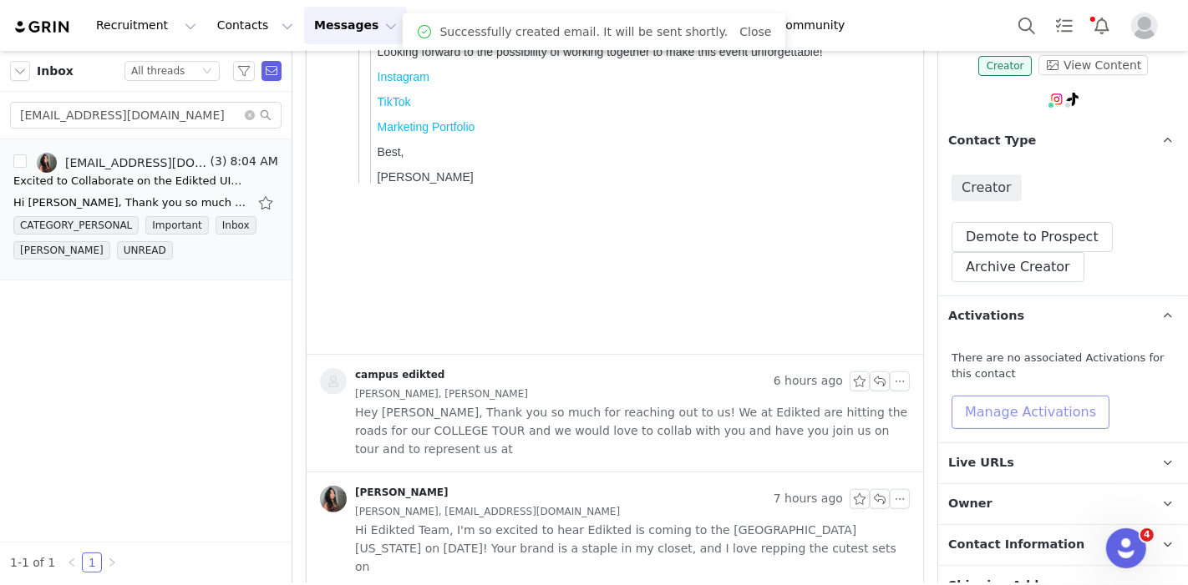
click at [985, 421] on button "Manage Activations" at bounding box center [1030, 412] width 158 height 33
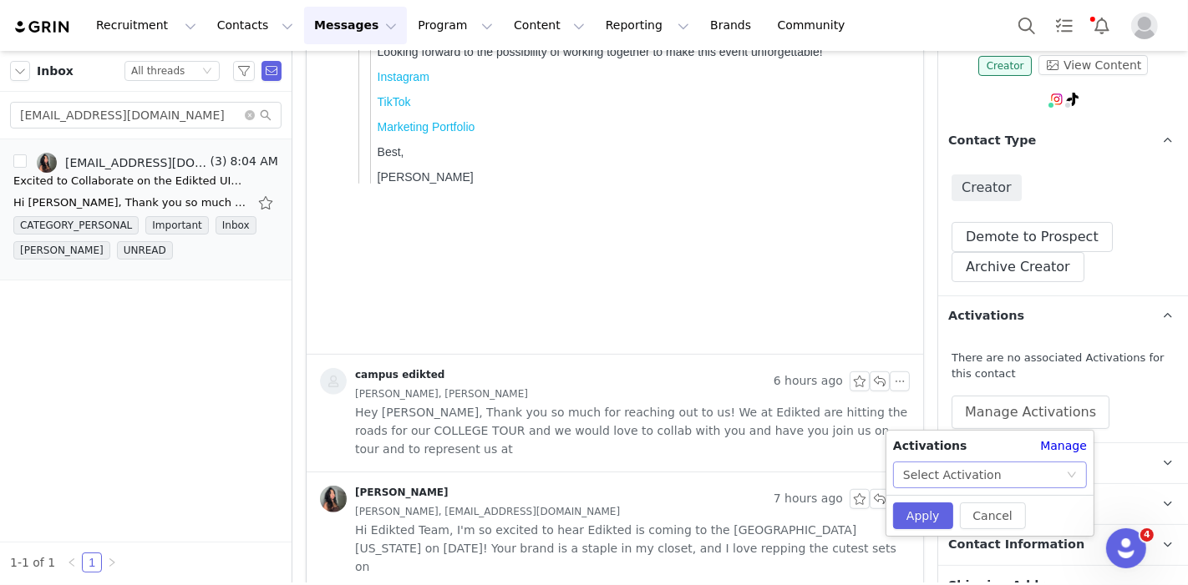
click at [955, 465] on div "Select Activation" at bounding box center [952, 475] width 99 height 25
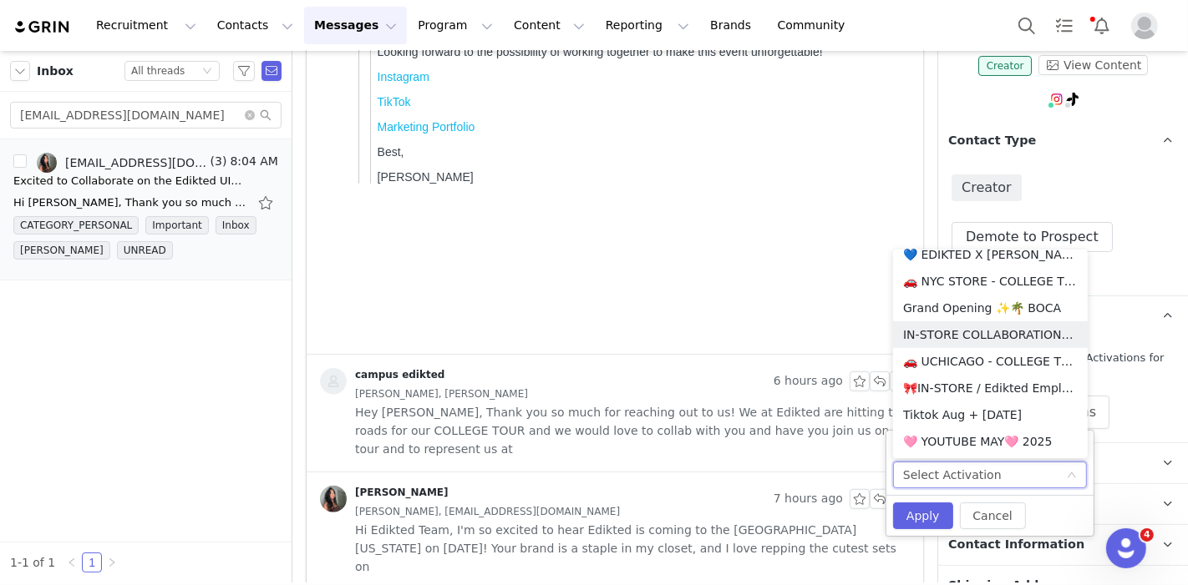
scroll to position [788, 0]
click at [961, 357] on li "🚗 UCHICAGO - COLLEGE TOUR 🚗" at bounding box center [990, 360] width 195 height 27
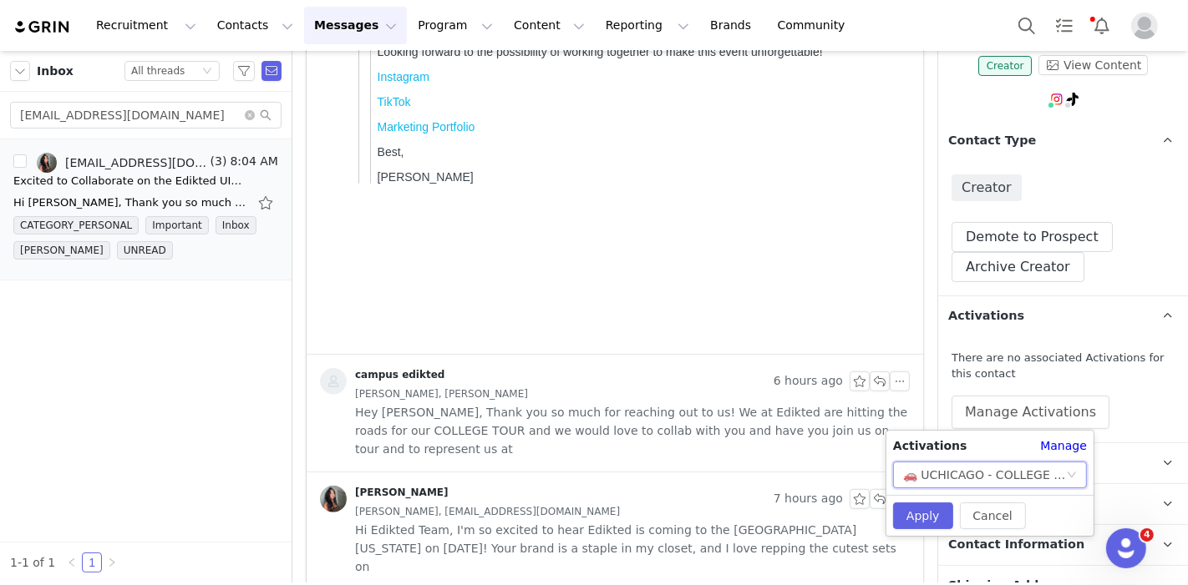
click at [925, 499] on div "Cancel Apply" at bounding box center [989, 515] width 207 height 41
click at [923, 509] on button "Apply" at bounding box center [923, 516] width 60 height 27
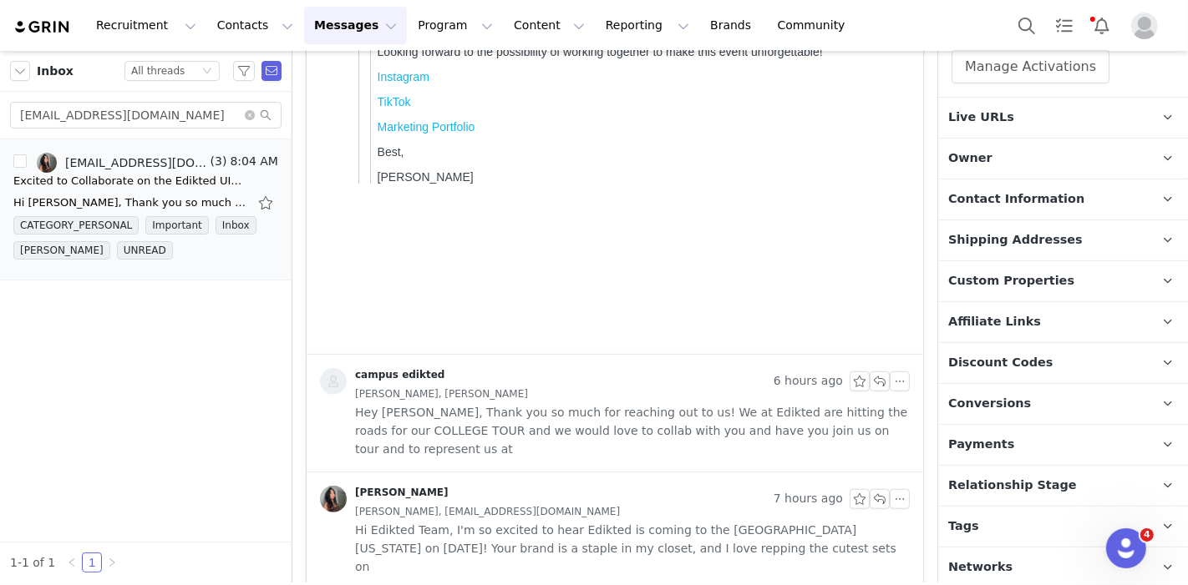
click at [1011, 486] on span "Relationship Stage" at bounding box center [1012, 486] width 129 height 18
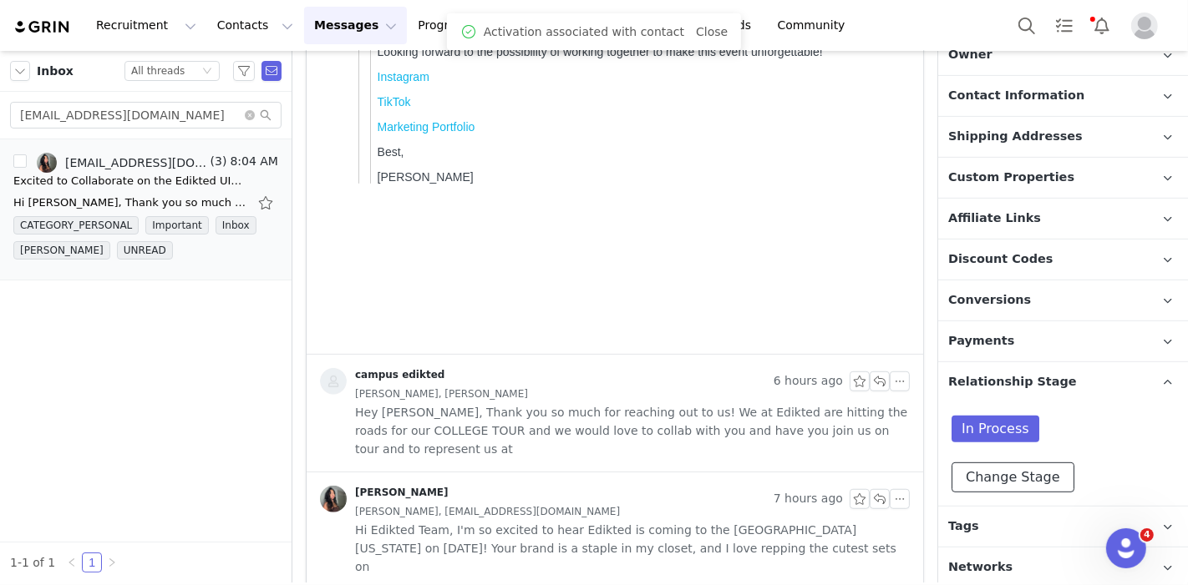
click at [1005, 473] on button "Change Stage" at bounding box center [1012, 478] width 123 height 30
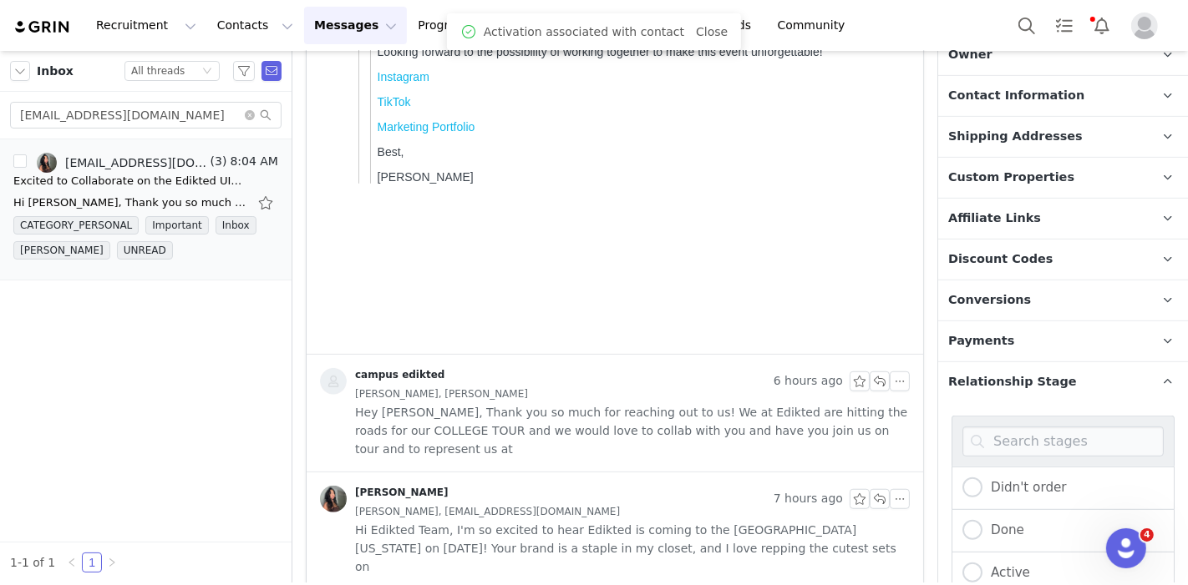
scroll to position [711, 0]
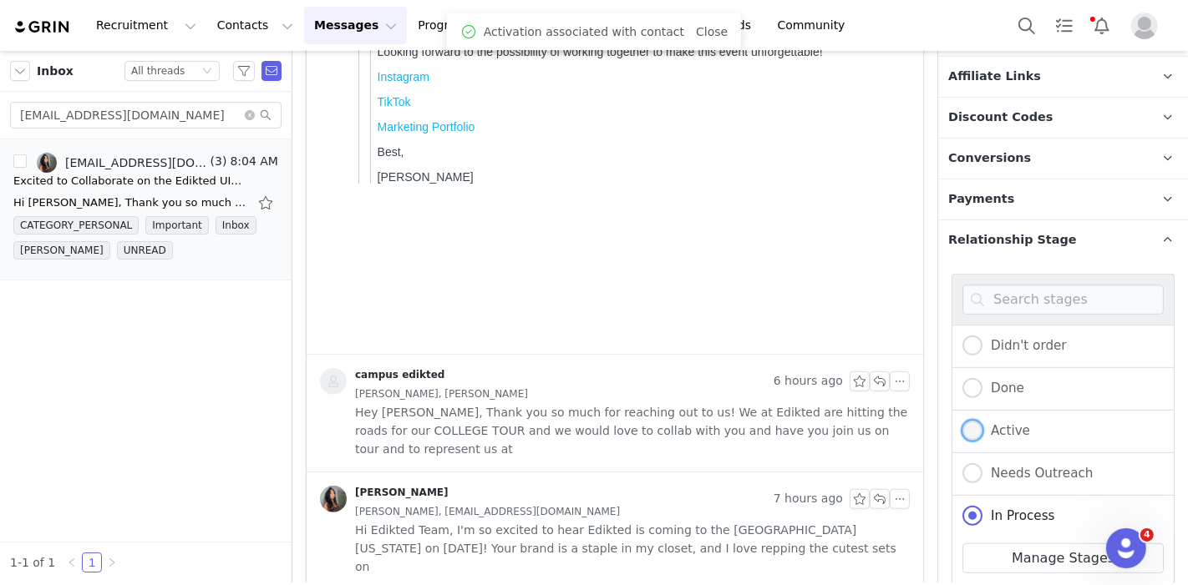
click at [999, 426] on span "Active" at bounding box center [1006, 430] width 48 height 15
click at [982, 426] on input "Active" at bounding box center [972, 432] width 20 height 22
radio input "true"
radio input "false"
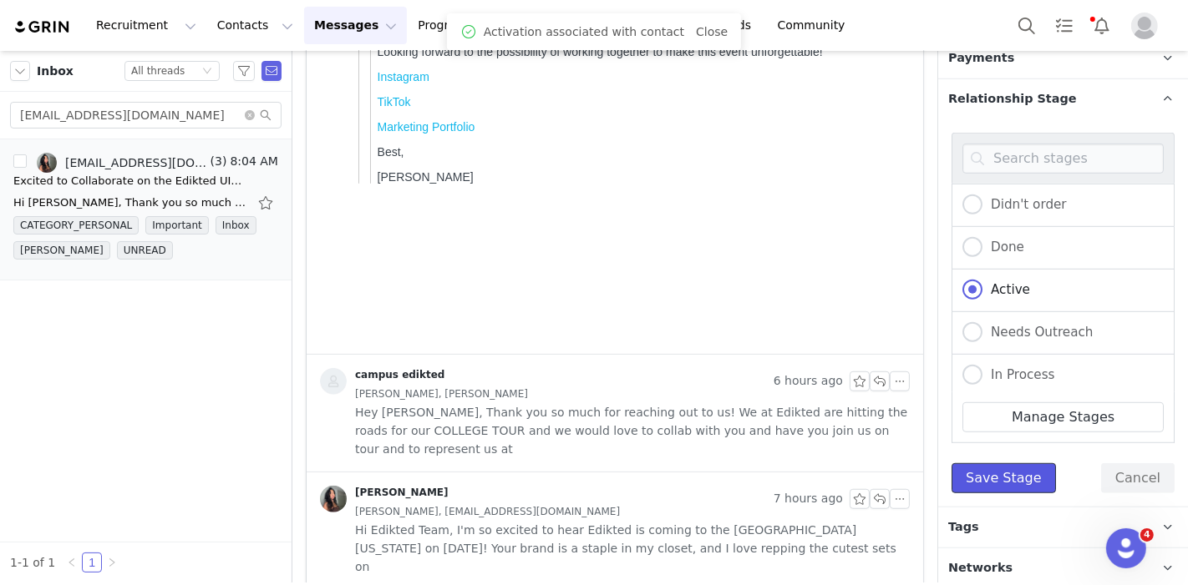
click at [985, 474] on button "Save Stage" at bounding box center [1003, 479] width 104 height 30
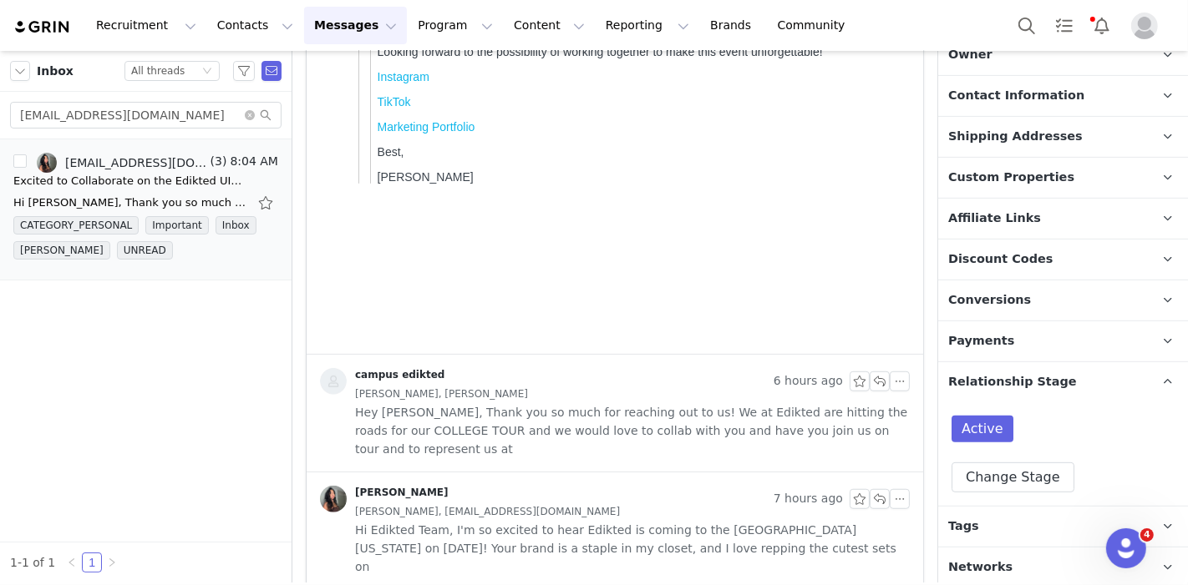
click at [987, 516] on p "Tags Keep track of your contacts by assigning them tags. You can then filter yo…" at bounding box center [1043, 527] width 210 height 40
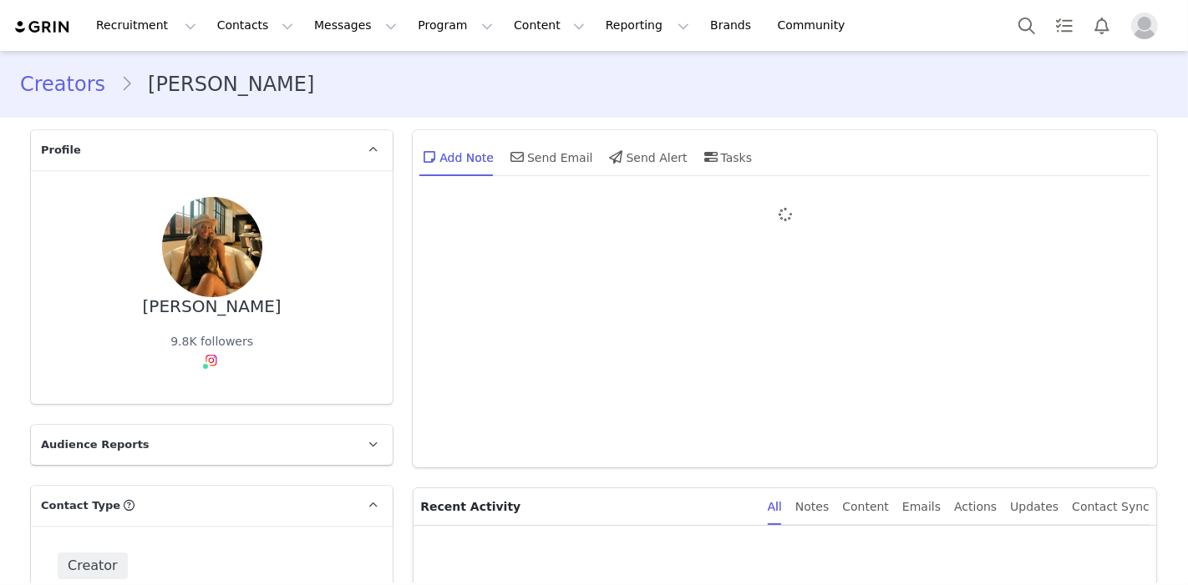
type input "+1 ([GEOGRAPHIC_DATA])"
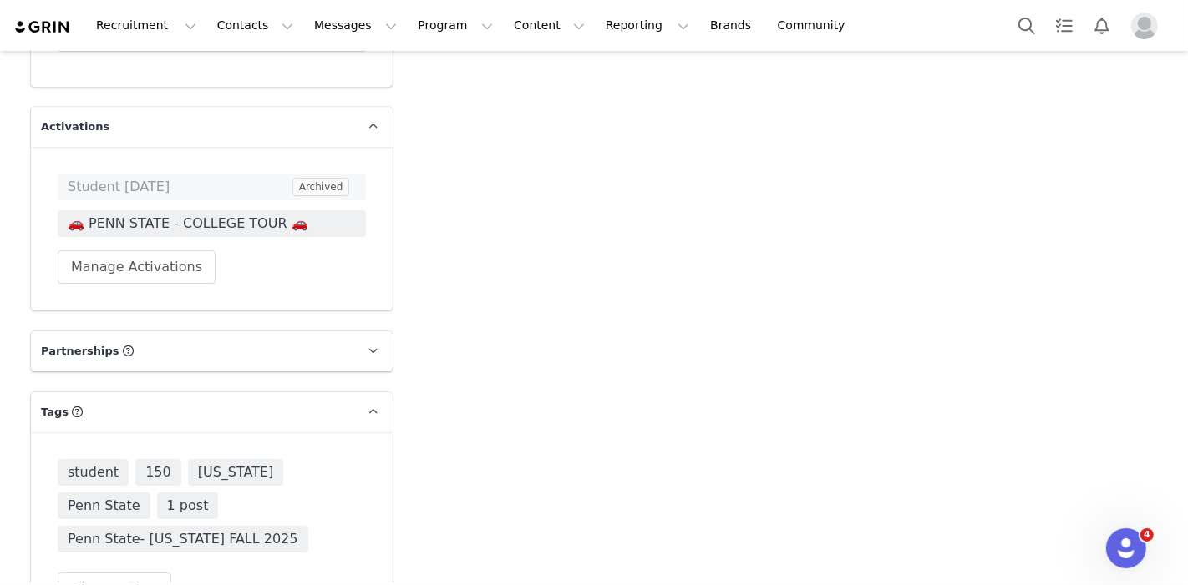
scroll to position [4592, 0]
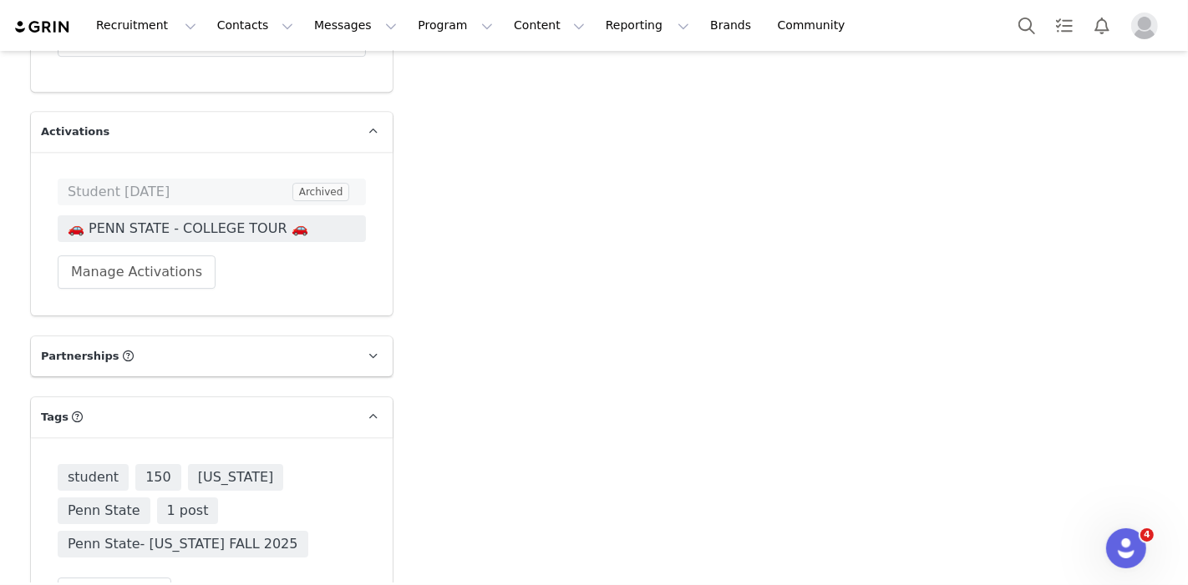
click at [251, 179] on div "Student July 2024 Archived 🚗 PENN STATE - COLLEGE TOUR 🚗 Manage Activations" at bounding box center [212, 234] width 308 height 110
click at [248, 219] on span "🚗 PENN STATE - COLLEGE TOUR 🚗" at bounding box center [212, 229] width 288 height 20
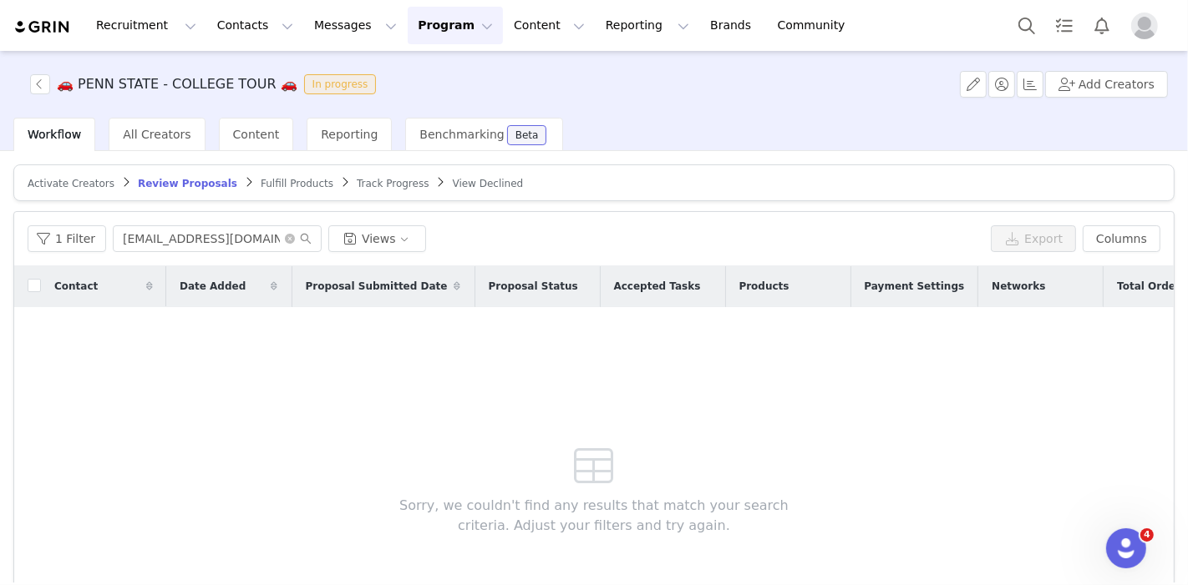
click at [357, 182] on span "Track Progress" at bounding box center [393, 184] width 72 height 12
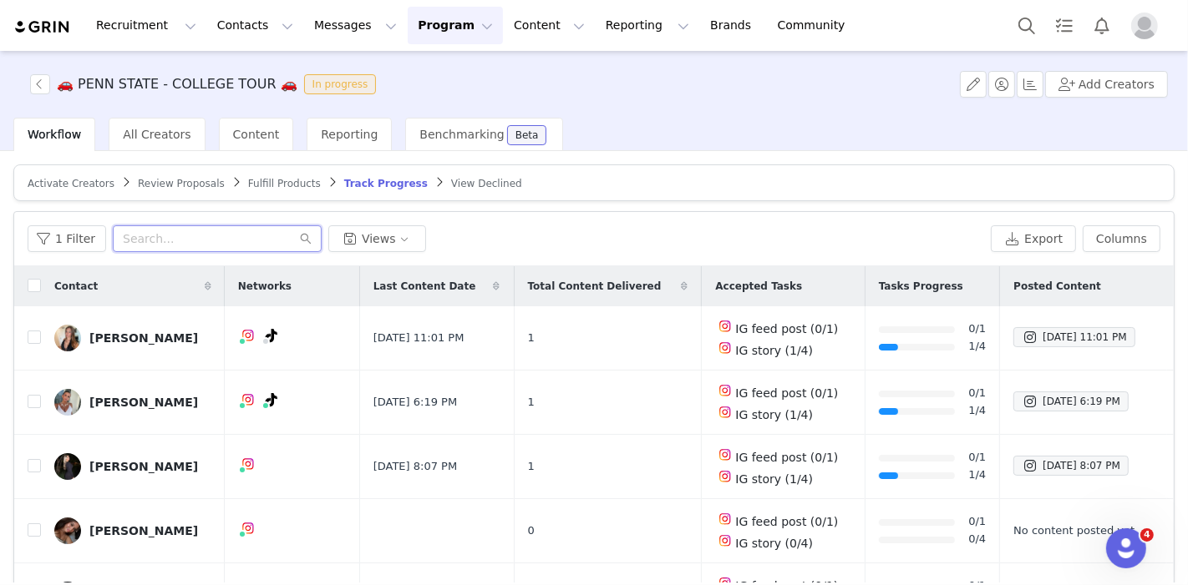
click at [215, 241] on input "text" at bounding box center [217, 238] width 209 height 27
paste input "lauren@hudsonburnham.com"
type input "lauren@hudsonburnham.com"
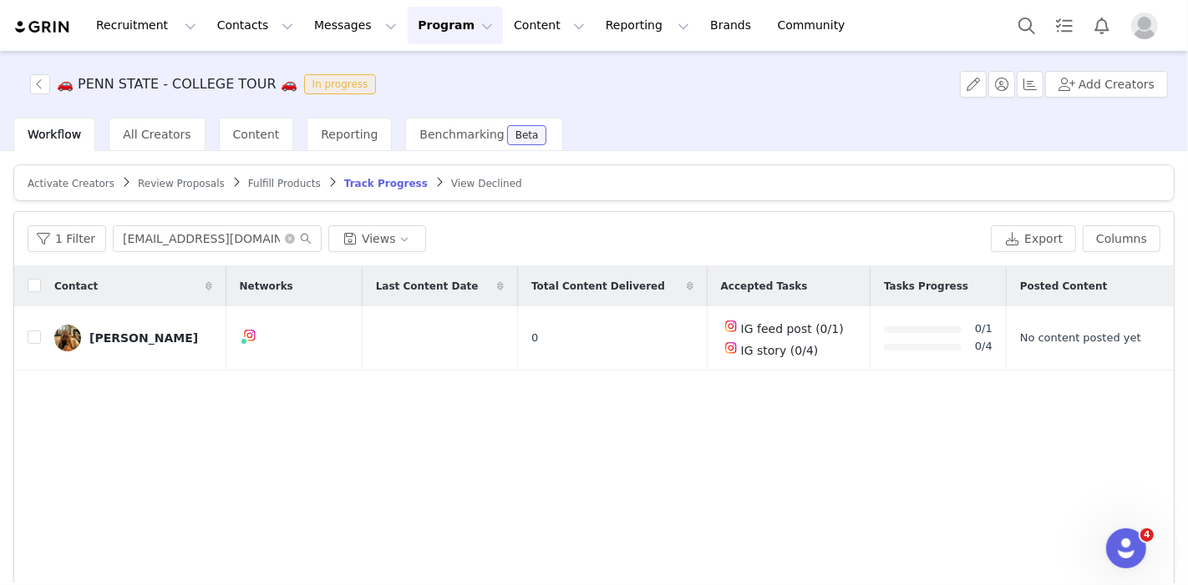
click at [269, 178] on span "Fulfill Products" at bounding box center [284, 184] width 73 height 12
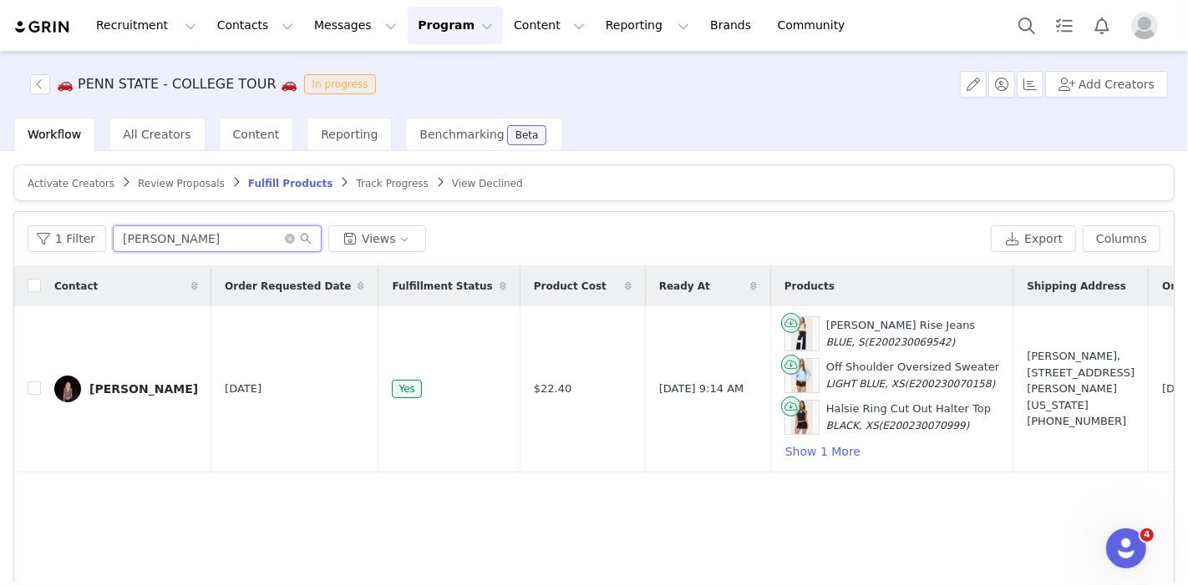
drag, startPoint x: 230, startPoint y: 231, endPoint x: 0, endPoint y: 242, distance: 230.0
click at [0, 242] on div "Activate Creators Review Proposals Fulfill Products Track Progress View Decline…" at bounding box center [594, 367] width 1188 height 432
paste input "lauren@hudsonburnham.com"
type input "lauren@hudsonburnham.com"
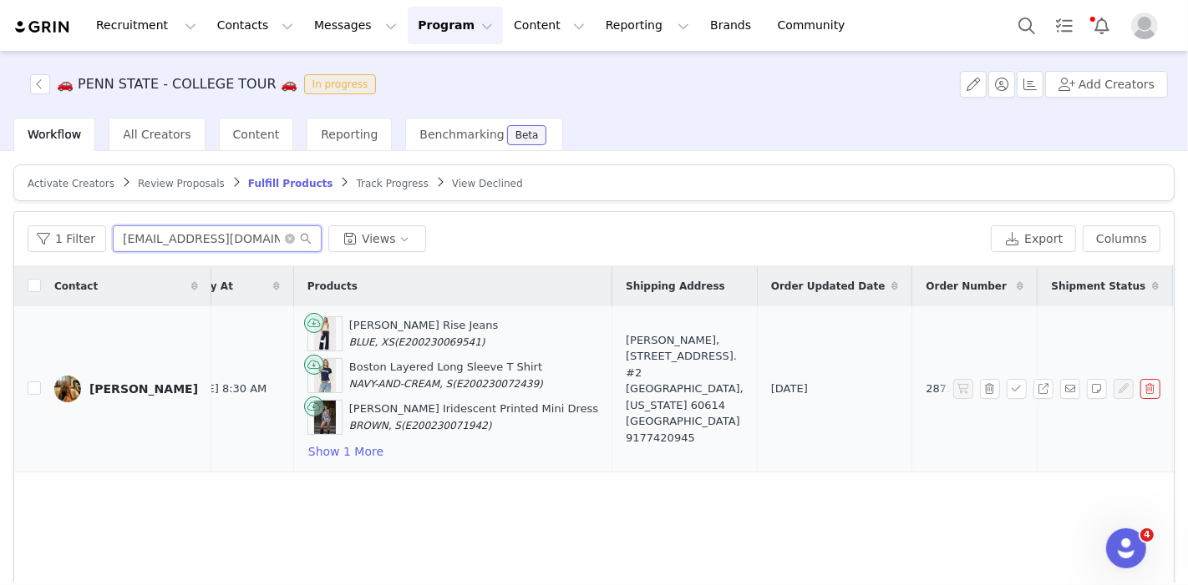
scroll to position [0, 508]
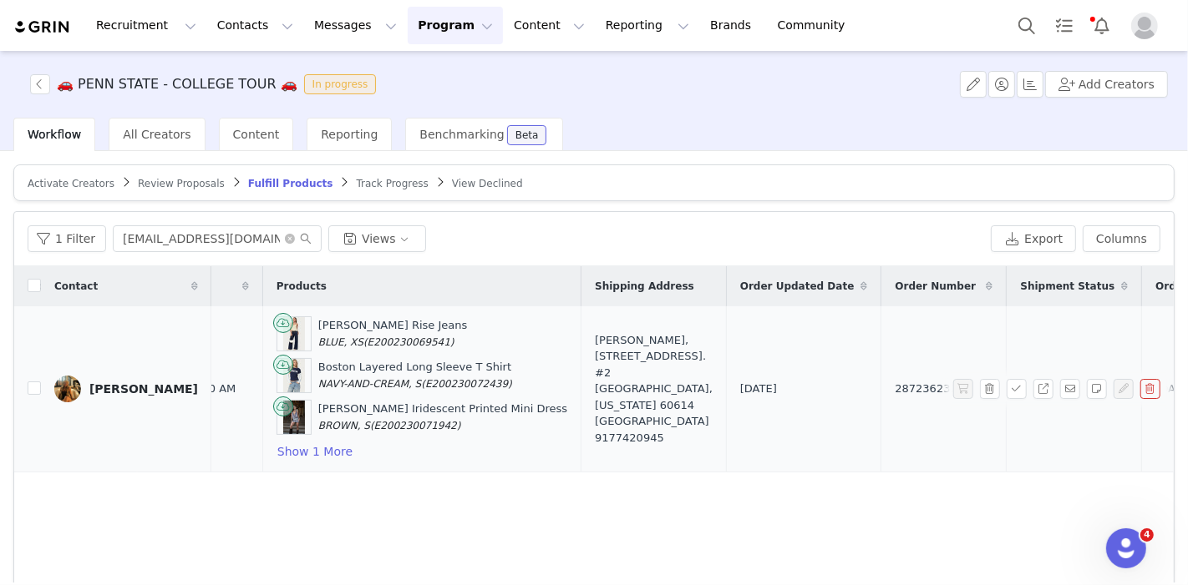
drag, startPoint x: 780, startPoint y: 390, endPoint x: 682, endPoint y: 381, distance: 98.1
click at [682, 381] on tr "Lauren Collins Oct 1, 2025 No $23.20 Oct 1, 2025 8:30 AM Meredith Low Rise Jean…" at bounding box center [587, 390] width 2163 height 166
copy tr "287236232"
click at [1028, 10] on button "Search" at bounding box center [1026, 26] width 37 height 38
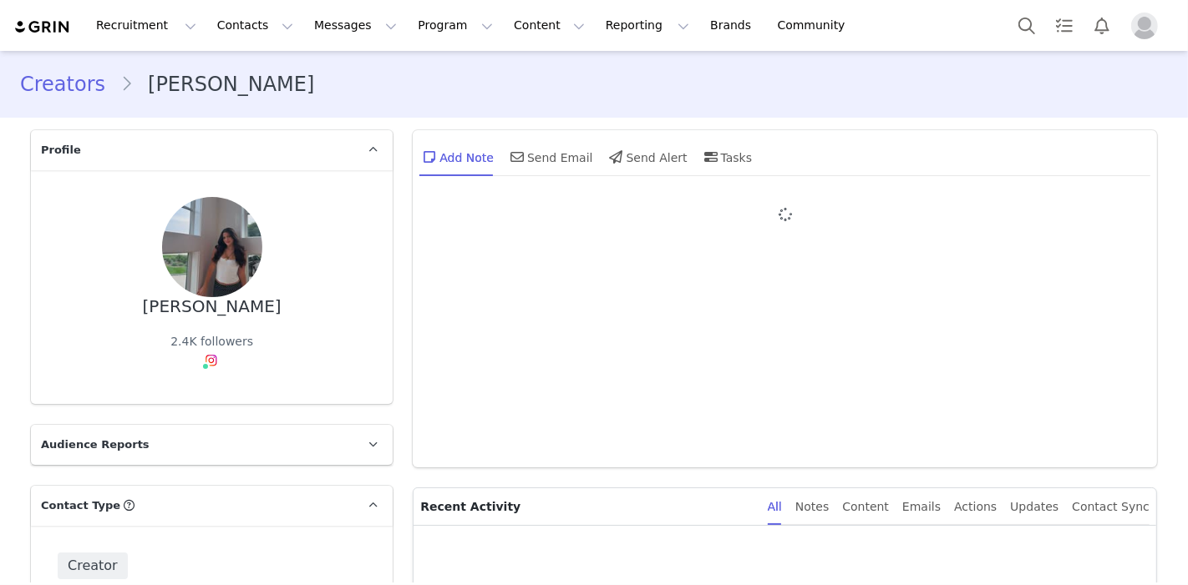
type input "+1 ([GEOGRAPHIC_DATA])"
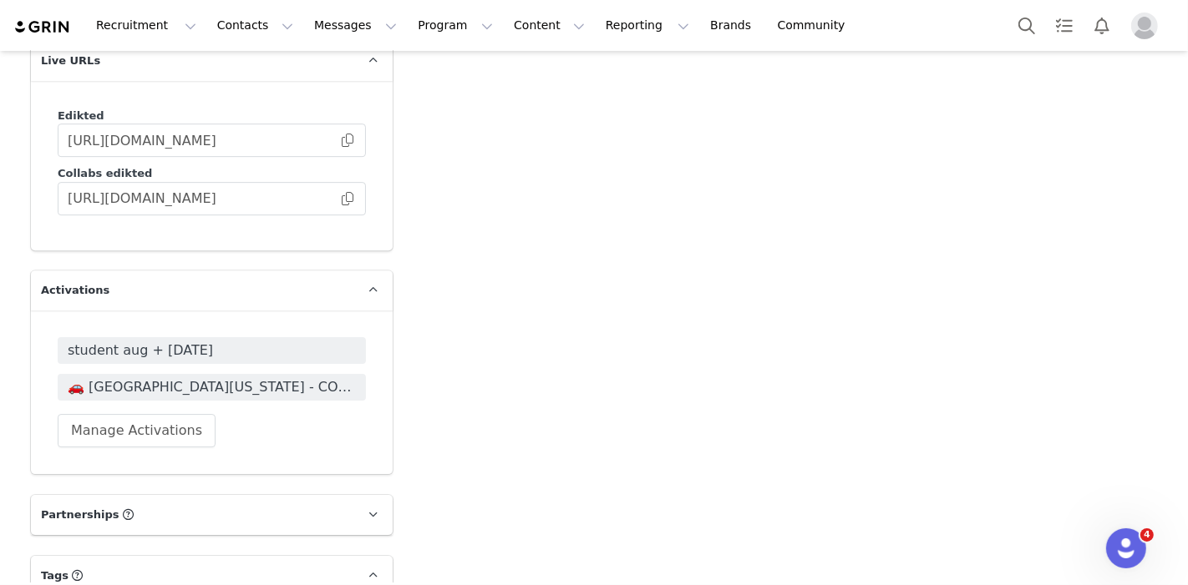
scroll to position [4370, 0]
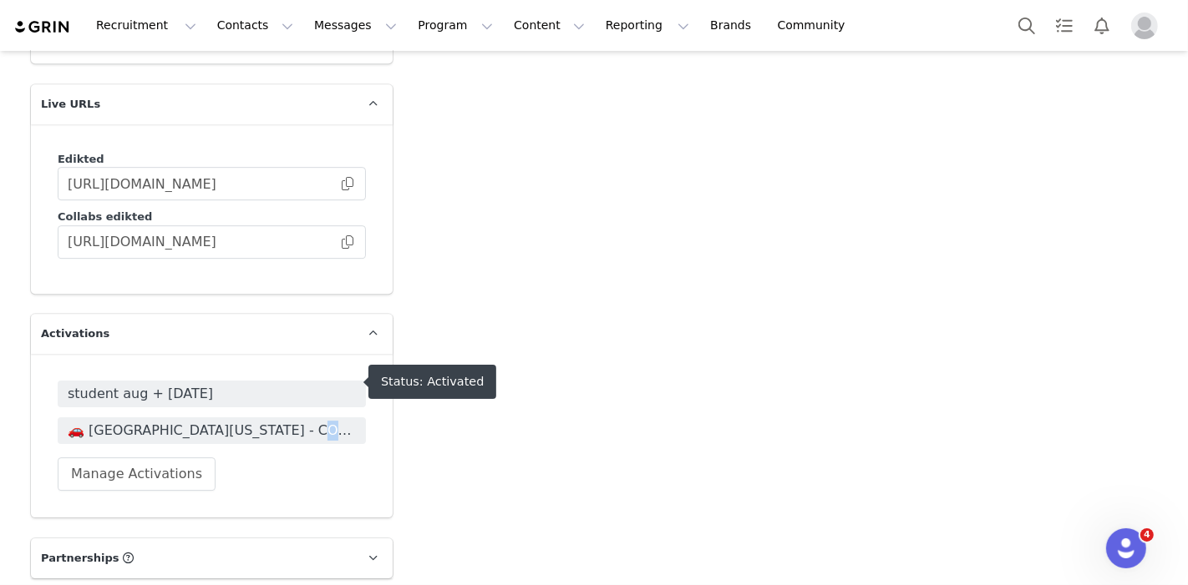
drag, startPoint x: 292, startPoint y: 398, endPoint x: 296, endPoint y: 389, distance: 9.0
click at [296, 389] on div "student aug + [DATE] 🚗 [GEOGRAPHIC_DATA][US_STATE] - COLLEGE TOUR 🚗 Manage Acti…" at bounding box center [212, 436] width 308 height 110
click at [296, 421] on span "🚗 [GEOGRAPHIC_DATA][US_STATE] - COLLEGE TOUR 🚗" at bounding box center [212, 431] width 288 height 20
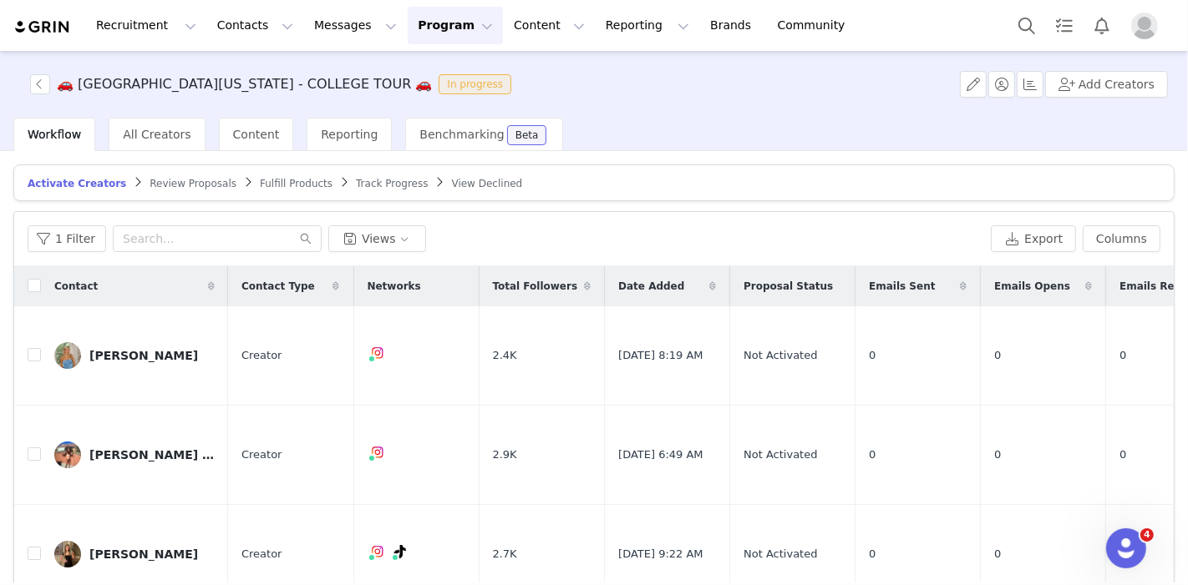
click at [153, 182] on span "Review Proposals" at bounding box center [192, 184] width 87 height 12
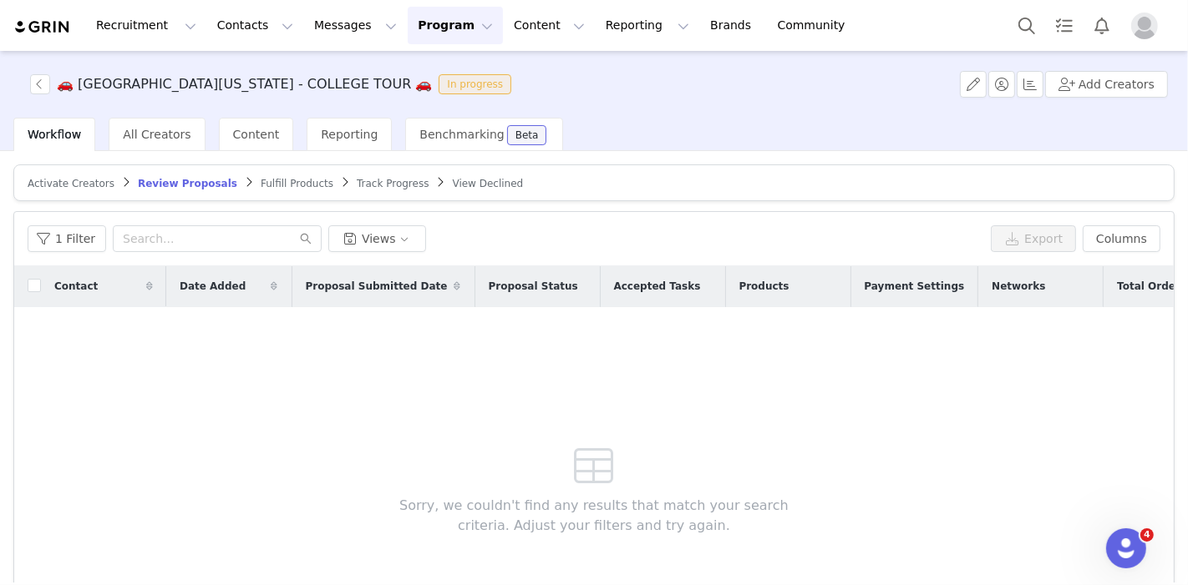
click at [357, 183] on span "Track Progress" at bounding box center [393, 184] width 72 height 12
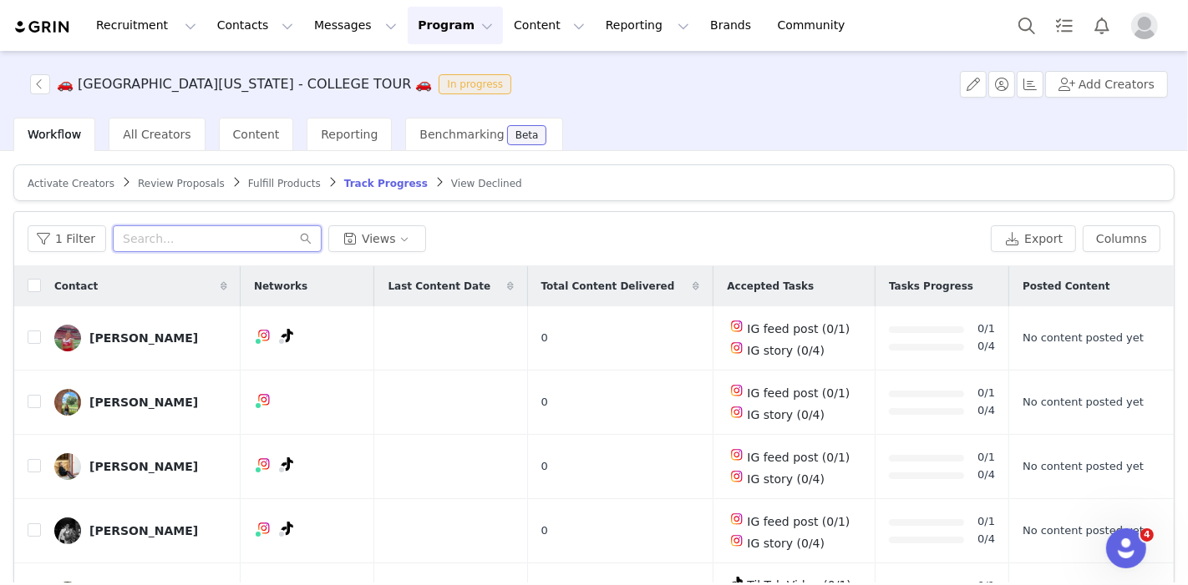
click at [225, 238] on input "text" at bounding box center [217, 238] width 209 height 27
paste input "[EMAIL_ADDRESS][DOMAIN_NAME]"
type input "[EMAIL_ADDRESS][DOMAIN_NAME]"
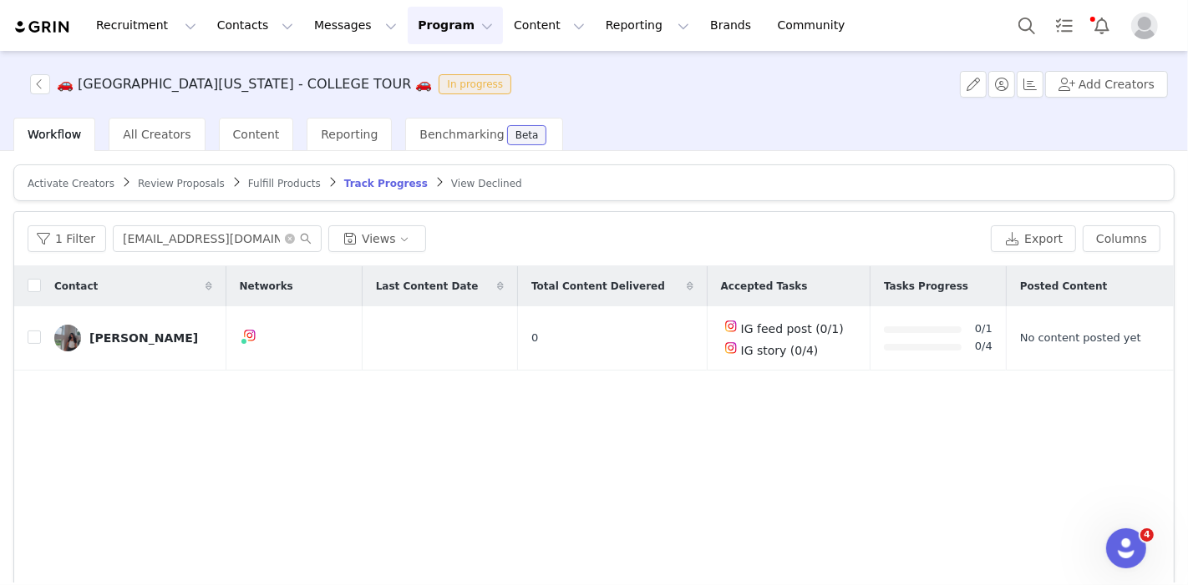
click at [408, 18] on button "Program Program" at bounding box center [455, 26] width 95 height 38
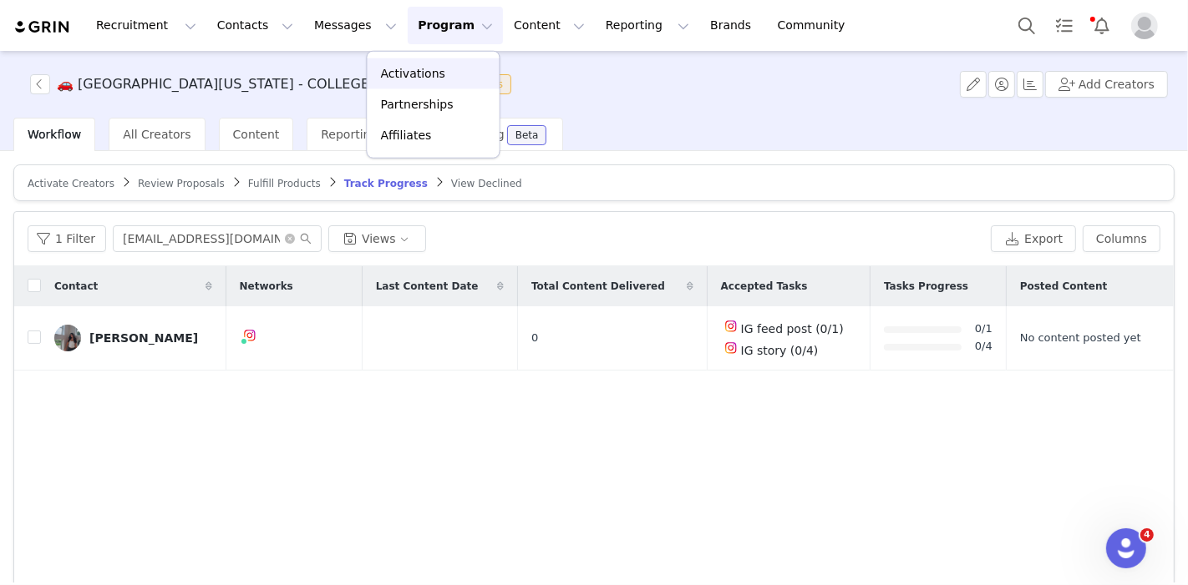
click at [405, 81] on p "Activations" at bounding box center [413, 74] width 64 height 18
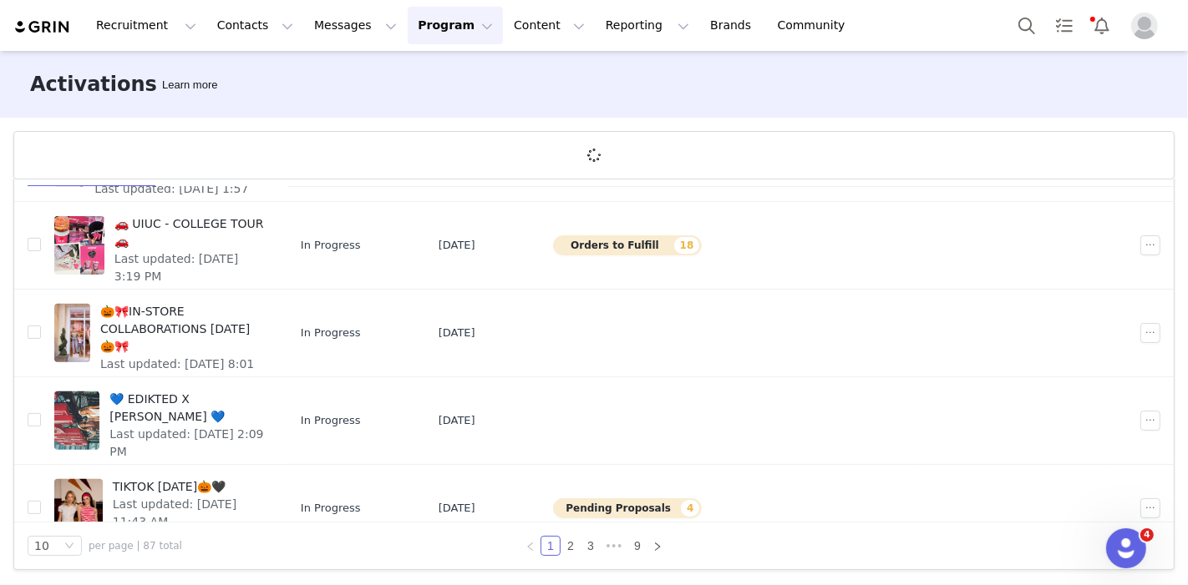
scroll to position [578, 0]
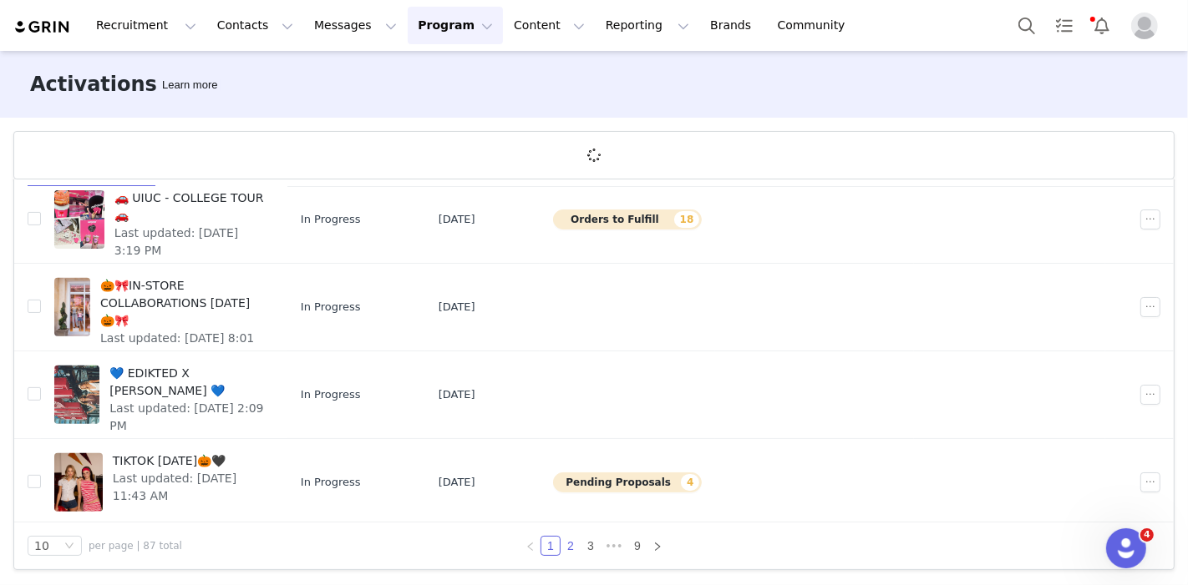
click at [564, 545] on link "2" at bounding box center [570, 546] width 18 height 18
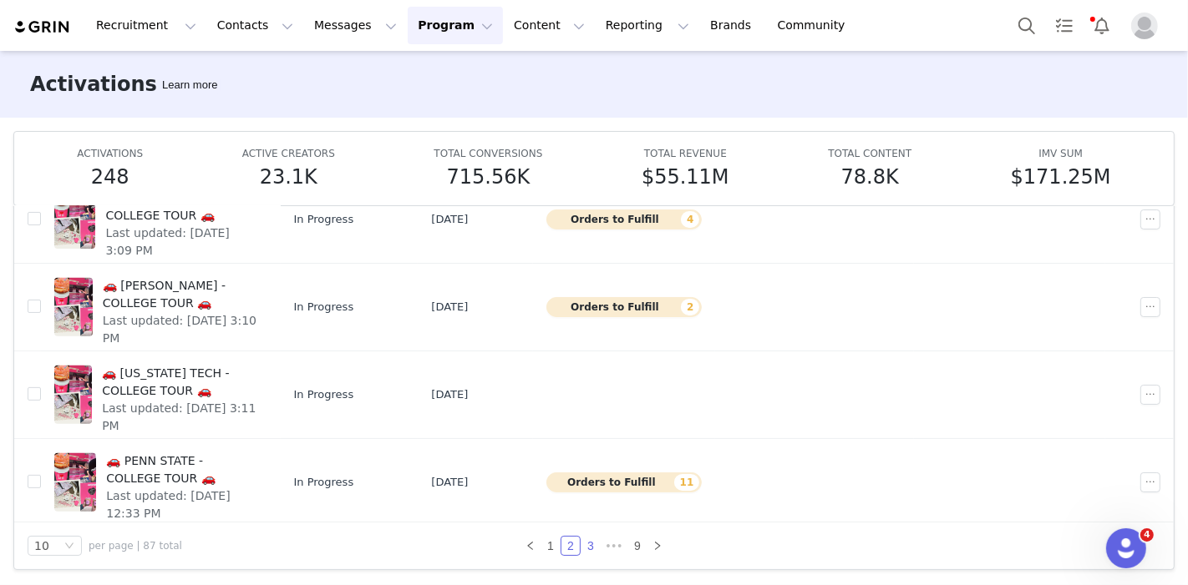
click at [586, 543] on link "3" at bounding box center [590, 546] width 18 height 18
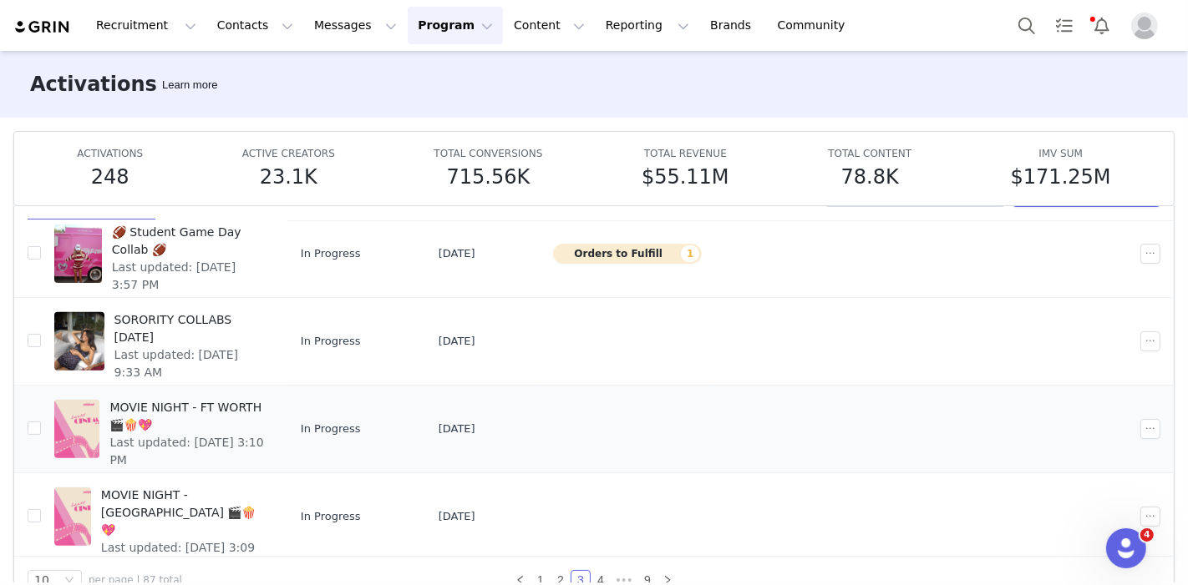
scroll to position [88, 0]
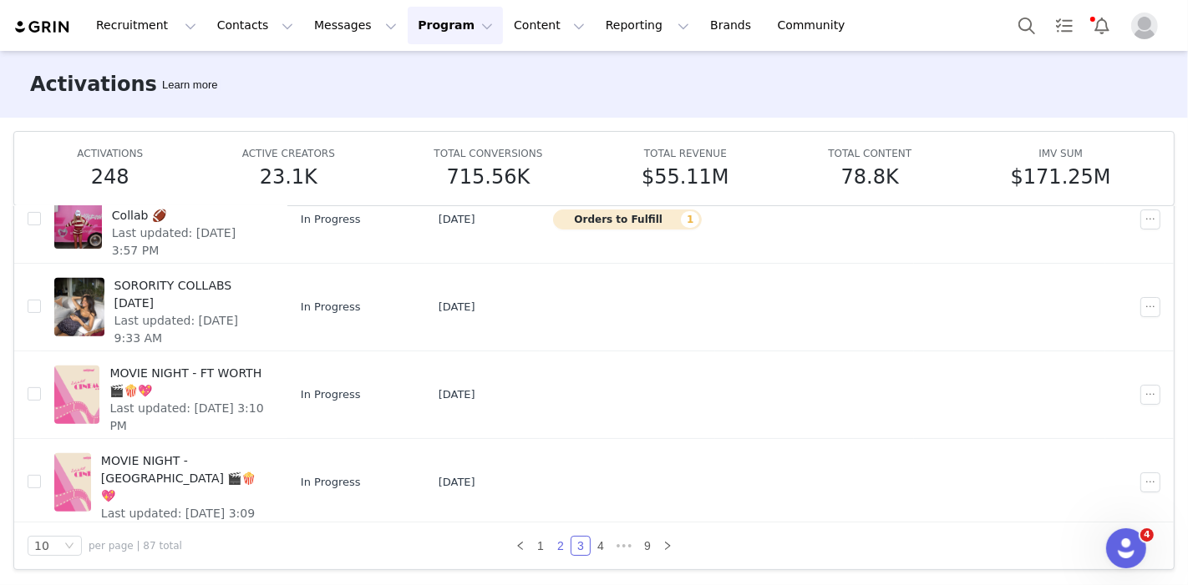
click at [551, 547] on link "2" at bounding box center [560, 546] width 18 height 18
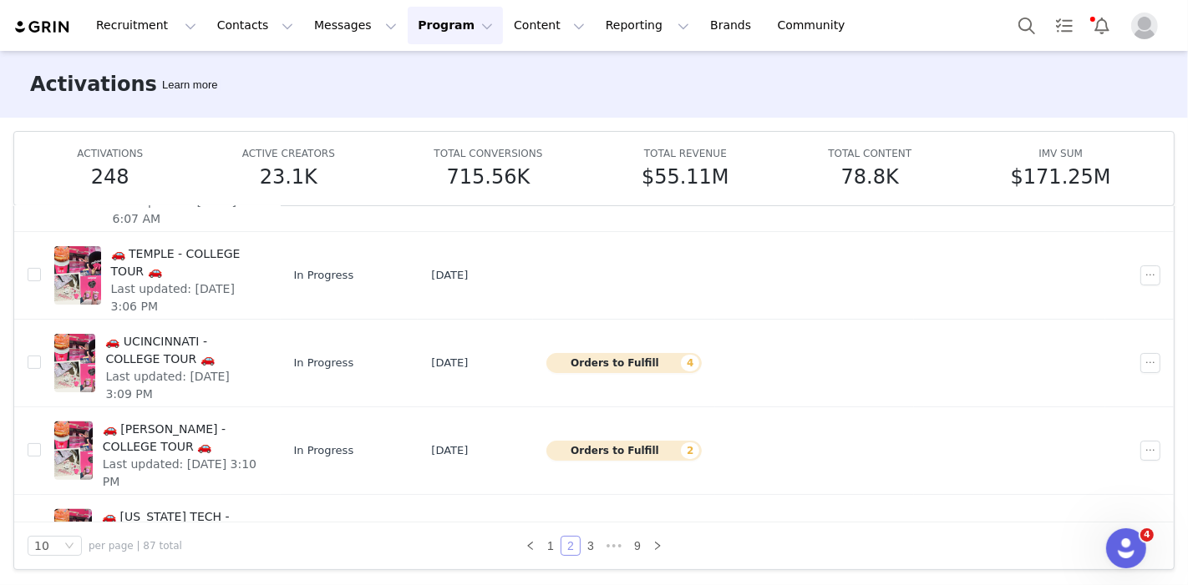
scroll to position [578, 0]
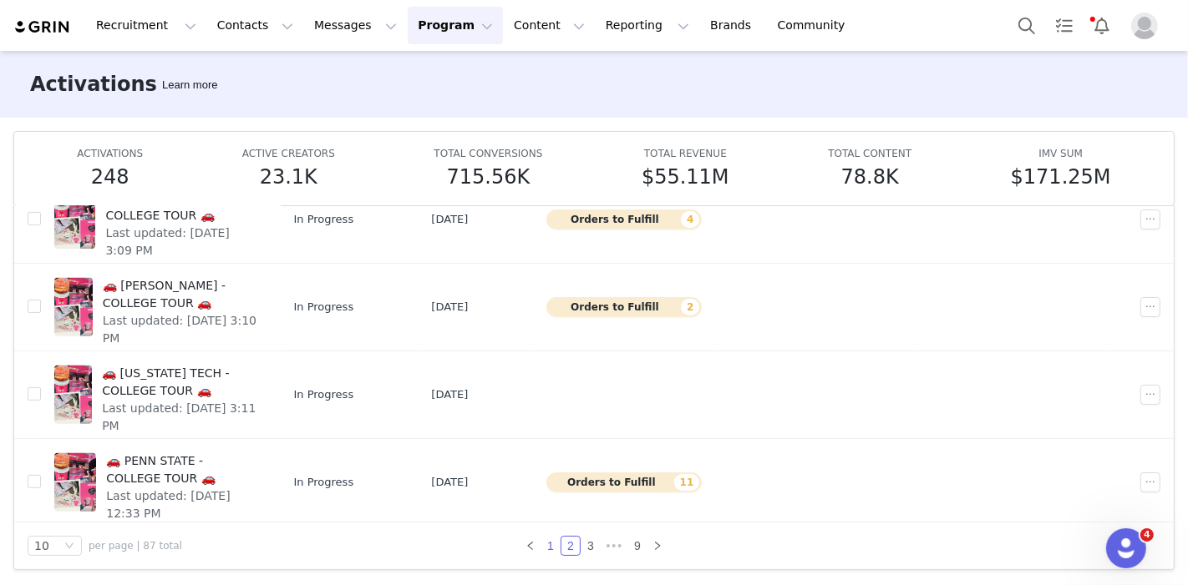
click at [541, 540] on link "1" at bounding box center [550, 546] width 18 height 18
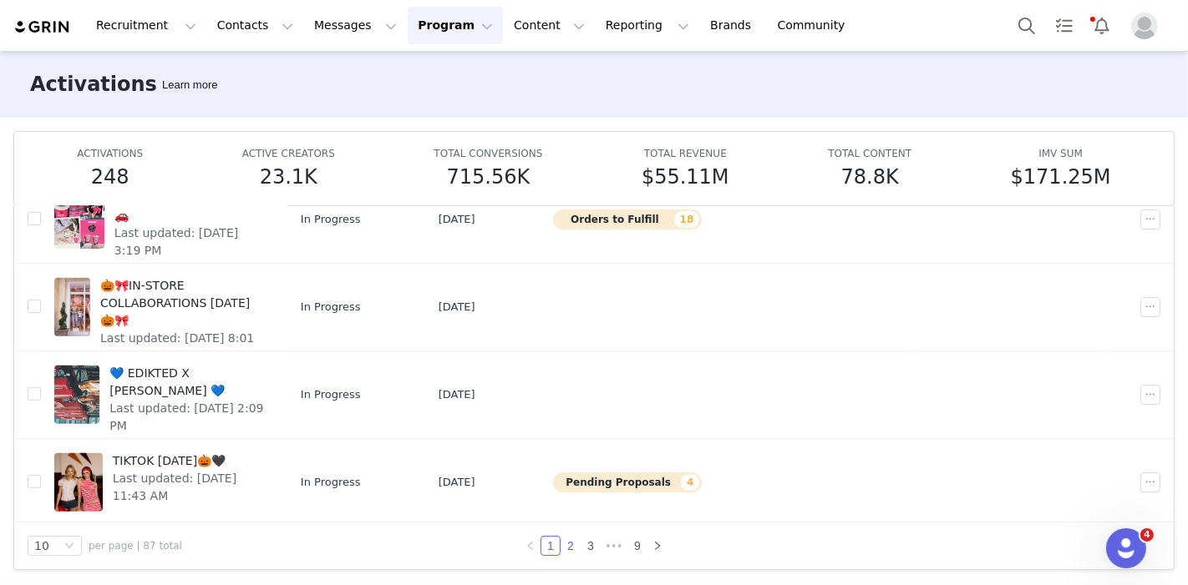
click at [561, 540] on link "2" at bounding box center [570, 546] width 18 height 18
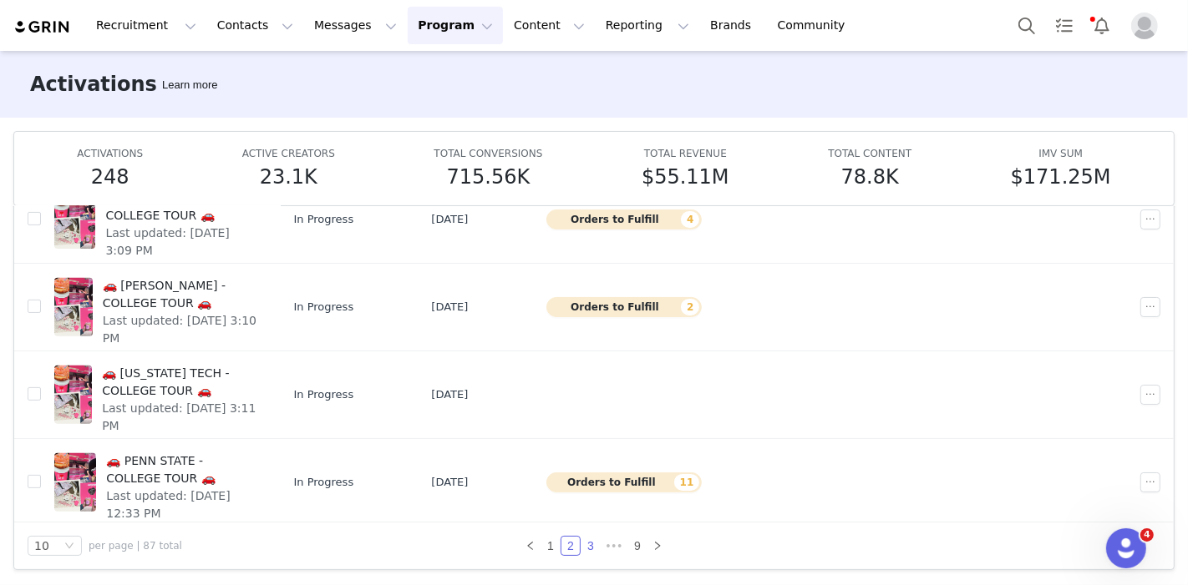
click at [582, 541] on link "3" at bounding box center [590, 546] width 18 height 18
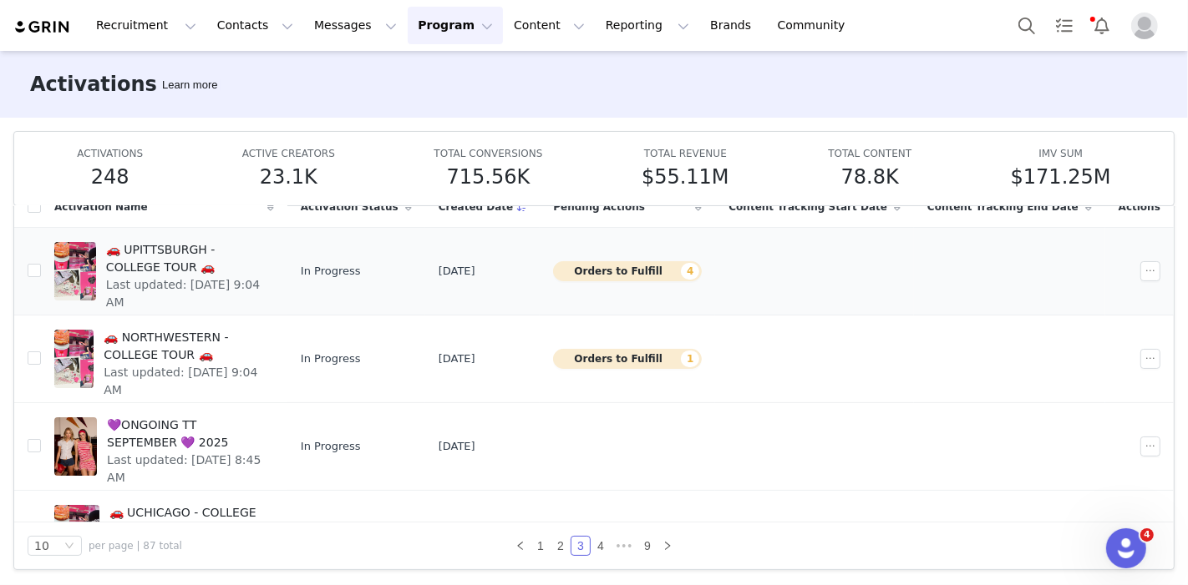
scroll to position [0, 0]
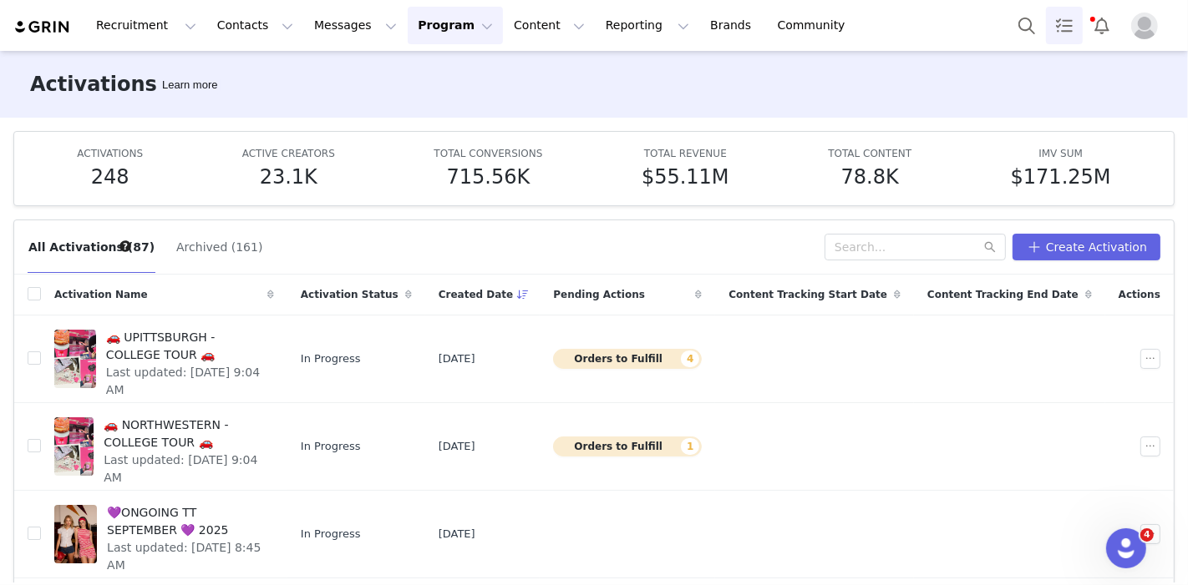
click at [1050, 35] on link "Tasks" at bounding box center [1064, 26] width 37 height 38
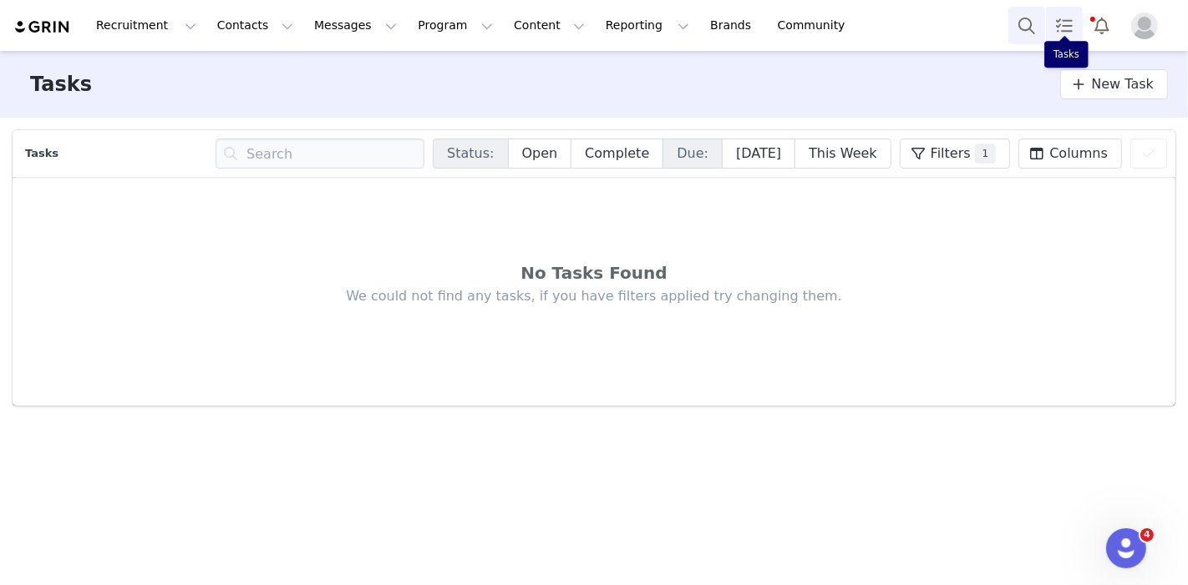
click at [1026, 29] on button "Search" at bounding box center [1026, 26] width 37 height 38
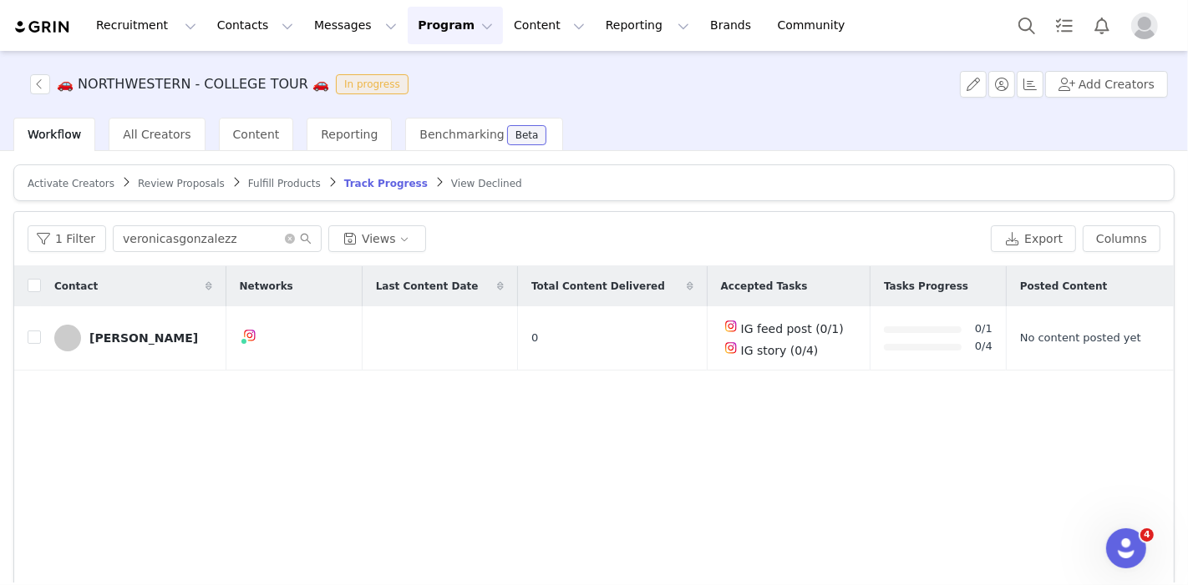
click at [193, 185] on span "Review Proposals" at bounding box center [181, 184] width 87 height 12
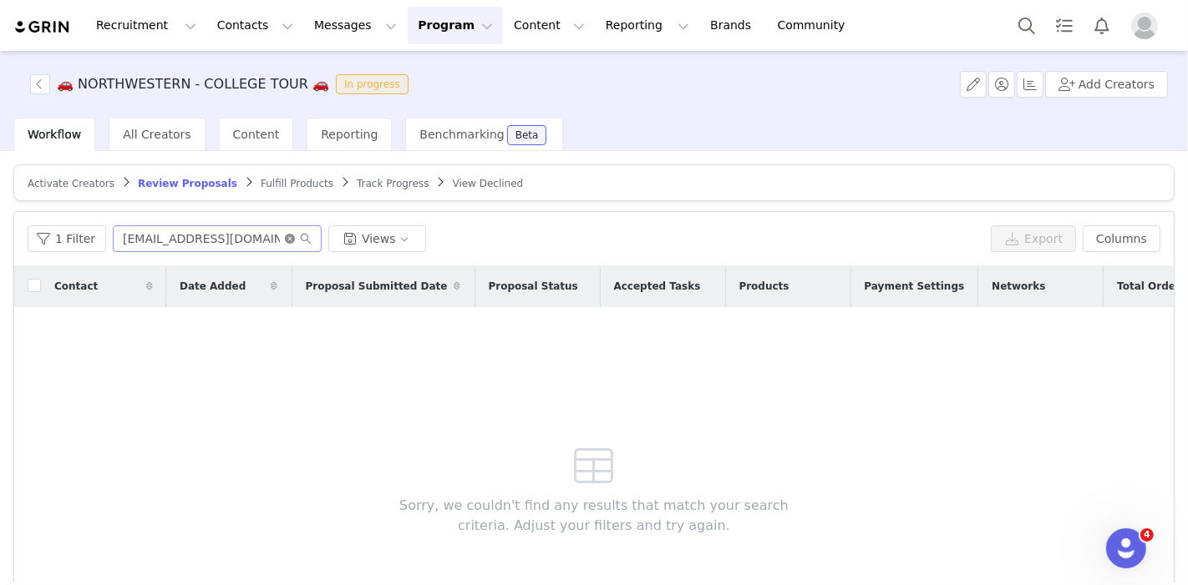
click at [285, 237] on icon "icon: close-circle" at bounding box center [290, 239] width 10 height 10
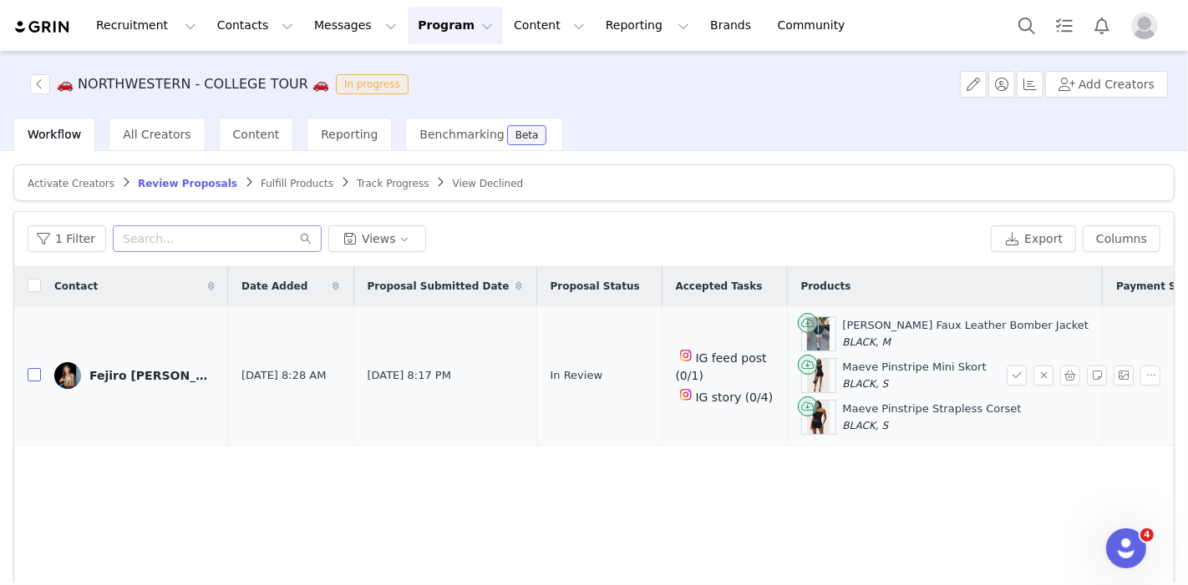
click at [36, 377] on input "checkbox" at bounding box center [34, 374] width 13 height 13
checkbox input "true"
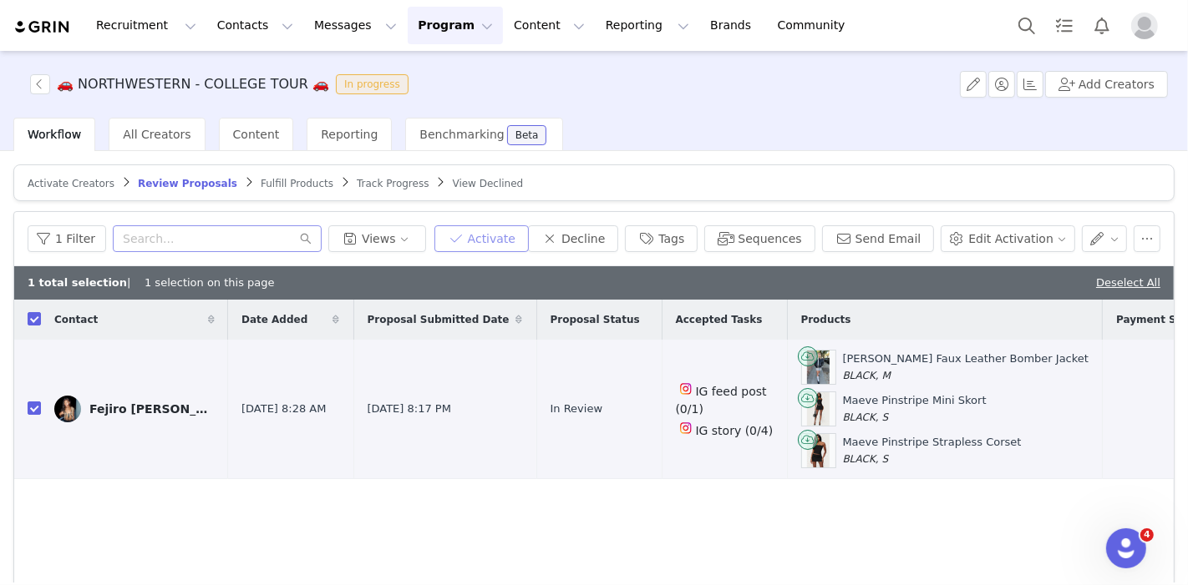
click at [513, 246] on button "Activate" at bounding box center [481, 238] width 94 height 27
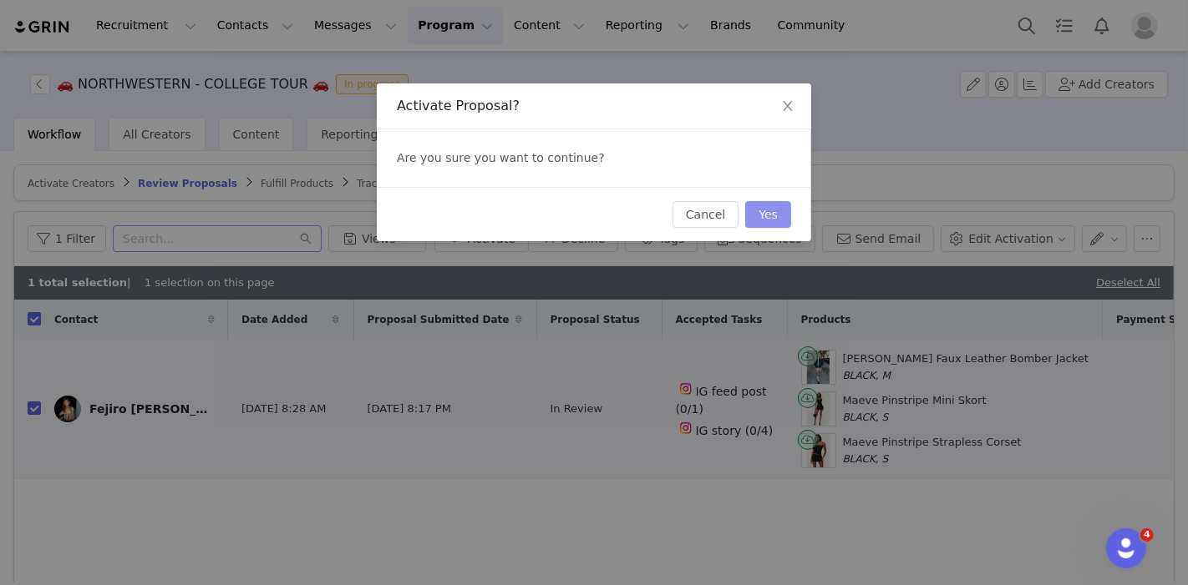
click at [770, 201] on button "Yes" at bounding box center [768, 214] width 46 height 27
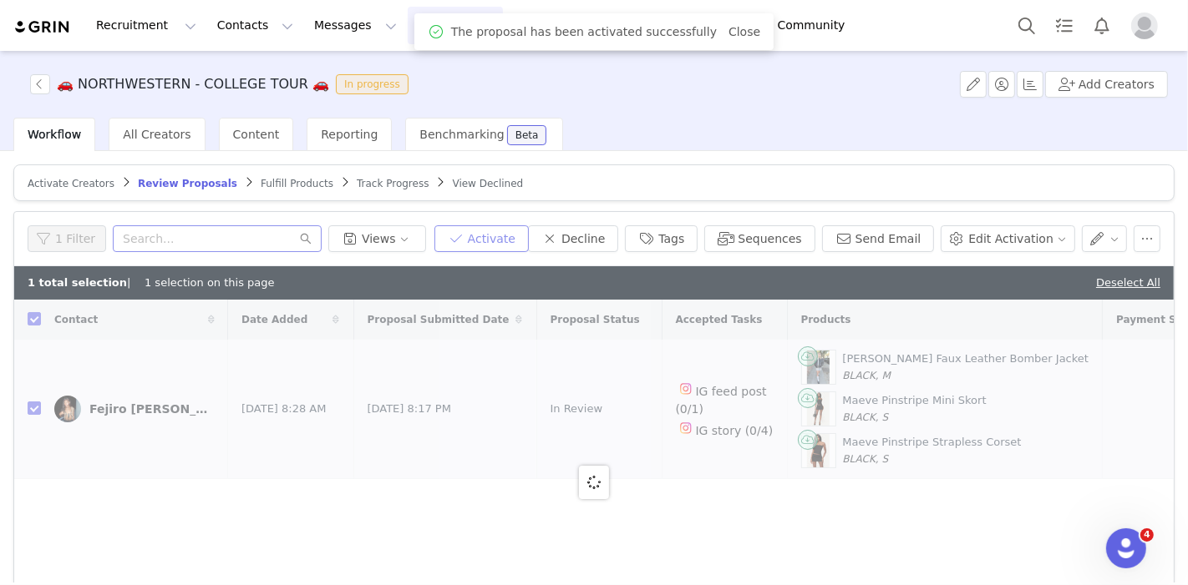
checkbox input "false"
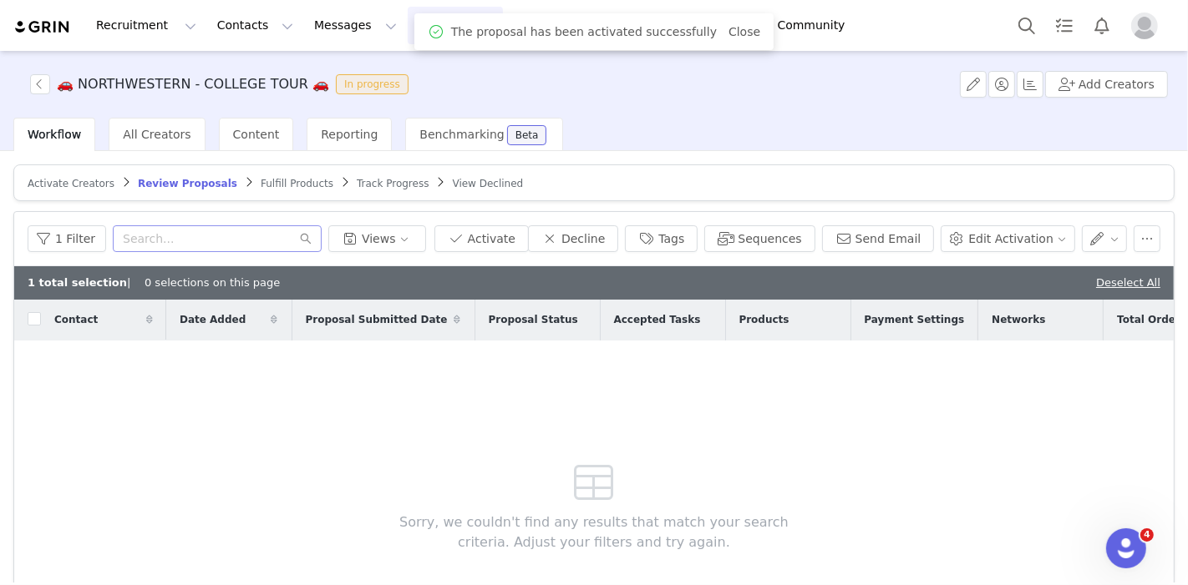
click at [262, 180] on span "Fulfill Products" at bounding box center [297, 184] width 73 height 12
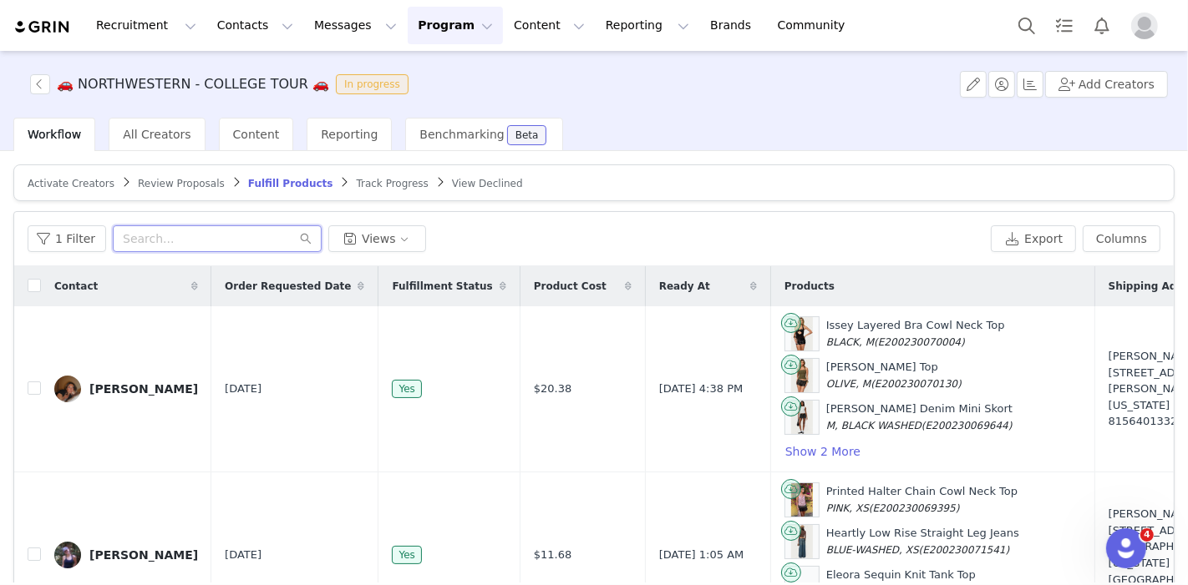
click at [186, 244] on input "text" at bounding box center [217, 238] width 209 height 27
paste input "emmajcourtney@gmail.com"
type input "emmajcourtney@gmail.com"
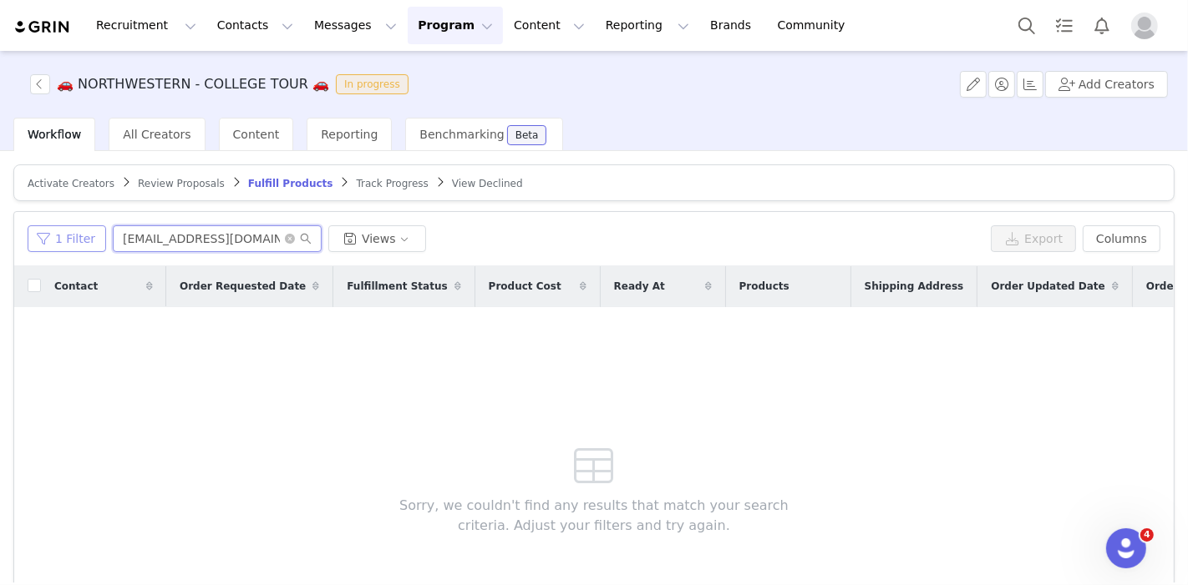
drag, startPoint x: 266, startPoint y: 237, endPoint x: 94, endPoint y: 246, distance: 173.1
click at [94, 246] on div "1 Filter emmajcourtney@gmail.com Views" at bounding box center [506, 238] width 956 height 27
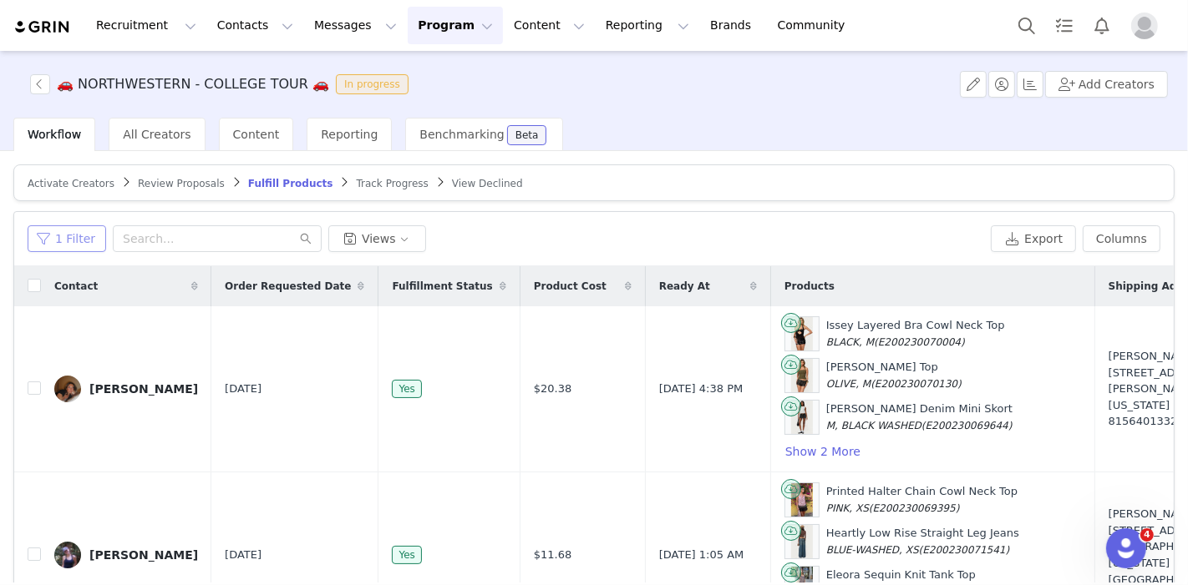
click at [79, 236] on button "1 Filter" at bounding box center [67, 238] width 79 height 27
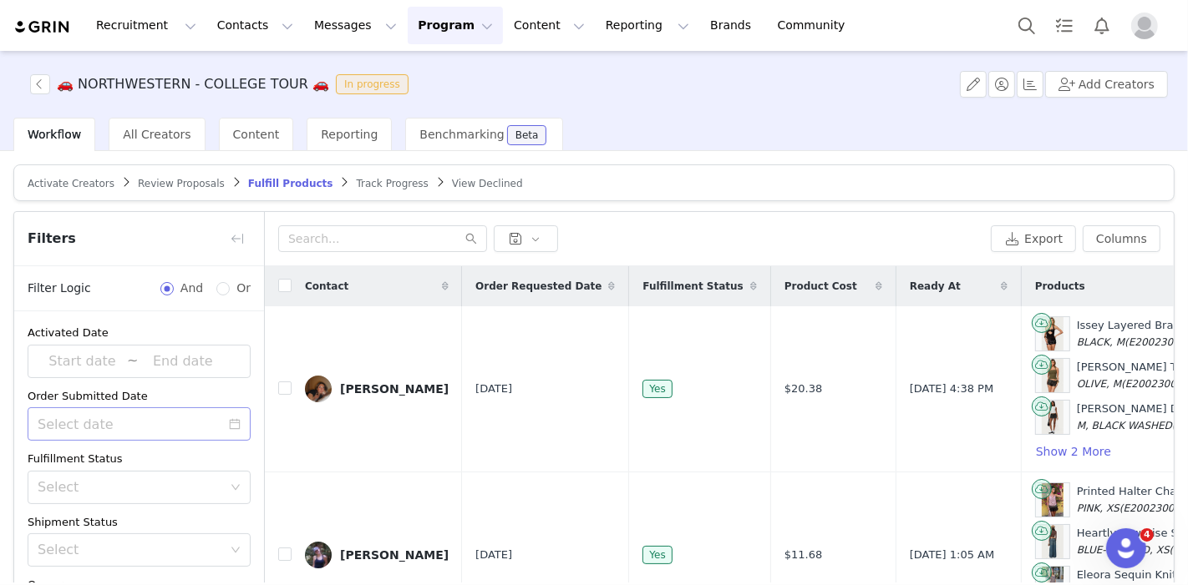
scroll to position [161, 0]
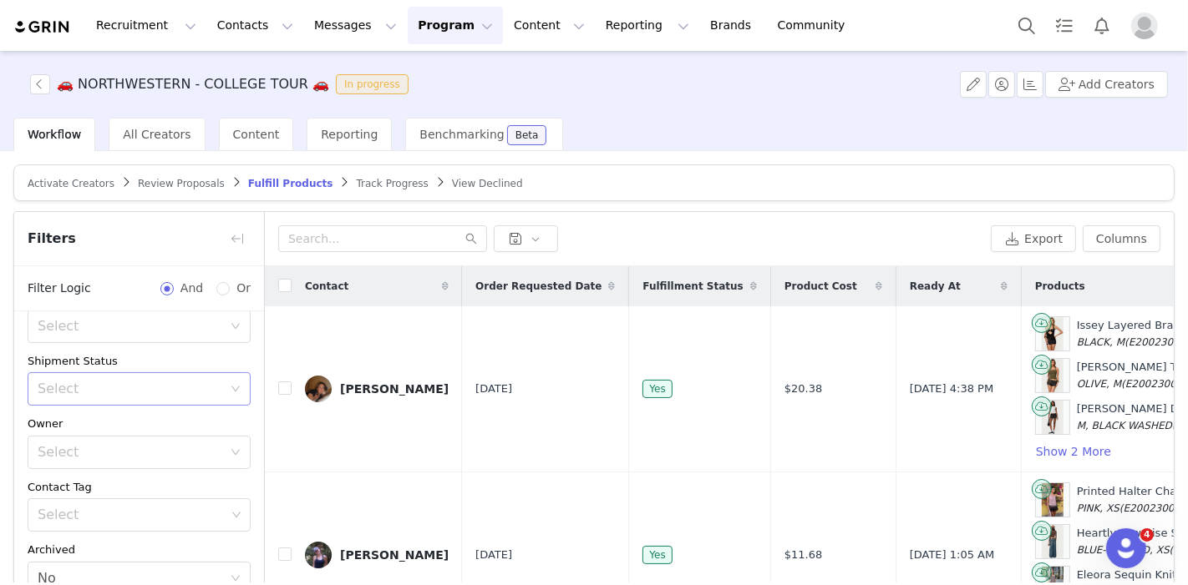
click at [109, 381] on div "Select" at bounding box center [130, 389] width 185 height 17
click at [108, 429] on li "Has No Order" at bounding box center [132, 423] width 209 height 27
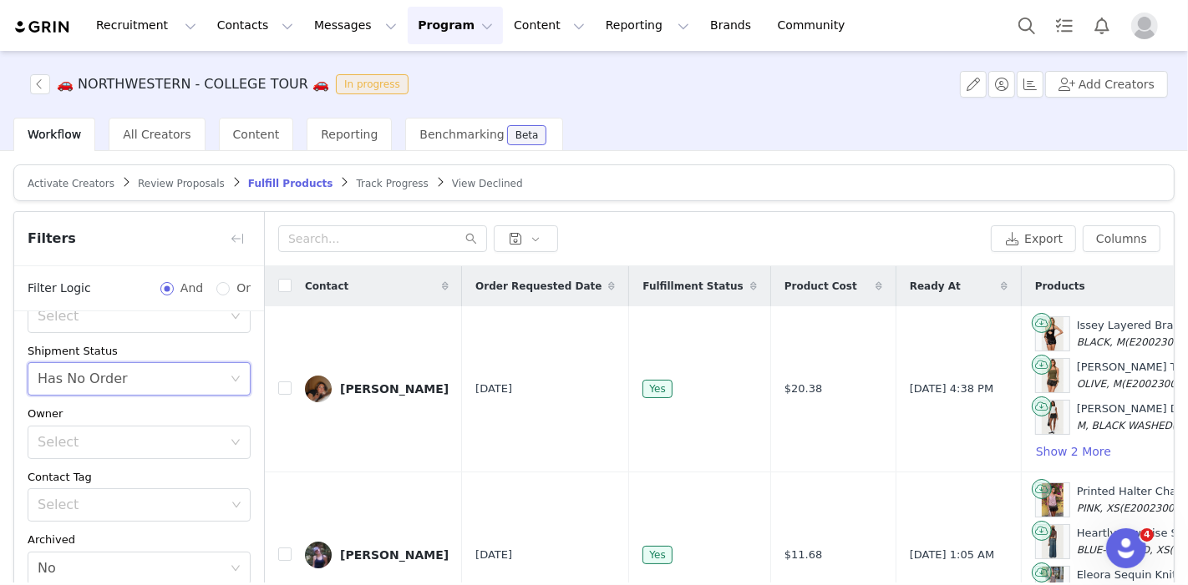
scroll to position [140, 0]
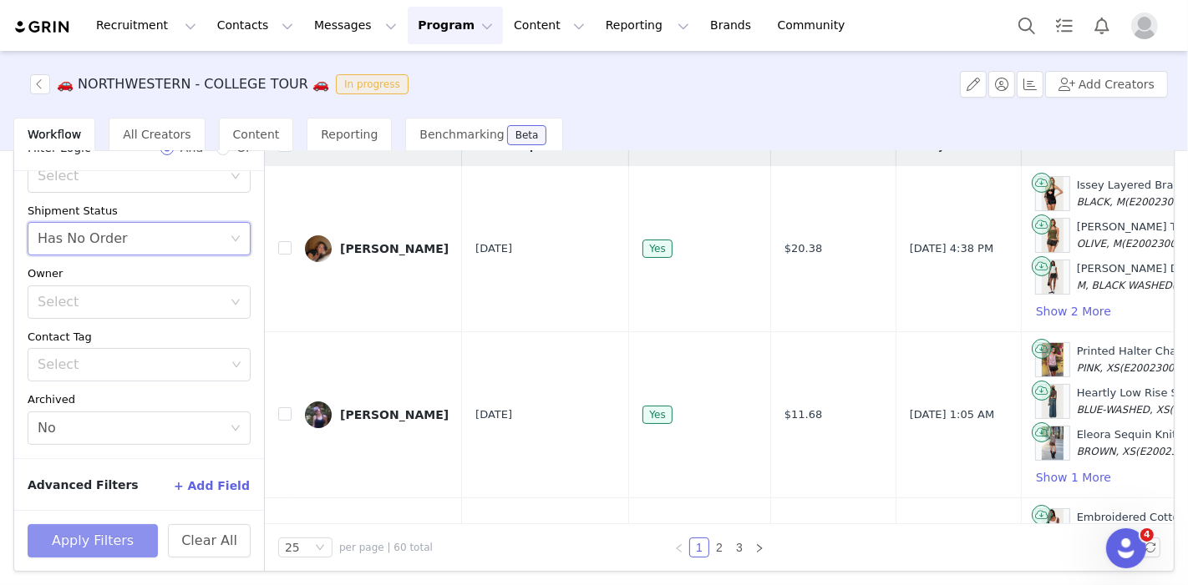
click at [97, 547] on button "Apply Filters" at bounding box center [93, 540] width 130 height 33
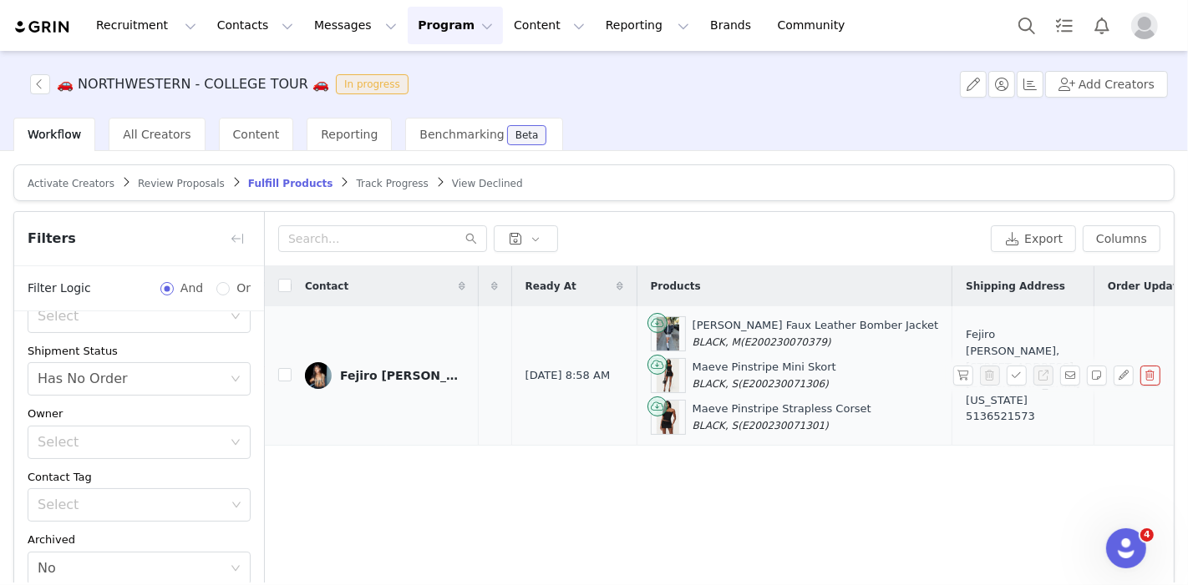
scroll to position [0, 0]
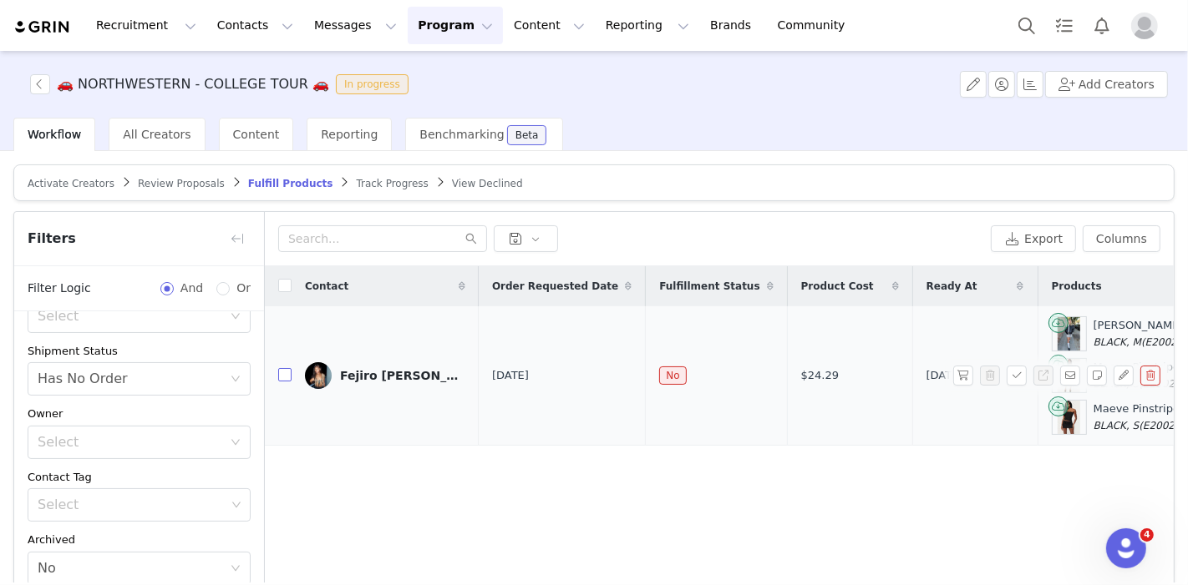
click at [288, 376] on input "checkbox" at bounding box center [284, 374] width 13 height 13
checkbox input "true"
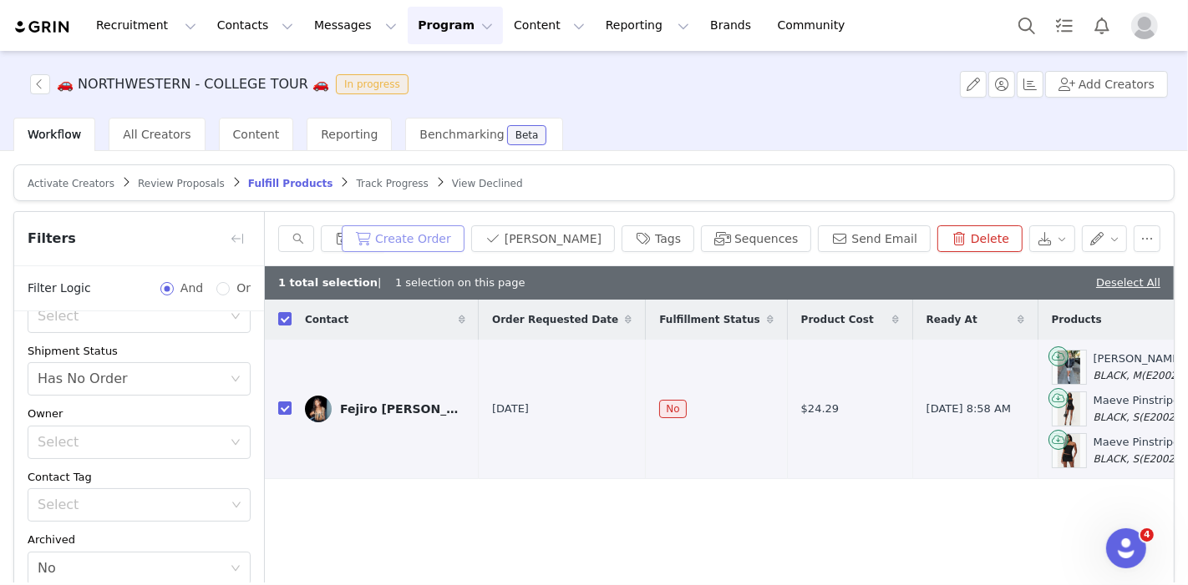
click at [439, 234] on button "Create Order" at bounding box center [403, 238] width 123 height 27
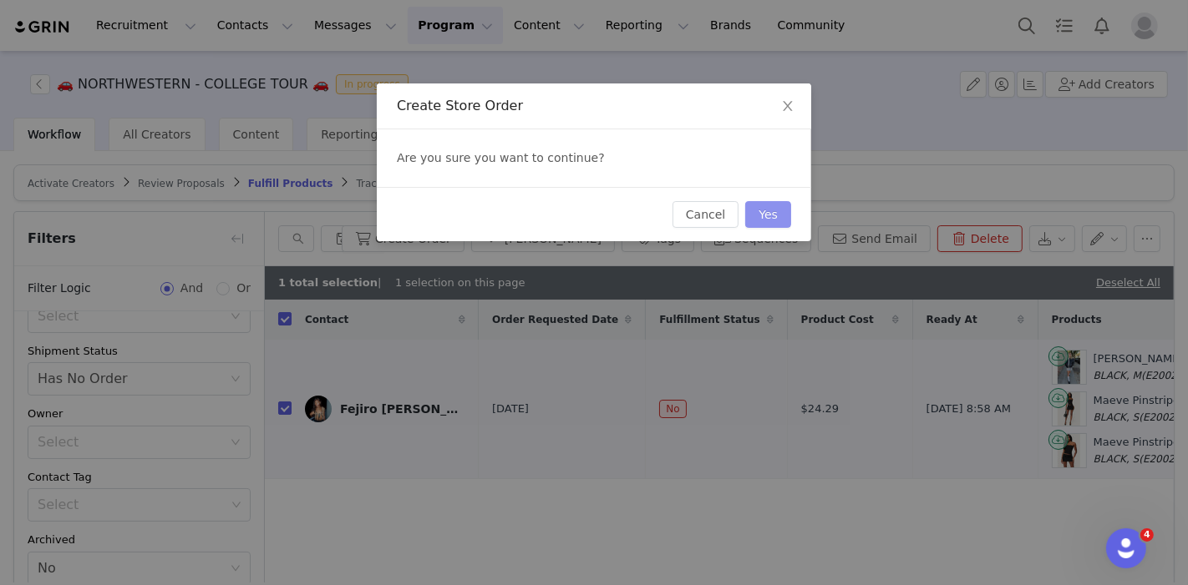
click at [753, 206] on button "Yes" at bounding box center [768, 214] width 46 height 27
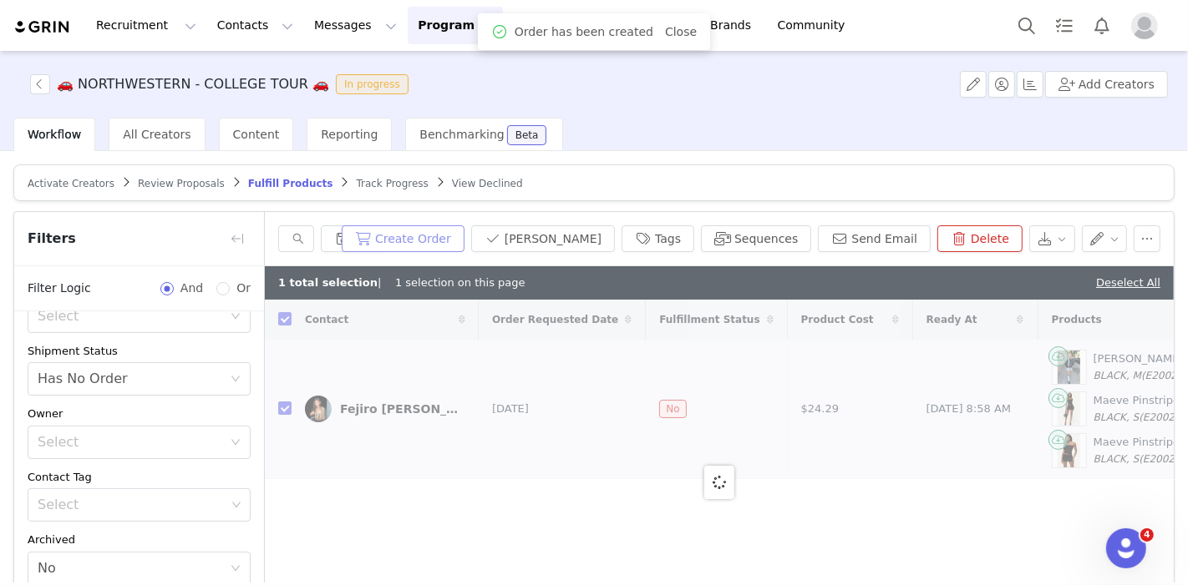
checkbox input "false"
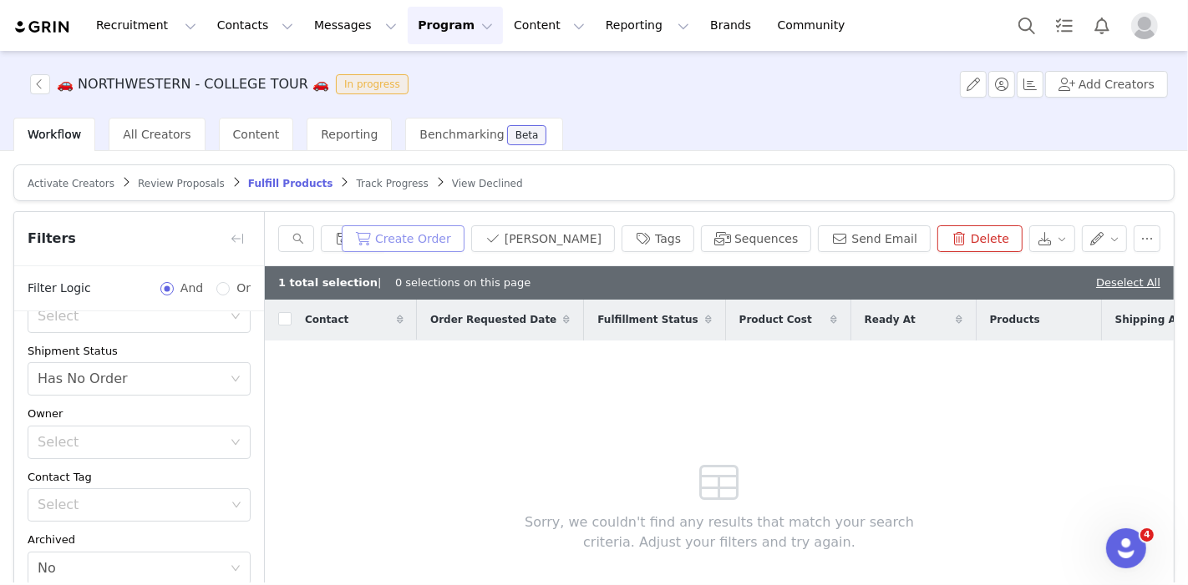
scroll to position [20, 0]
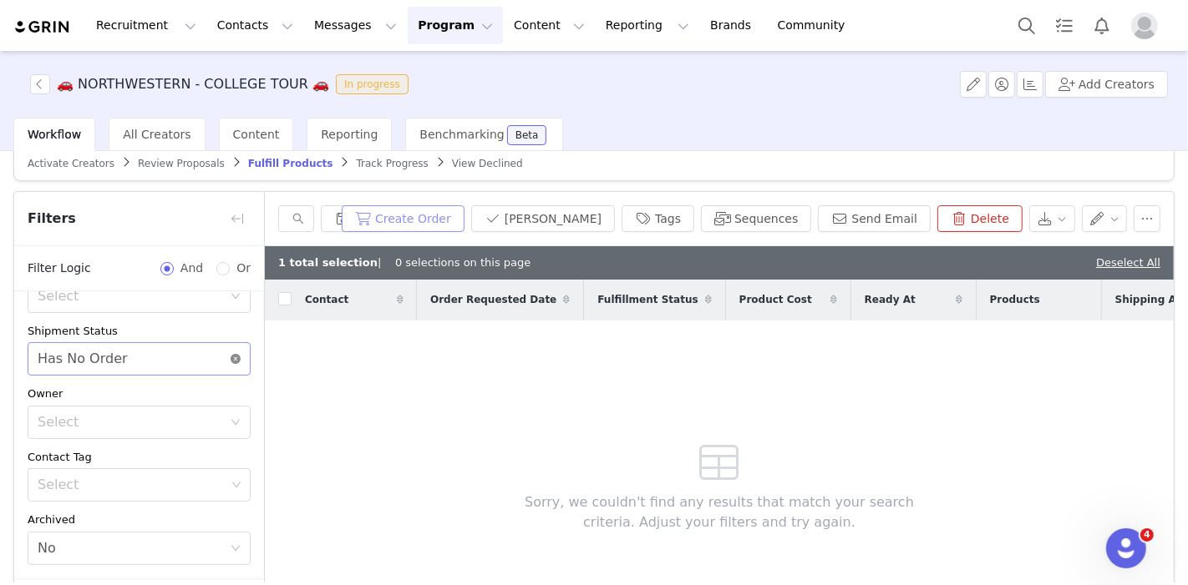
click at [231, 358] on icon "icon: close-circle" at bounding box center [236, 359] width 10 height 10
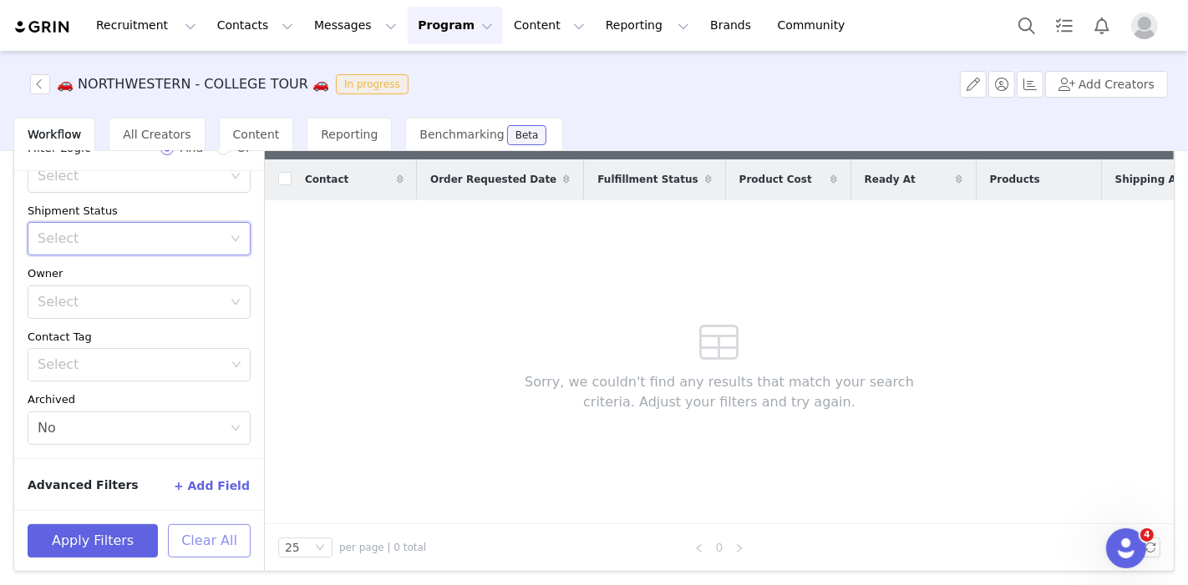
click at [199, 545] on button "Clear All" at bounding box center [209, 540] width 83 height 33
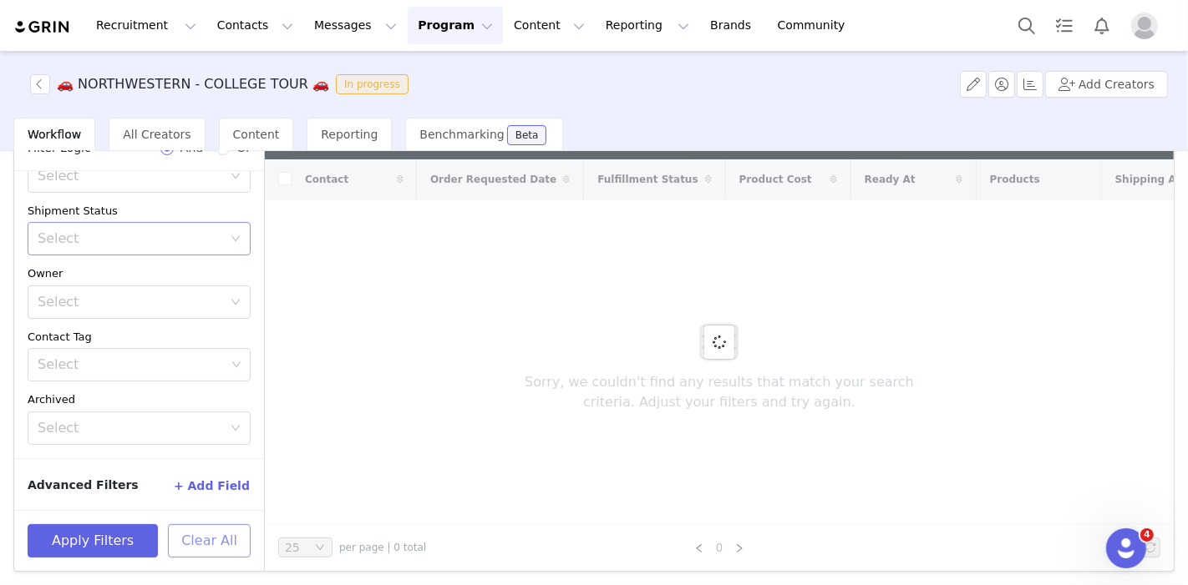
scroll to position [0, 0]
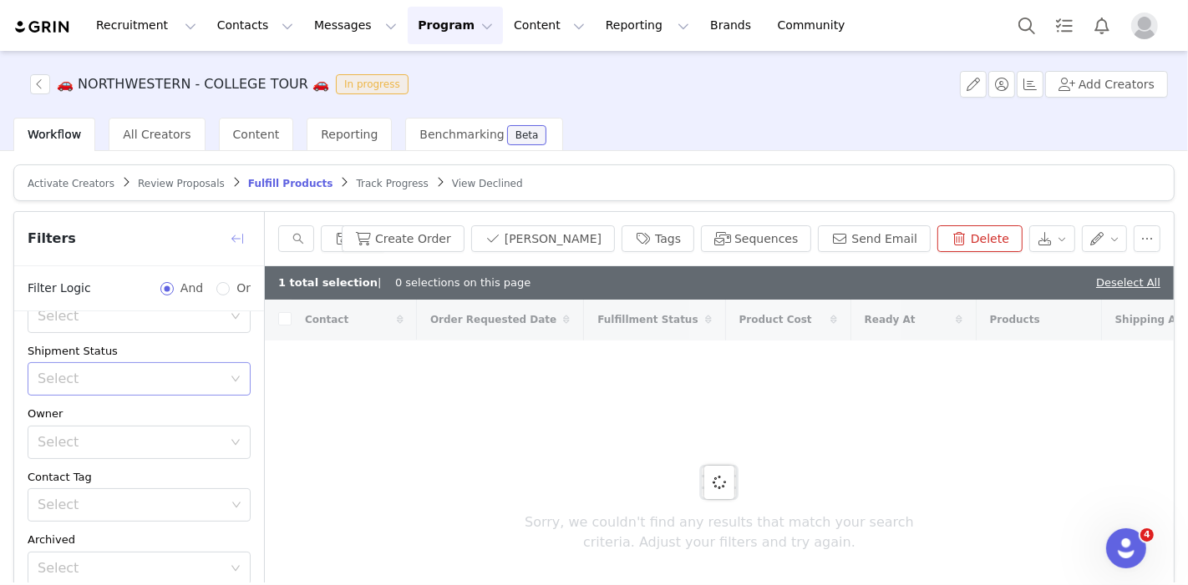
click at [233, 234] on button "button" at bounding box center [237, 238] width 27 height 27
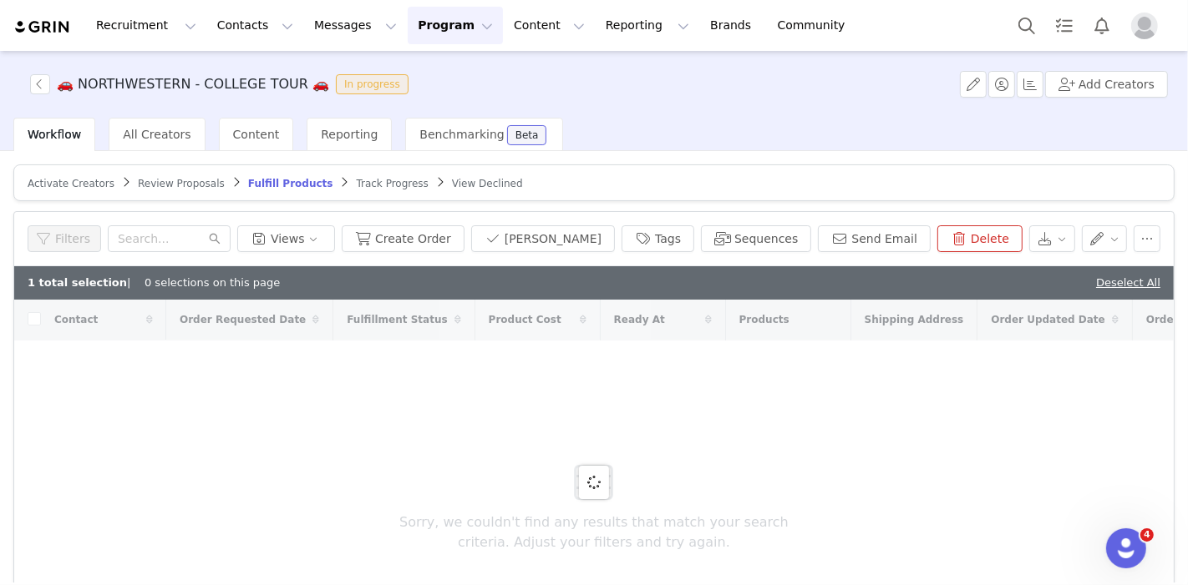
scroll to position [209, 0]
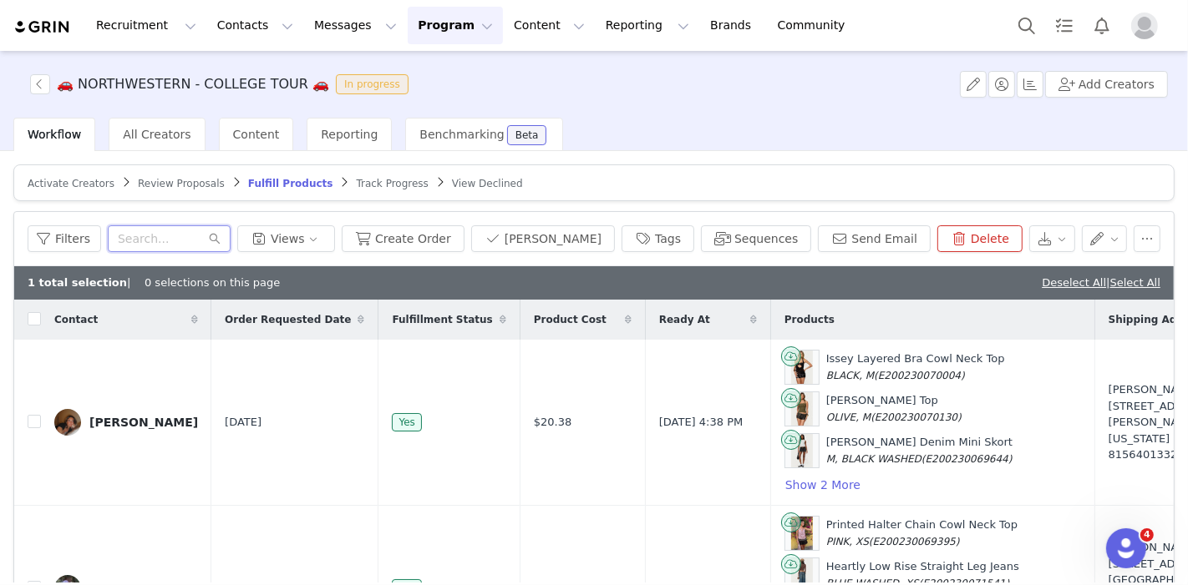
click at [231, 234] on input "text" at bounding box center [169, 238] width 123 height 27
type input "feli"
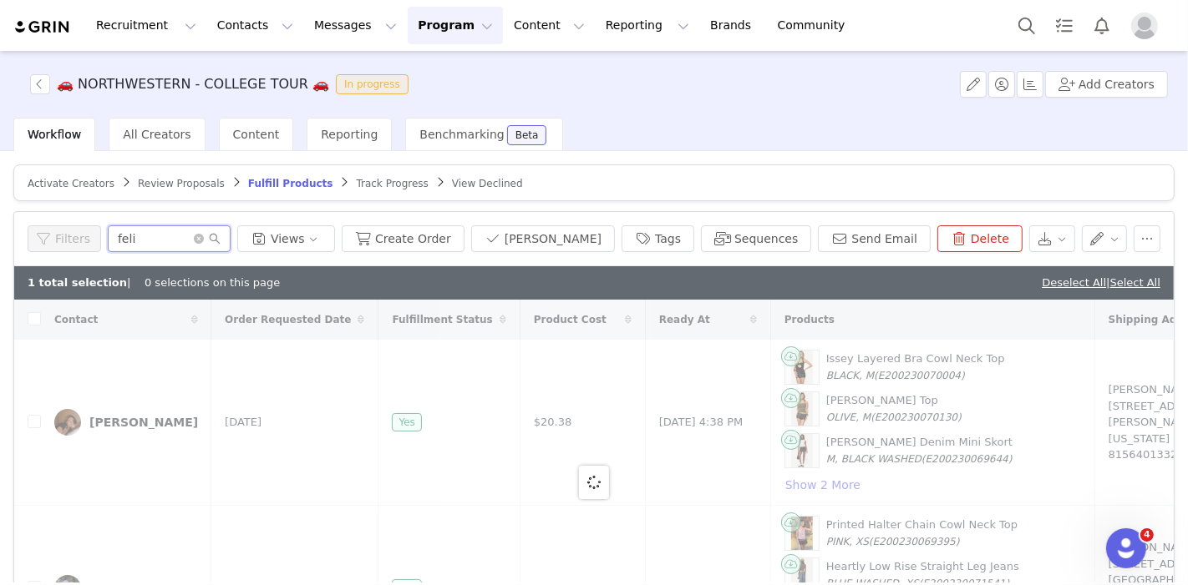
checkbox input "true"
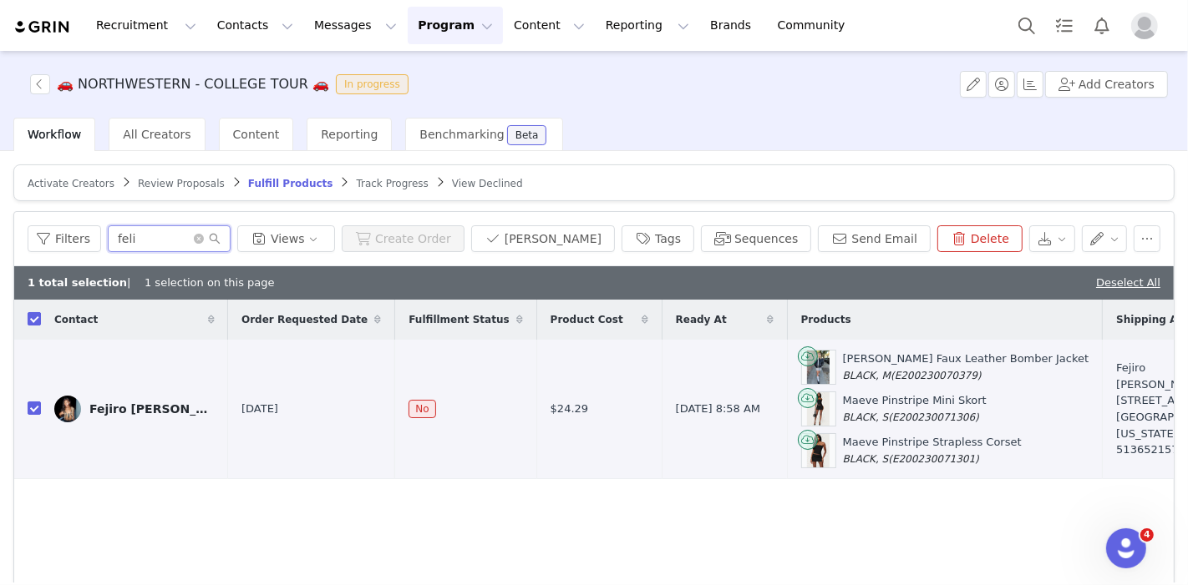
type input "feli"
click at [30, 317] on input "checkbox" at bounding box center [34, 318] width 13 height 13
checkbox input "false"
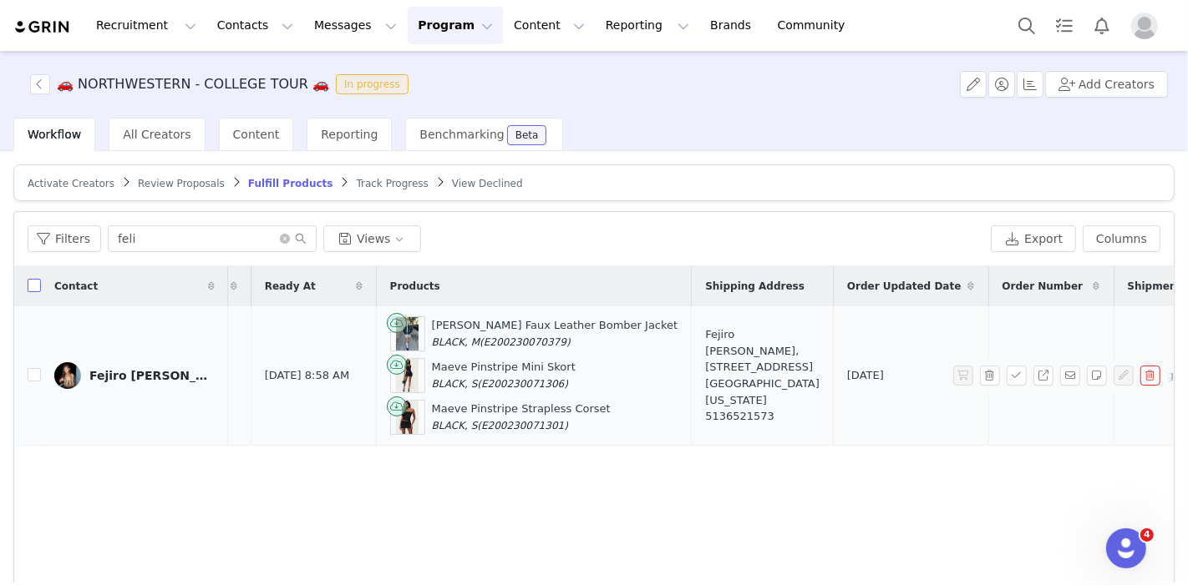
scroll to position [0, 582]
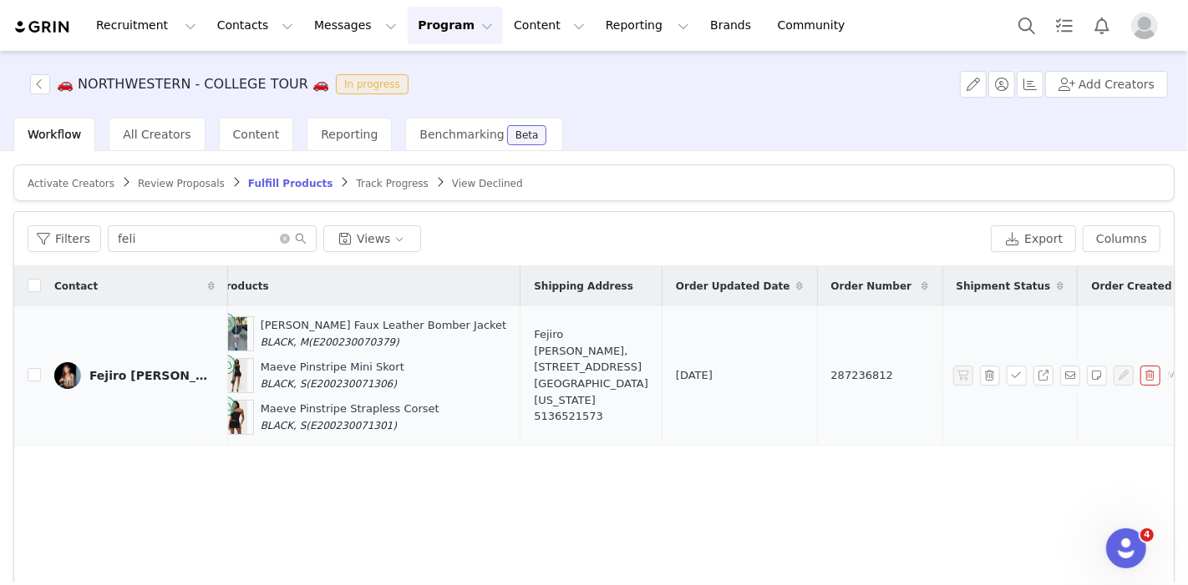
drag, startPoint x: 716, startPoint y: 363, endPoint x: 616, endPoint y: 385, distance: 101.7
click at [616, 385] on tr "Fejiro Felix Okpe Sep 30, 2025 No $24.29 Oct 1, 2025 8:58 AM Halley Faux Leathe…" at bounding box center [518, 376] width 2173 height 139
copy tr "287236812"
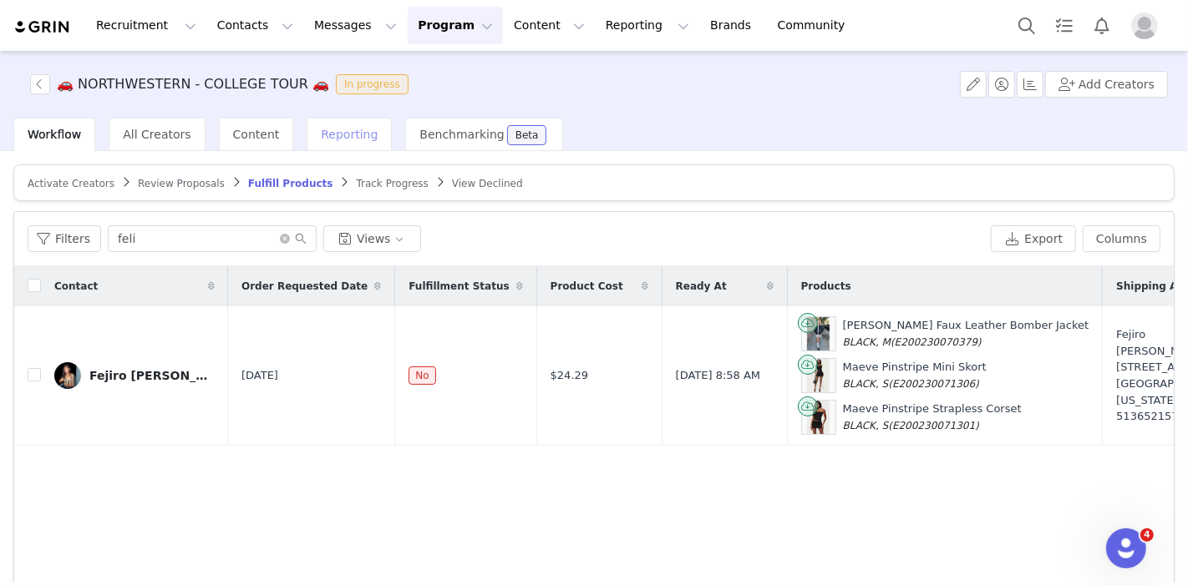
click at [338, 123] on div "Reporting" at bounding box center [349, 134] width 85 height 33
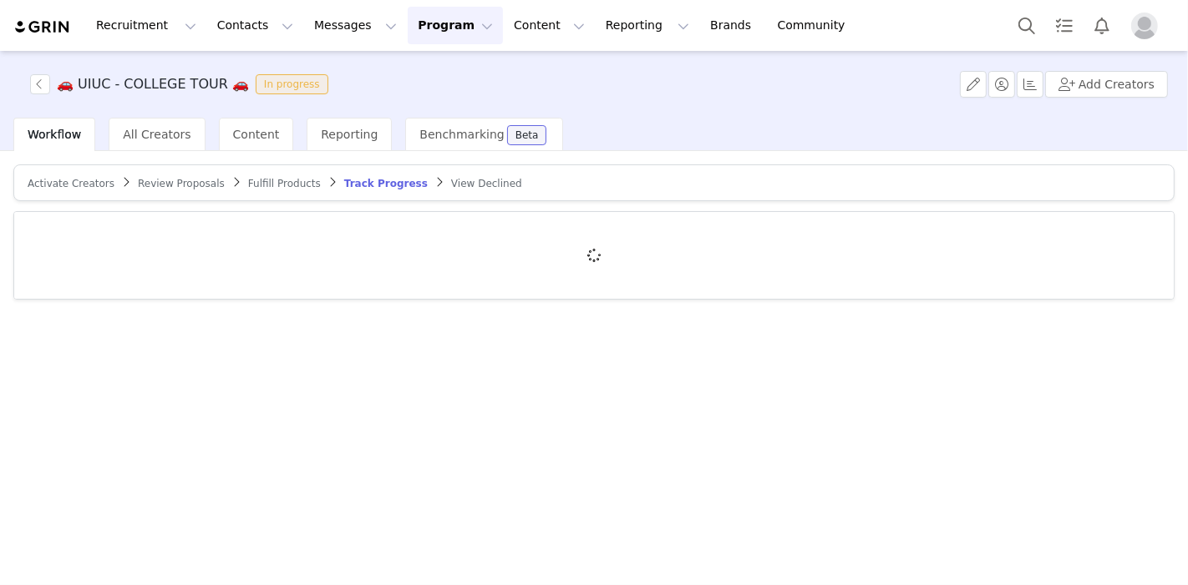
click at [301, 107] on div "🚗 UIUC - COLLEGE TOUR 🚗 In progress Add Creators" at bounding box center [594, 84] width 1188 height 67
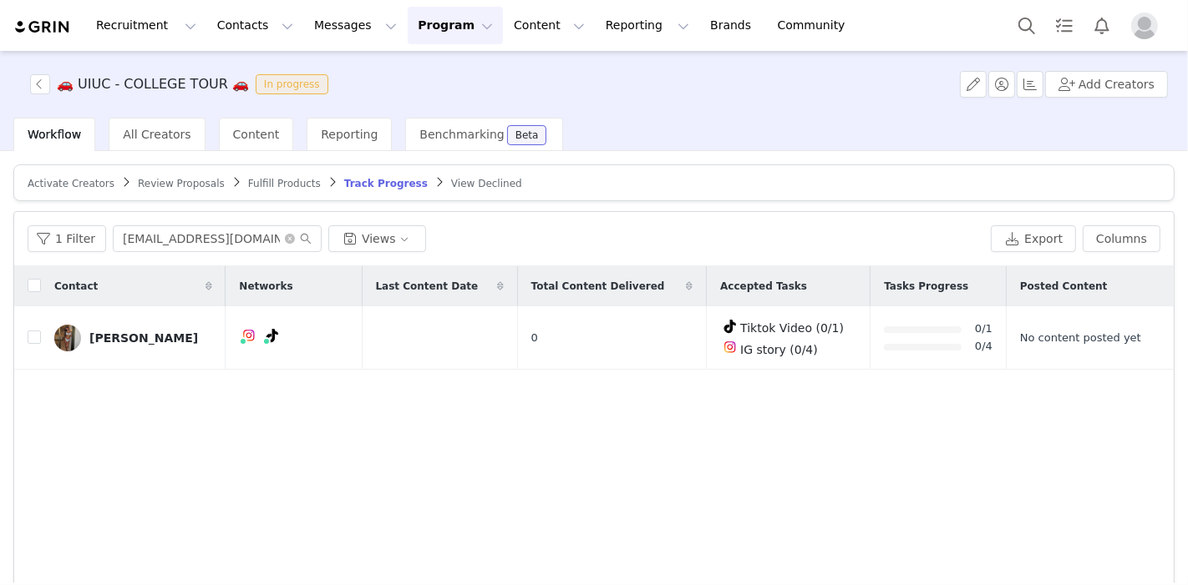
click at [307, 115] on div "🚗 UIUC - COLLEGE TOUR 🚗 In progress Add Creators" at bounding box center [594, 84] width 1188 height 67
click at [178, 136] on div "All Creators" at bounding box center [157, 134] width 96 height 33
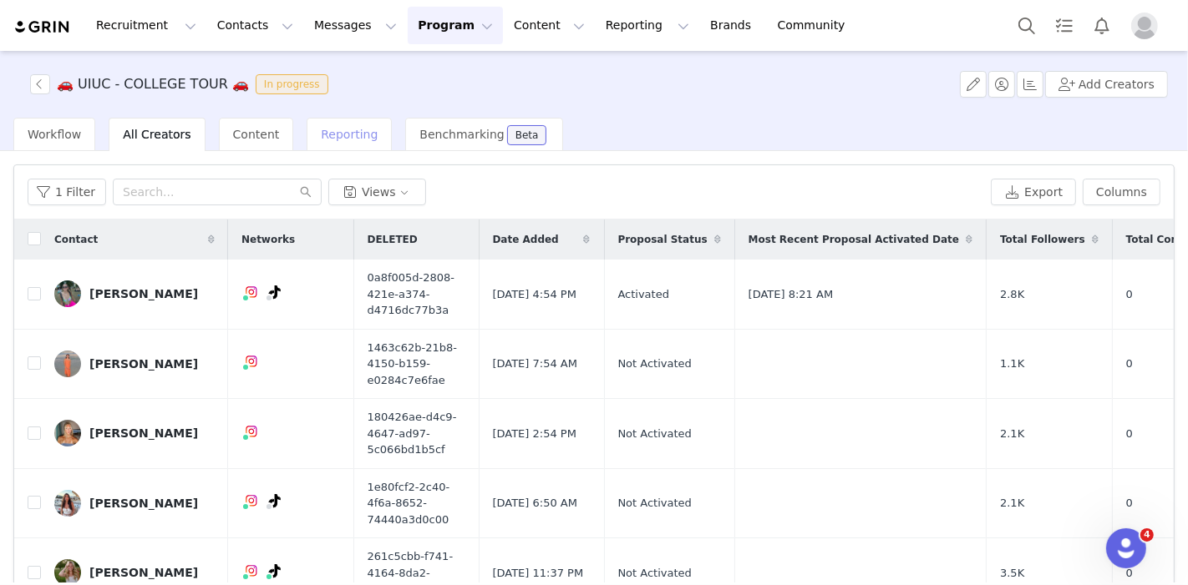
click at [321, 136] on span "Reporting" at bounding box center [349, 134] width 57 height 13
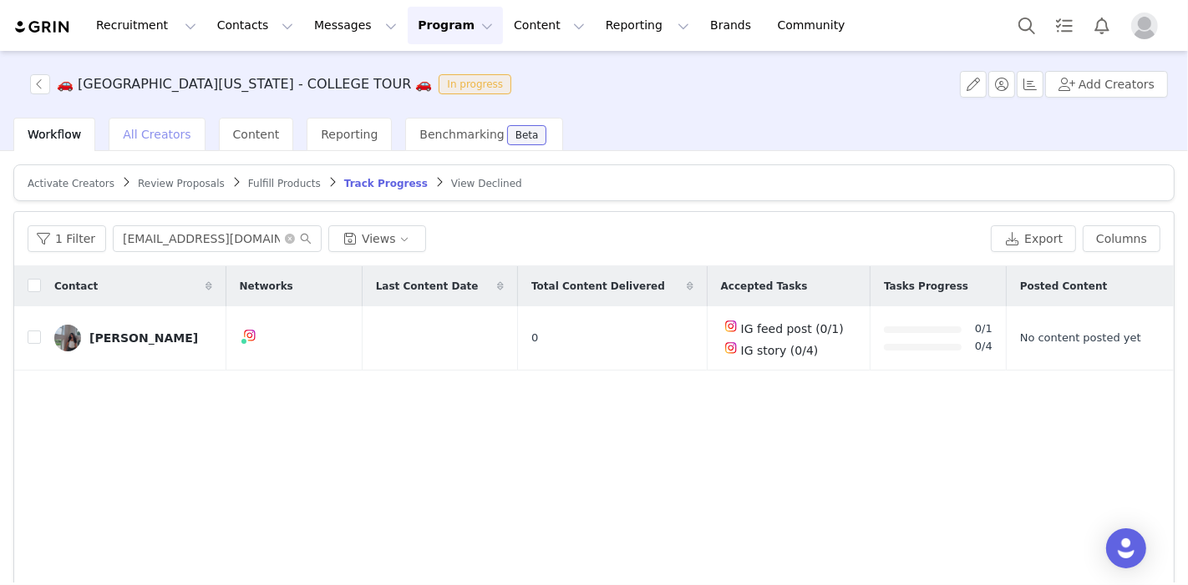
click at [137, 131] on span "All Creators" at bounding box center [157, 134] width 68 height 13
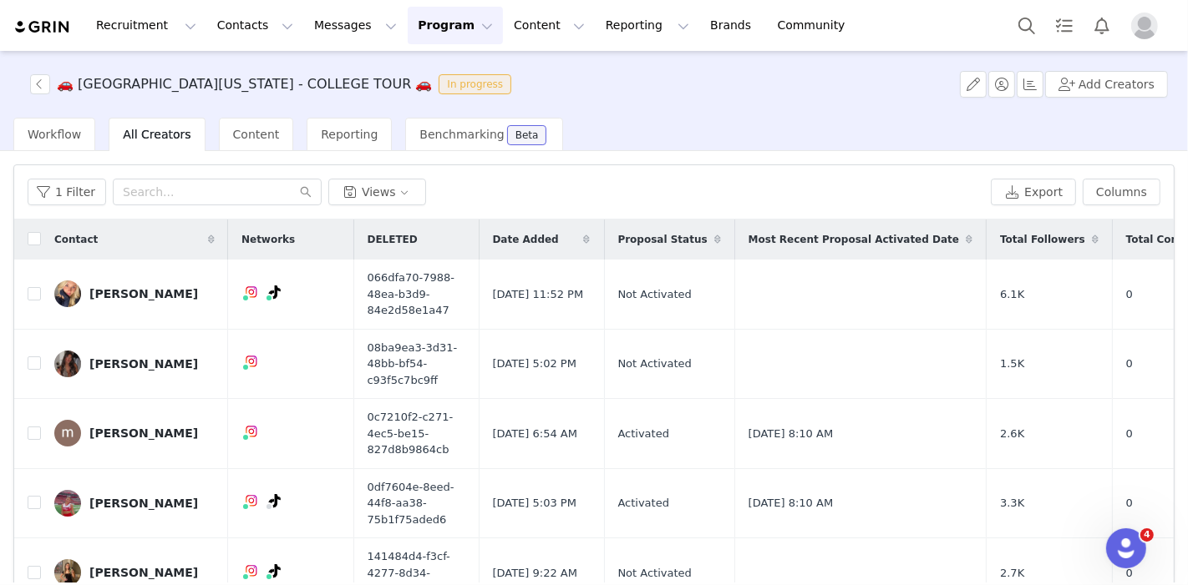
scroll to position [25, 0]
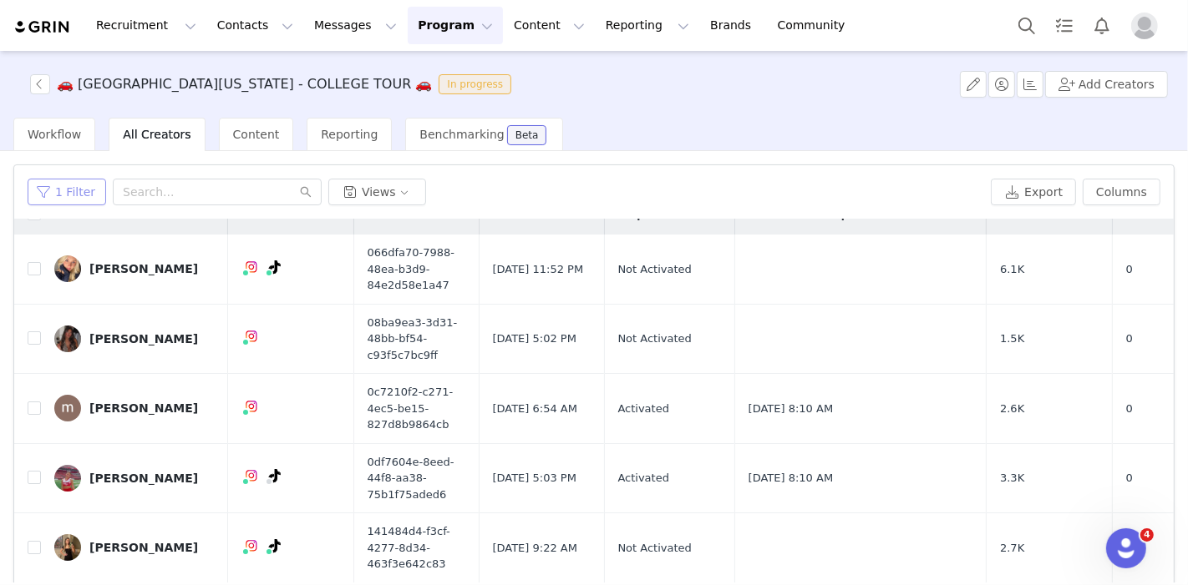
click at [89, 194] on button "1 Filter" at bounding box center [67, 192] width 79 height 27
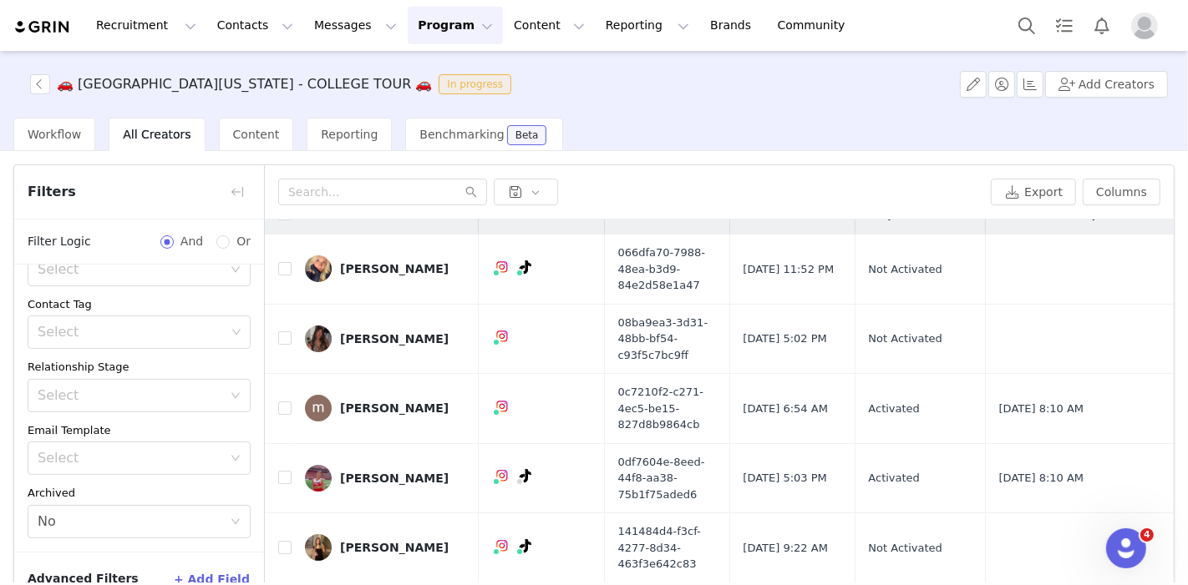
scroll to position [95, 0]
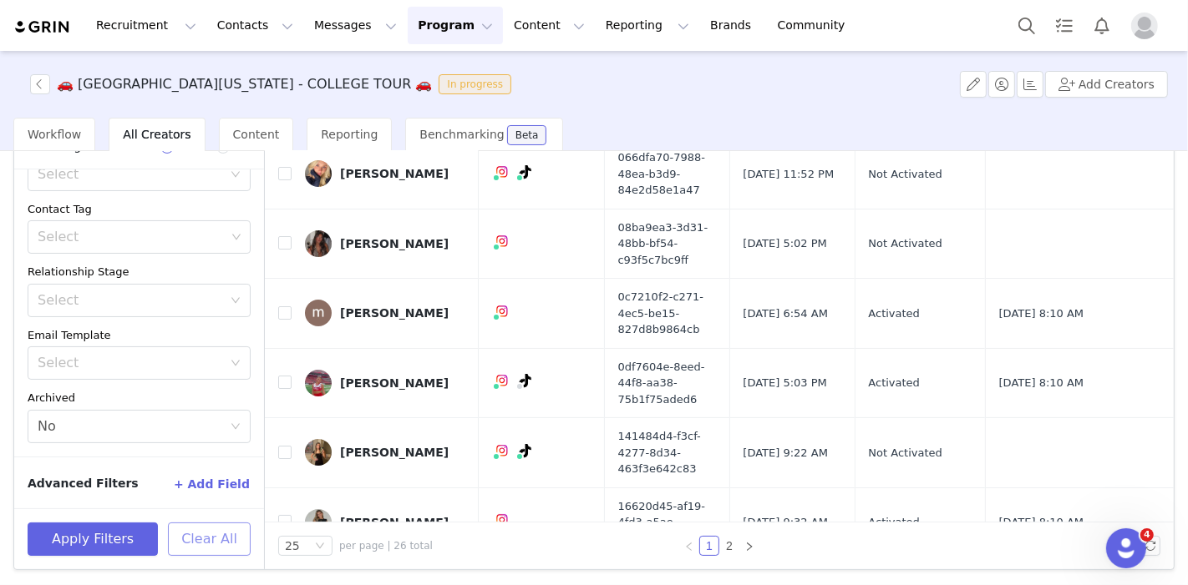
click at [198, 550] on button "Clear All" at bounding box center [209, 539] width 83 height 33
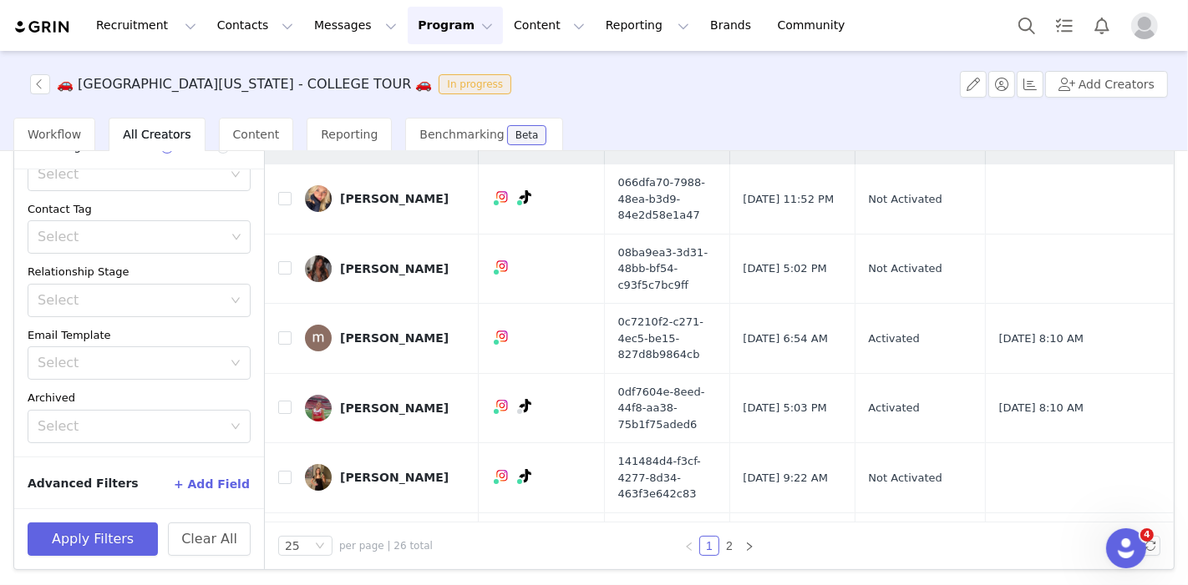
click at [311, 104] on div "🚗 MIAMI UNIVERSITY OF OHIO - COLLEGE TOUR 🚗 In progress Add Creators" at bounding box center [594, 84] width 1188 height 67
click at [312, 113] on div "🚗 MIAMI UNIVERSITY OF OHIO - COLLEGE TOUR 🚗 In progress Add Creators" at bounding box center [594, 84] width 1188 height 67
click at [322, 139] on span "Reporting" at bounding box center [349, 134] width 57 height 13
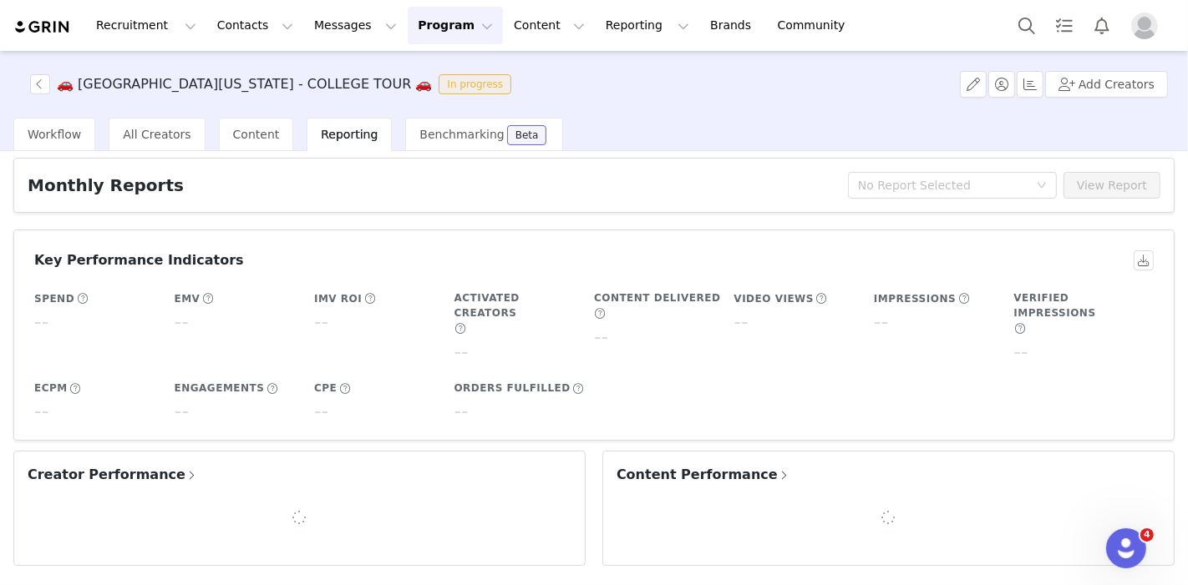
scroll to position [95, 0]
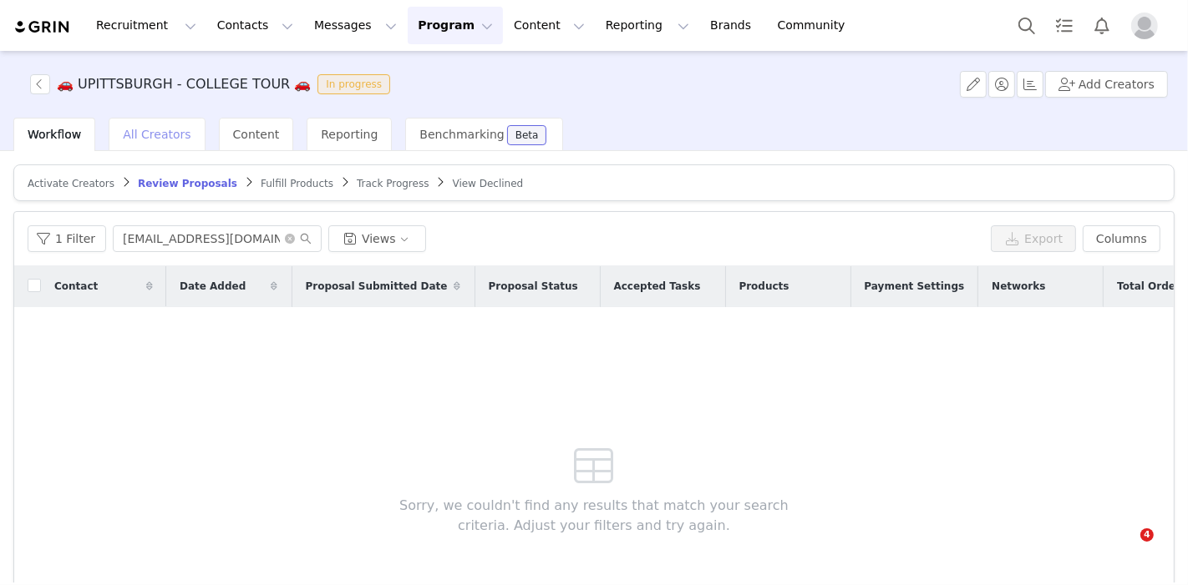
click at [129, 147] on div "All Creators" at bounding box center [157, 134] width 96 height 33
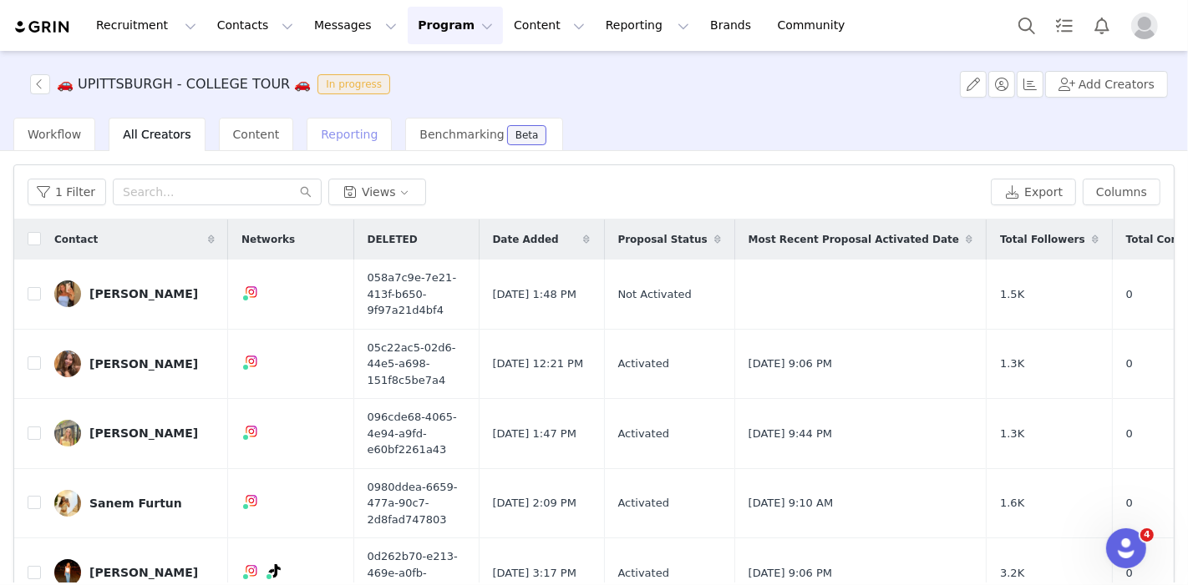
click at [339, 138] on span "Reporting" at bounding box center [349, 134] width 57 height 13
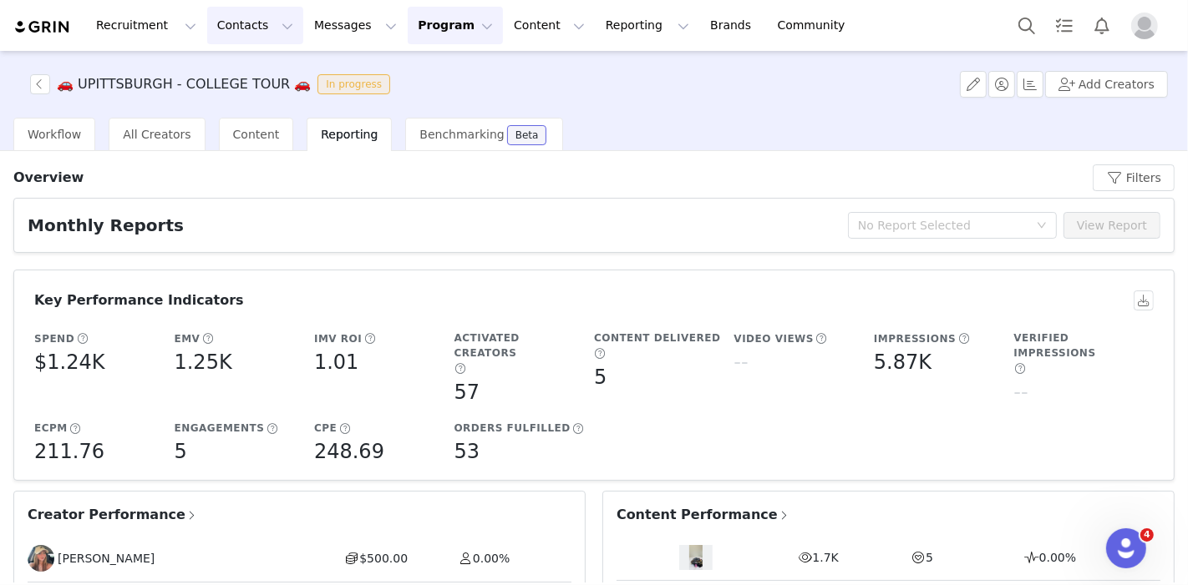
click at [229, 32] on button "Contacts Contacts" at bounding box center [255, 26] width 96 height 38
click at [231, 105] on p "Prospects" at bounding box center [232, 105] width 56 height 18
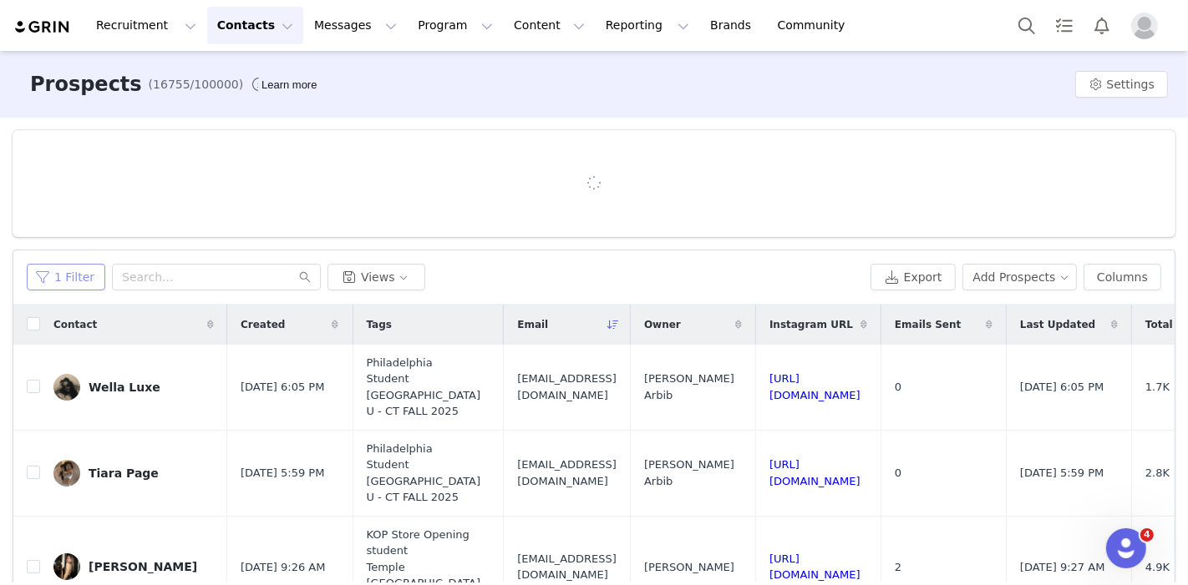
click at [65, 274] on button "1 Filter" at bounding box center [66, 277] width 79 height 27
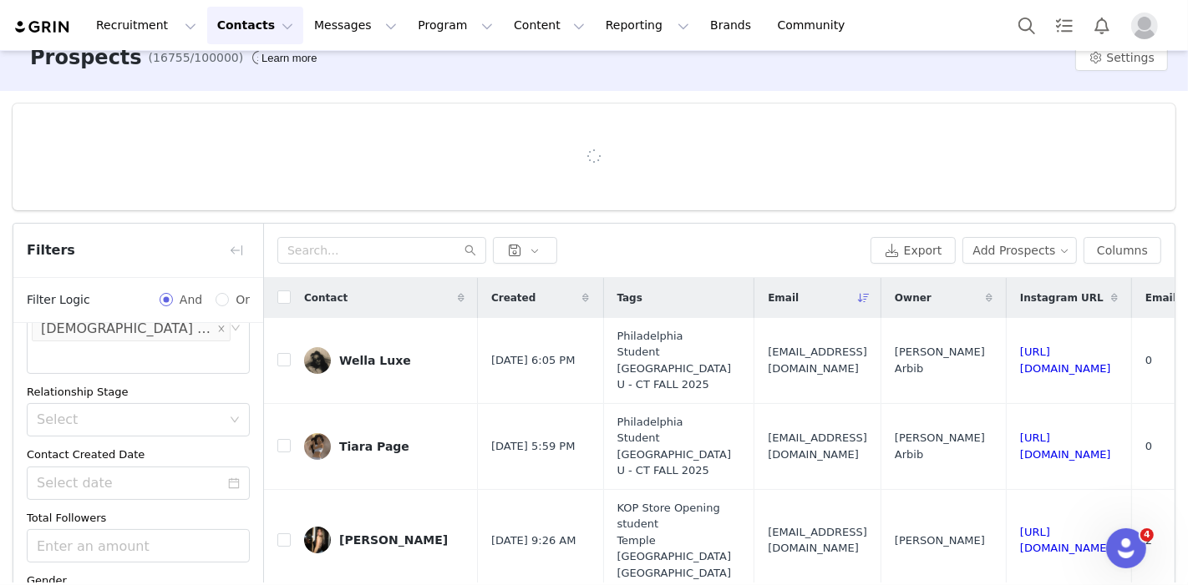
scroll to position [28, 0]
click at [218, 325] on icon "icon: close" at bounding box center [221, 328] width 6 height 6
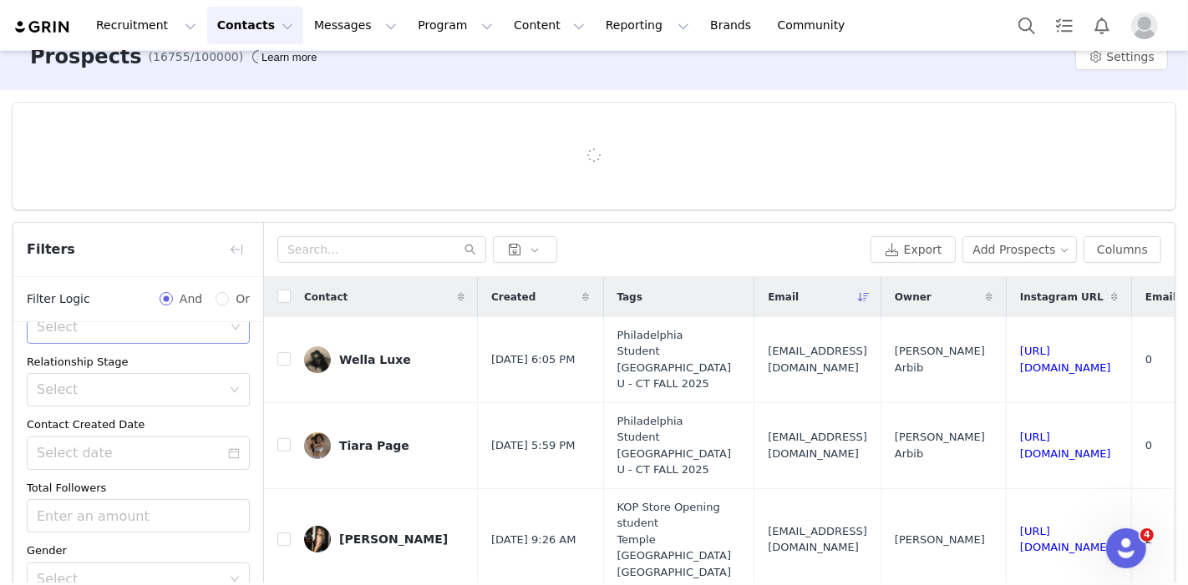
click at [168, 325] on div "Select" at bounding box center [131, 327] width 188 height 17
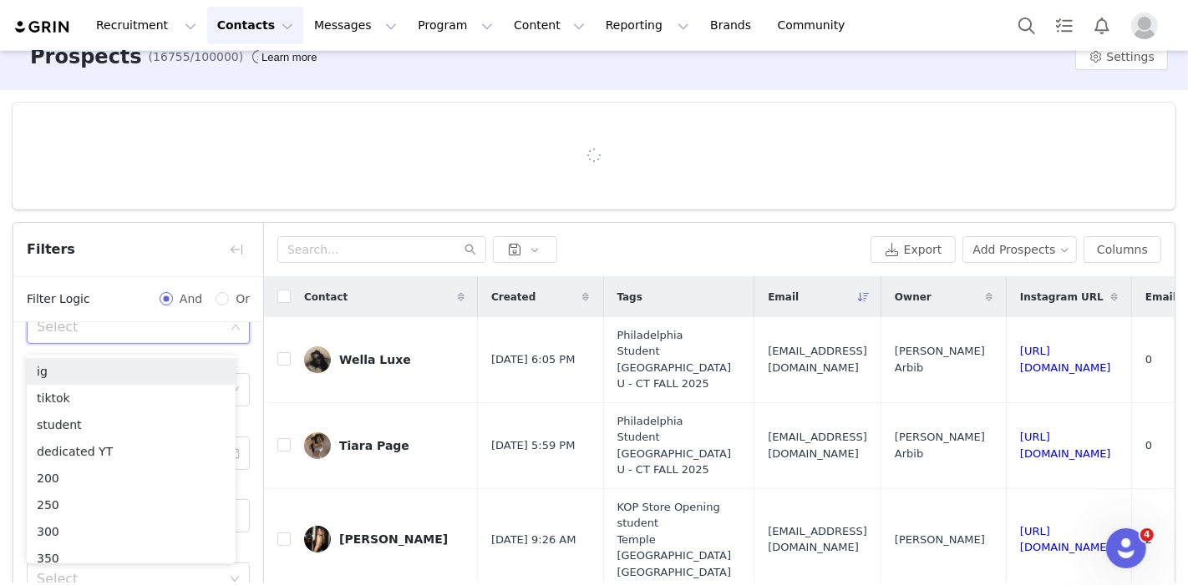
scroll to position [225, 0]
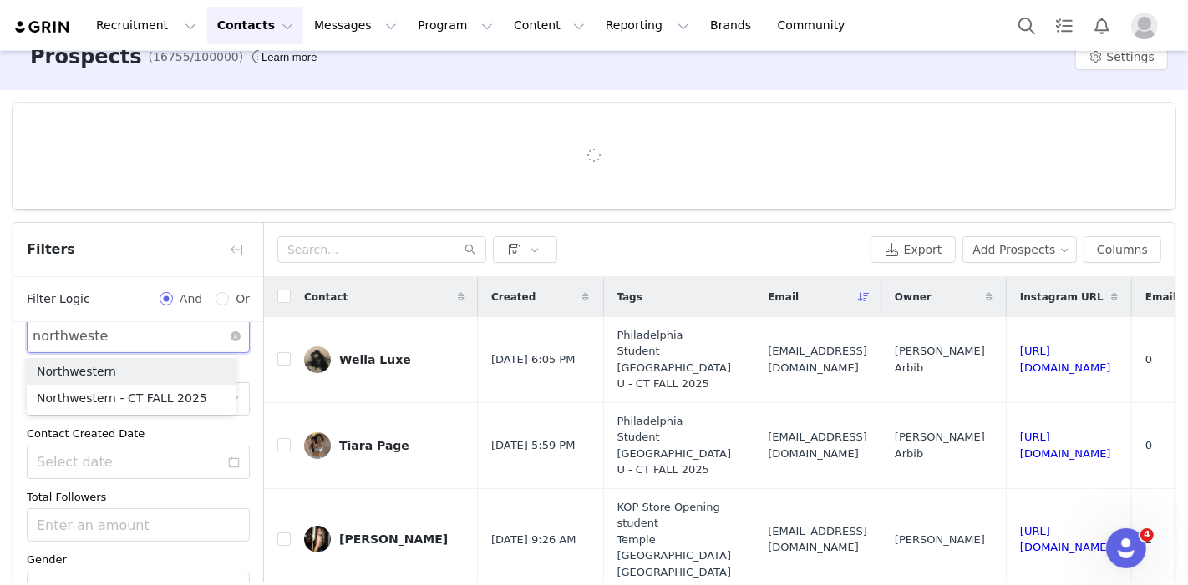
type input "northwester"
click at [150, 403] on li "Northwestern - CT FALL 2025" at bounding box center [131, 398] width 209 height 27
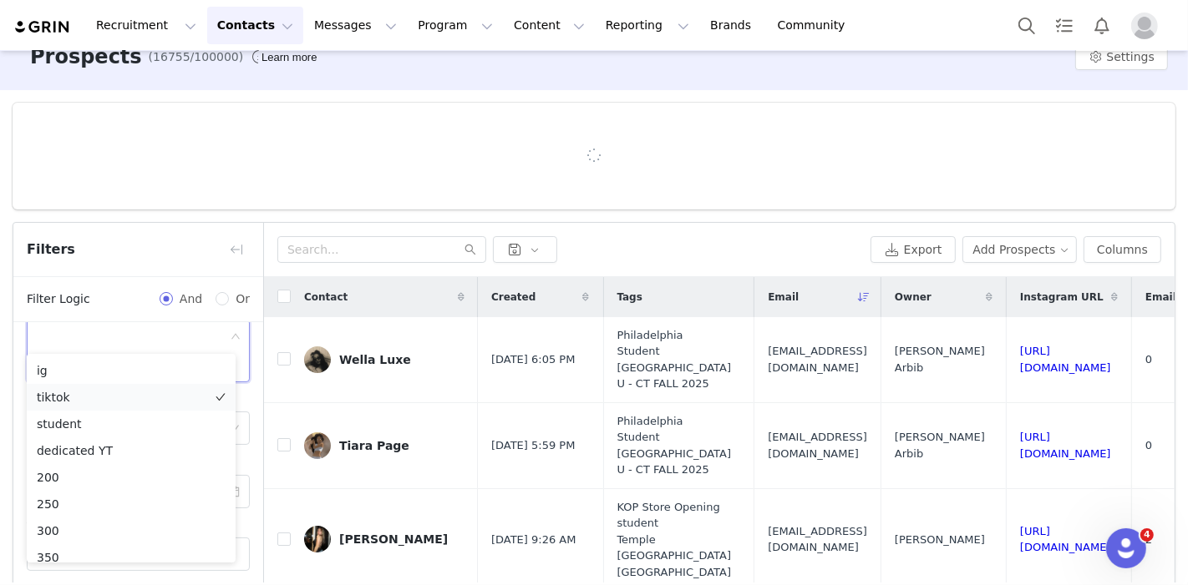
click at [165, 396] on li "tiktok" at bounding box center [131, 397] width 209 height 27
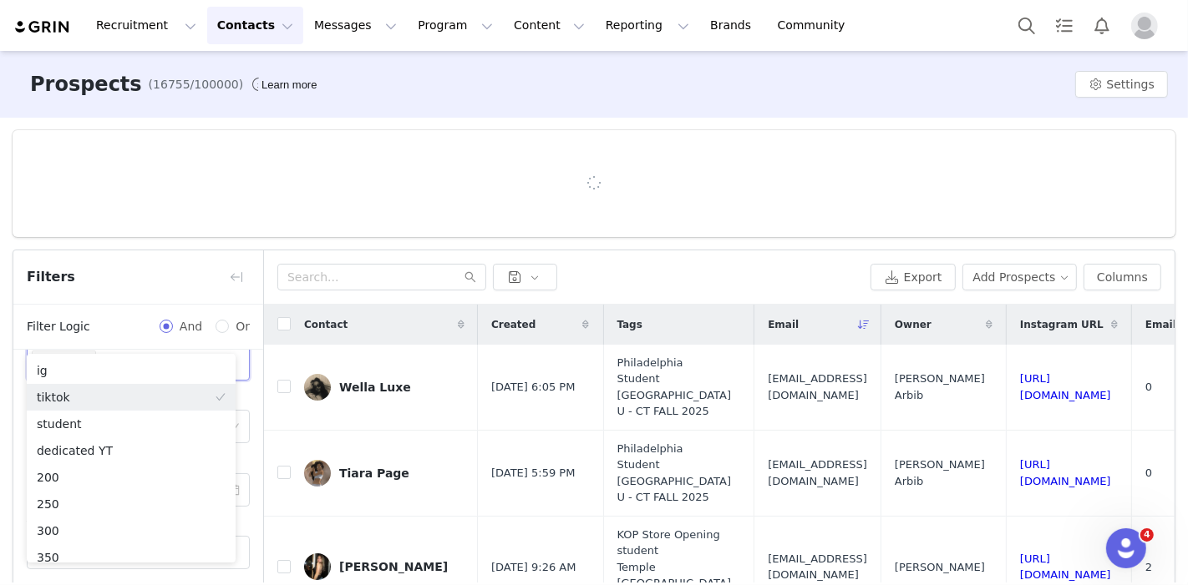
scroll to position [179, 0]
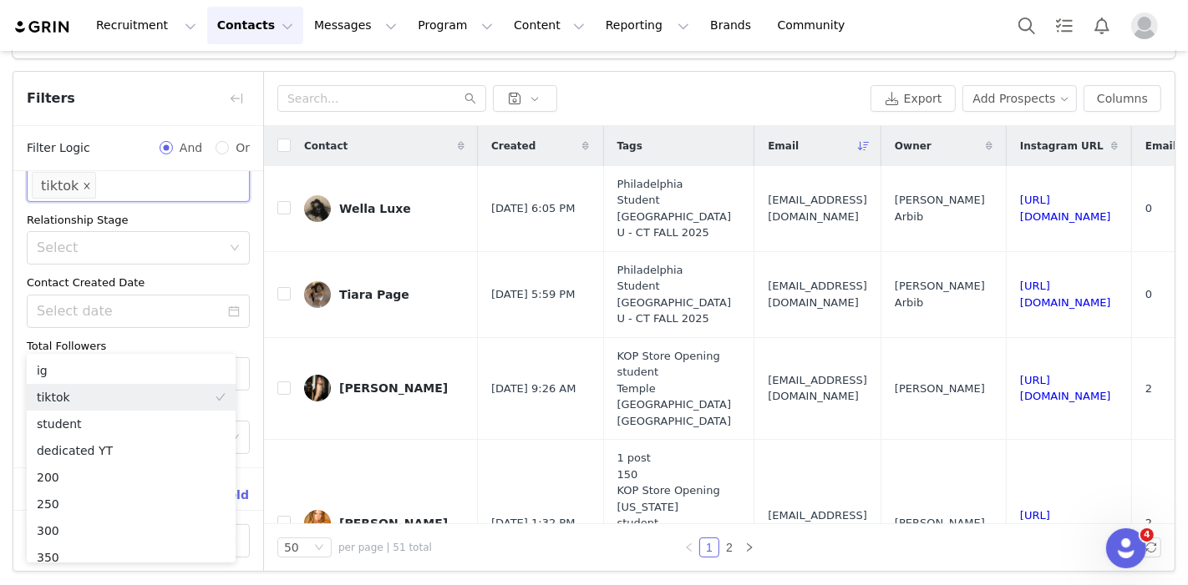
click at [83, 175] on span at bounding box center [87, 186] width 8 height 23
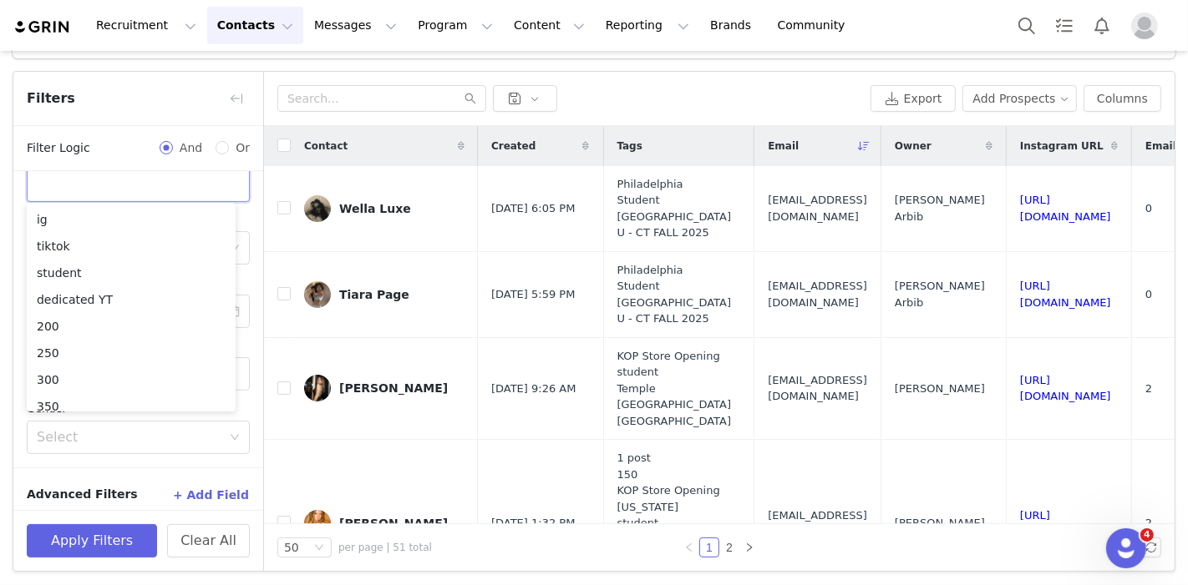
scroll to position [8, 0]
click at [135, 474] on div "Advanced Filters + Add Field" at bounding box center [138, 495] width 250 height 54
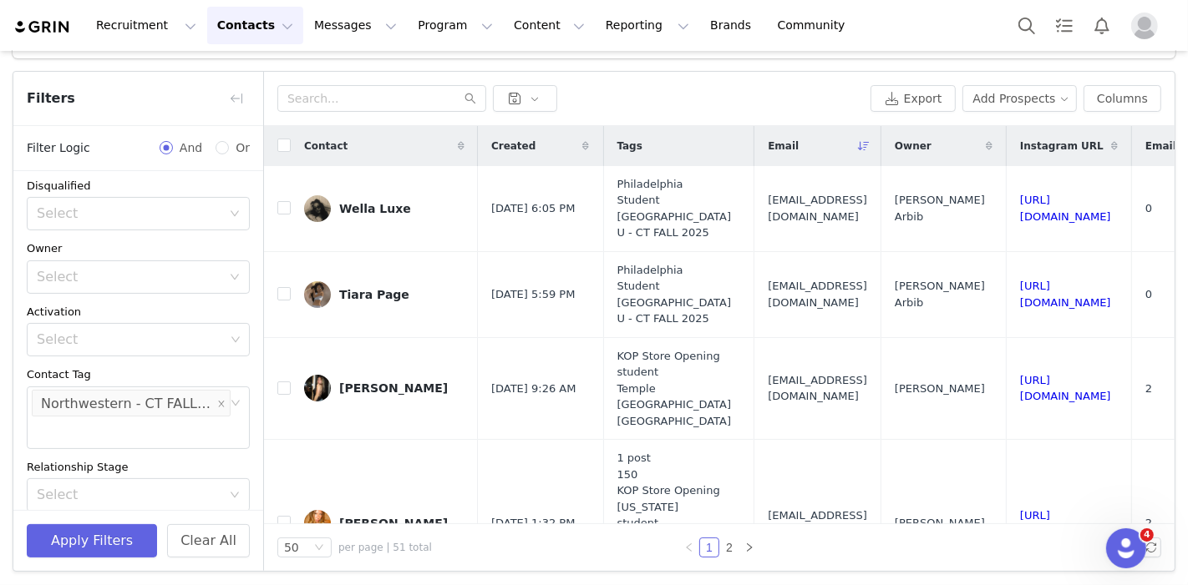
scroll to position [5, 0]
click at [100, 535] on button "Apply Filters" at bounding box center [92, 540] width 130 height 33
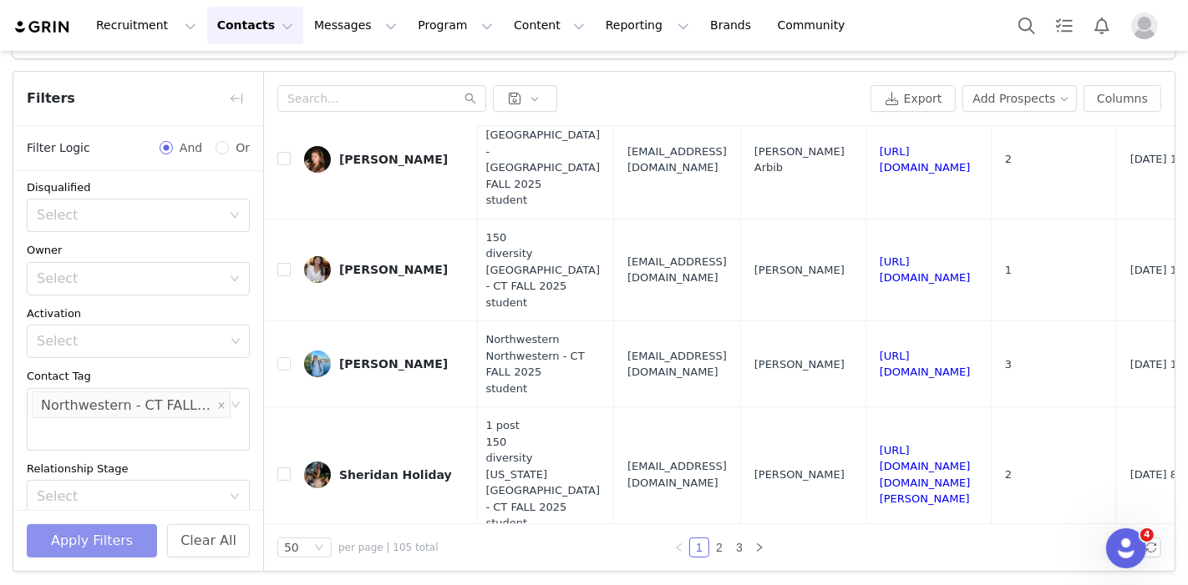
scroll to position [184, 0]
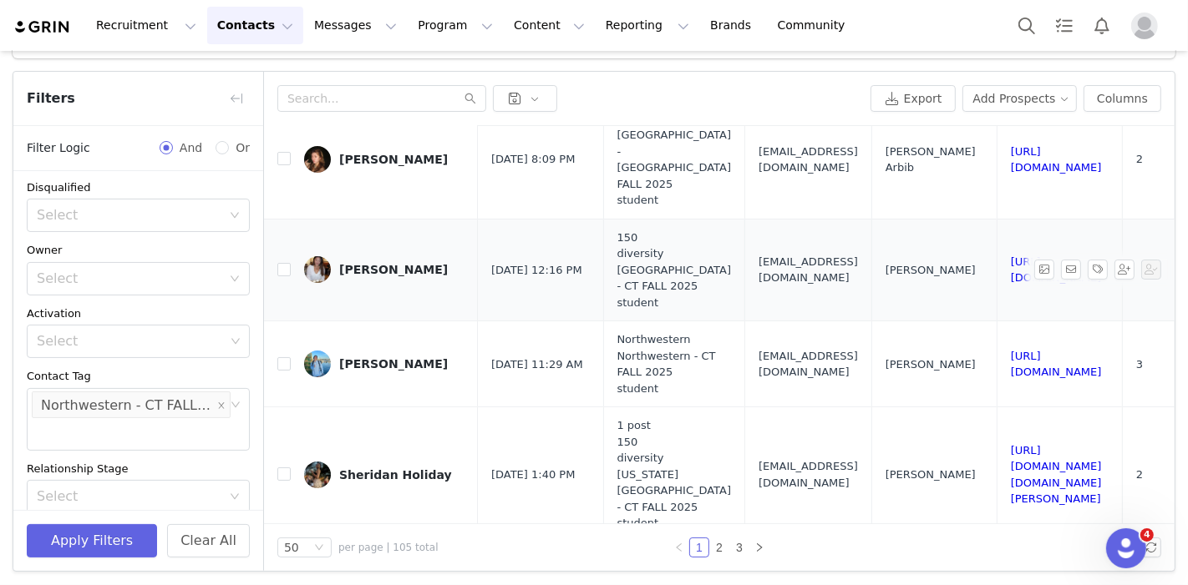
click at [291, 219] on td "Sophia zhang" at bounding box center [384, 270] width 187 height 103
click at [281, 263] on input "checkbox" at bounding box center [283, 269] width 13 height 13
checkbox input "true"
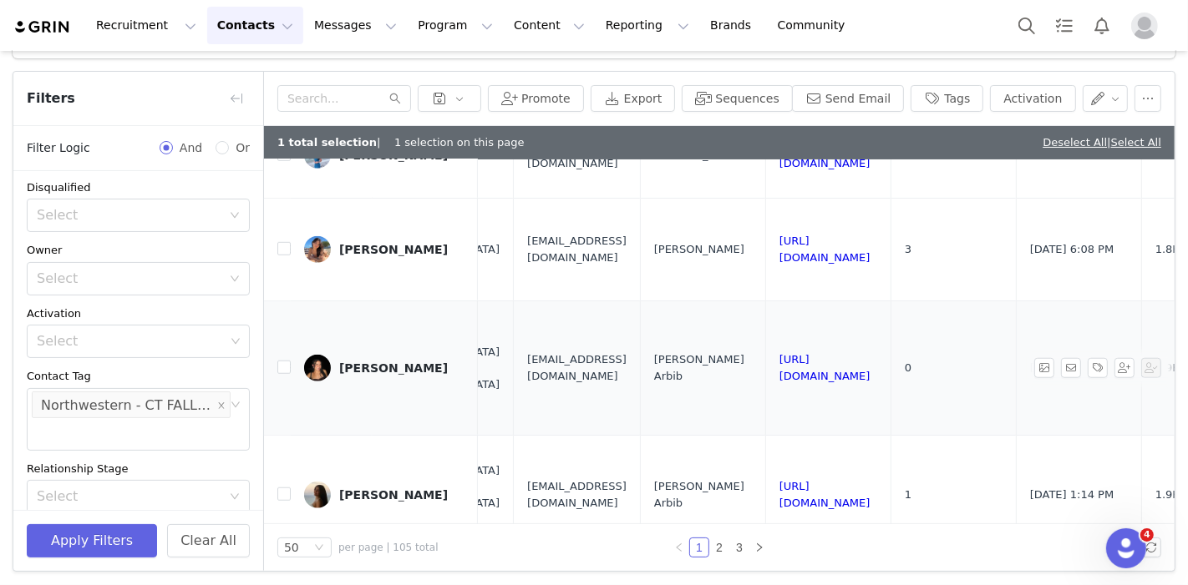
scroll to position [1245, 0]
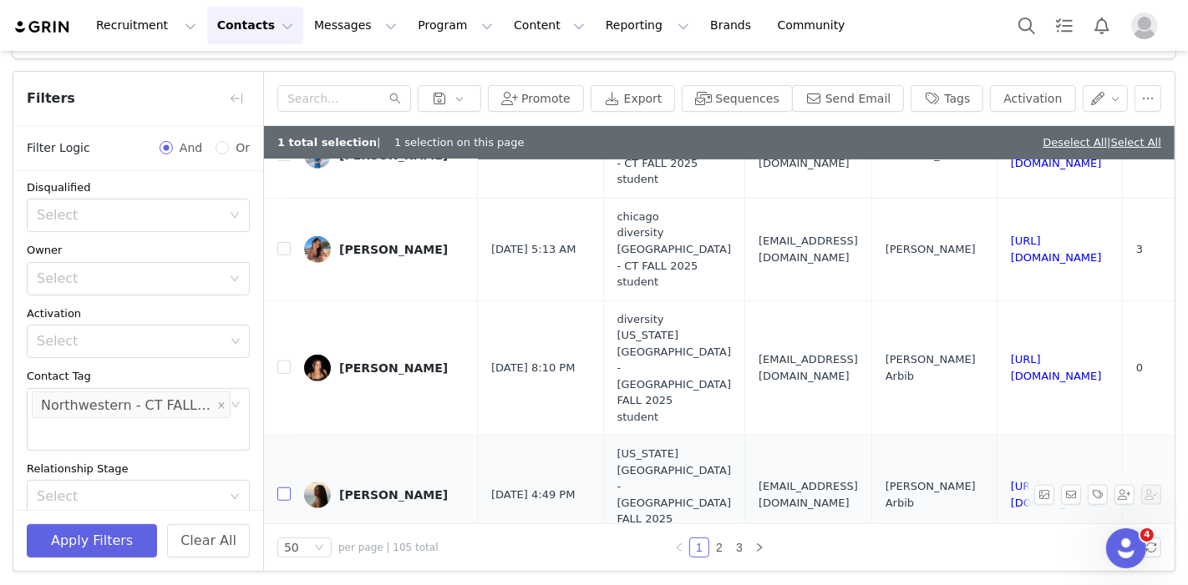
click at [284, 488] on input "checkbox" at bounding box center [283, 494] width 13 height 13
checkbox input "true"
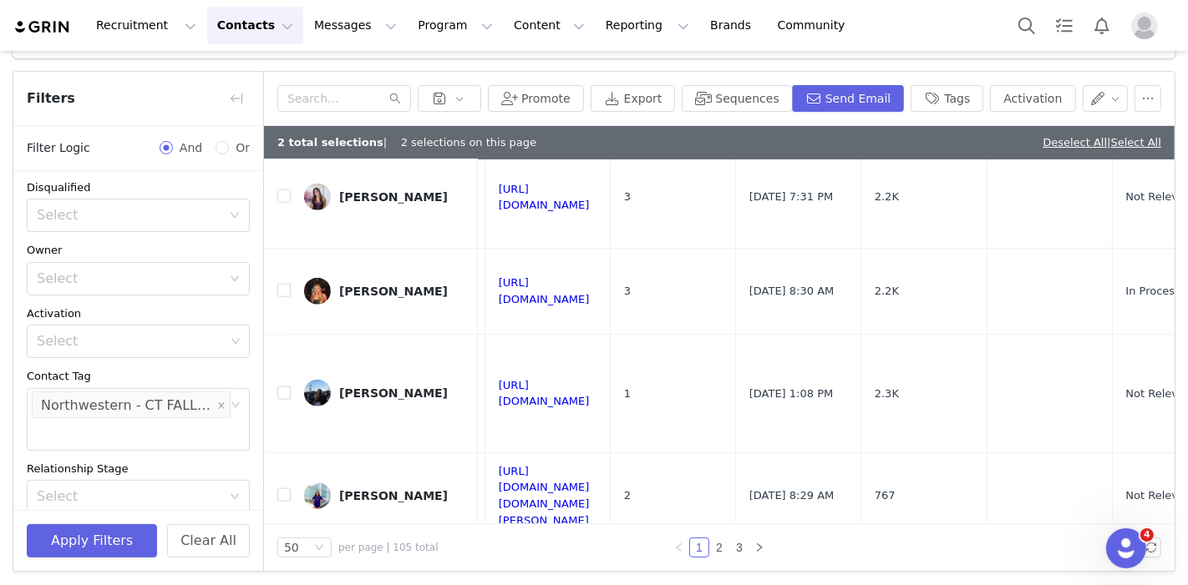
scroll to position [1654, 0]
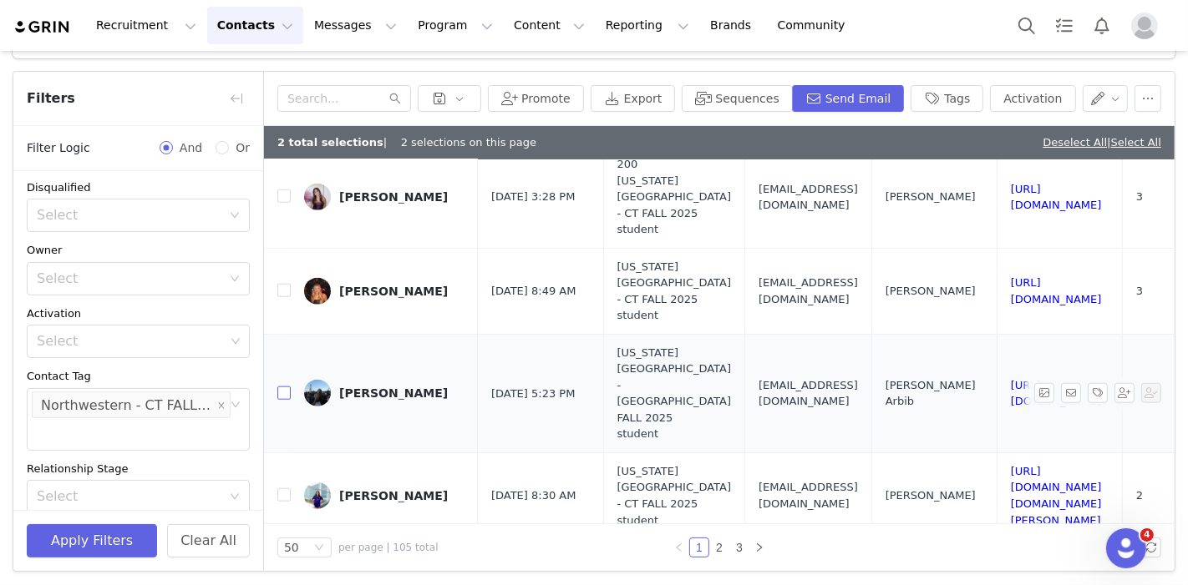
click at [288, 387] on input "checkbox" at bounding box center [283, 393] width 13 height 13
checkbox input "true"
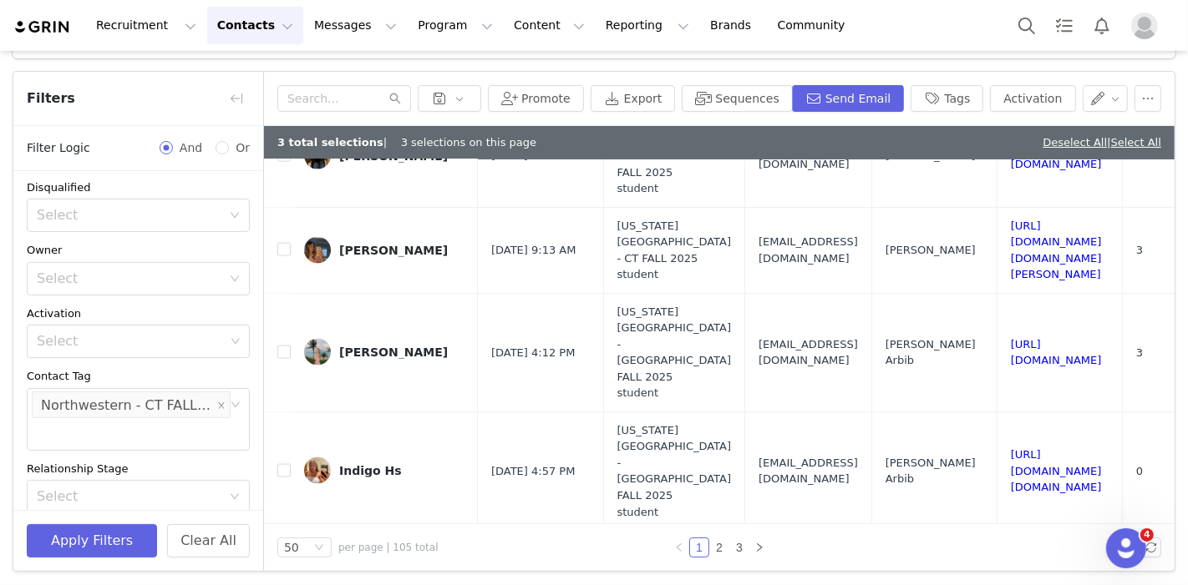
scroll to position [2292, 0]
click at [281, 465] on input "checkbox" at bounding box center [283, 471] width 13 height 13
checkbox input "true"
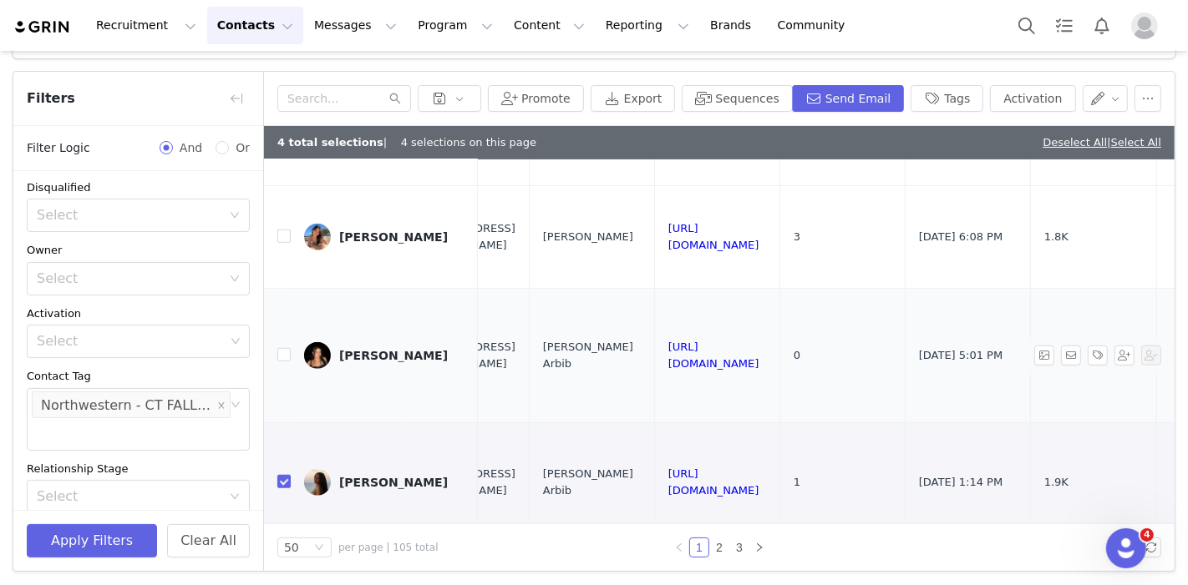
scroll to position [1258, 0]
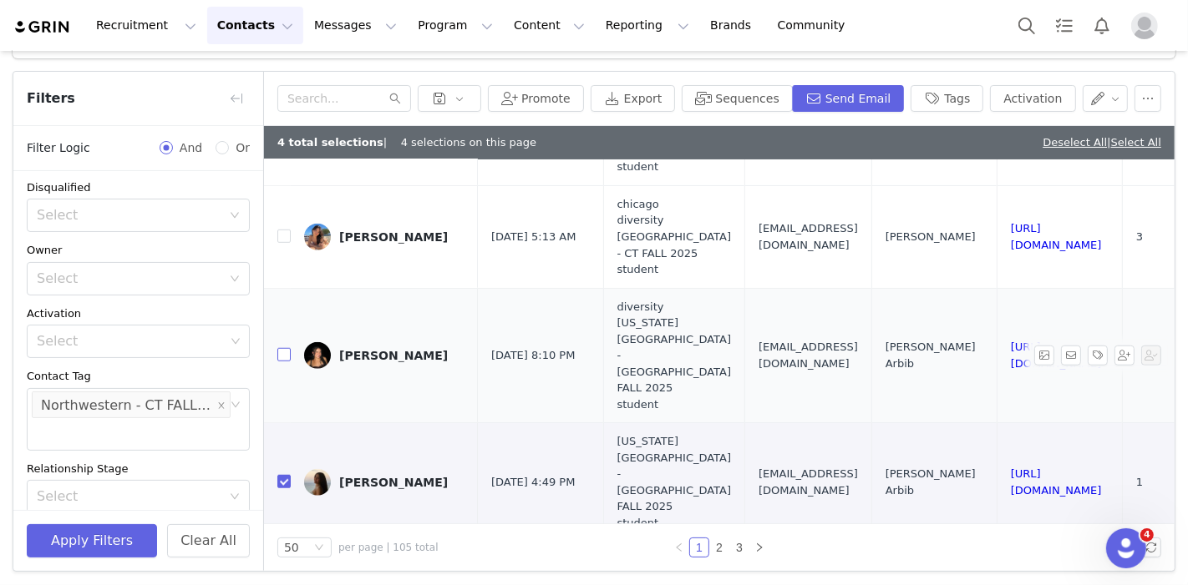
click at [283, 348] on input "checkbox" at bounding box center [283, 354] width 13 height 13
checkbox input "true"
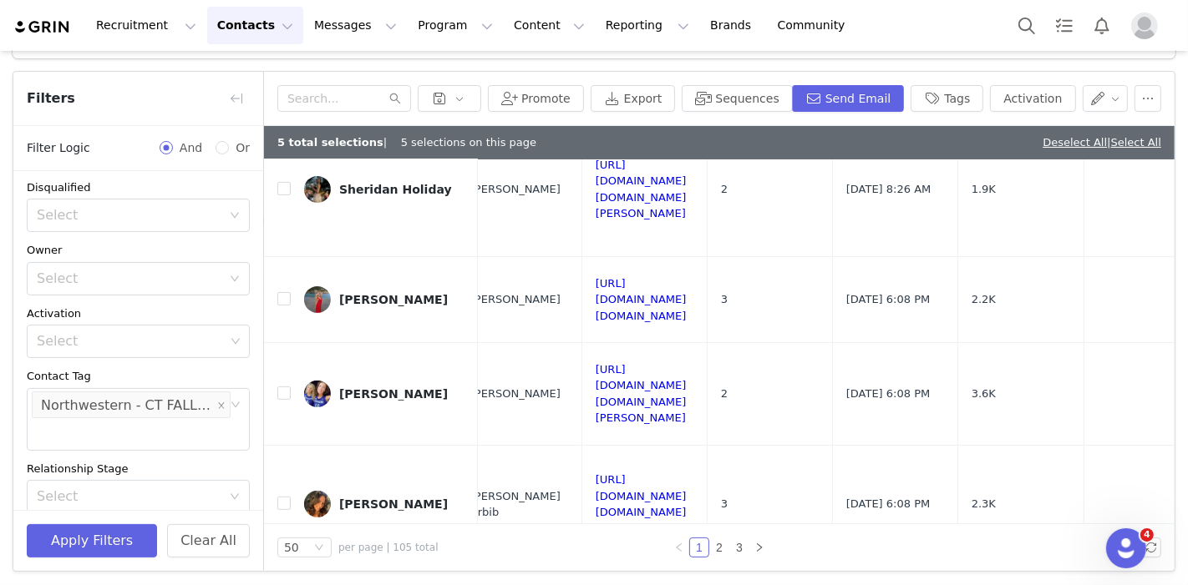
scroll to position [502, 415]
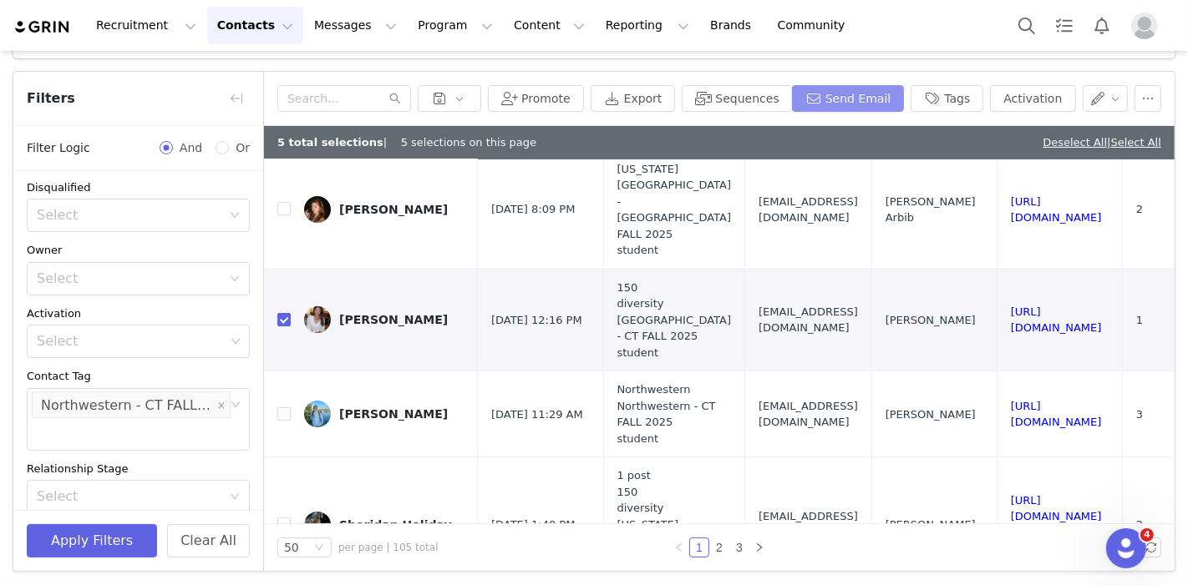
click at [844, 91] on button "Send Email" at bounding box center [848, 98] width 113 height 27
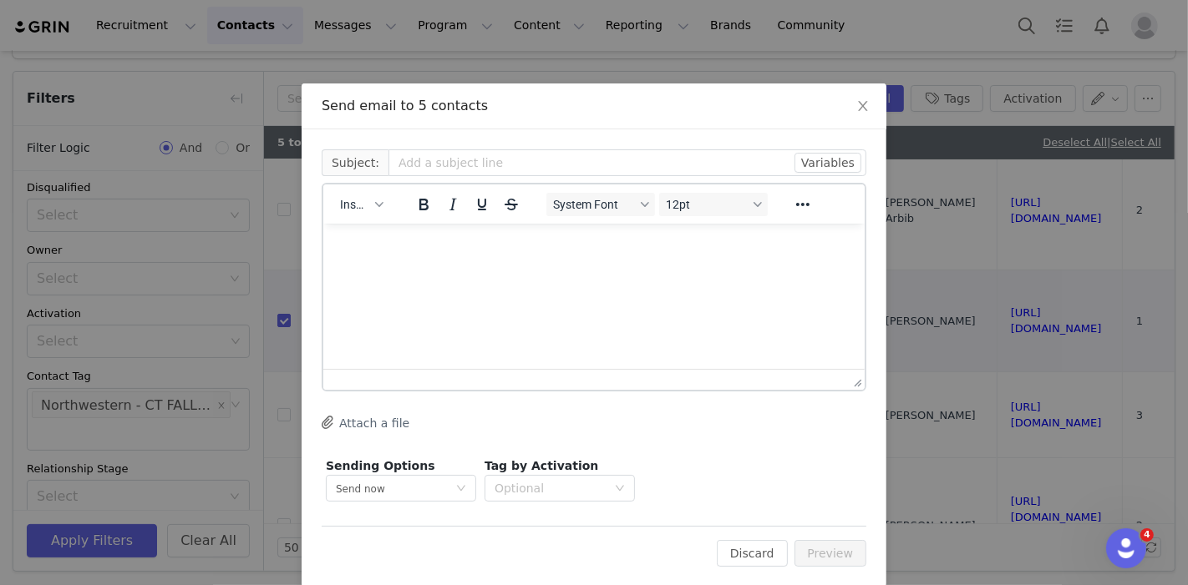
scroll to position [0, 0]
click at [354, 218] on div "Insert" at bounding box center [361, 204] width 76 height 33
click at [357, 208] on span "Insert" at bounding box center [354, 204] width 29 height 13
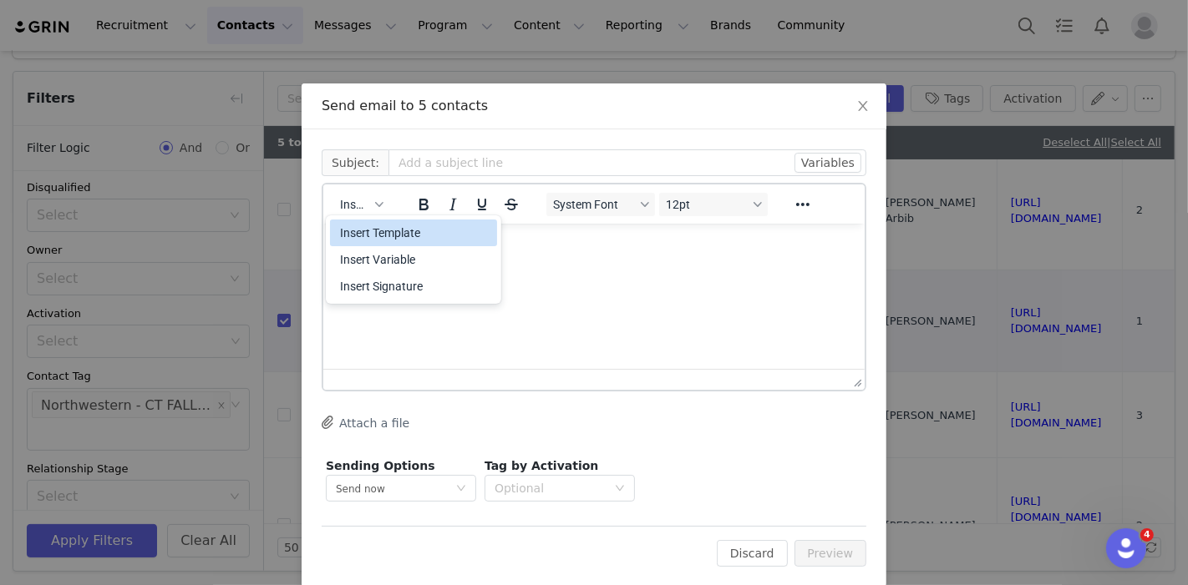
click at [366, 230] on div "Insert Template" at bounding box center [415, 233] width 150 height 20
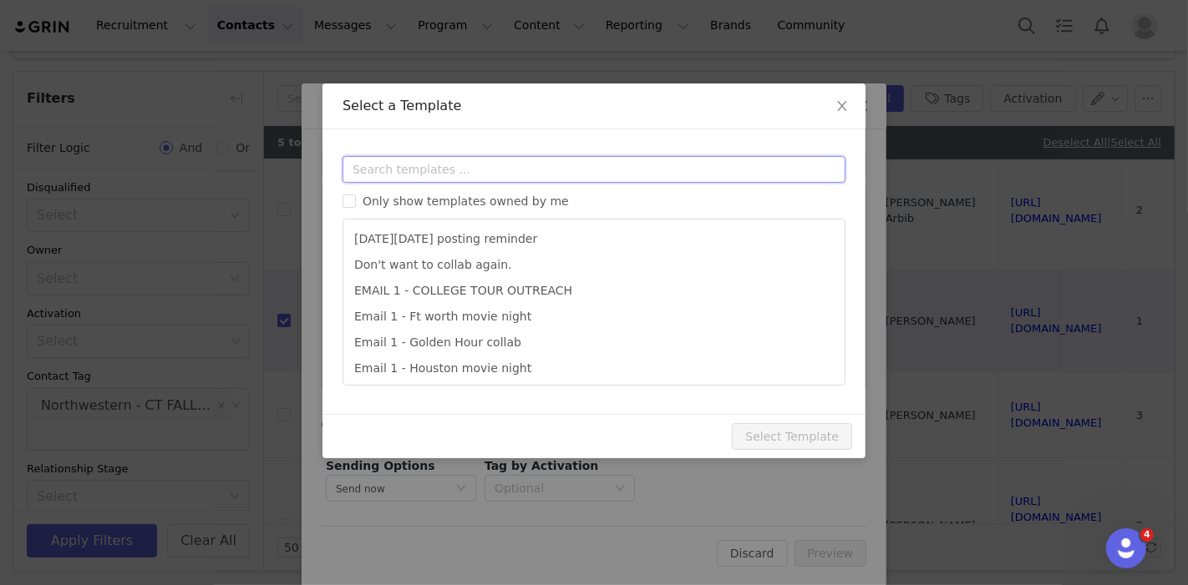
click at [398, 171] on input "text" at bounding box center [593, 169] width 503 height 27
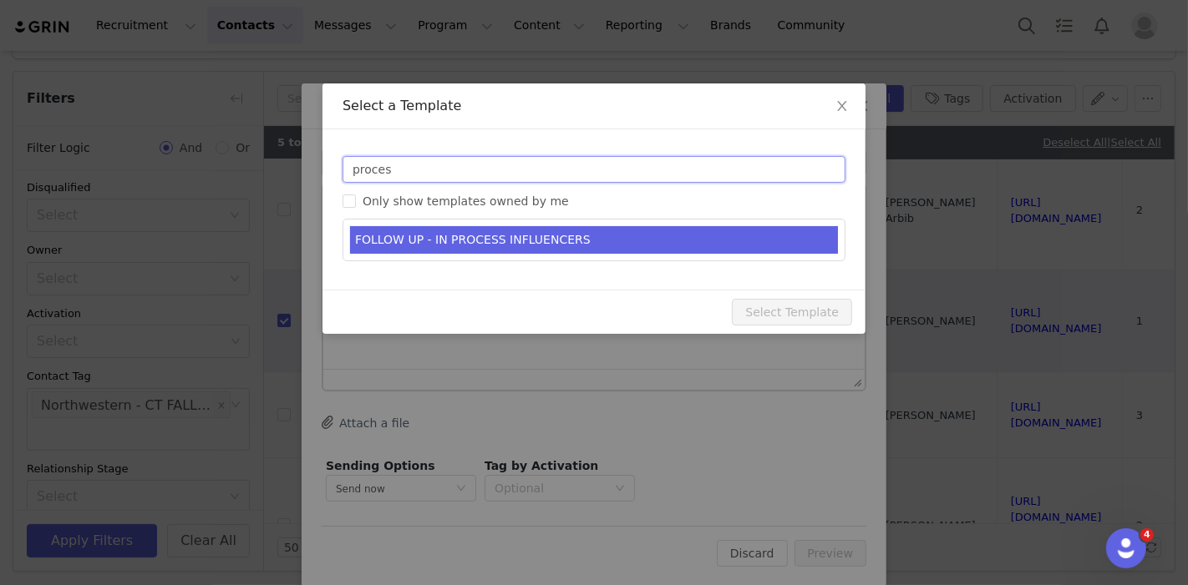
type input "proces"
type input "Let’s Reconnect and Collaborate with Edikted!"
click at [422, 230] on li "FOLLOW UP - IN PROCESS INFLUENCERS" at bounding box center [594, 240] width 488 height 28
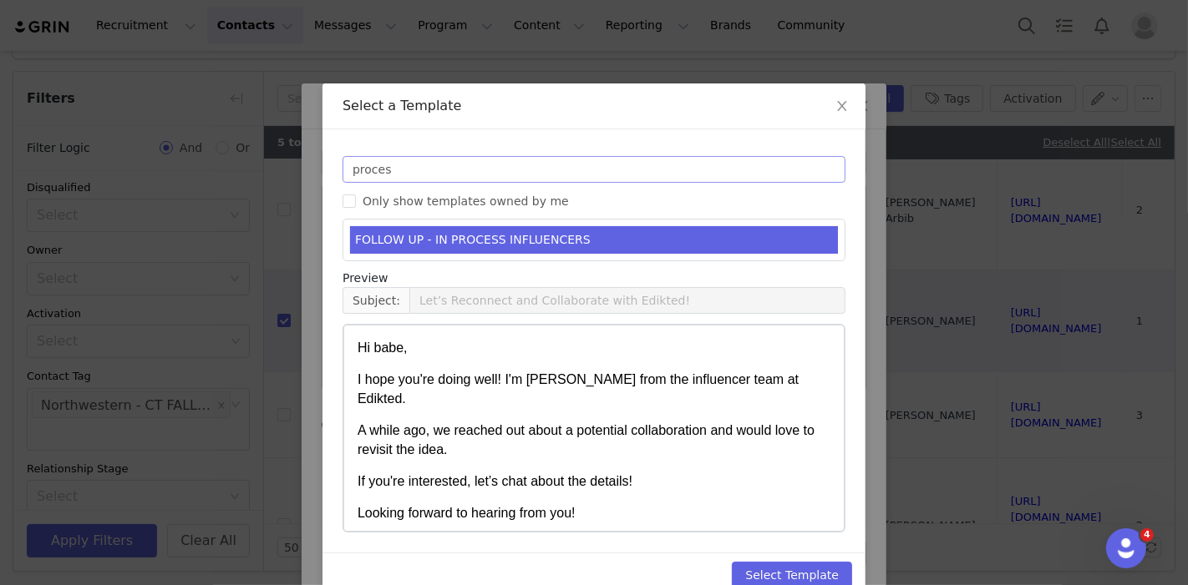
scroll to position [29, 0]
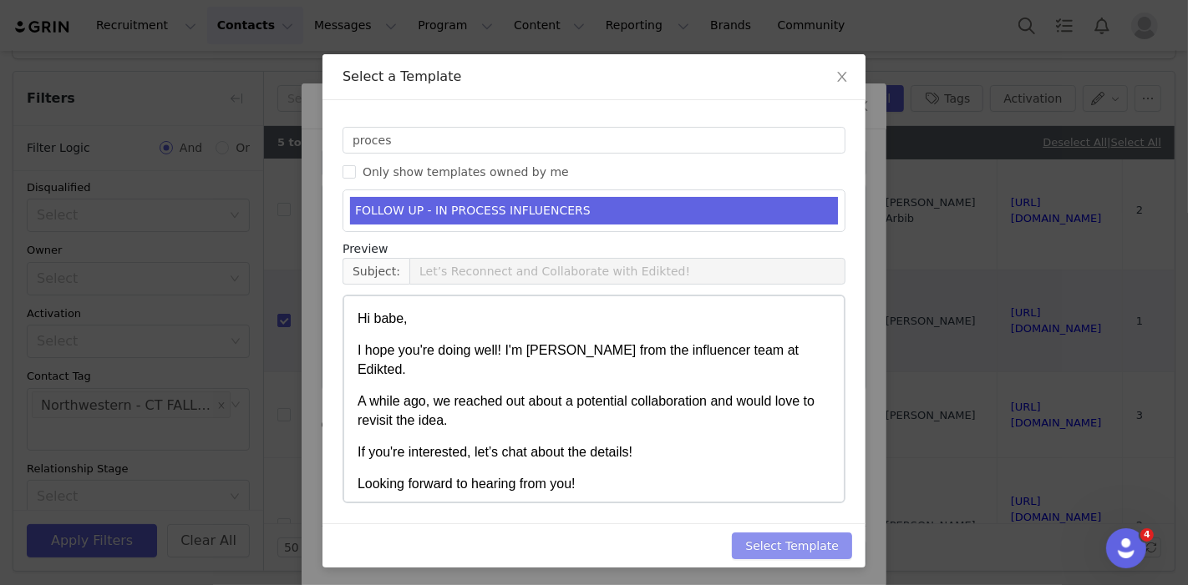
click at [769, 550] on button "Select Template" at bounding box center [792, 546] width 120 height 27
type input "Let’s Reconnect and Collaborate with Edikted!"
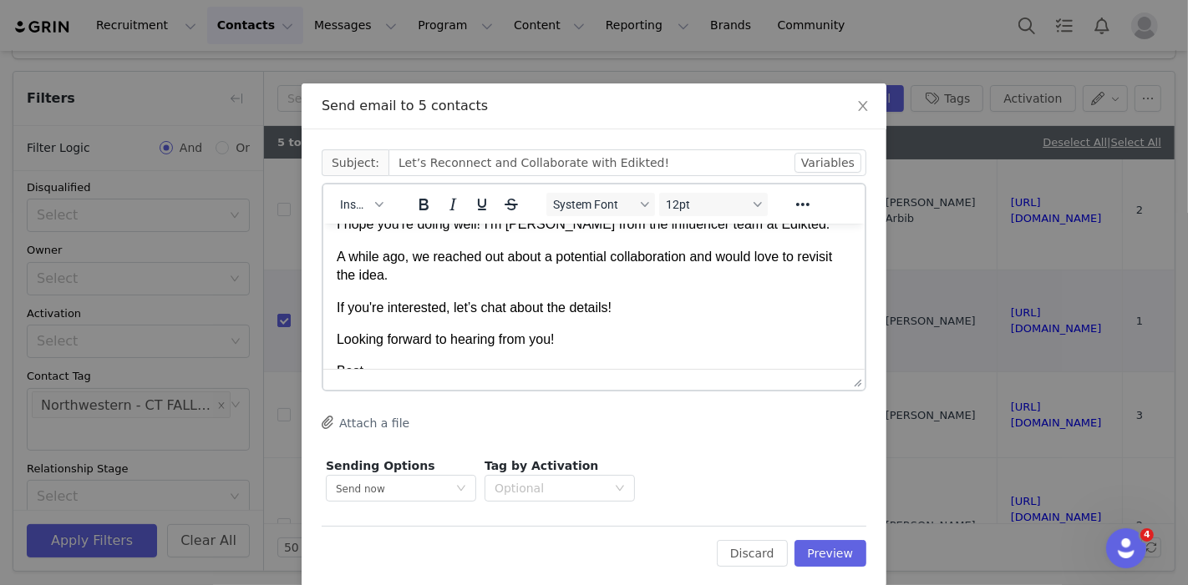
scroll to position [68, 0]
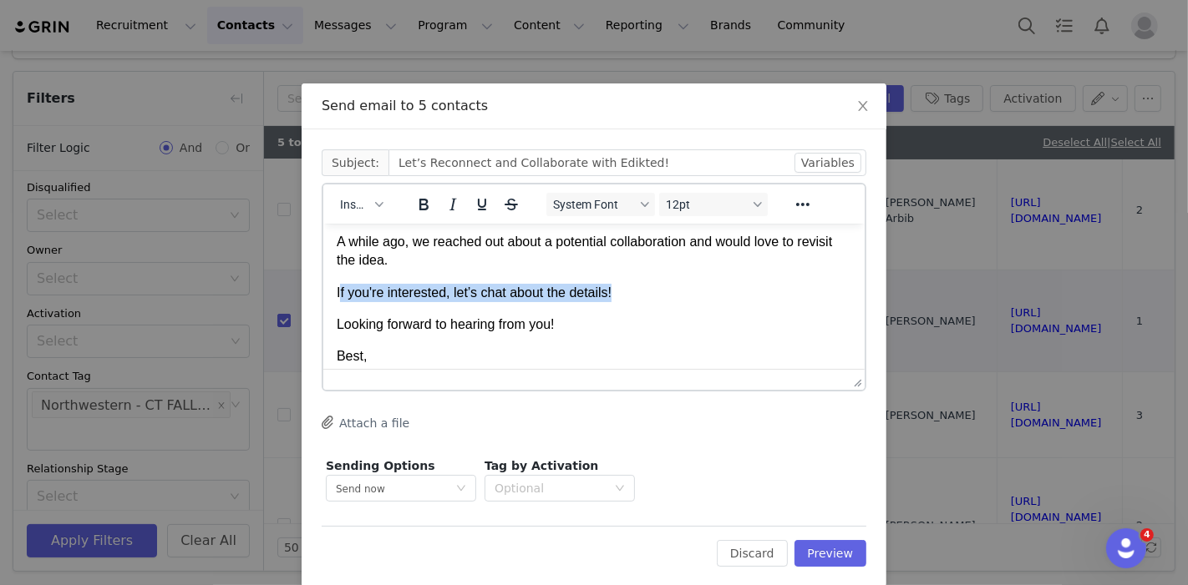
drag, startPoint x: 626, startPoint y: 296, endPoint x: 337, endPoint y: 294, distance: 288.1
click at [337, 294] on p "If you're interested, let’s chat about the details!" at bounding box center [593, 292] width 514 height 18
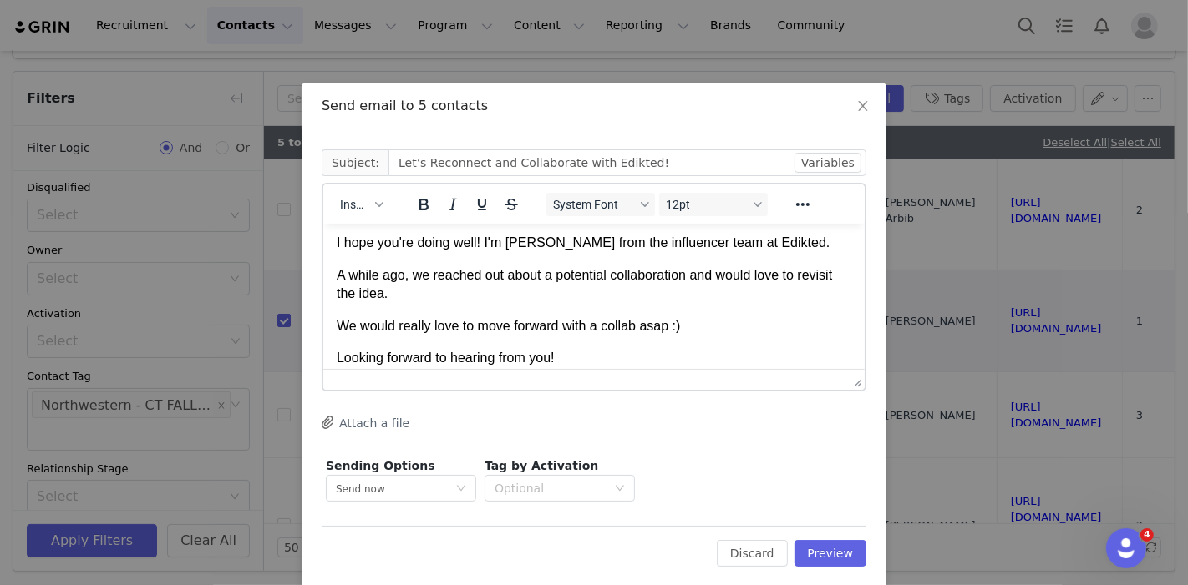
scroll to position [97, 0]
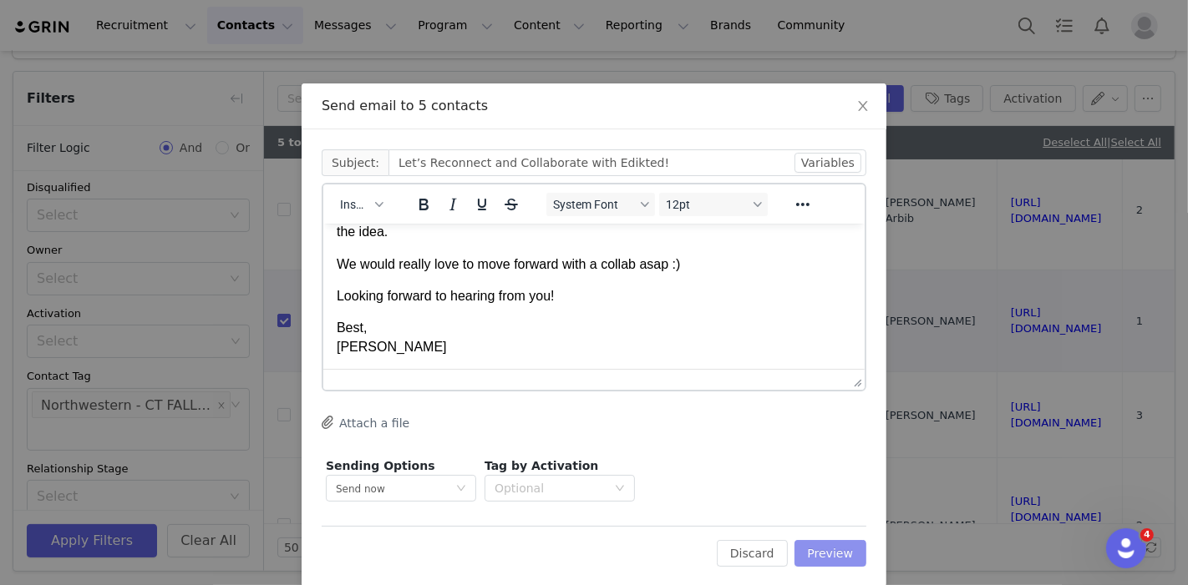
click at [823, 555] on button "Preview" at bounding box center [830, 553] width 73 height 27
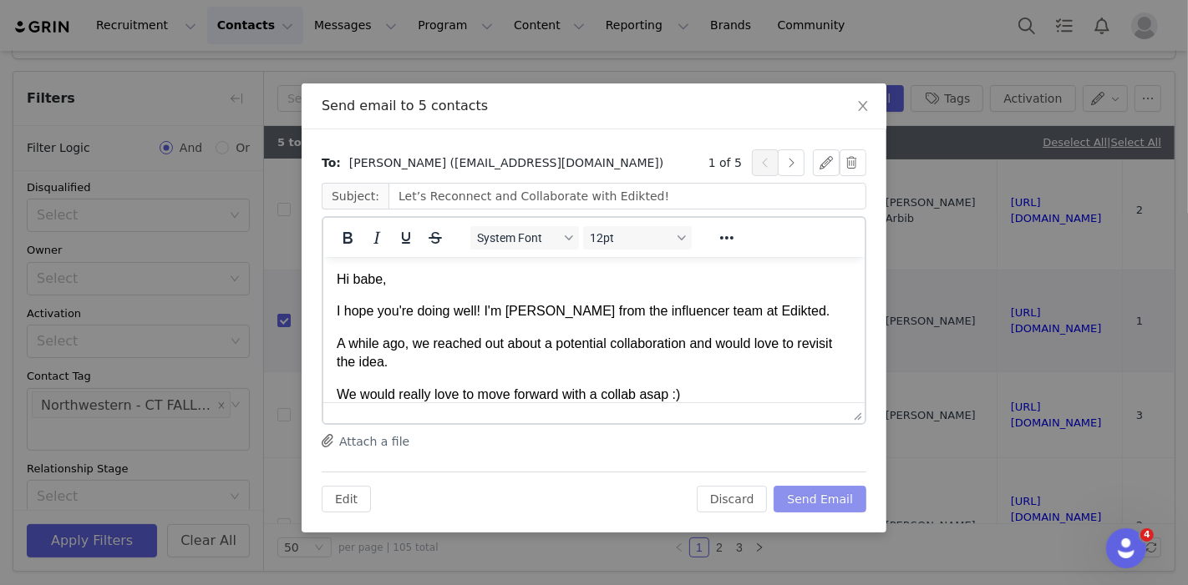
scroll to position [0, 0]
click at [829, 497] on button "Send Email" at bounding box center [819, 499] width 93 height 27
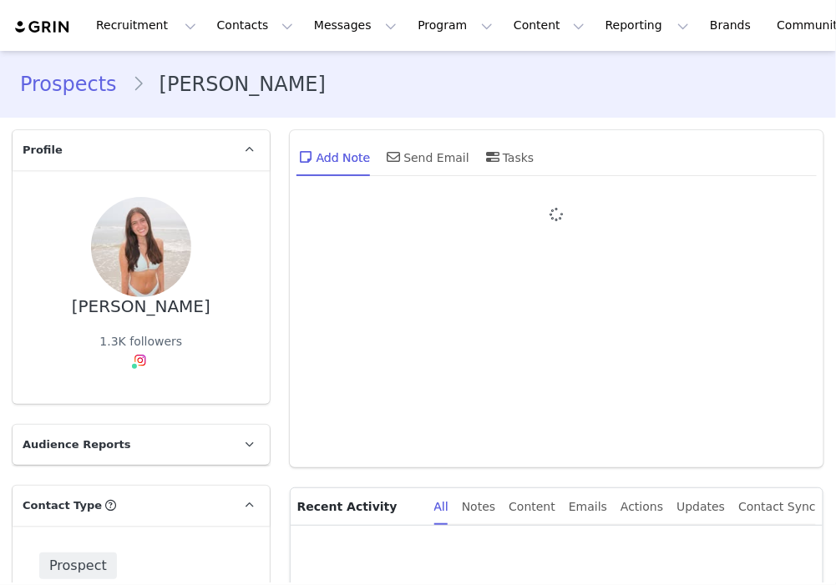
type input "+1 ([GEOGRAPHIC_DATA])"
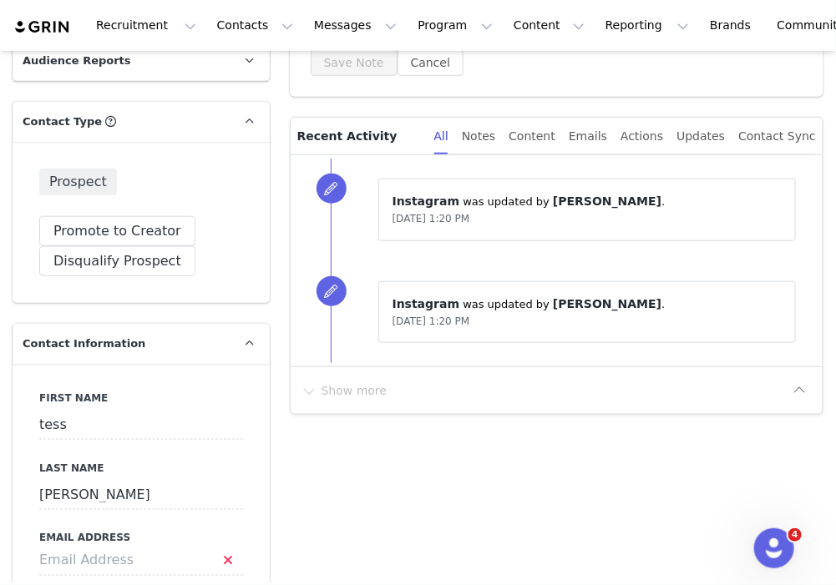
scroll to position [781, 0]
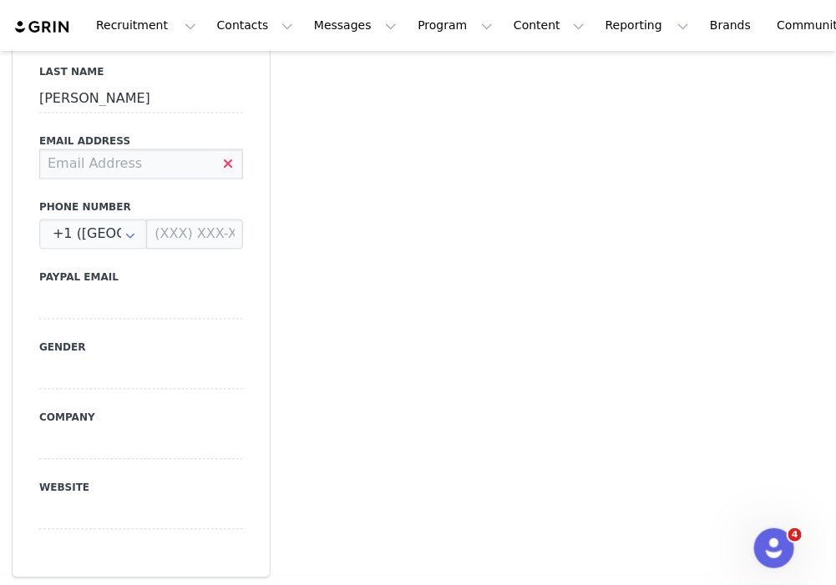
click at [154, 174] on input at bounding box center [141, 164] width 204 height 30
type input "[EMAIL_ADDRESS][DOMAIN_NAME]"
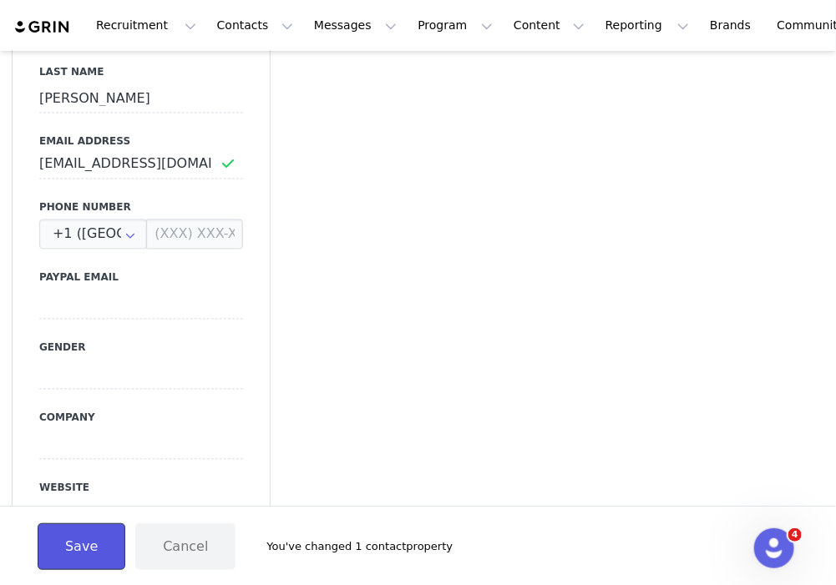
click at [88, 546] on button "Save" at bounding box center [82, 547] width 88 height 47
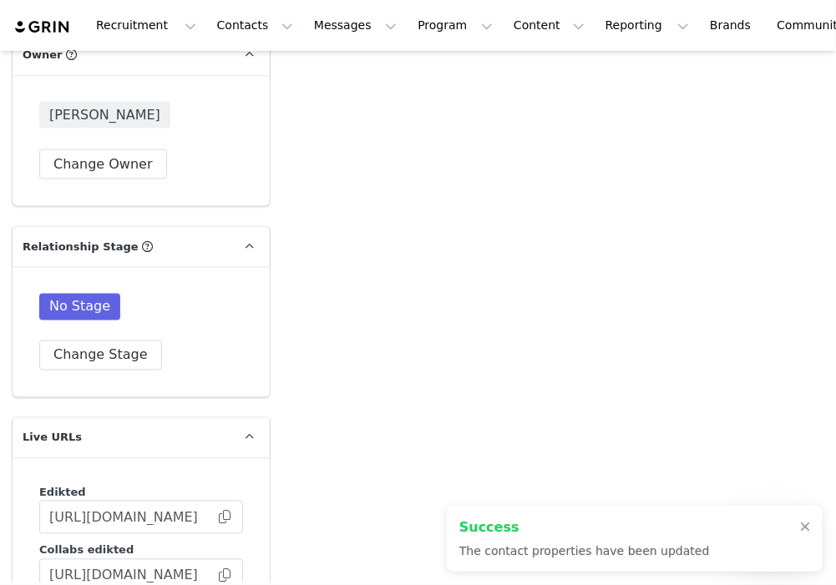
scroll to position [4146, 0]
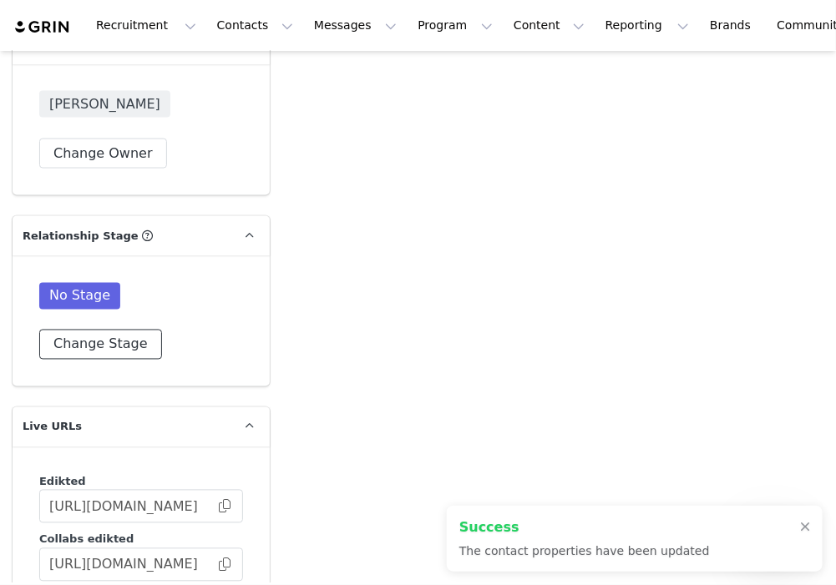
click at [119, 330] on button "Change Stage" at bounding box center [100, 345] width 123 height 30
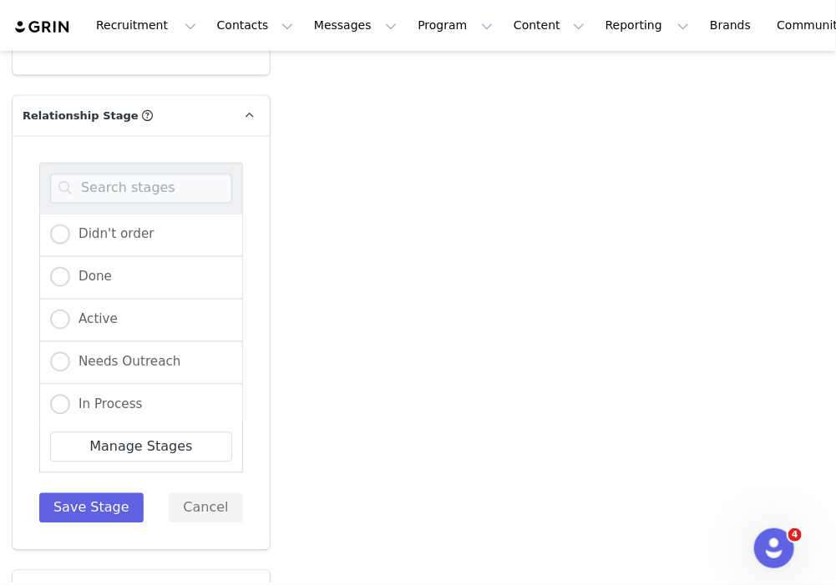
scroll to position [4281, 0]
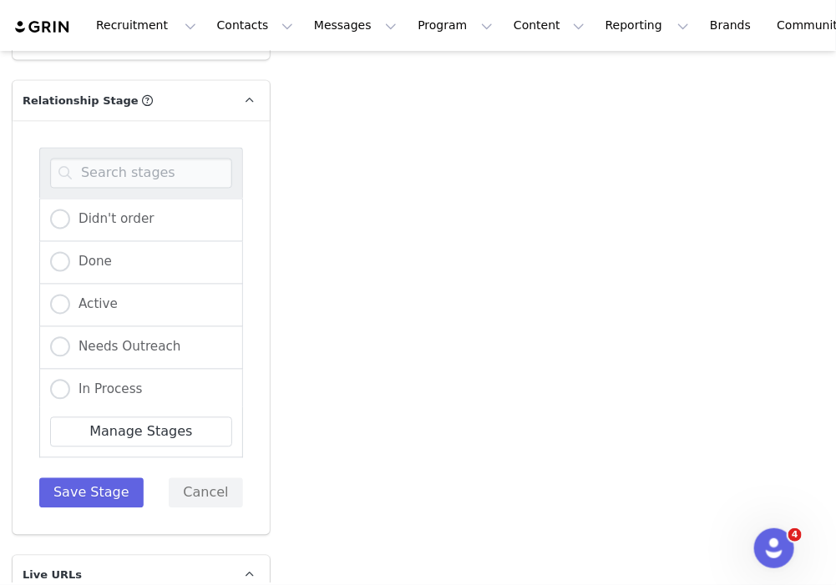
click at [107, 408] on div "Manage Stages" at bounding box center [141, 433] width 204 height 51
click at [114, 383] on span "In Process" at bounding box center [106, 390] width 73 height 15
click at [70, 380] on input "In Process" at bounding box center [60, 391] width 20 height 22
radio input "true"
click at [102, 479] on button "Save Stage" at bounding box center [91, 494] width 104 height 30
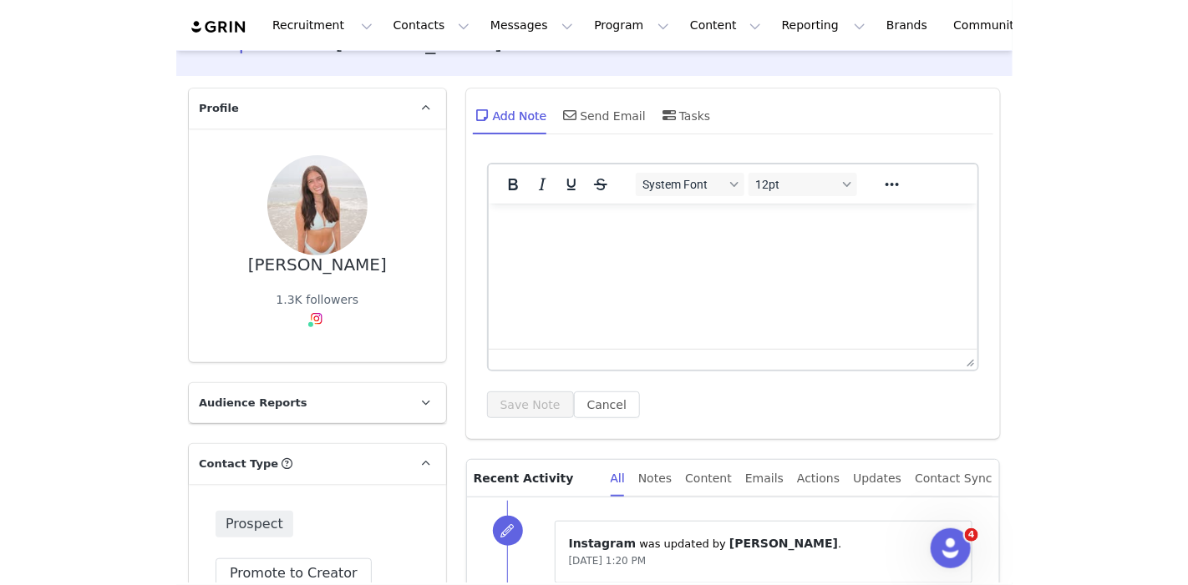
scroll to position [0, 0]
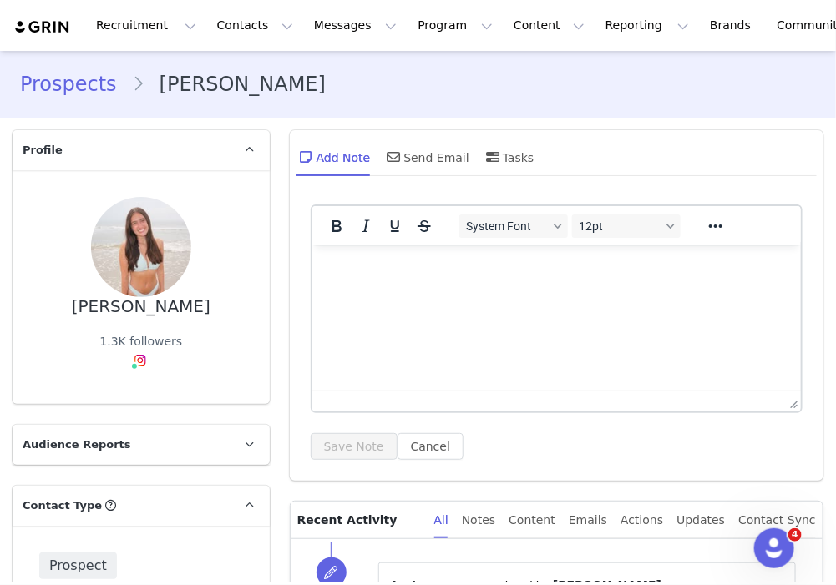
click at [385, 290] on html at bounding box center [556, 267] width 489 height 45
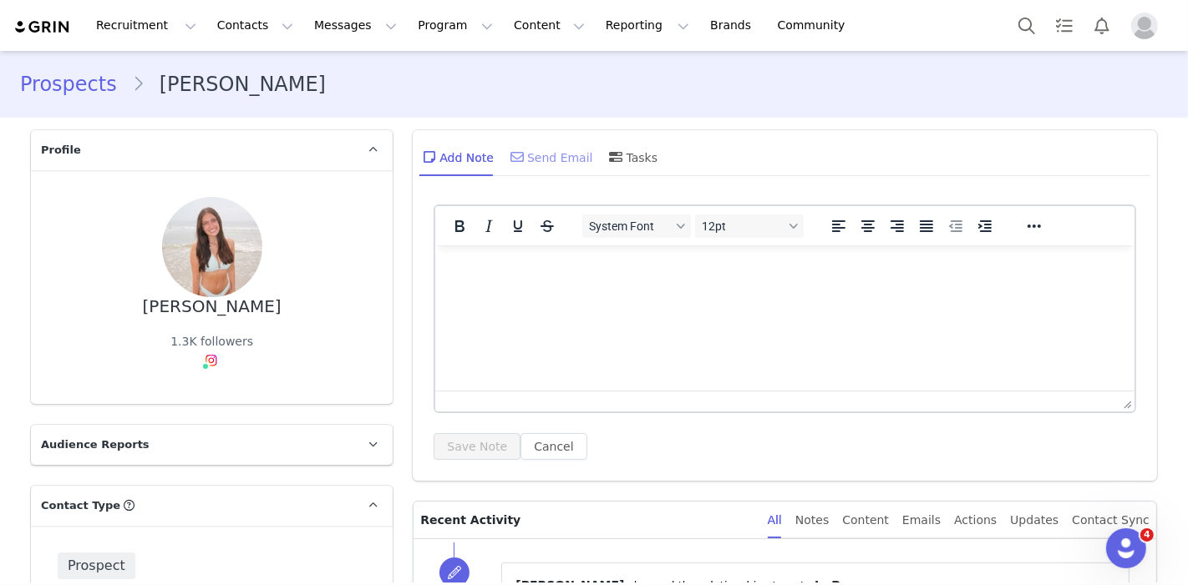
click at [532, 163] on div "Send Email" at bounding box center [550, 157] width 86 height 40
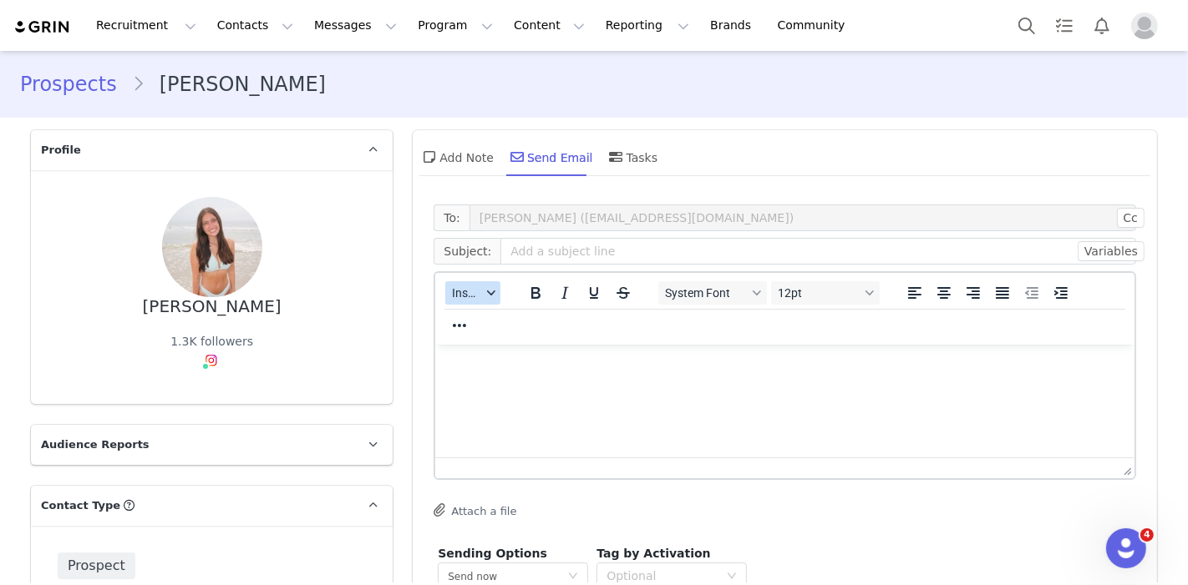
click at [463, 296] on span "Insert" at bounding box center [466, 292] width 29 height 13
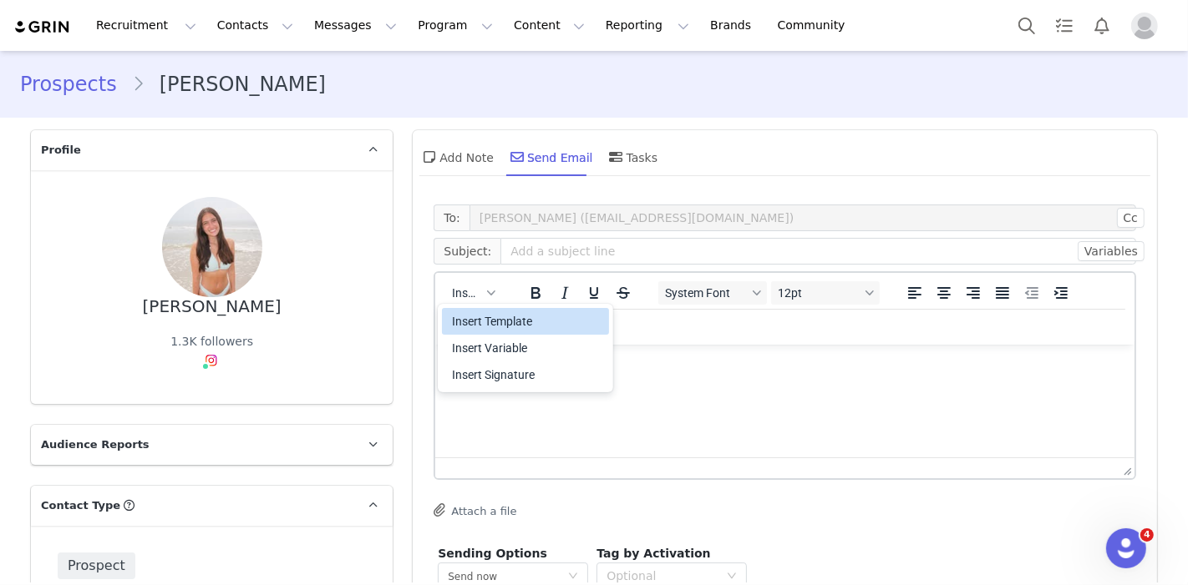
click at [474, 324] on div "Insert Template" at bounding box center [527, 322] width 150 height 20
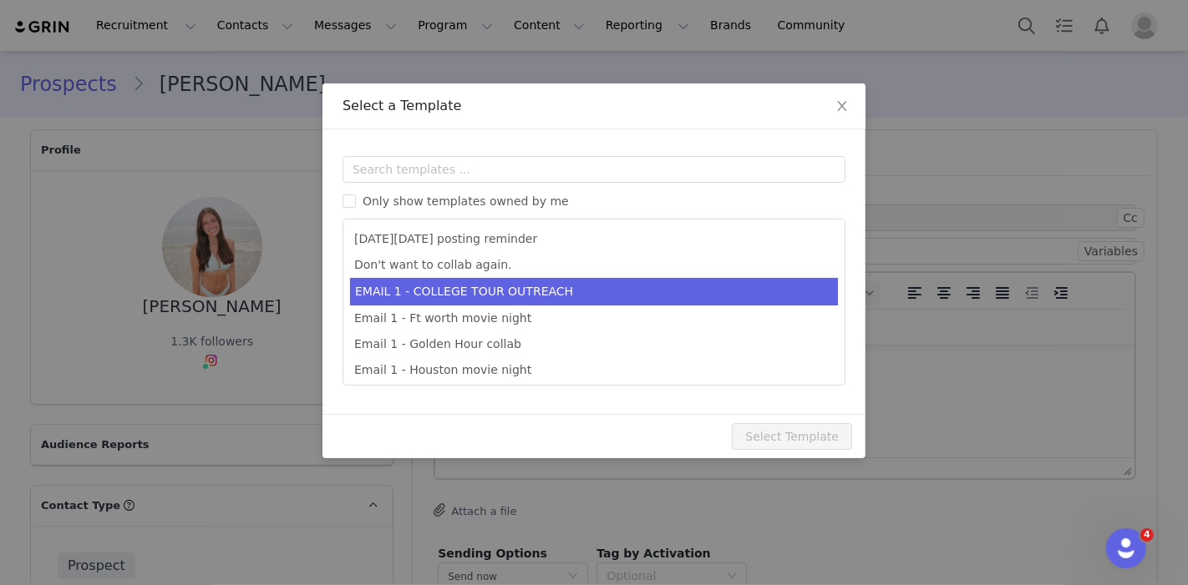
click at [479, 291] on li "EMAIL 1 - COLLEGE TOUR OUTREACH" at bounding box center [594, 292] width 488 height 28
type input "EDIKTED COLLEGE TOUR 💖"
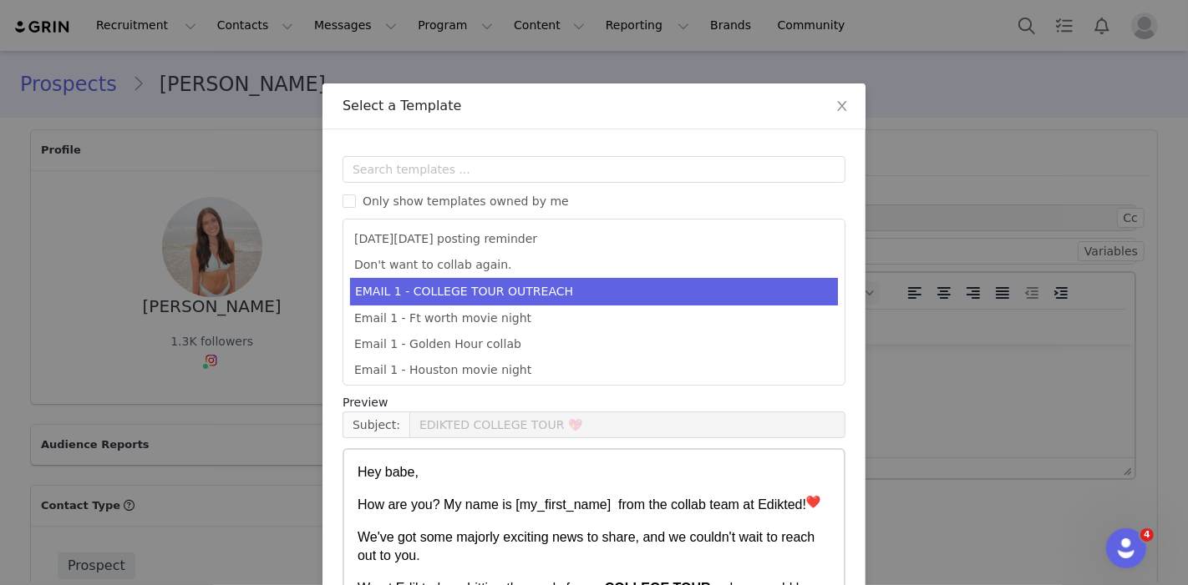
scroll to position [155, 0]
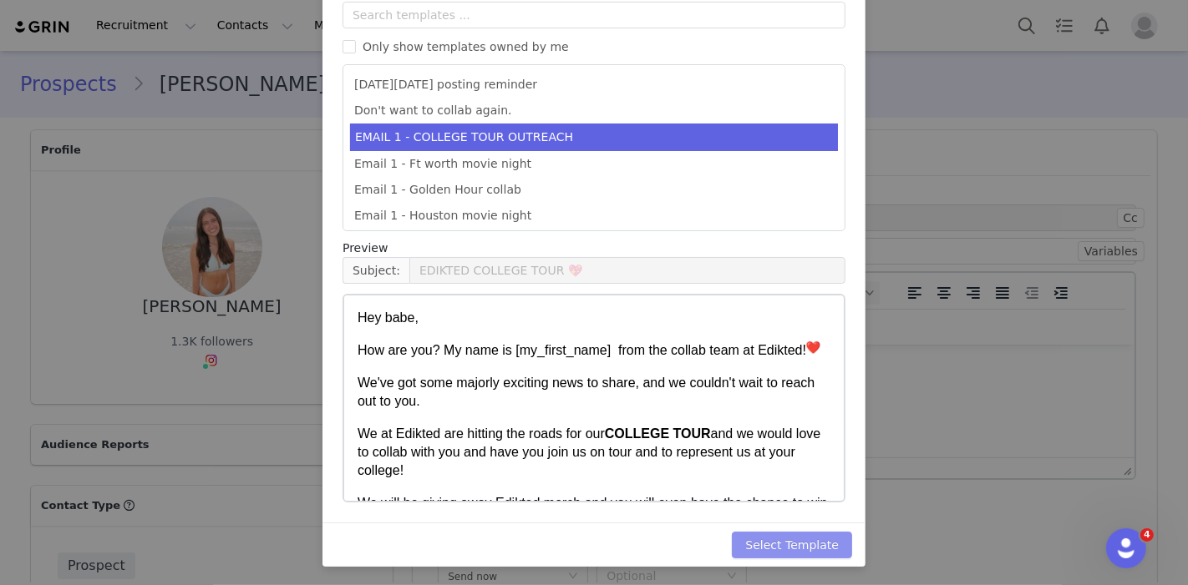
click at [785, 532] on button "Select Template" at bounding box center [792, 545] width 120 height 27
type input "EDIKTED COLLEGE TOUR 💖"
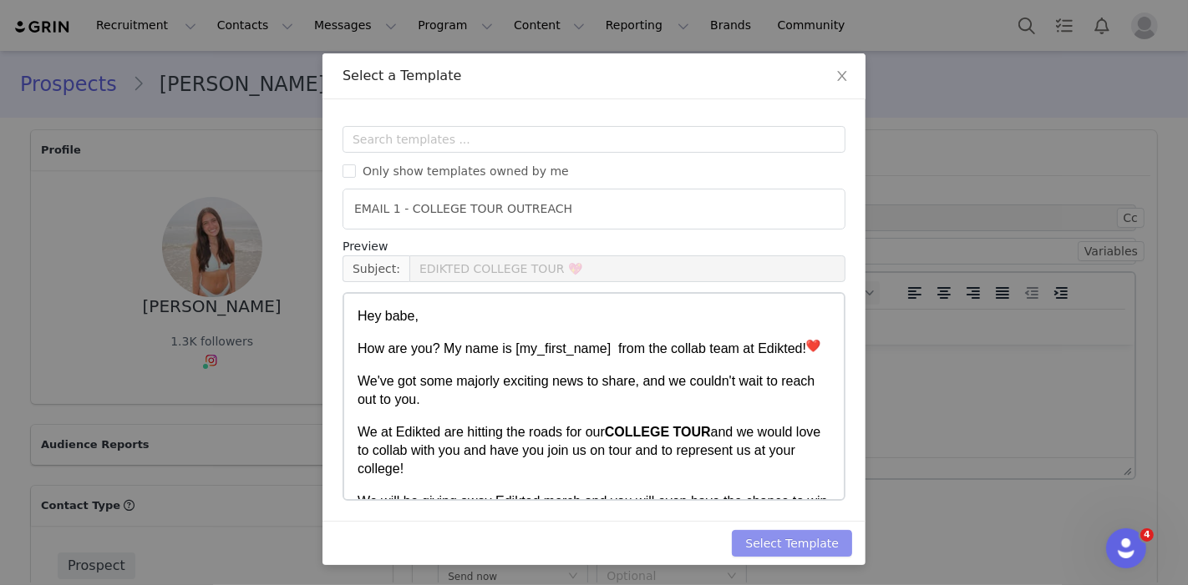
scroll to position [0, 0]
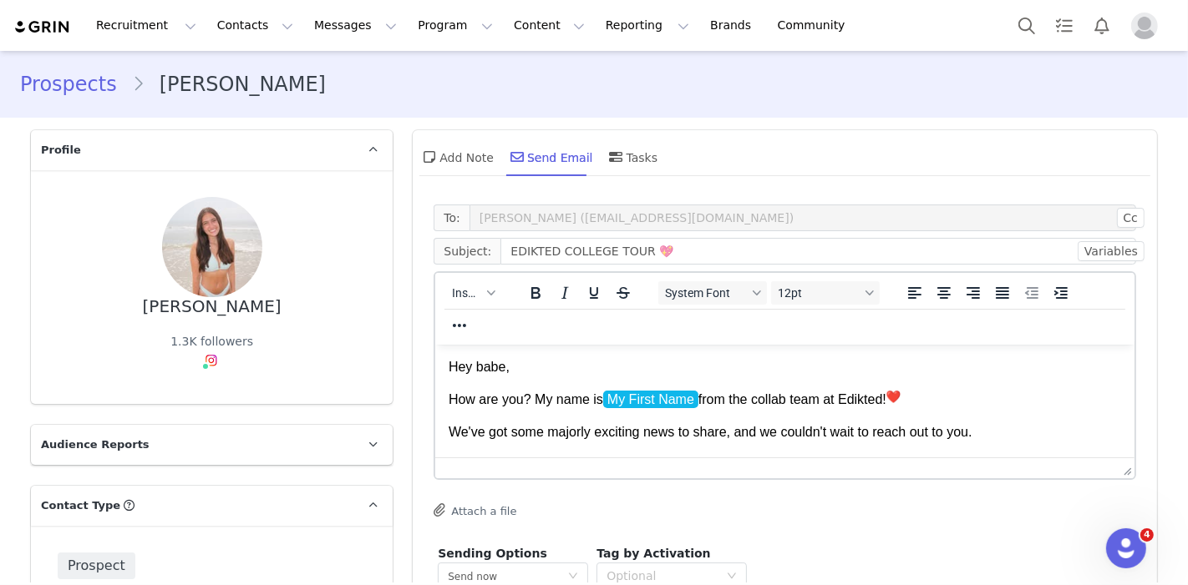
drag, startPoint x: 449, startPoint y: 365, endPoint x: 717, endPoint y: 501, distance: 299.9
click at [717, 501] on html "Hey babe, How are you? My name is My First Name from the collab team at Edikted…" at bounding box center [784, 591] width 699 height 494
click at [448, 363] on html "Hey babe, How are you? My name is My First Name from the collab team at Edikted…" at bounding box center [784, 591] width 699 height 494
drag, startPoint x: 448, startPoint y: 362, endPoint x: 531, endPoint y: 406, distance: 94.1
click at [531, 406] on html "Hey babe, How are you? My name is My First Name from the collab team at Edikted…" at bounding box center [784, 591] width 699 height 494
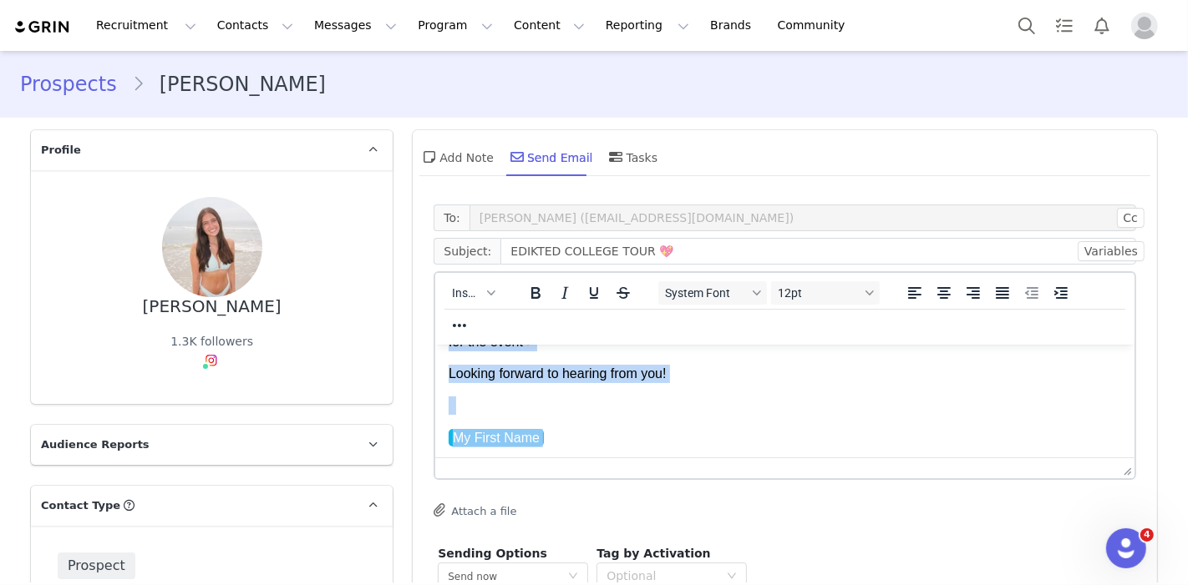
drag, startPoint x: 449, startPoint y: 368, endPoint x: 636, endPoint y: 527, distance: 244.7
click at [636, 493] on html "Hey babe, How are you? My name is My First Name from the collab team at Edikted…" at bounding box center [784, 246] width 699 height 494
paste body "Rich Text Area. Press ALT-0 for help."
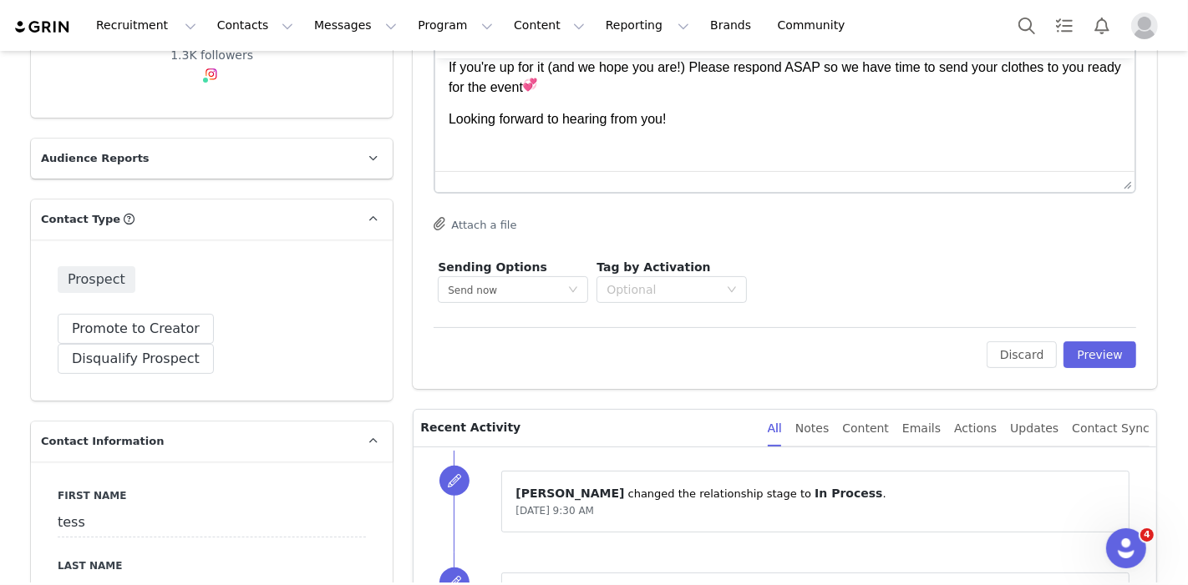
scroll to position [266, 0]
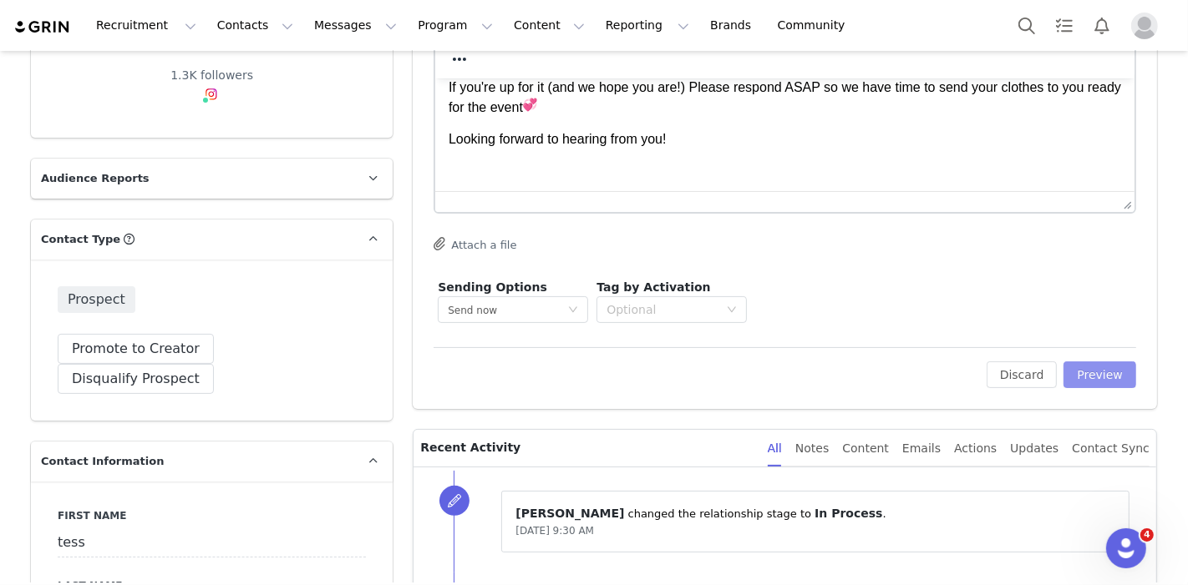
click at [835, 373] on button "Preview" at bounding box center [1099, 375] width 73 height 27
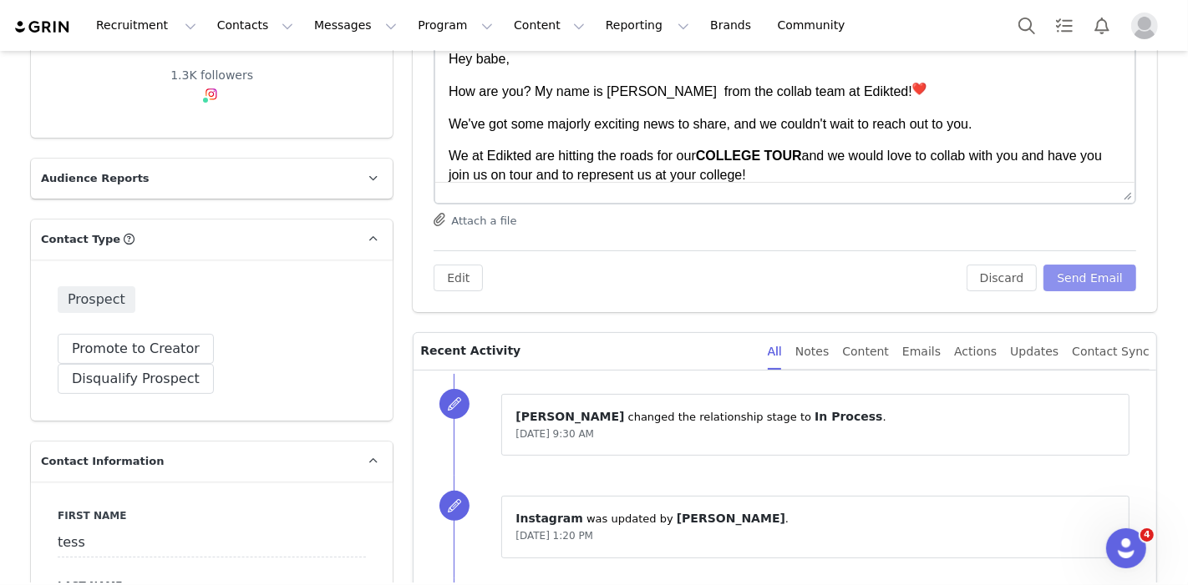
scroll to position [0, 0]
click at [835, 271] on button "Send Email" at bounding box center [1089, 278] width 93 height 27
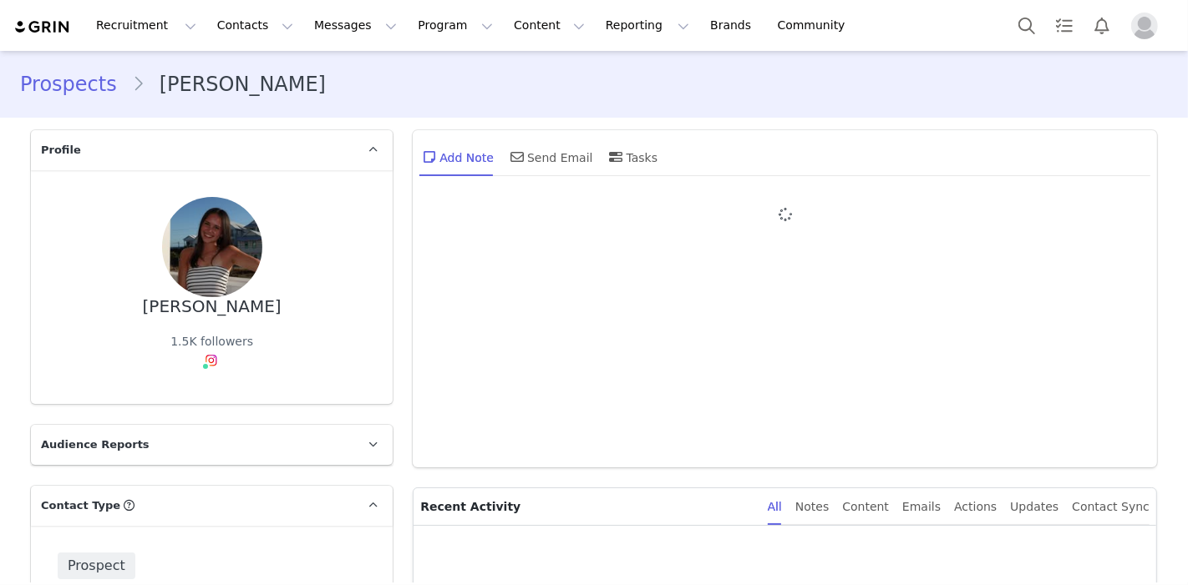
type input "+1 ([GEOGRAPHIC_DATA])"
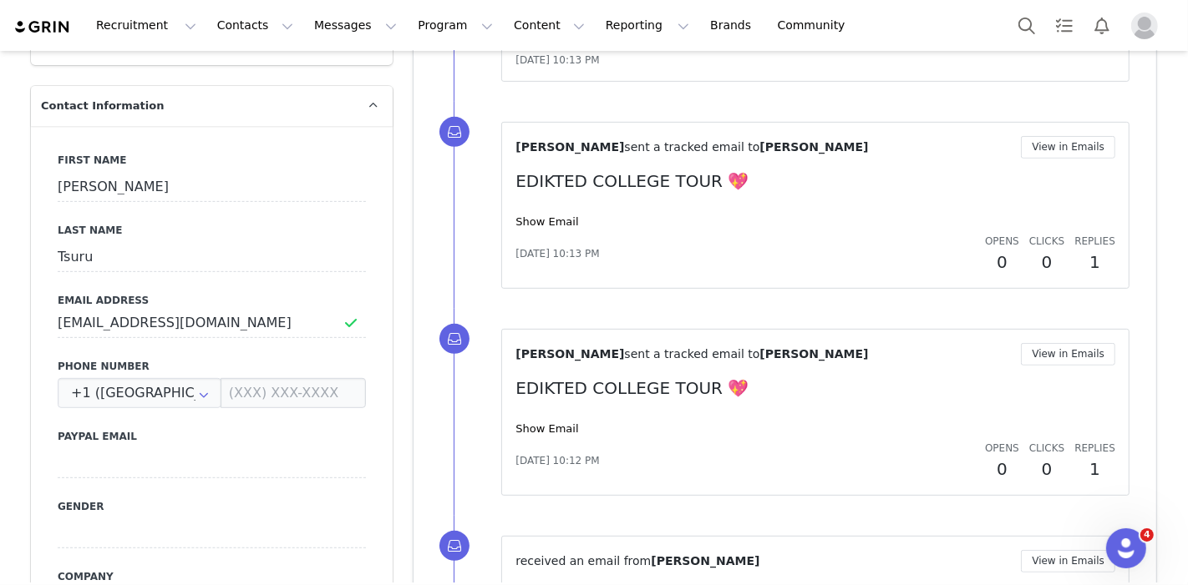
scroll to position [625, 0]
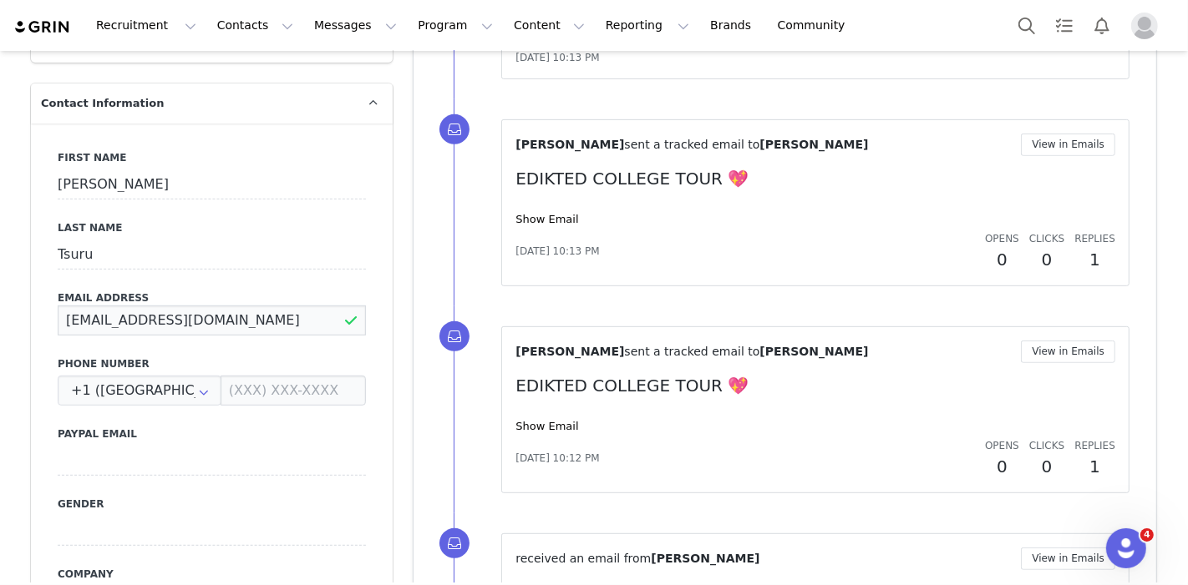
drag, startPoint x: 240, startPoint y: 290, endPoint x: 0, endPoint y: 287, distance: 239.7
type input "[EMAIL_ADDRESS][US_STATE][DOMAIN_NAME]"
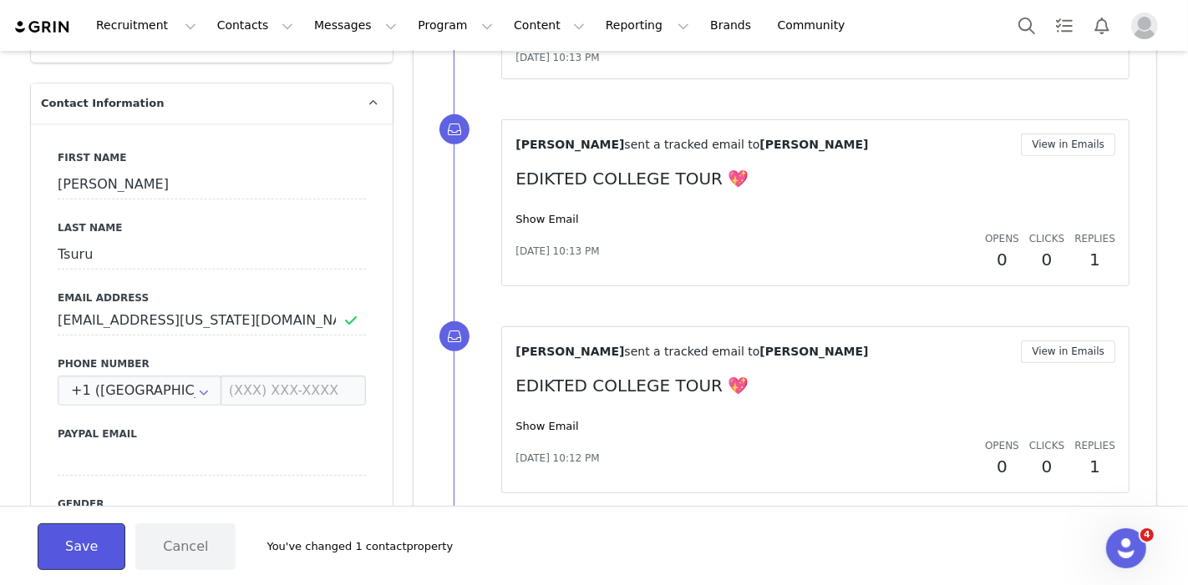
click at [75, 552] on button "Save" at bounding box center [82, 547] width 88 height 47
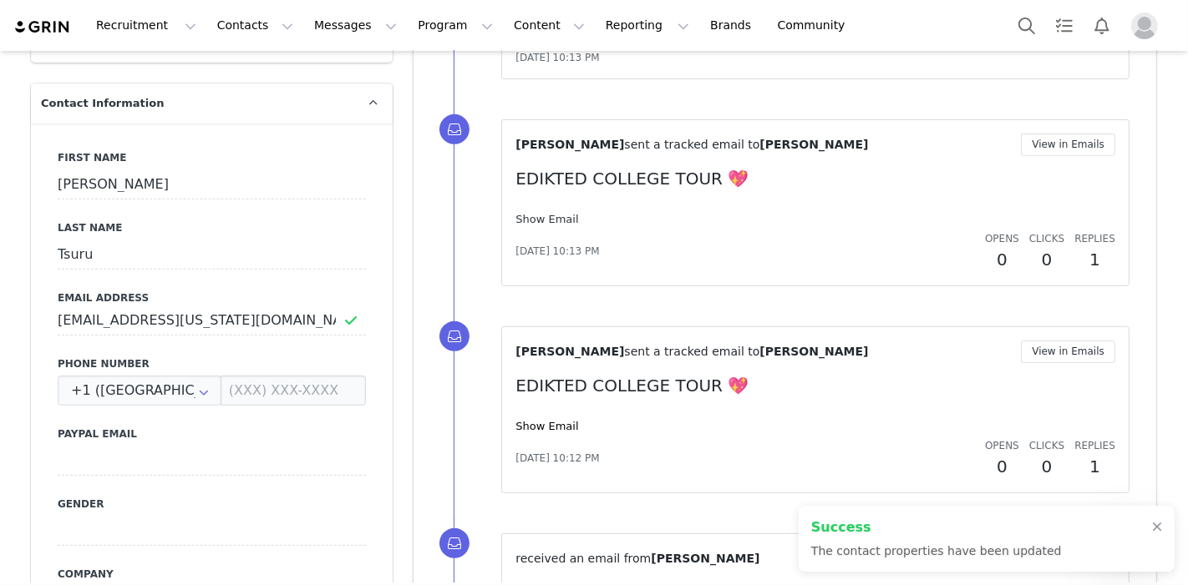
click at [548, 220] on link "Show Email" at bounding box center [546, 219] width 63 height 13
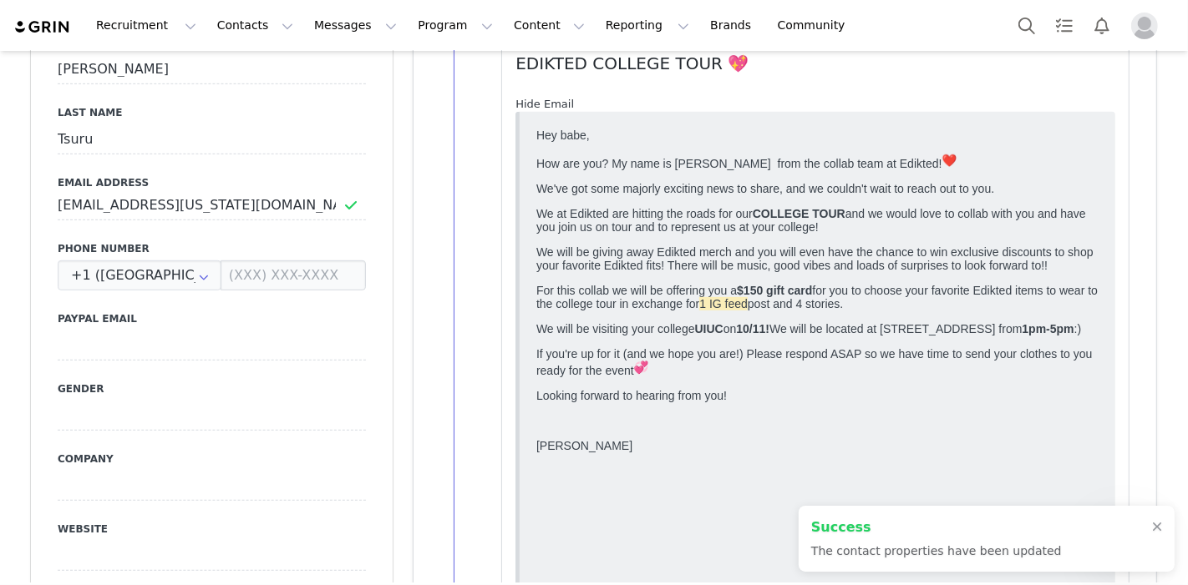
scroll to position [742, 0]
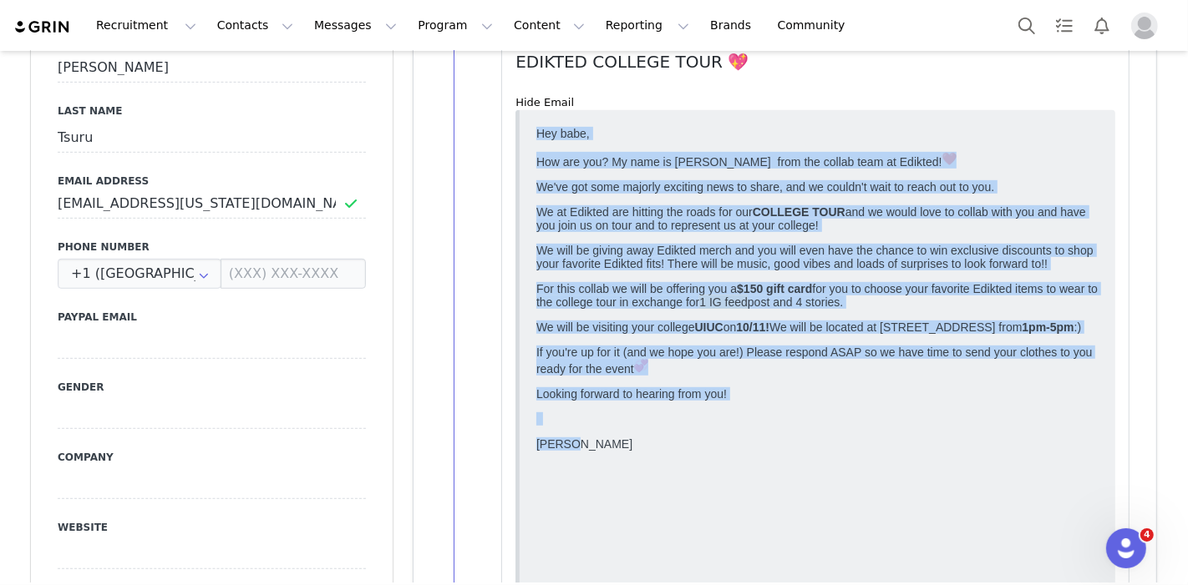
drag, startPoint x: 585, startPoint y: 494, endPoint x: 533, endPoint y: 130, distance: 367.0
click at [533, 130] on html "Hey babe, How are you? My name is [PERSON_NAME] from the collab team at Edikted…" at bounding box center [816, 349] width 575 height 459
copy body "Lor ipsu, Dol sit ame? Co adip el Seddoe temp inc utlabo etdo ma Aliquae! Ad'mi…"
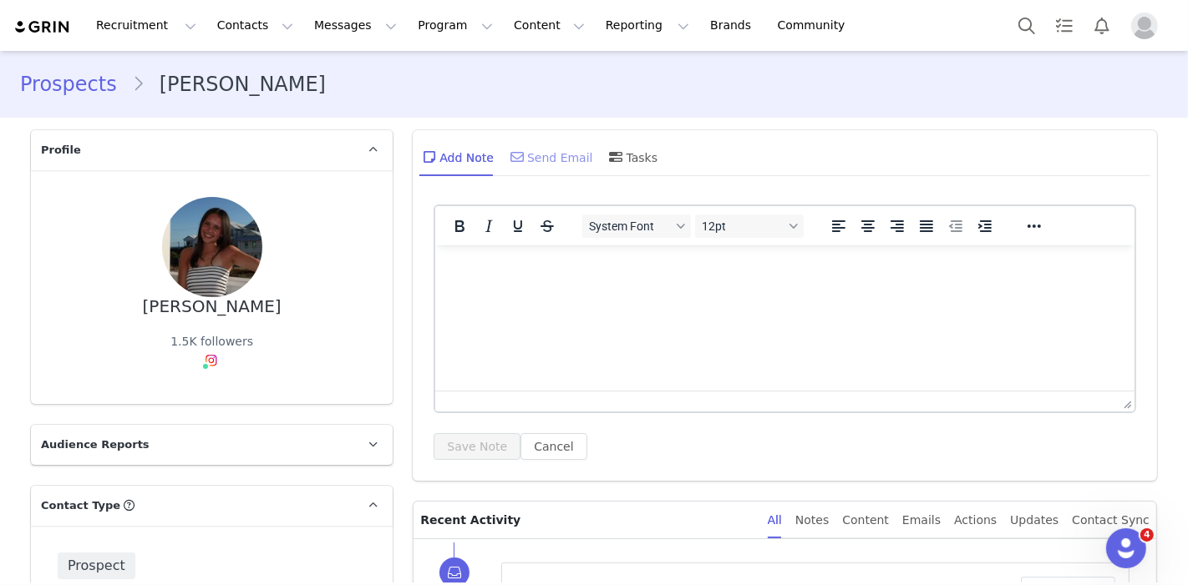
click at [532, 175] on div "Send Email" at bounding box center [550, 157] width 86 height 40
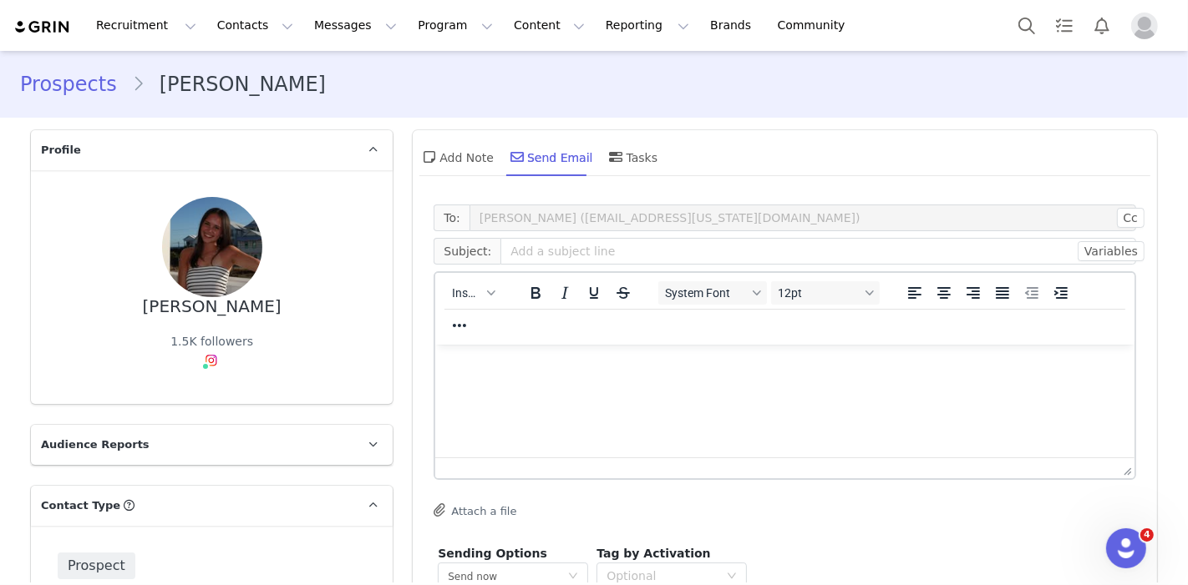
click at [469, 306] on div "Insert" at bounding box center [473, 292] width 76 height 33
click at [469, 296] on span "Insert" at bounding box center [466, 292] width 29 height 13
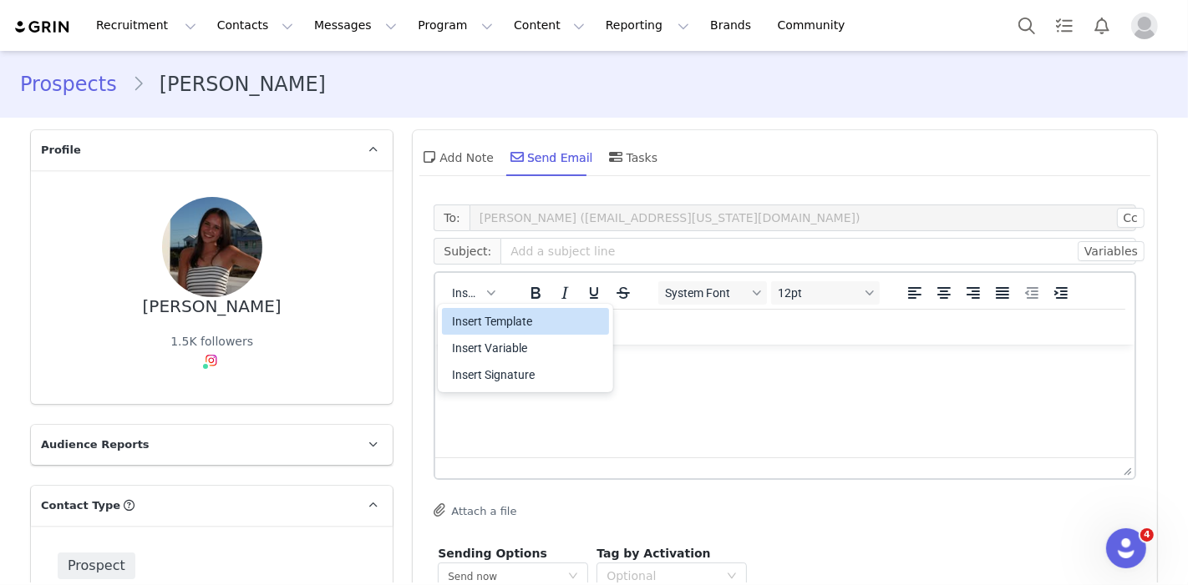
click at [474, 325] on div "Insert Template" at bounding box center [527, 322] width 150 height 20
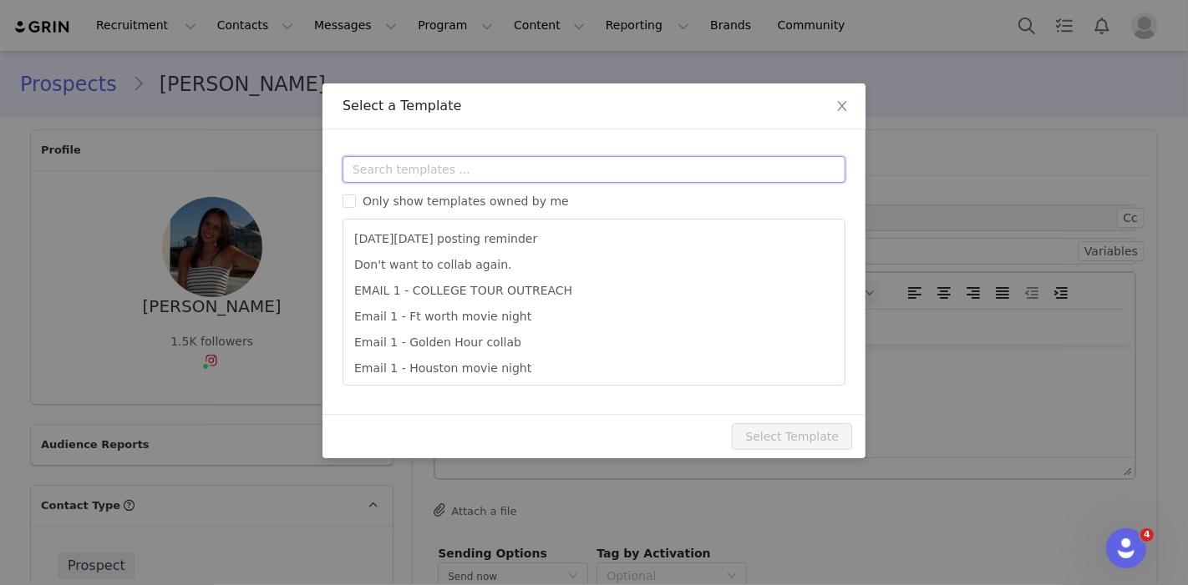
click at [422, 173] on input "text" at bounding box center [593, 169] width 503 height 27
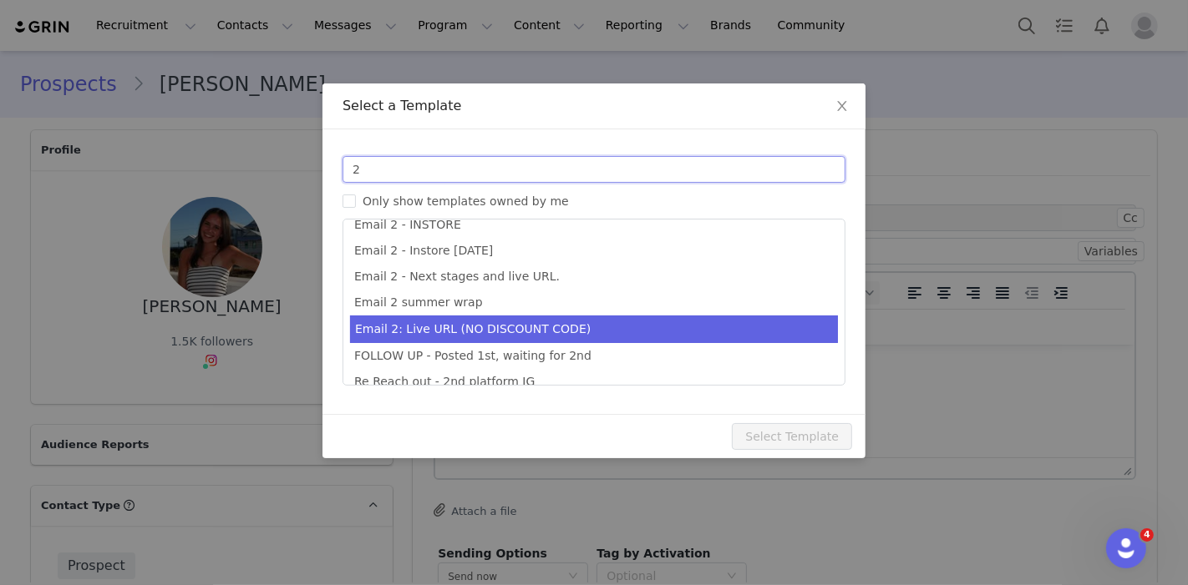
type input "2"
click at [506, 337] on li "Email 2: Live URL (NO DISCOUNT CODE)" at bounding box center [594, 330] width 488 height 28
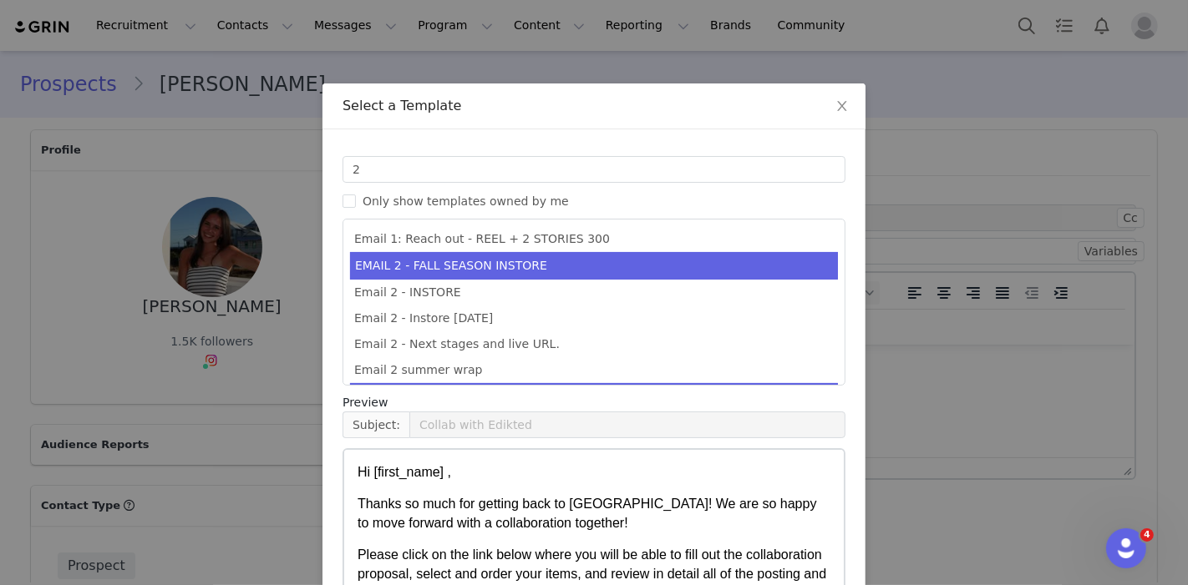
click at [501, 268] on li "EMAIL 2 - FALL SEASON INSTORE" at bounding box center [594, 266] width 488 height 28
type input "email 2 Polka dots"
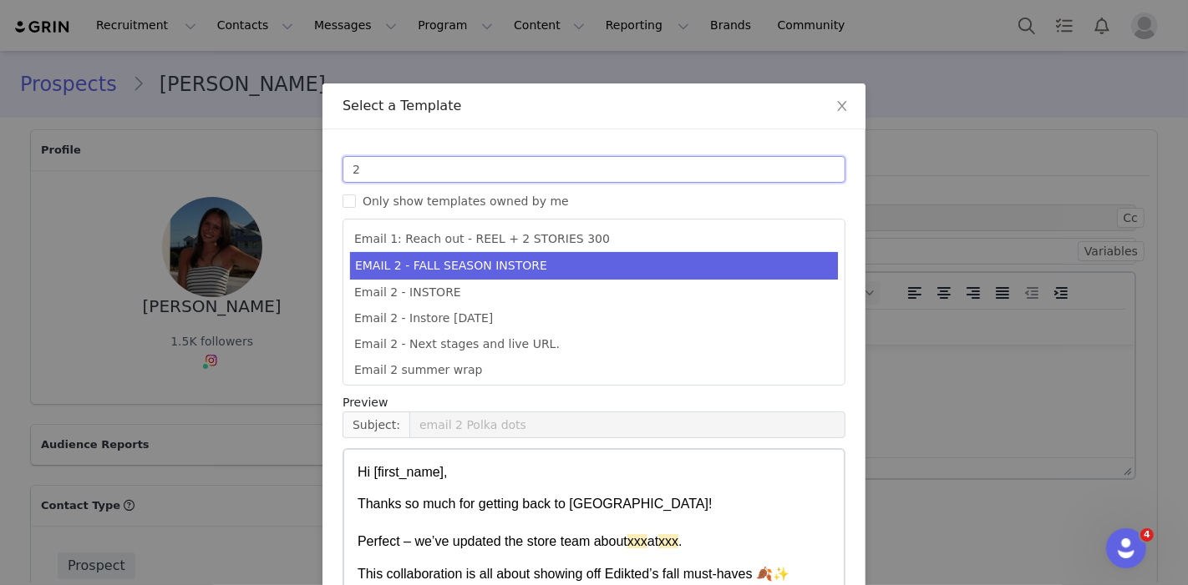
drag, startPoint x: 434, startPoint y: 170, endPoint x: 287, endPoint y: 158, distance: 147.5
click at [287, 158] on div "Select a Template Templates 2 Only show templates owned by me Email 1: Reach ou…" at bounding box center [594, 292] width 1188 height 585
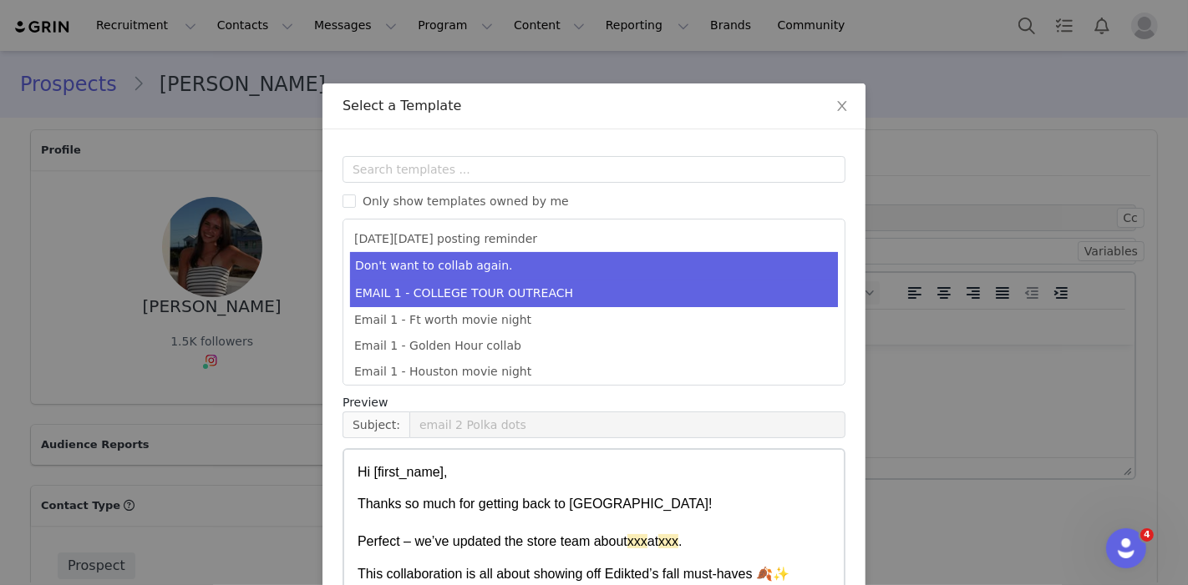
click at [447, 280] on li "EMAIL 1 - COLLEGE TOUR OUTREACH" at bounding box center [594, 294] width 488 height 28
type input "EDIKTED COLLEGE TOUR 💖"
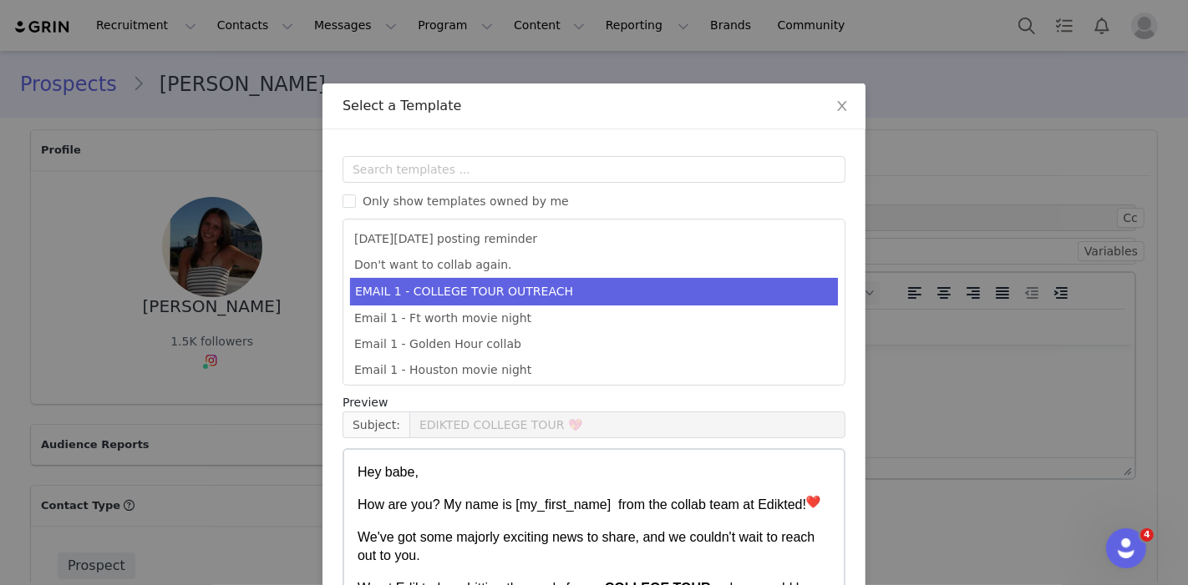
scroll to position [155, 0]
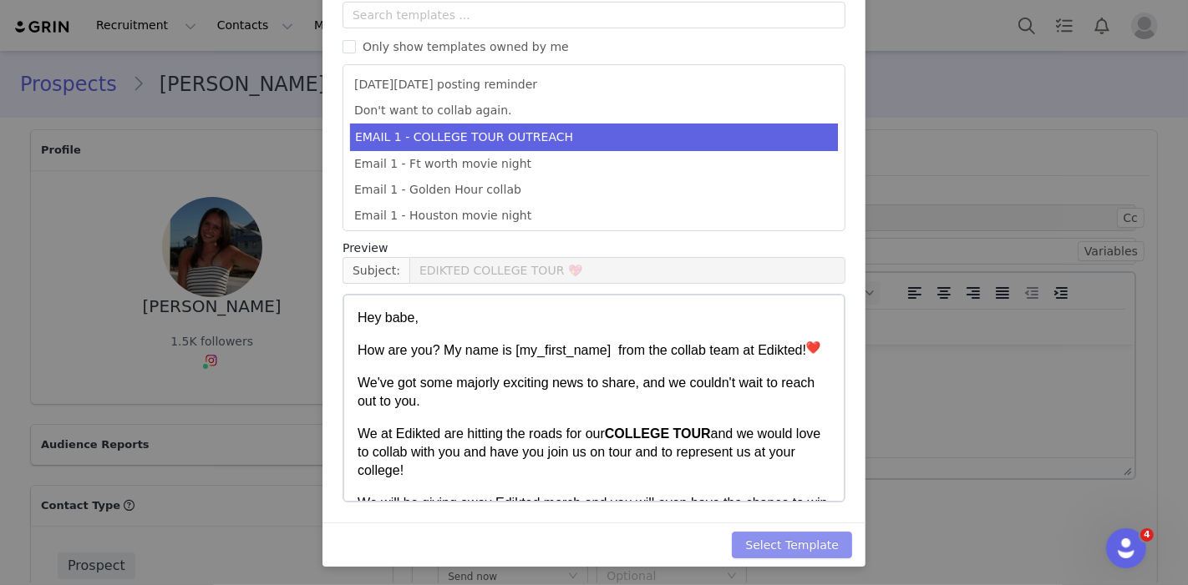
click at [804, 549] on button "Select Template" at bounding box center [792, 545] width 120 height 27
type input "EDIKTED COLLEGE TOUR 💖"
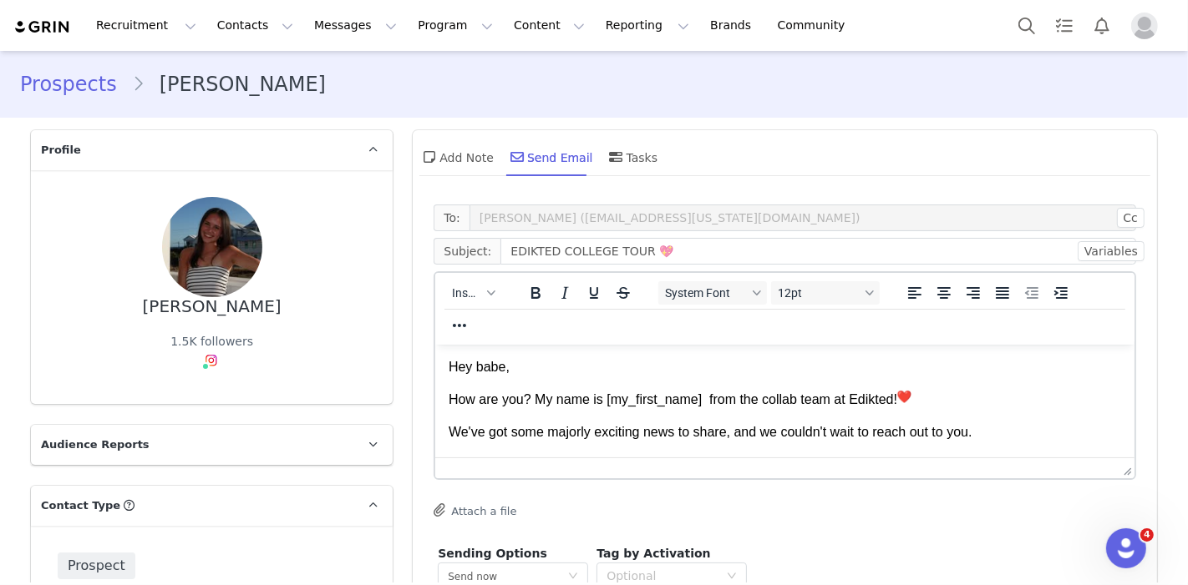
scroll to position [0, 0]
drag, startPoint x: 452, startPoint y: 362, endPoint x: 598, endPoint y: 436, distance: 163.6
click at [598, 436] on body "Hey babe, How are you? My name is My First Name from the collab team at Edikted…" at bounding box center [784, 590] width 672 height 467
click at [448, 365] on html "Hey babe, How are you? My name is My First Name from the collab team at Edikted…" at bounding box center [784, 591] width 699 height 494
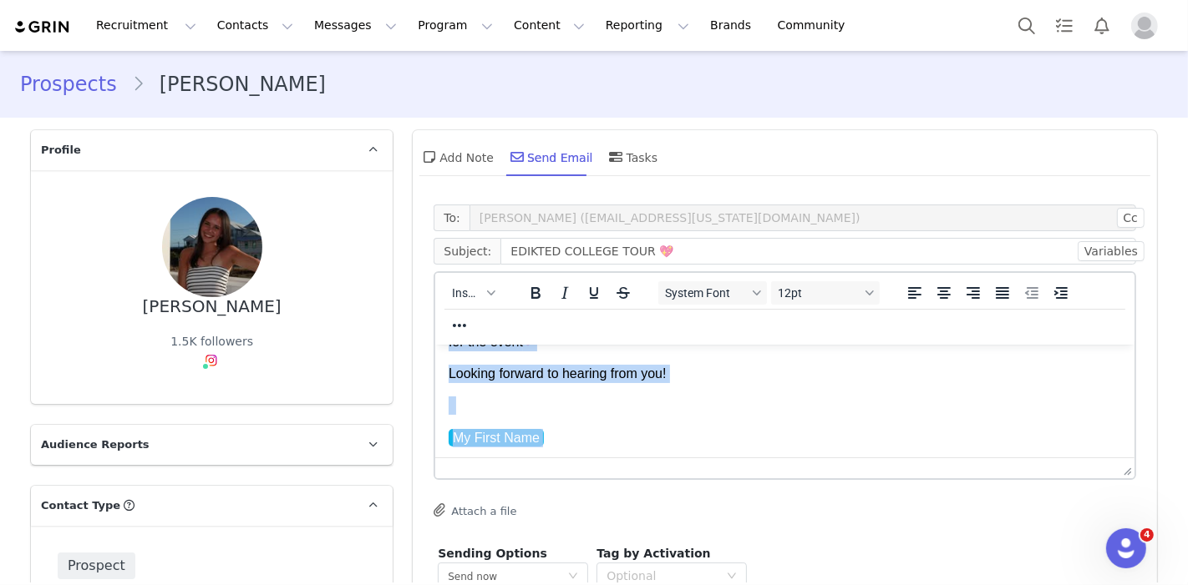
drag, startPoint x: 450, startPoint y: 365, endPoint x: 1099, endPoint y: 854, distance: 812.3
click at [671, 493] on html "Hey babe, How are you? My name is My First Name from the collab team at Edikted…" at bounding box center [784, 246] width 699 height 494
paste body "Rich Text Area. Press ALT-0 for help."
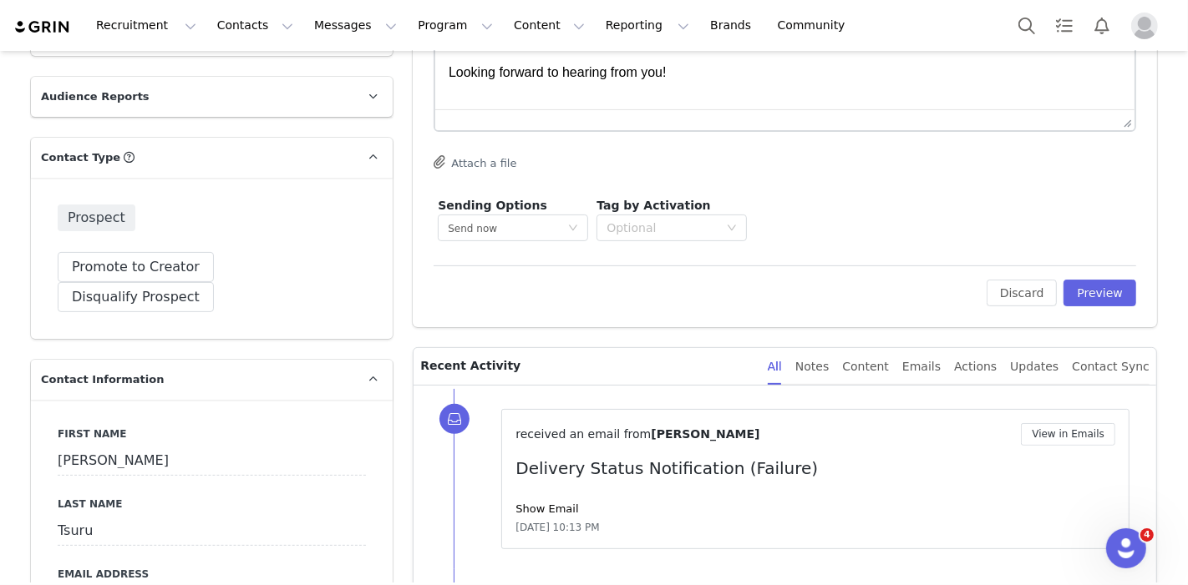
scroll to position [367, 0]
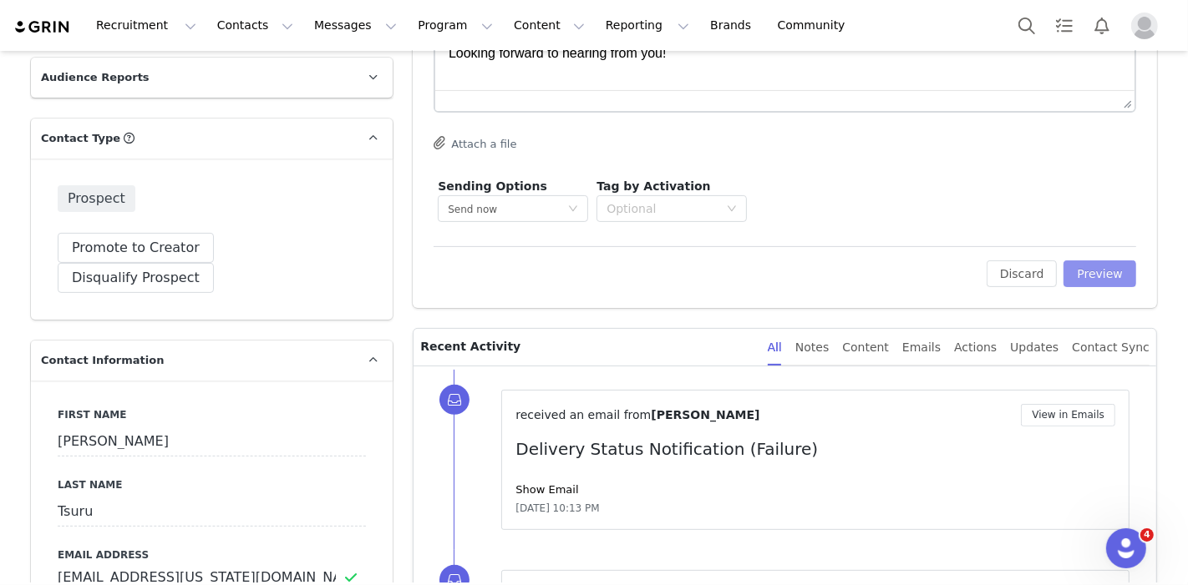
click at [1087, 276] on button "Preview" at bounding box center [1099, 274] width 73 height 27
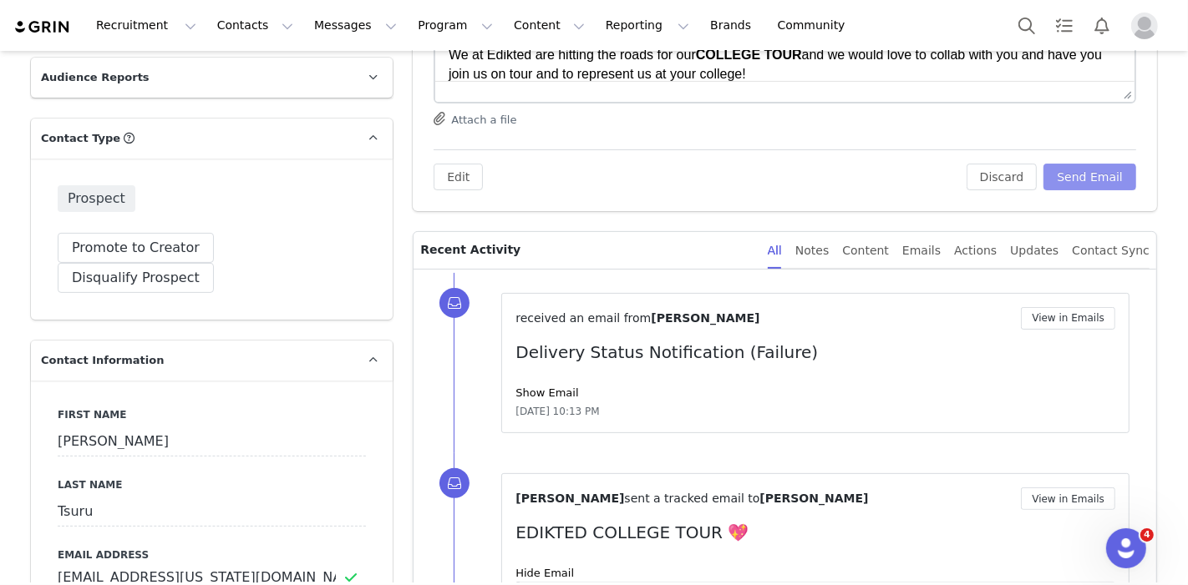
scroll to position [0, 0]
click at [1076, 165] on button "Send Email" at bounding box center [1089, 177] width 93 height 27
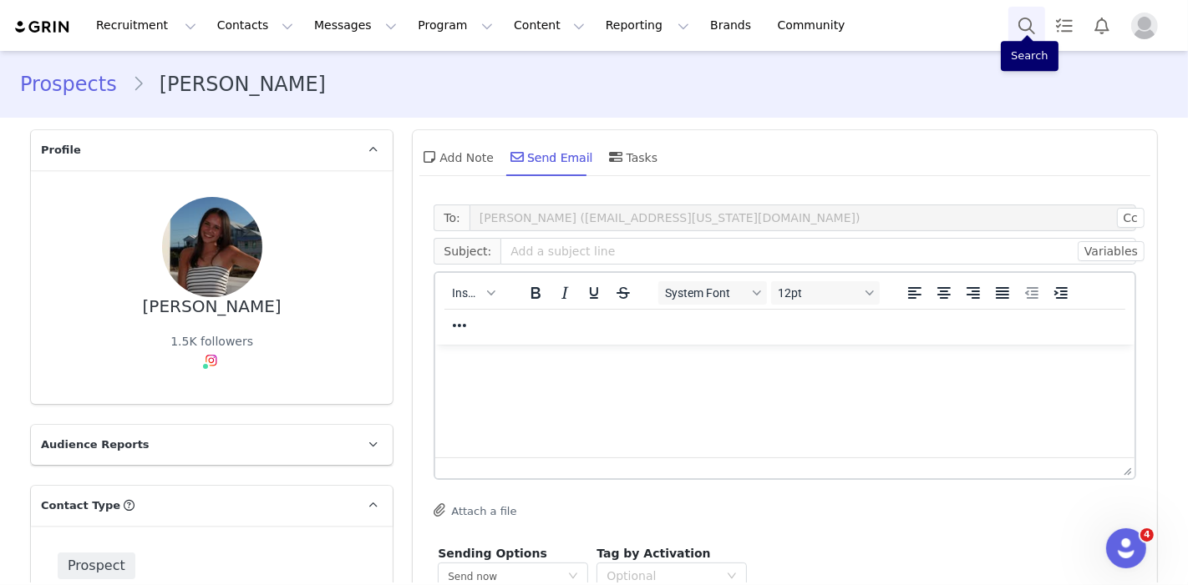
click at [1036, 27] on button "Search" at bounding box center [1026, 26] width 37 height 38
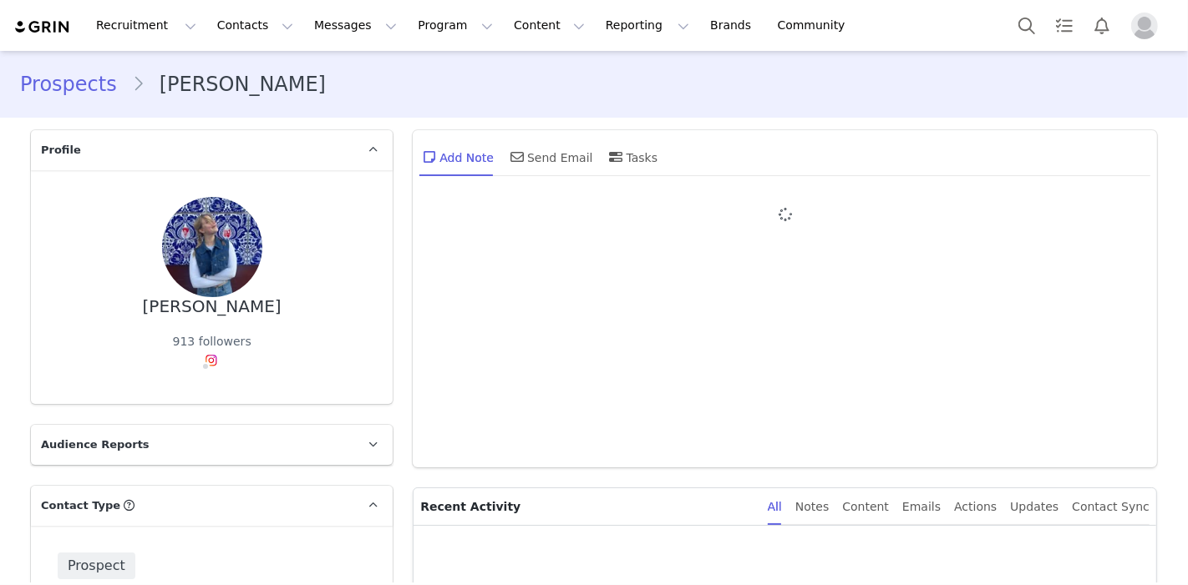
type input "+1 ([GEOGRAPHIC_DATA])"
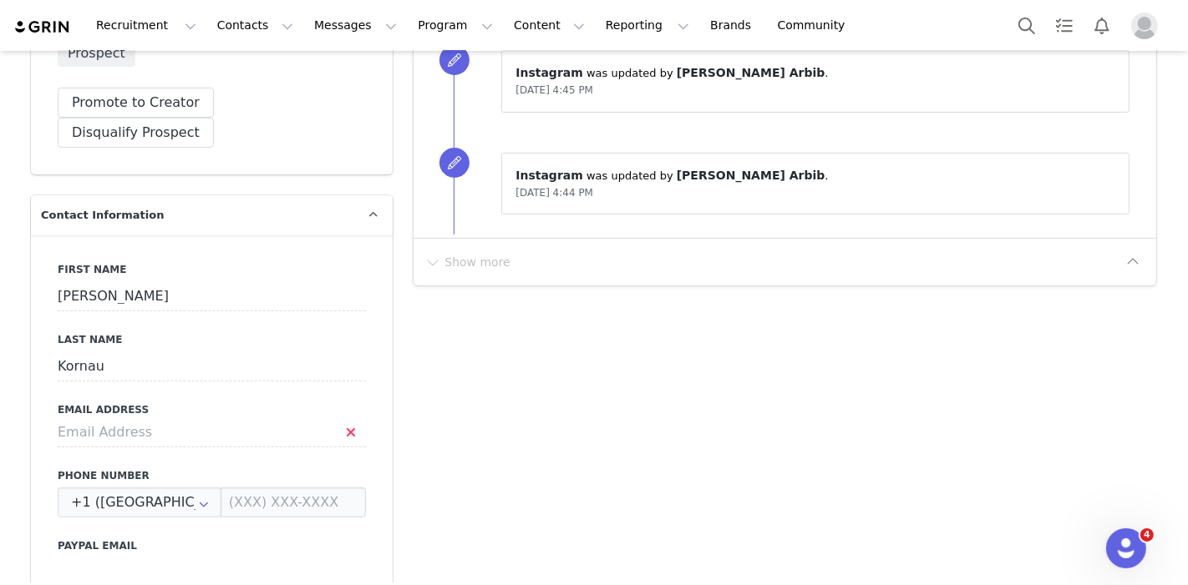
scroll to position [611, 0]
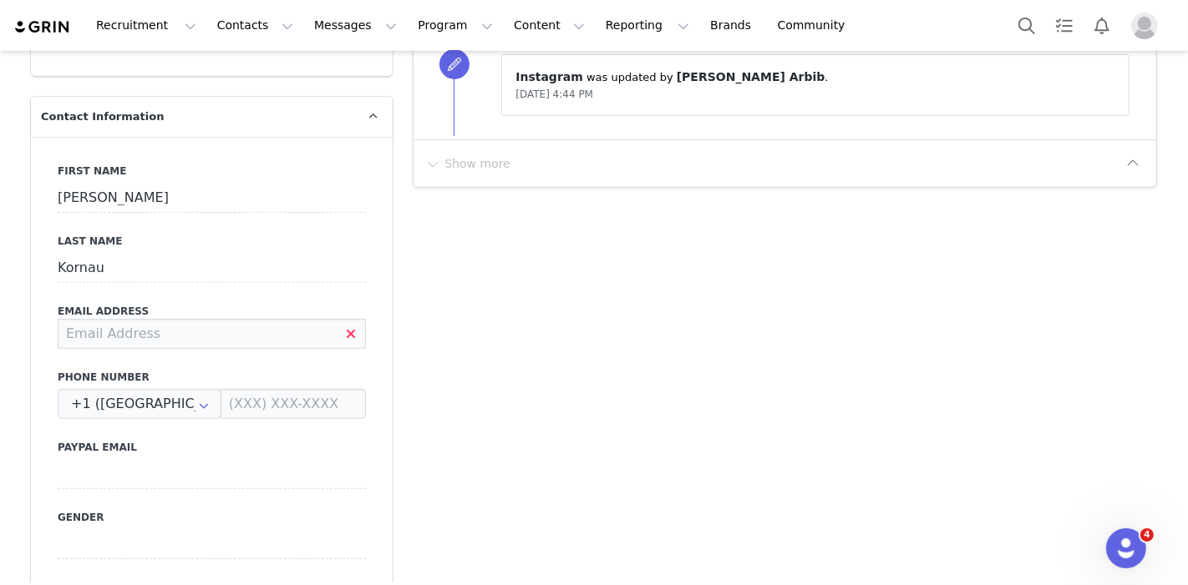
click at [308, 319] on input at bounding box center [212, 334] width 308 height 30
type input "[EMAIL_ADDRESS][DOMAIN_NAME]"
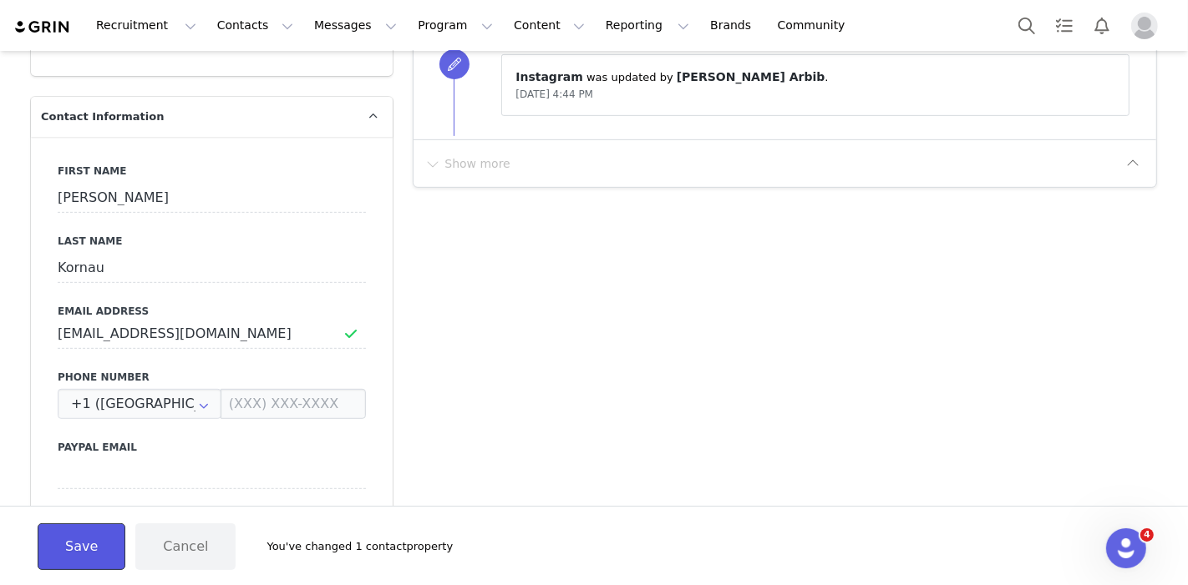
click at [79, 529] on button "Save" at bounding box center [82, 547] width 88 height 47
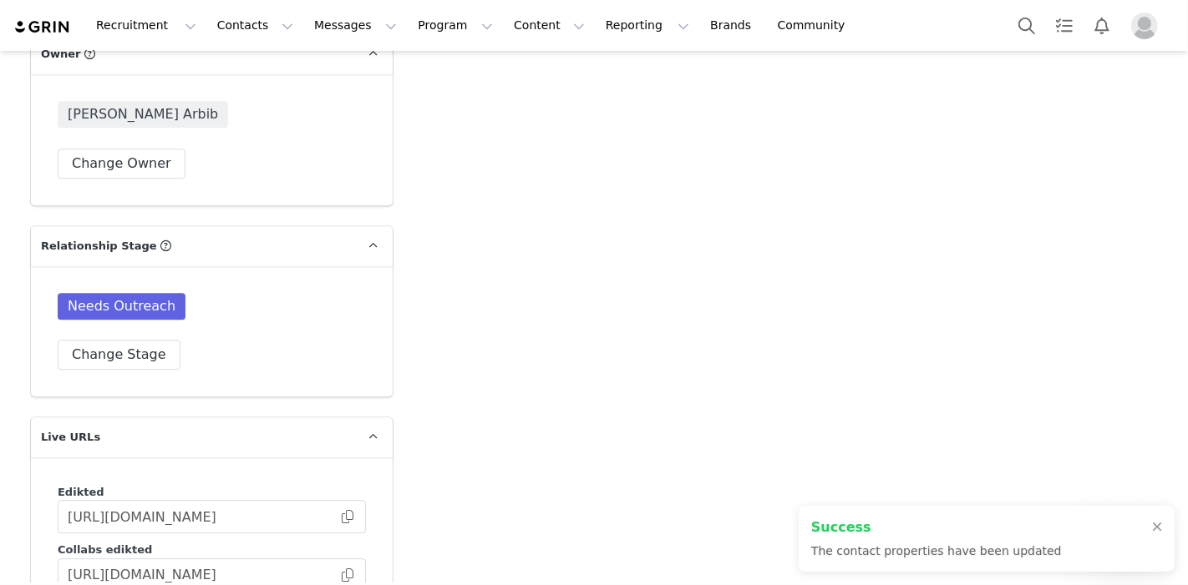
scroll to position [4017, 0]
click at [84, 338] on button "Change Stage" at bounding box center [119, 353] width 123 height 30
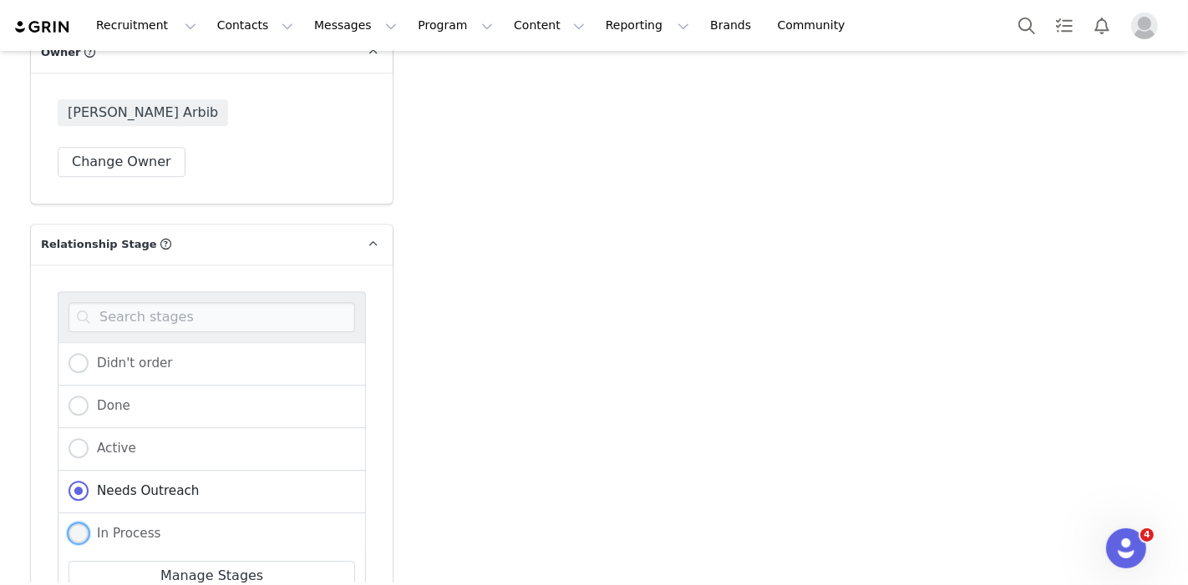
click at [102, 526] on span "In Process" at bounding box center [125, 533] width 73 height 15
click at [89, 524] on input "In Process" at bounding box center [78, 535] width 20 height 22
radio input "true"
radio input "false"
radio input "true"
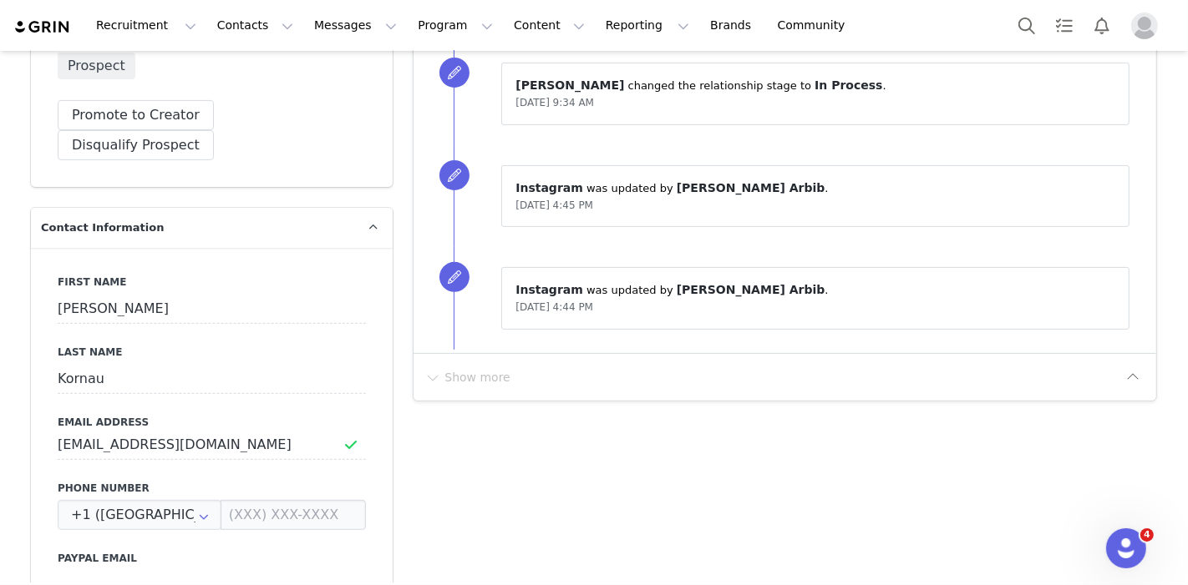
scroll to position [0, 0]
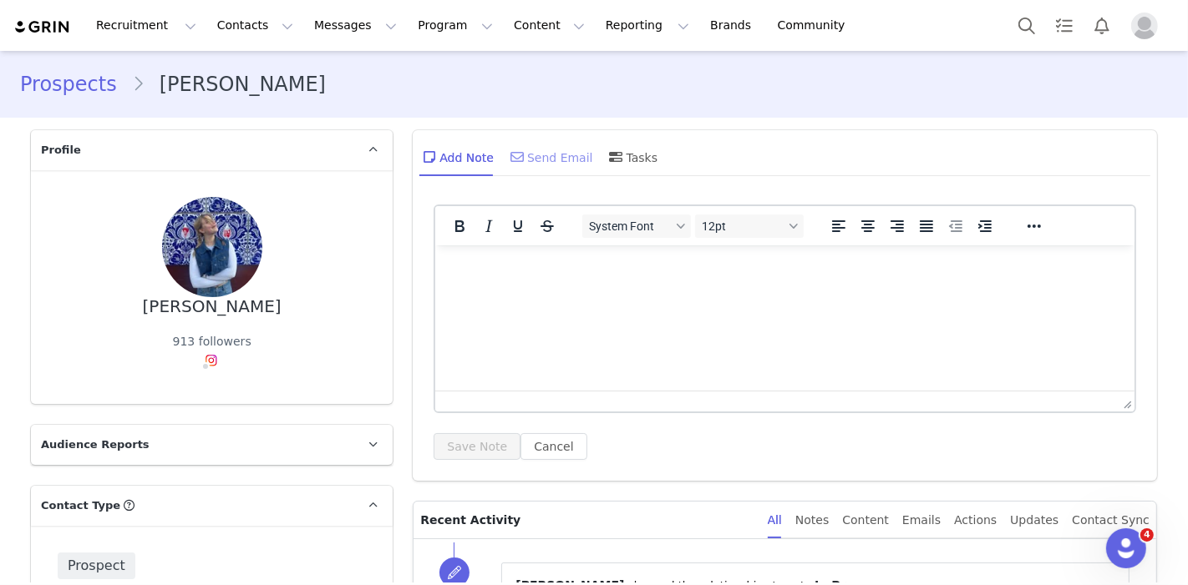
click at [555, 170] on div "Send Email" at bounding box center [550, 157] width 86 height 40
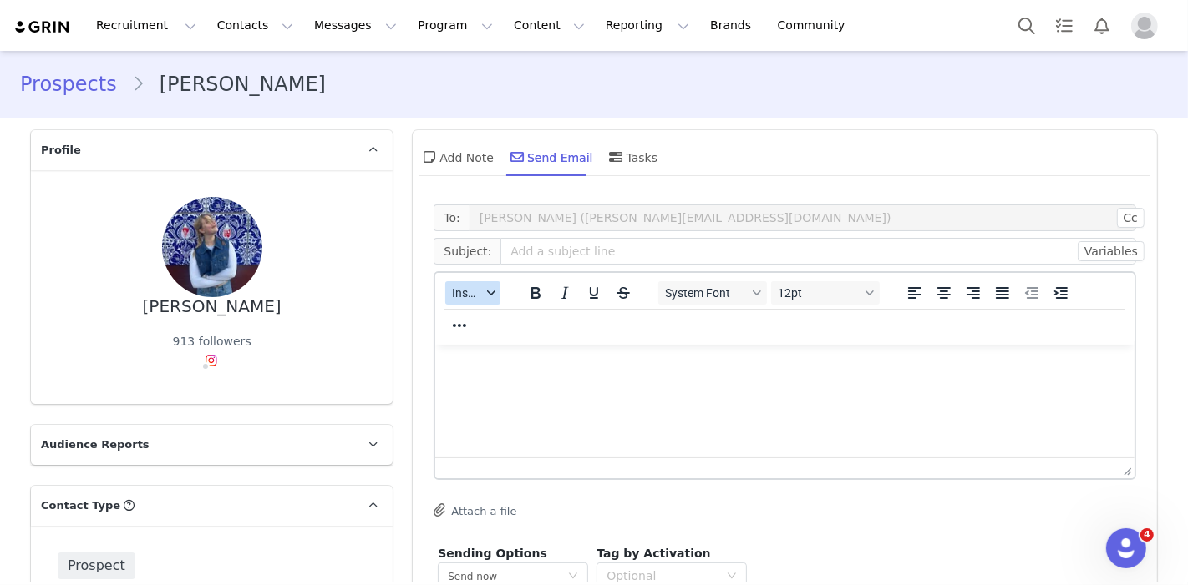
click at [464, 296] on span "Insert" at bounding box center [466, 292] width 29 height 13
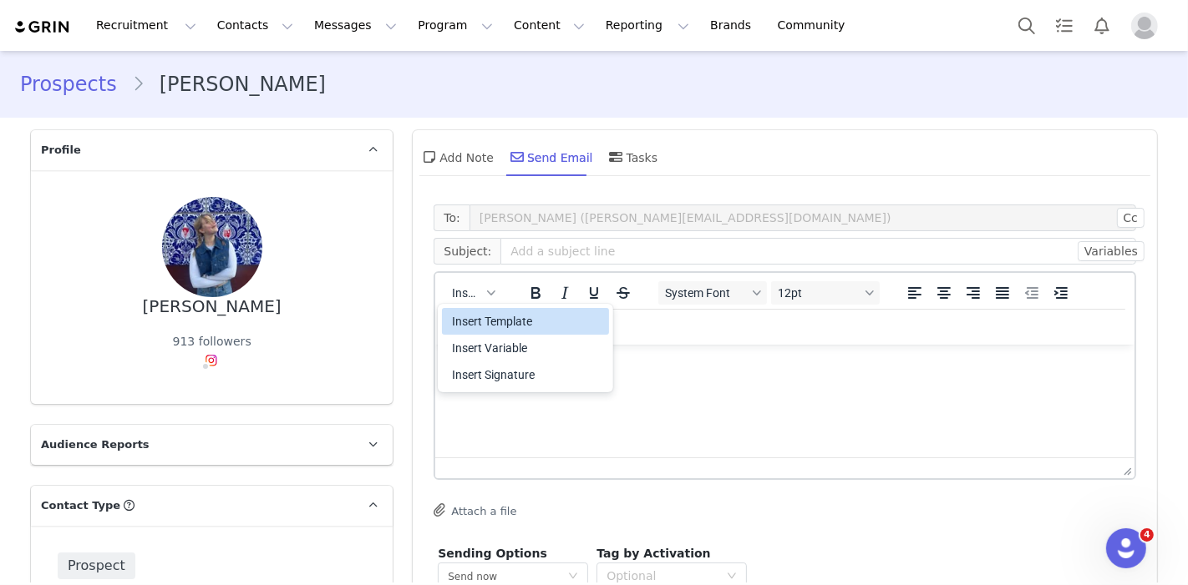
click at [472, 317] on div "Insert Template" at bounding box center [527, 322] width 150 height 20
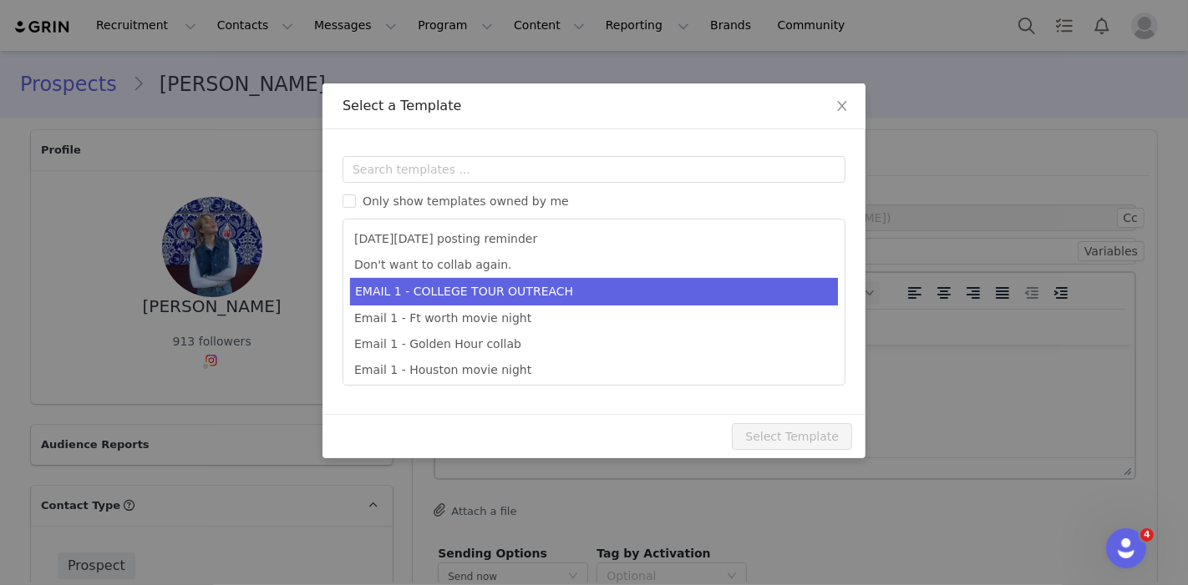
click at [468, 301] on li "EMAIL 1 - COLLEGE TOUR OUTREACH" at bounding box center [594, 292] width 488 height 28
type input "EDIKTED COLLEGE TOUR 💖"
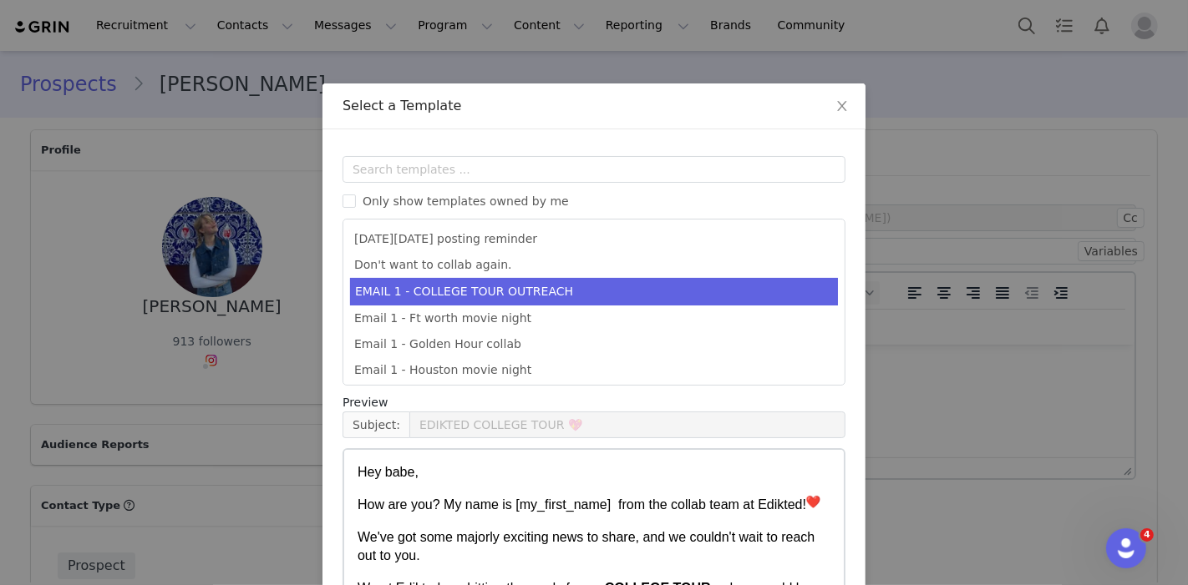
scroll to position [155, 0]
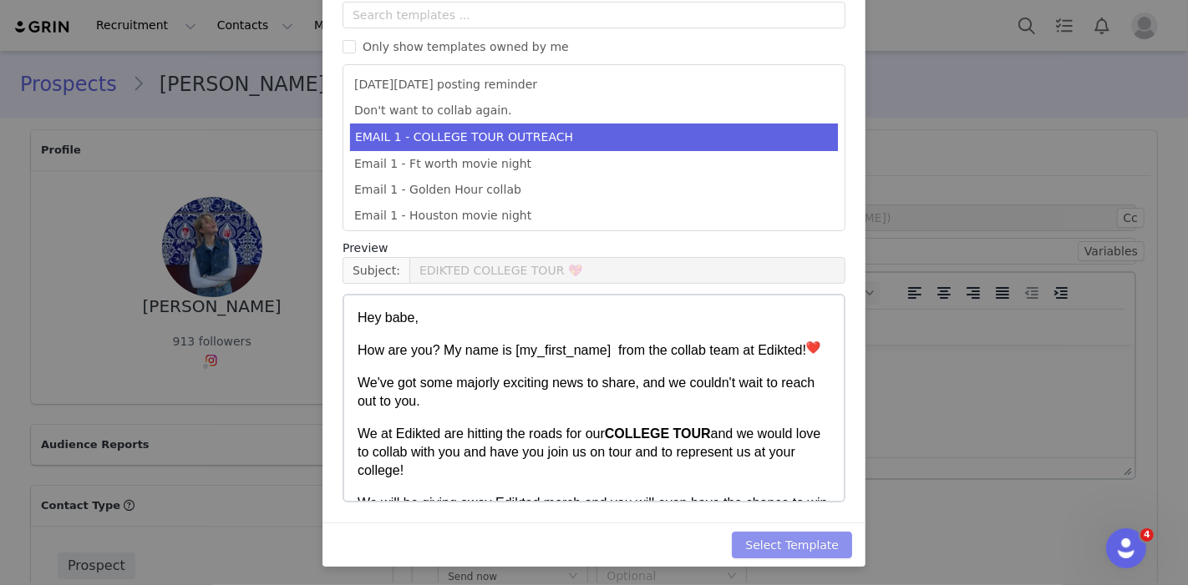
click at [763, 536] on button "Select Template" at bounding box center [792, 545] width 120 height 27
type input "EDIKTED COLLEGE TOUR 💖"
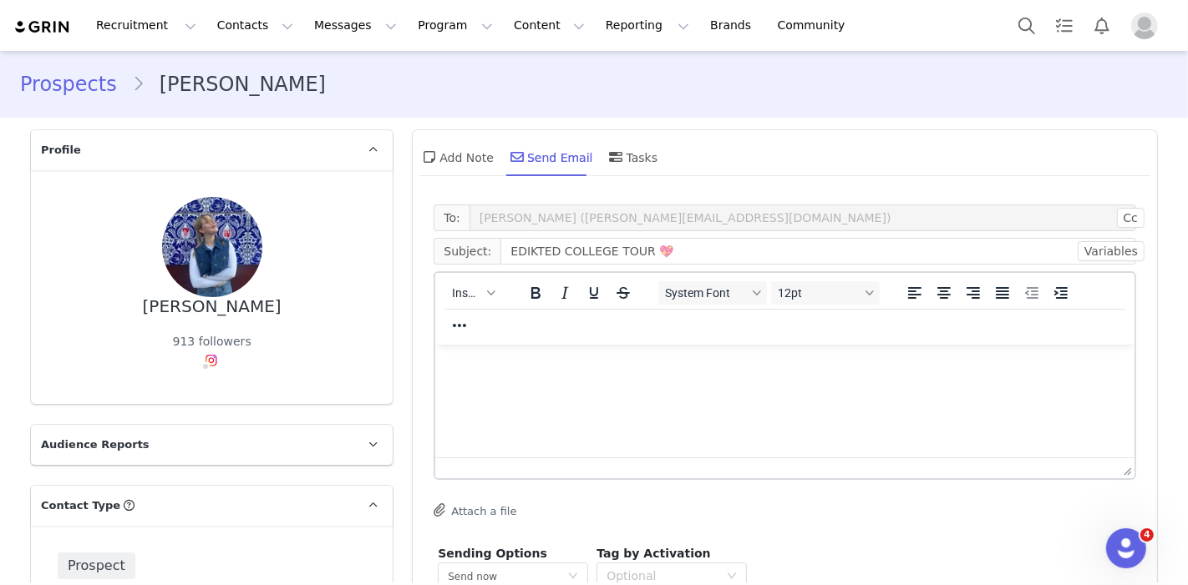
scroll to position [0, 0]
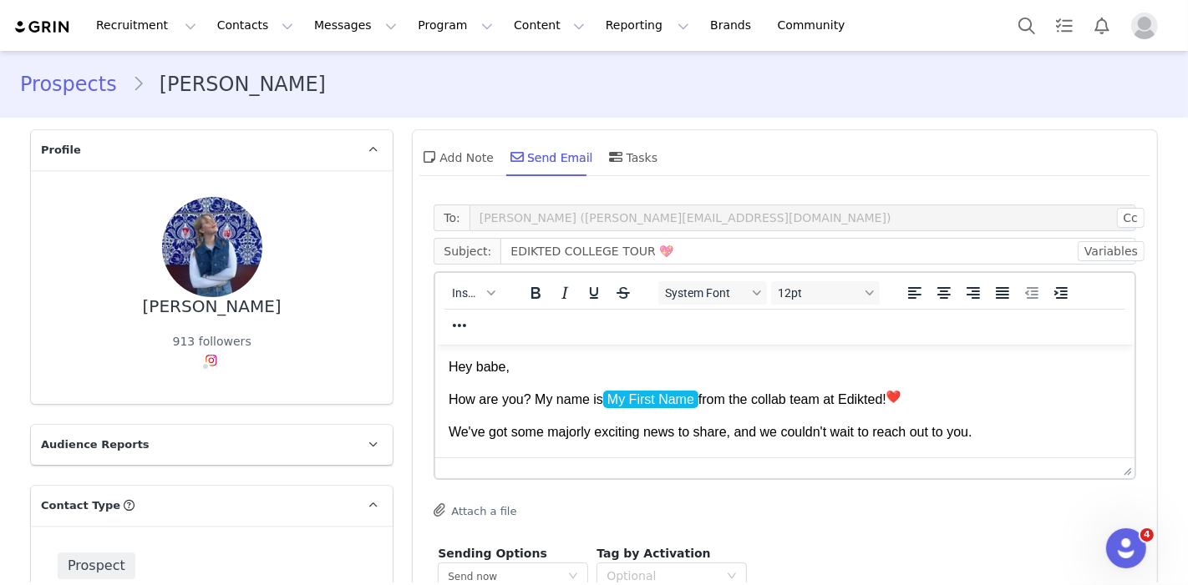
drag, startPoint x: 451, startPoint y: 366, endPoint x: 1161, endPoint y: 819, distance: 842.4
click at [733, 508] on html "Hey babe, How are you? My name is My First Name from the collab team at Edikted…" at bounding box center [784, 591] width 699 height 494
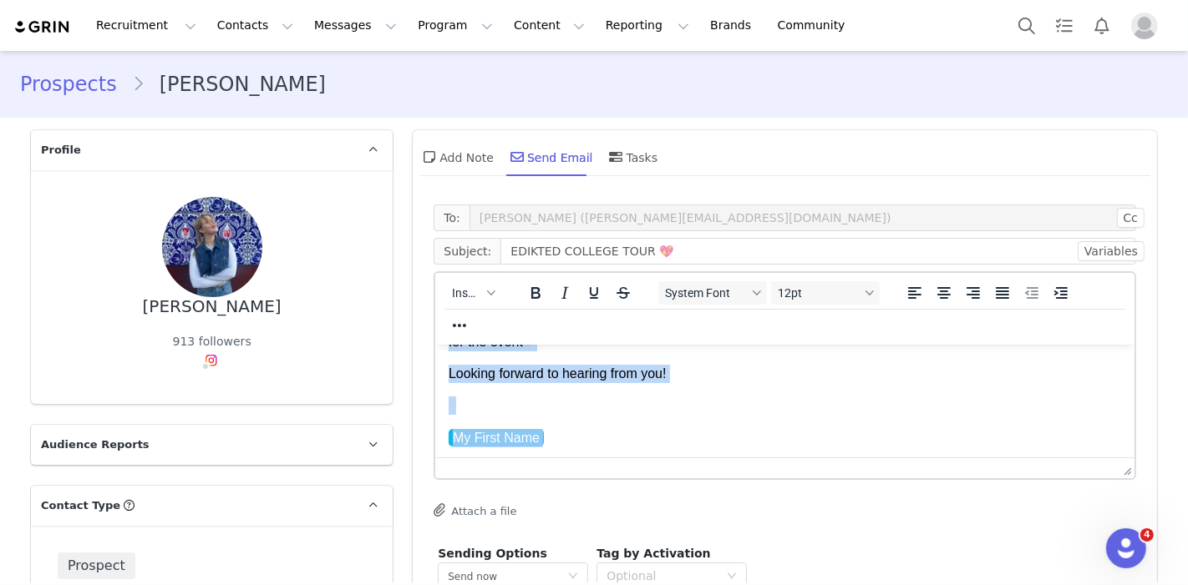
drag, startPoint x: 449, startPoint y: 367, endPoint x: 1137, endPoint y: 837, distance: 833.0
click at [710, 493] on html "Hey babe, How are you? My name is My First Name from the collab team at Edikted…" at bounding box center [784, 246] width 699 height 494
paste body "Rich Text Area. Press ALT-0 for help."
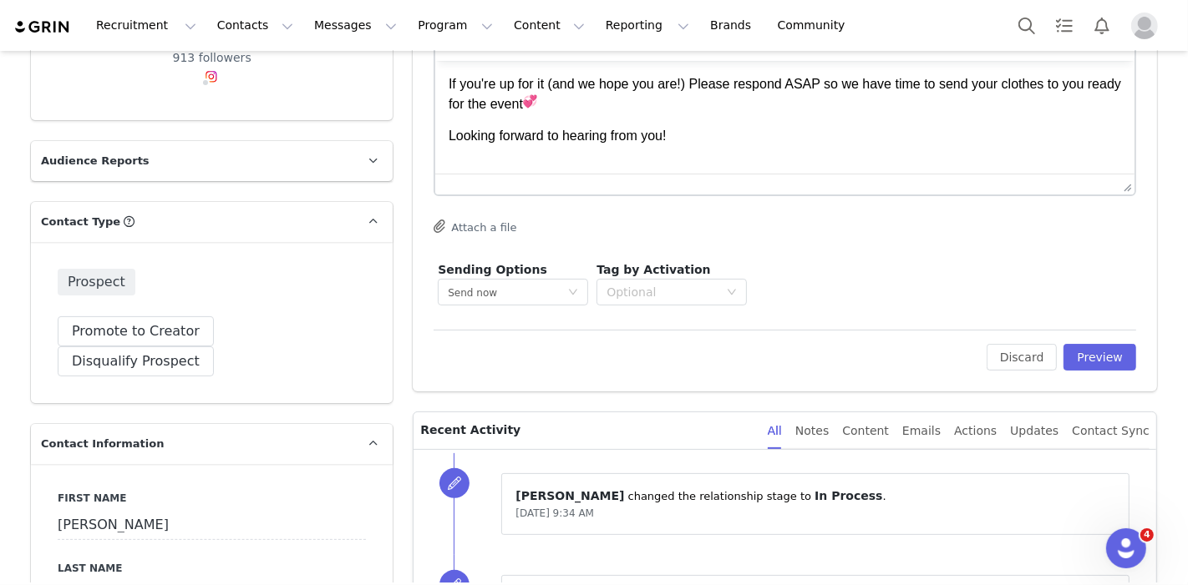
scroll to position [304, 0]
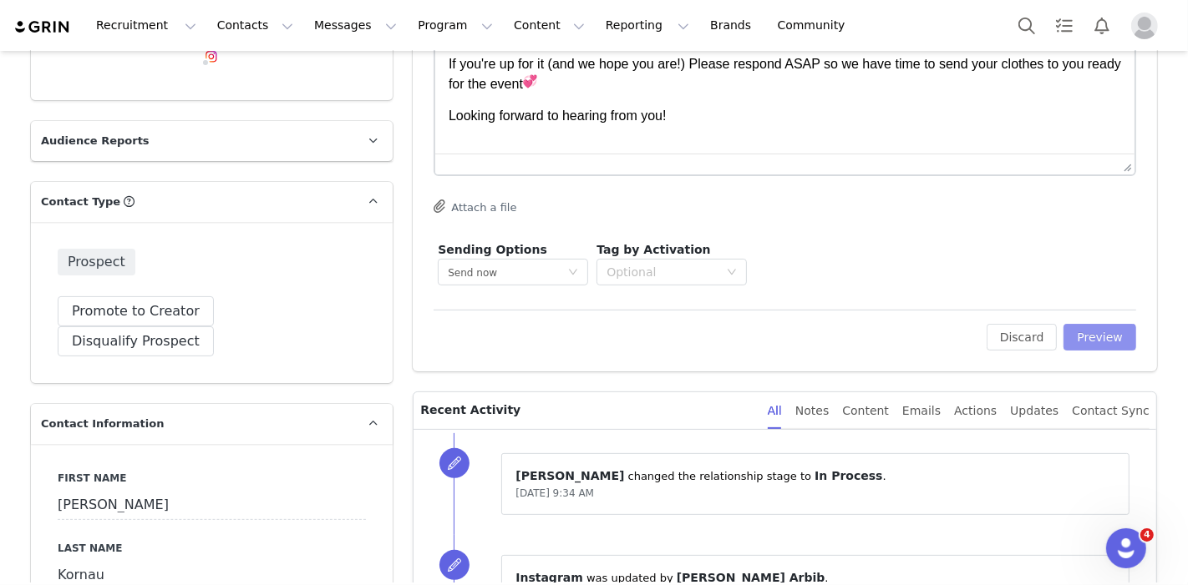
click at [1097, 341] on button "Preview" at bounding box center [1099, 337] width 73 height 27
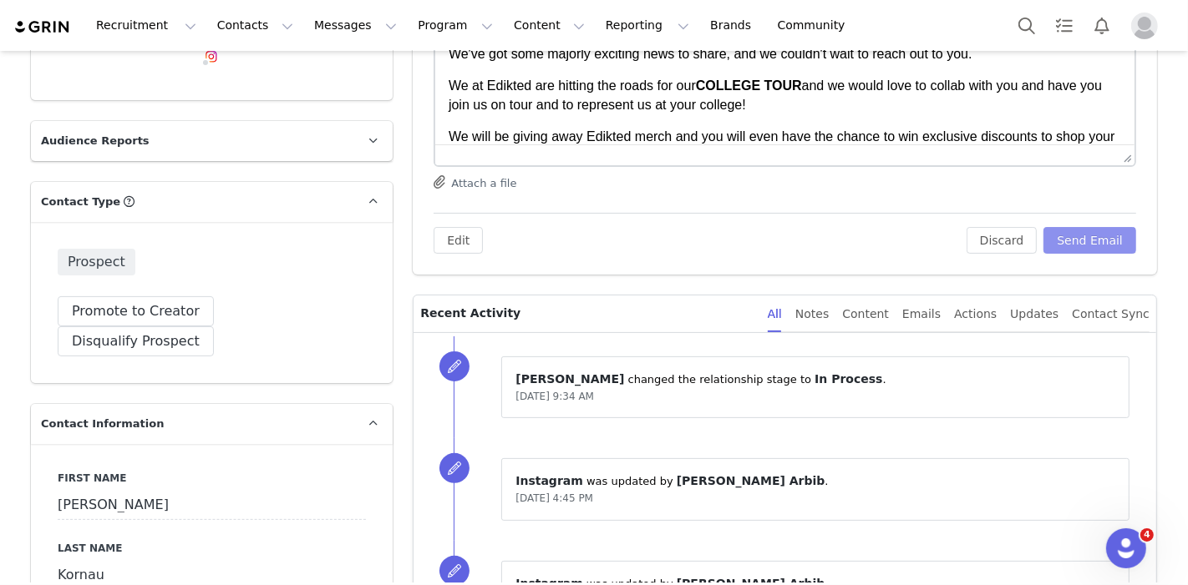
scroll to position [0, 0]
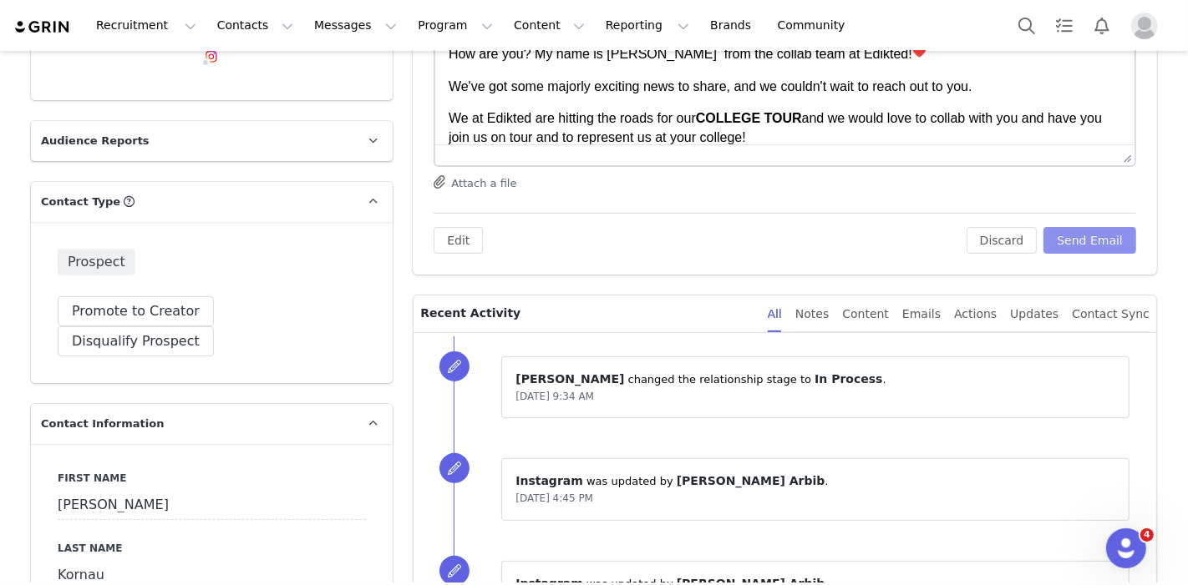
click at [1092, 237] on button "Send Email" at bounding box center [1089, 240] width 93 height 27
